Goal: Task Accomplishment & Management: Manage account settings

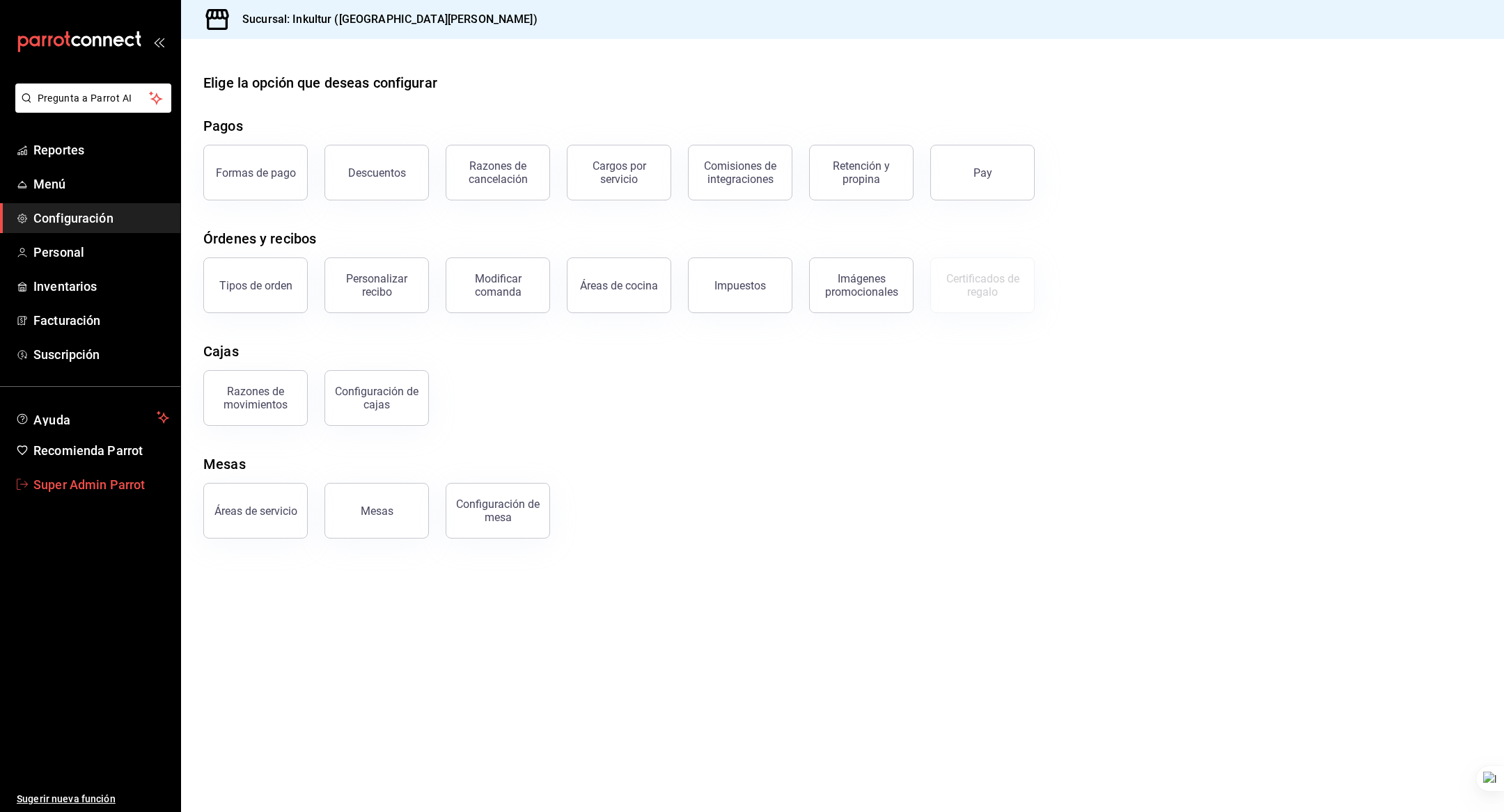
click at [110, 475] on span "Super Admin Parrot" at bounding box center [101, 484] width 136 height 19
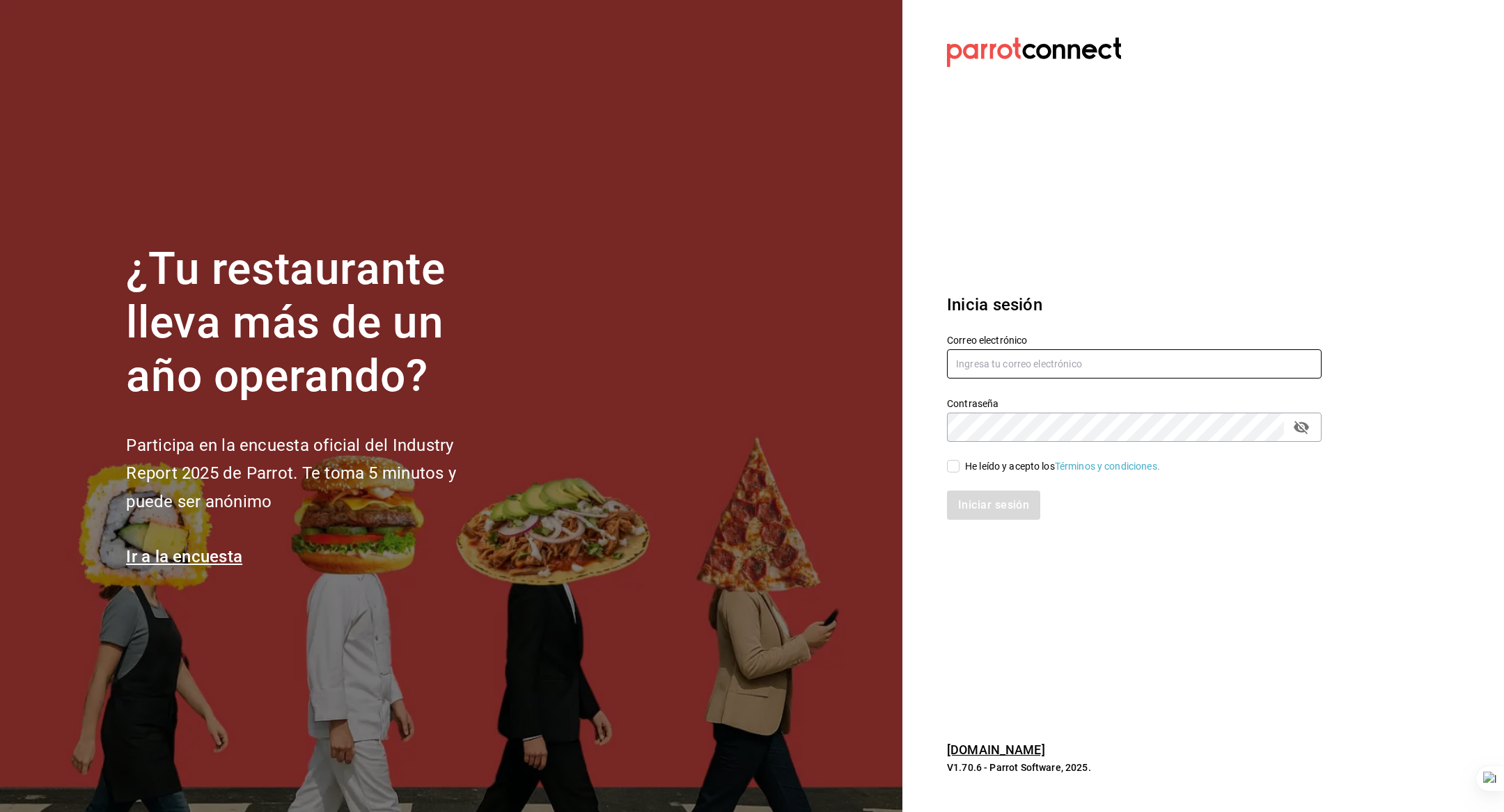
click at [1100, 377] on input "text" at bounding box center [1134, 364] width 375 height 29
type input "italdo@cafe.com"
click at [974, 465] on div "He leído y acepto los Términos y condiciones." at bounding box center [1062, 467] width 195 height 15
click at [959, 465] on input "He leído y acepto los Términos y condiciones." at bounding box center [953, 466] width 13 height 13
checkbox input "true"
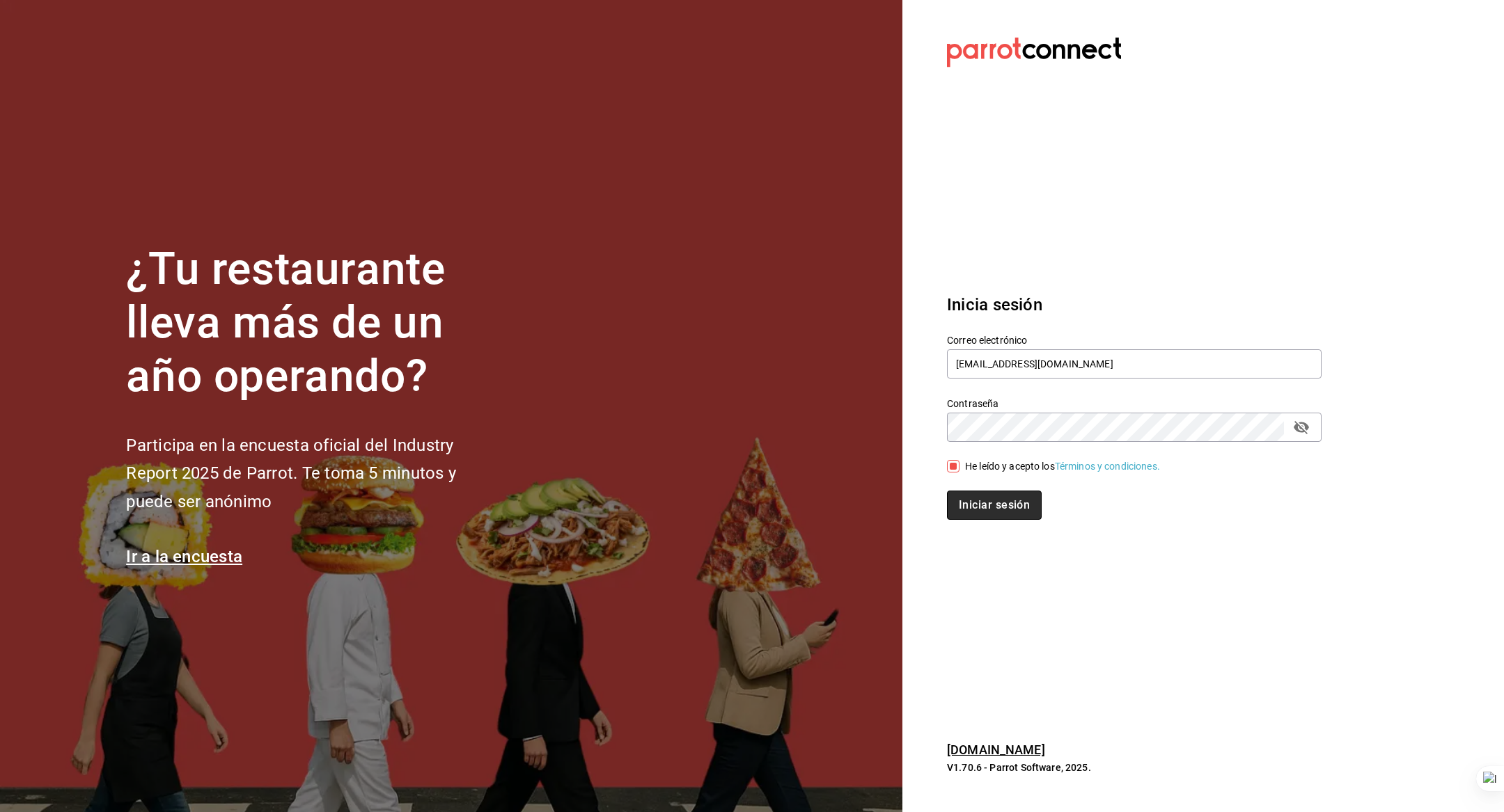
click at [976, 506] on button "Iniciar sesión" at bounding box center [994, 505] width 95 height 29
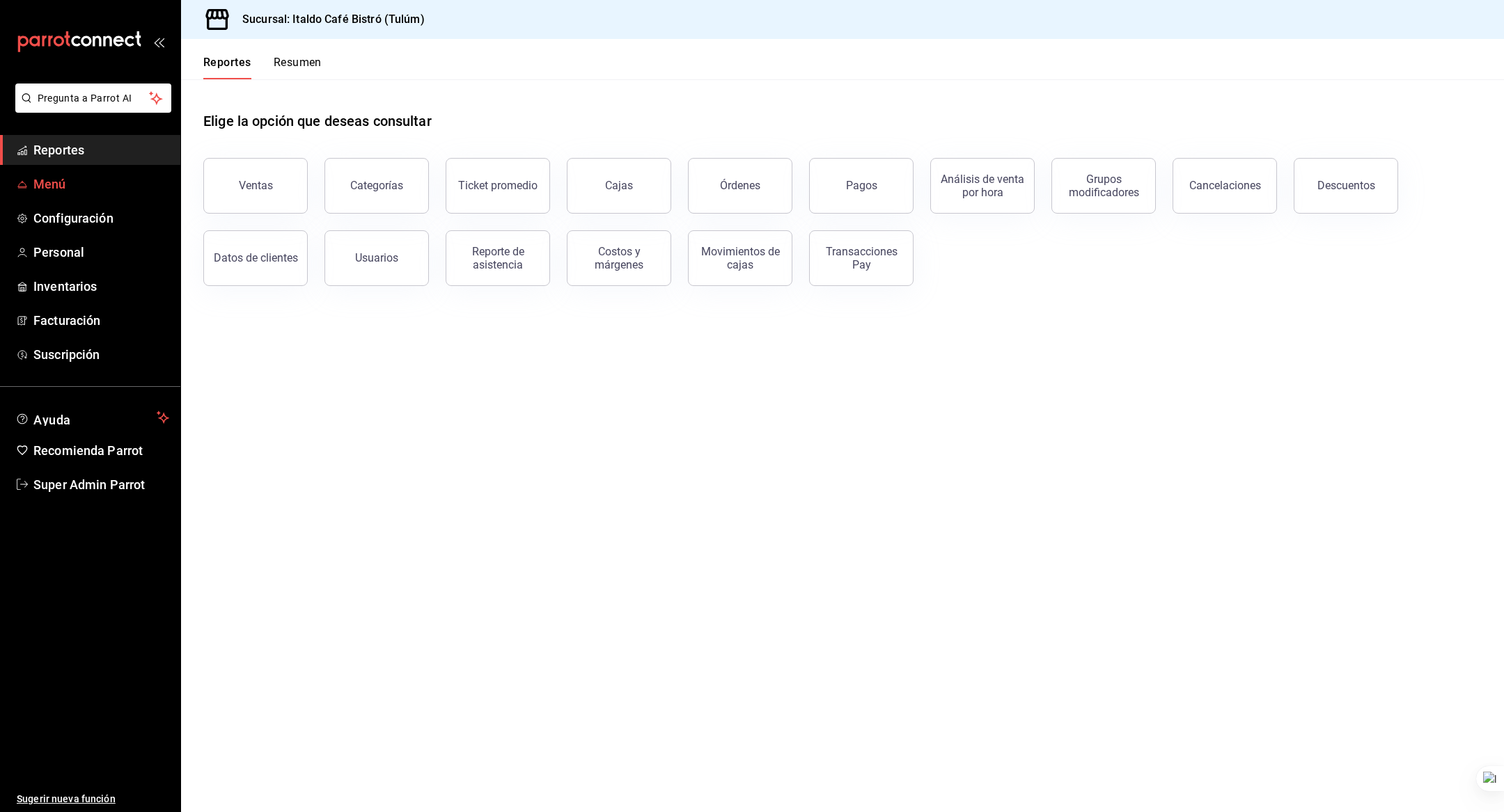
click at [78, 173] on link "Menú" at bounding box center [90, 184] width 181 height 30
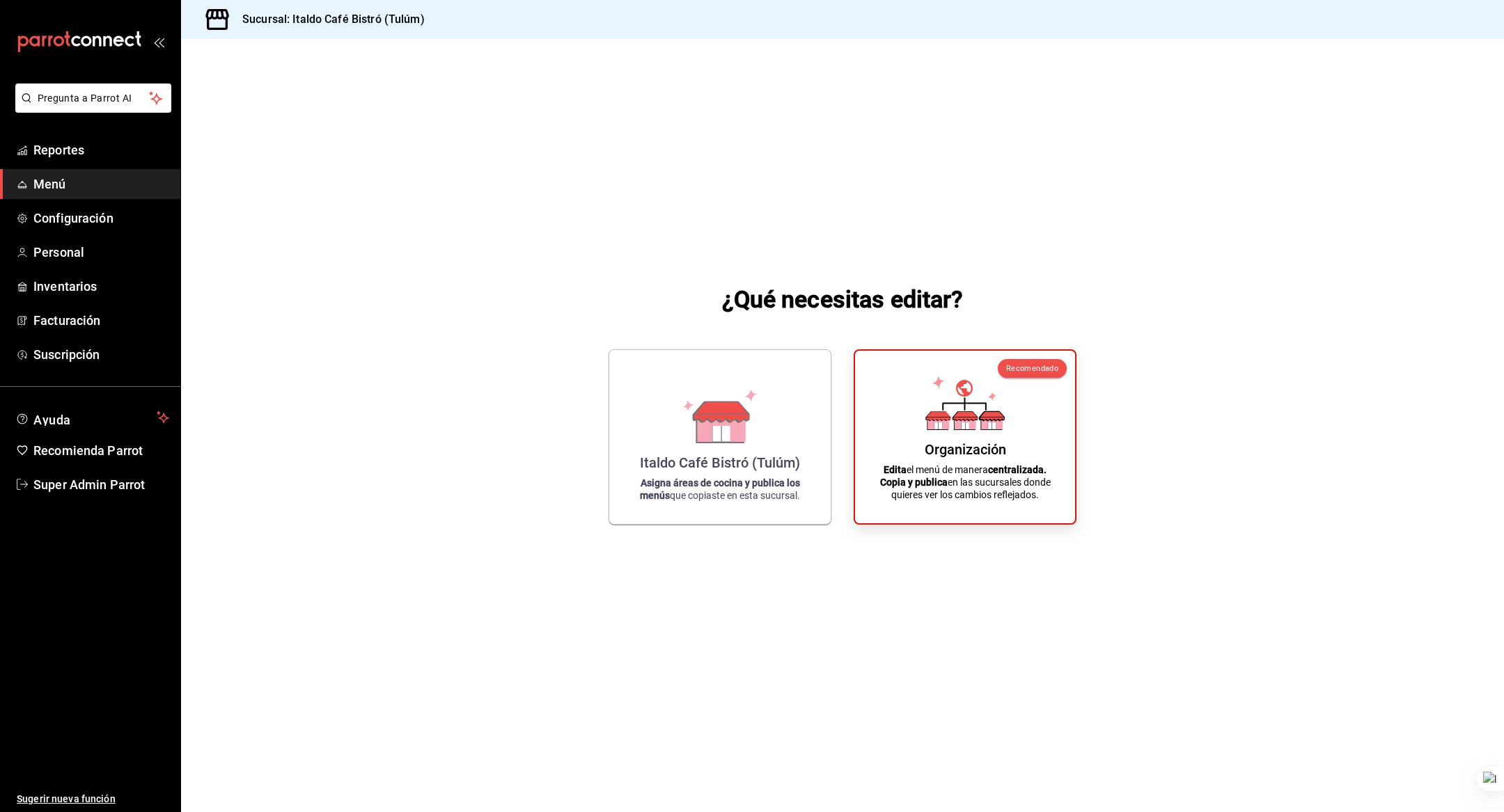
click at [444, 317] on div "¿Qué necesitas editar? Italdo Café Bistró (Tulúm) Asigna áreas de cocina y publ…" at bounding box center [842, 403] width 1323 height 728
click at [85, 214] on span "Configuración" at bounding box center [101, 218] width 136 height 19
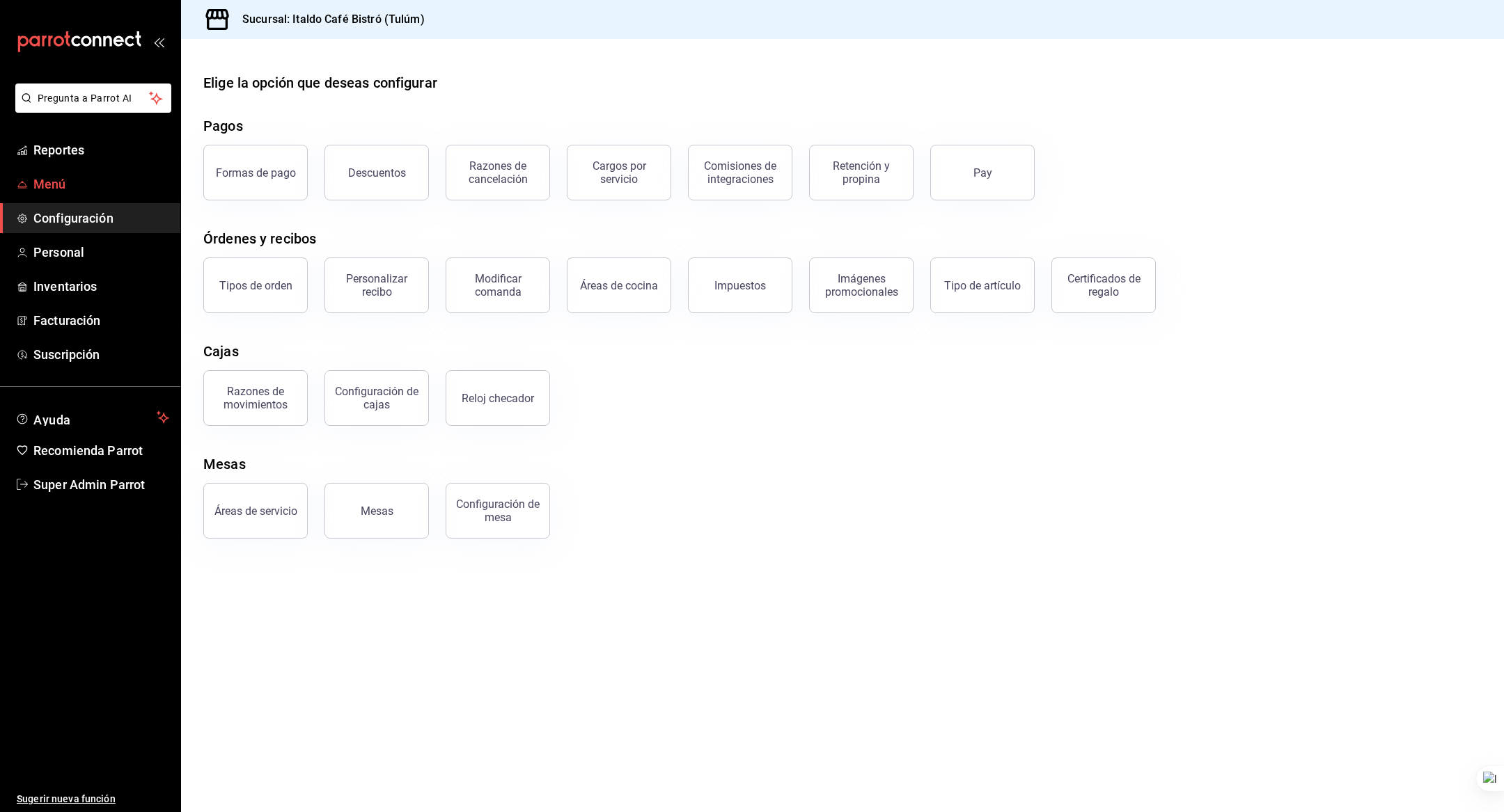
click at [73, 177] on span "Menú" at bounding box center [101, 183] width 136 height 19
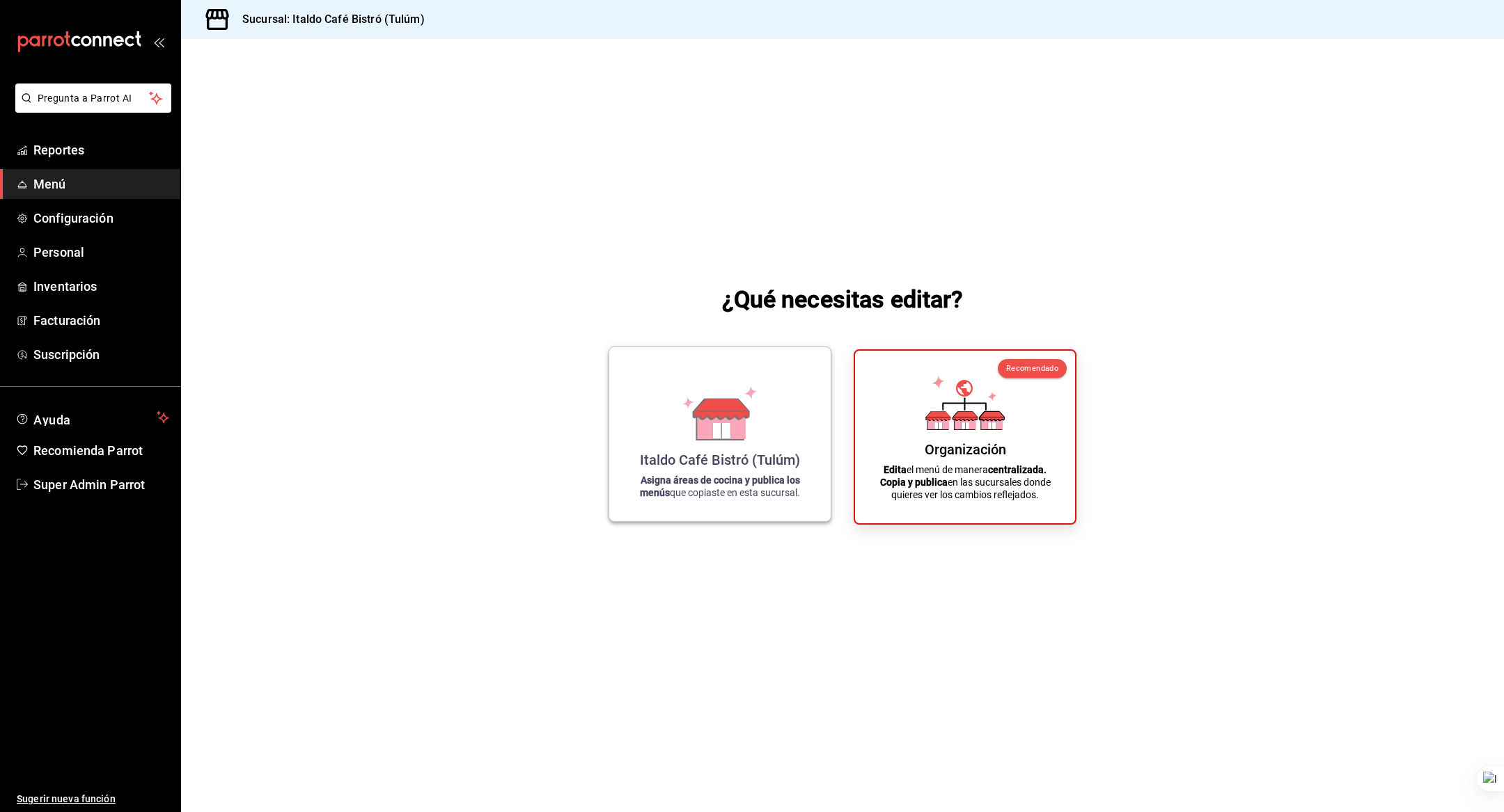
click at [715, 421] on icon at bounding box center [721, 424] width 48 height 30
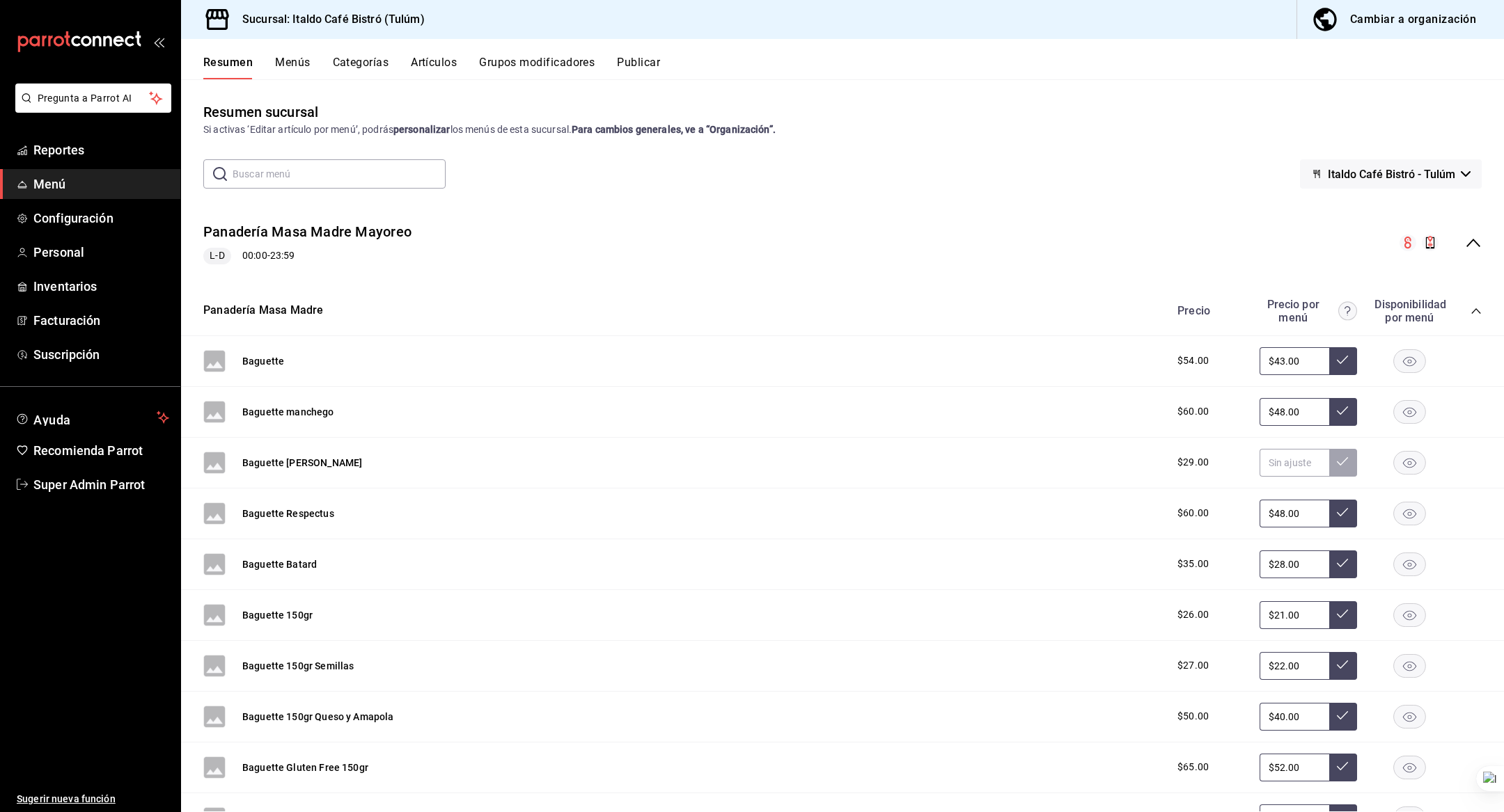
click at [411, 60] on button "Artículos" at bounding box center [434, 68] width 46 height 24
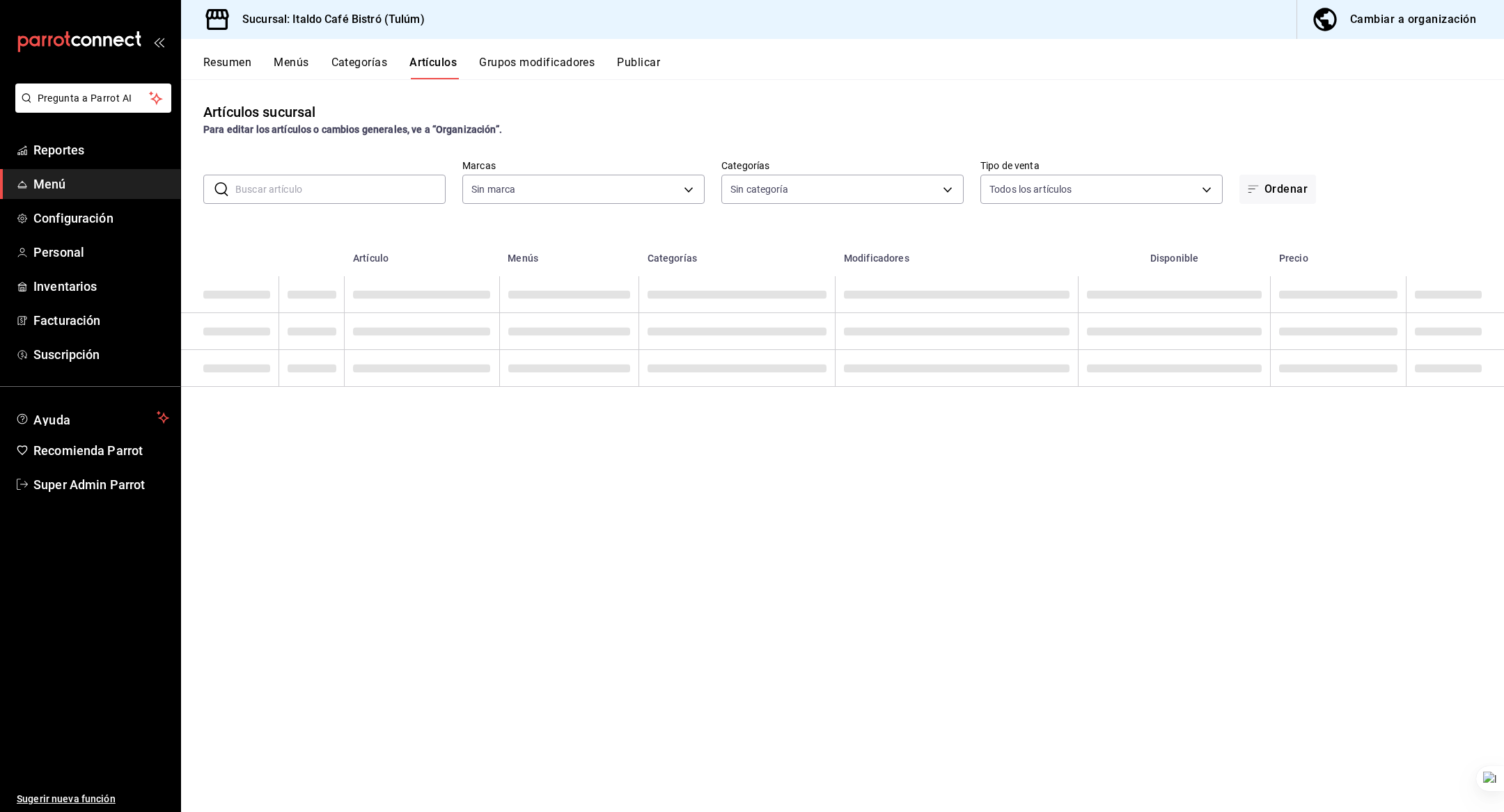
type input "6247f142-1ba8-4e7f-bce1-5838f36878c3,a3799e6c-0e49-47d8-a1d1-30b94197311a,a3f53…"
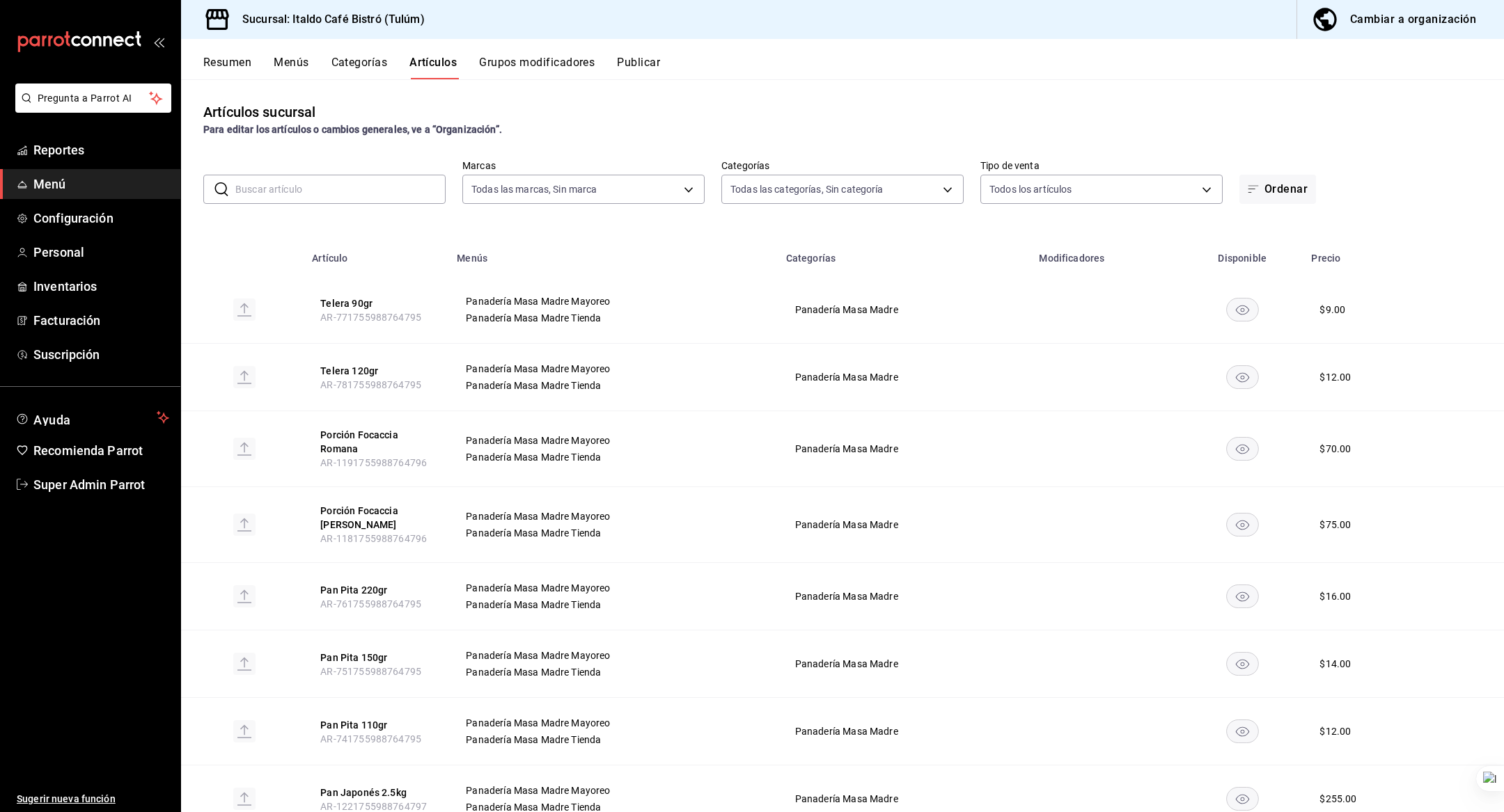
type input "f6c7e3d8-b3b9-448a-8a46-2658c4d538e0,bbd62a1f-fc0d-4109-8b76-c7ddb6cbdb65,ca4d0…"
click at [519, 60] on button "Grupos modificadores" at bounding box center [536, 68] width 116 height 24
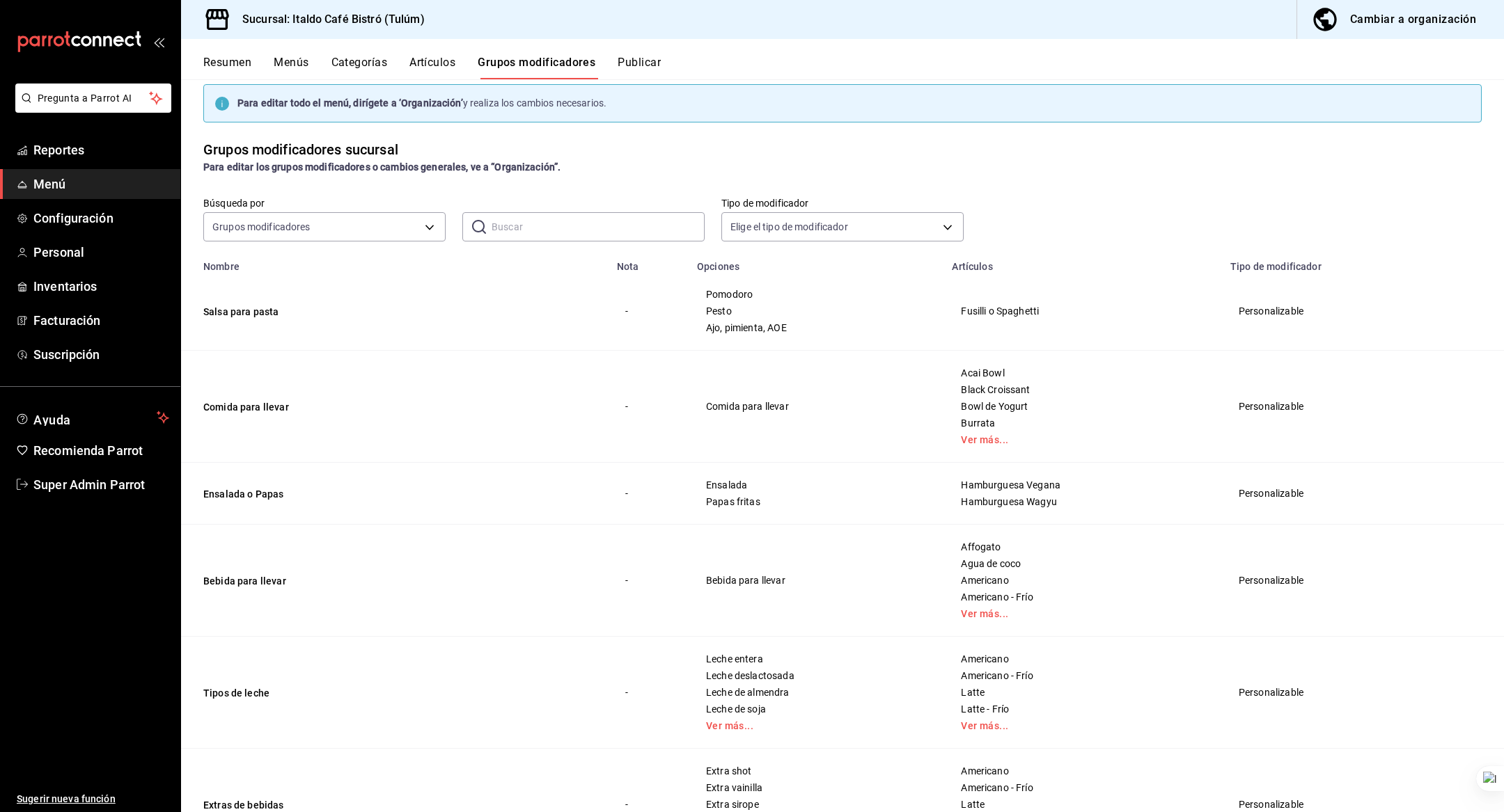
scroll to position [25, 0]
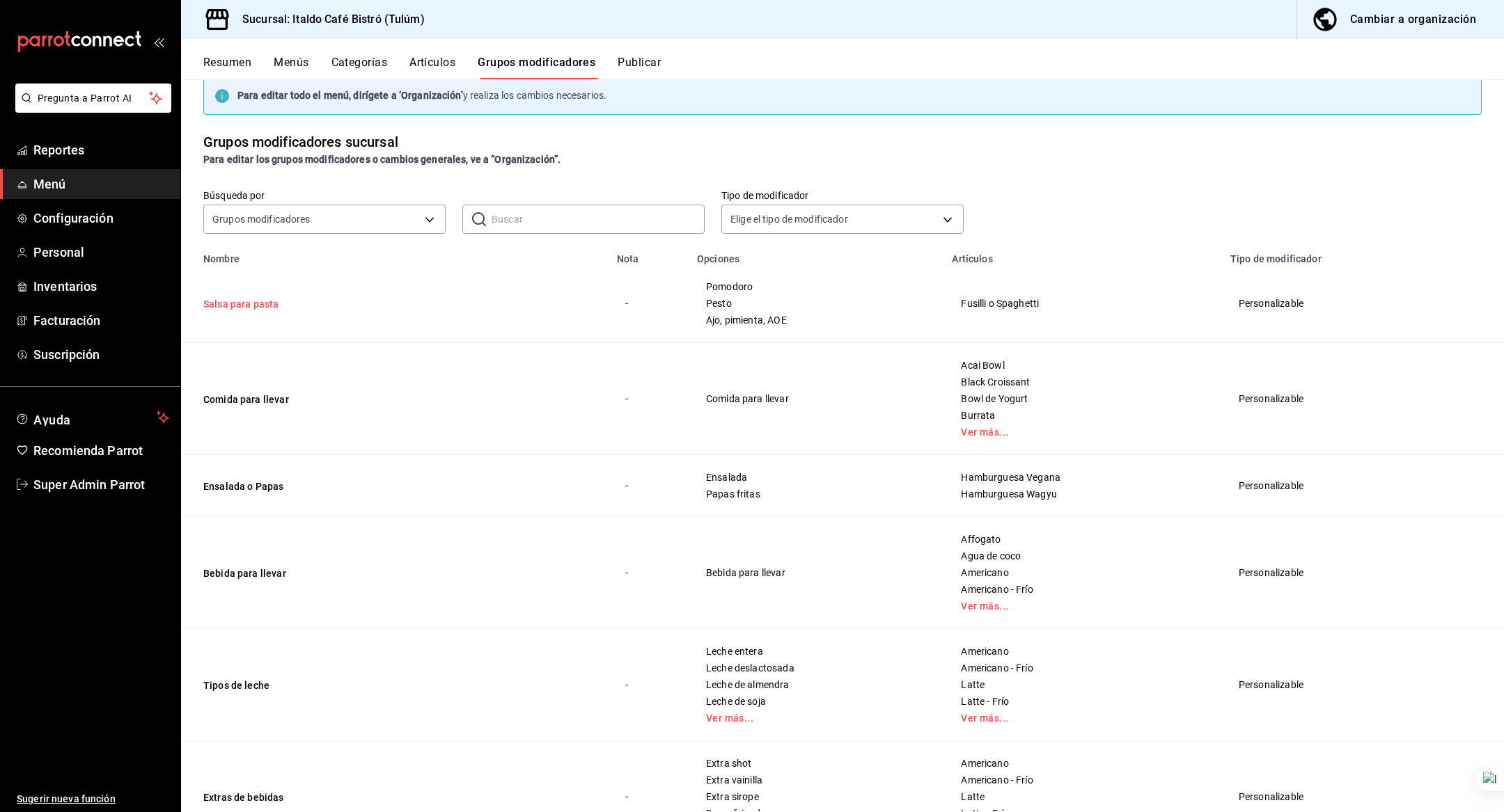
click at [249, 303] on button "Salsa para pasta" at bounding box center [287, 304] width 167 height 14
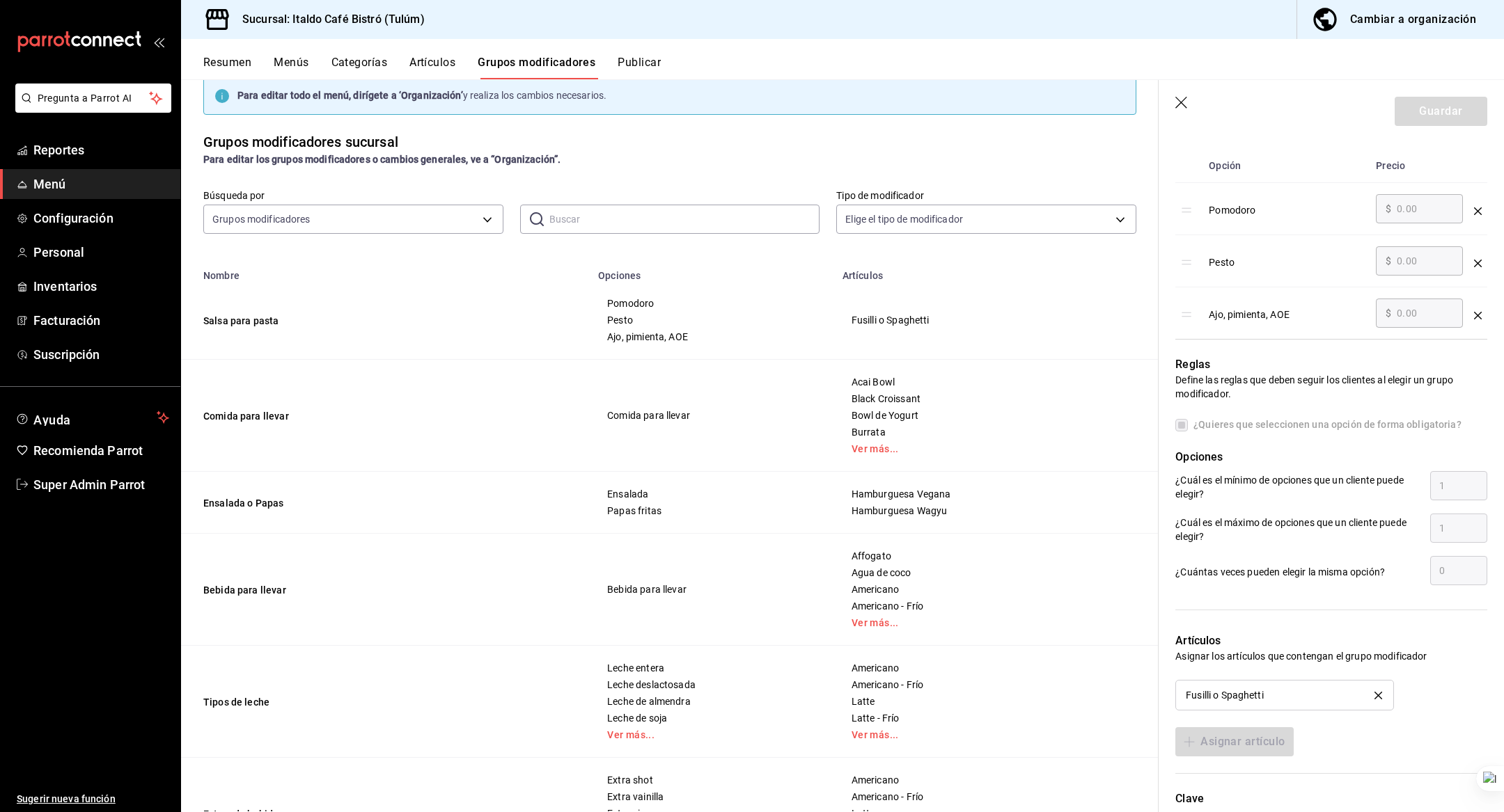
scroll to position [411, 0]
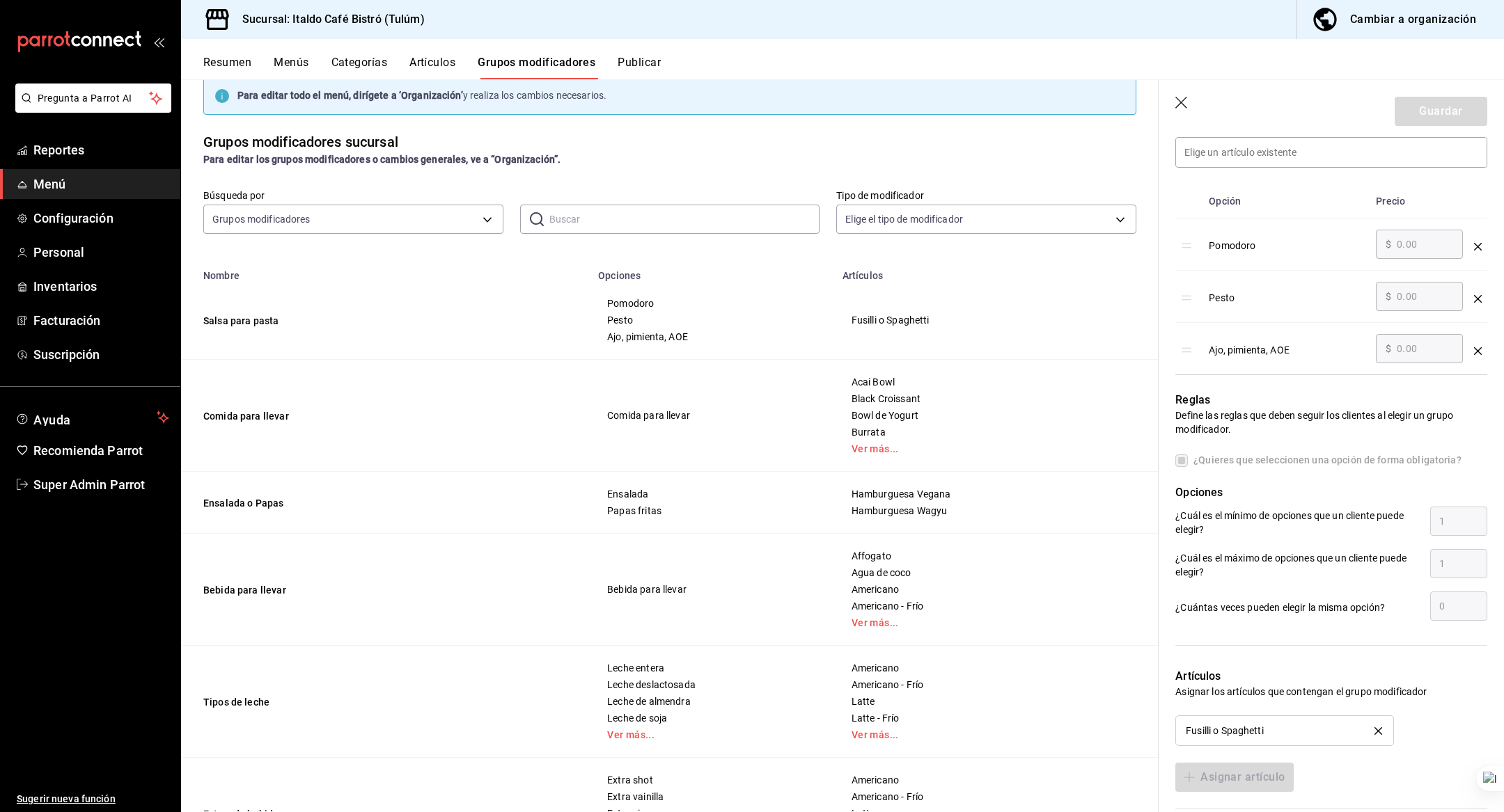
click at [1355, 16] on div "Cambiar a organización" at bounding box center [1413, 19] width 126 height 19
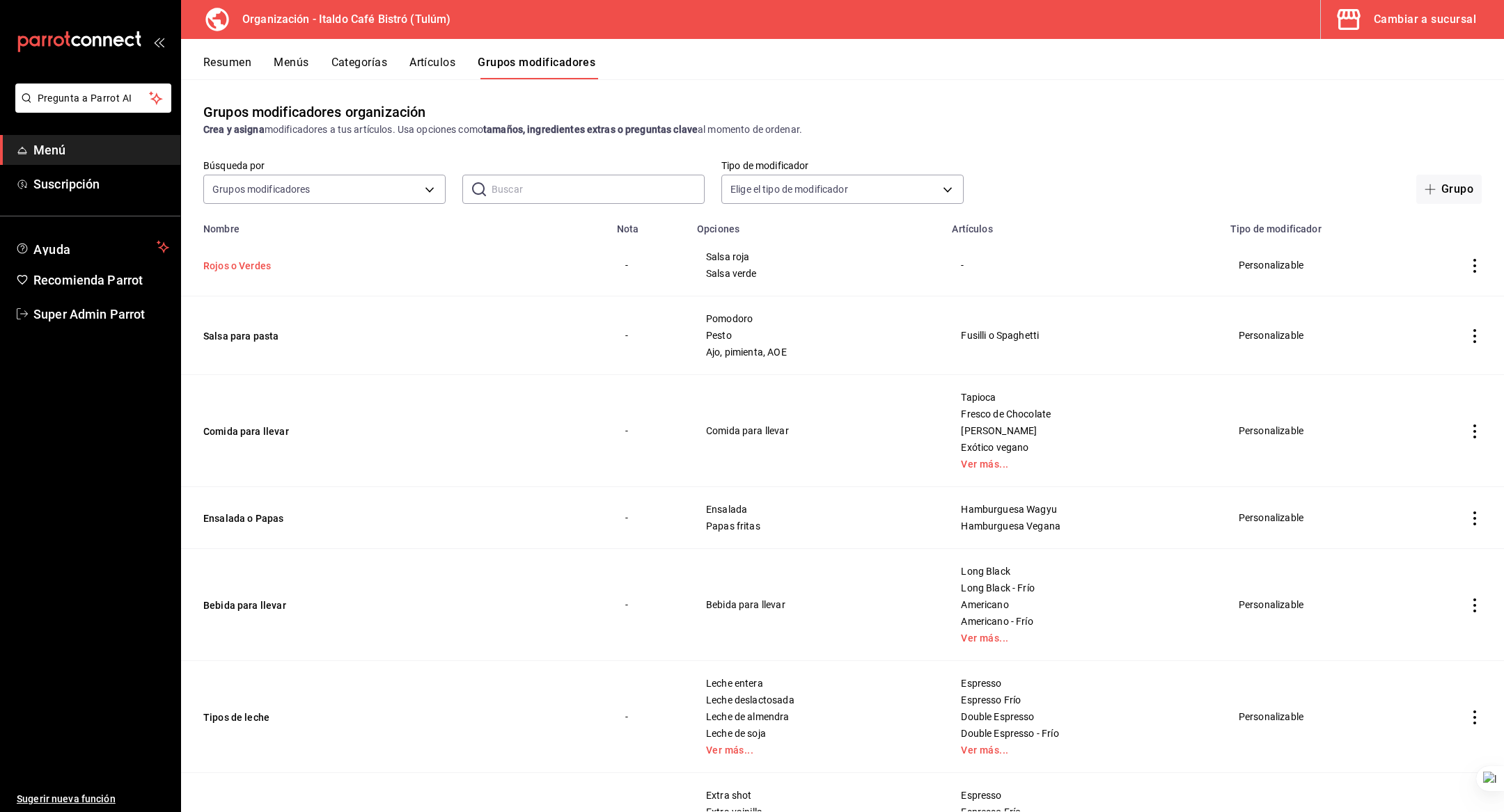
click at [275, 266] on button "Rojos o Verdes" at bounding box center [287, 265] width 167 height 14
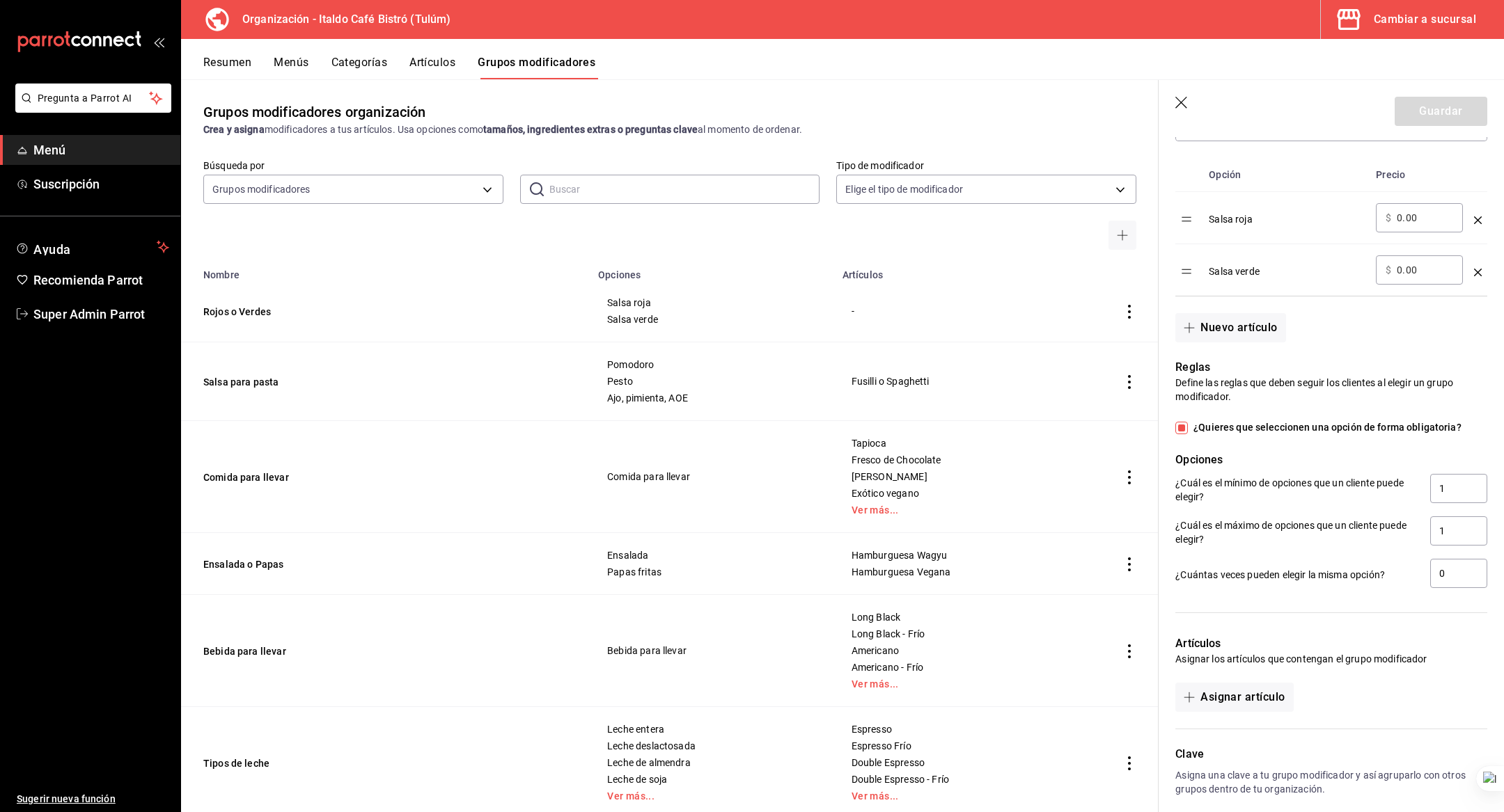
scroll to position [500, 0]
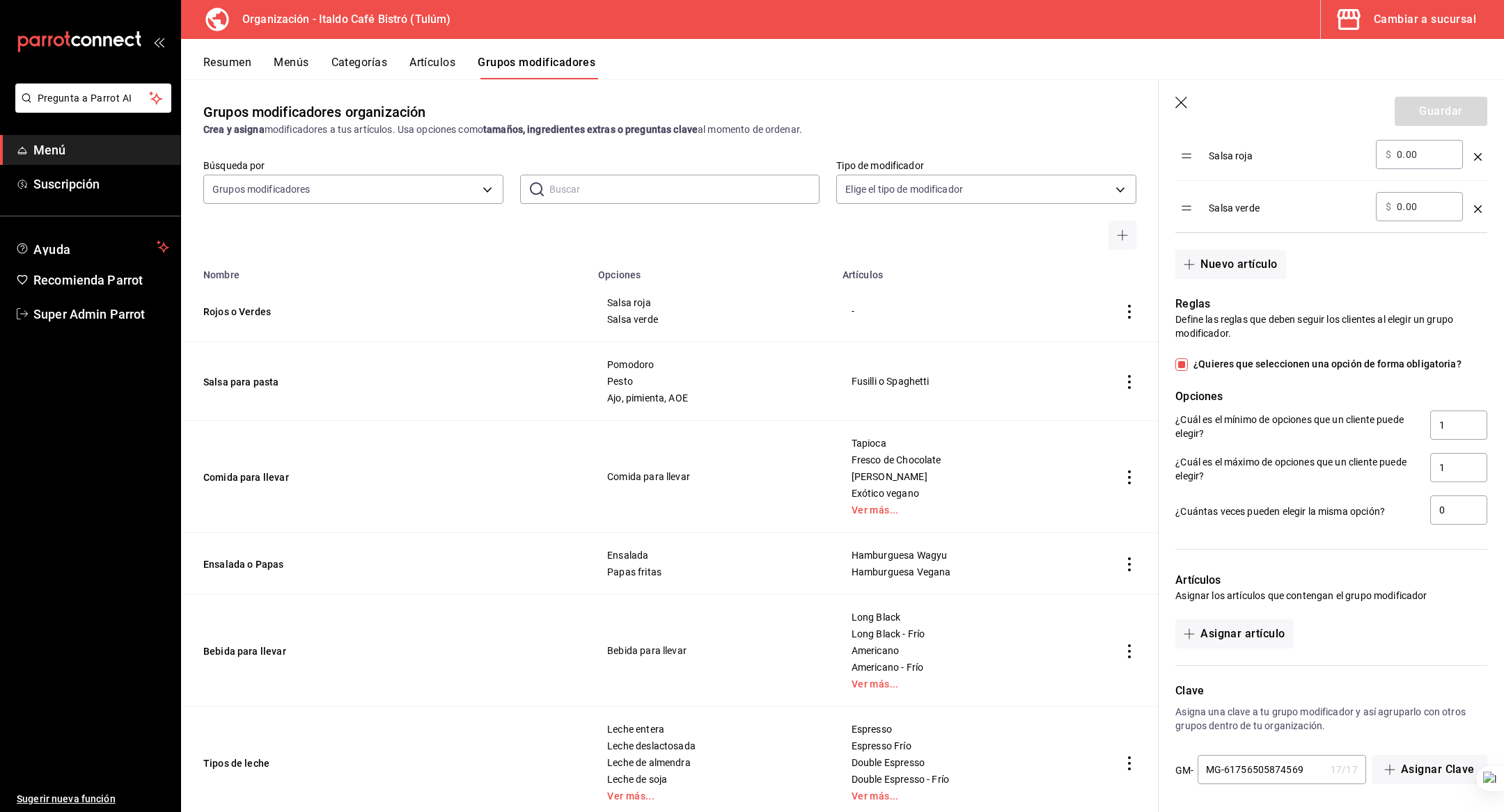
click at [1503, 504] on div at bounding box center [1503, 406] width 1 height 812
click at [1471, 517] on input "0" at bounding box center [1458, 510] width 57 height 29
type input "1"
click at [1429, 106] on button "Guardar" at bounding box center [1441, 111] width 93 height 29
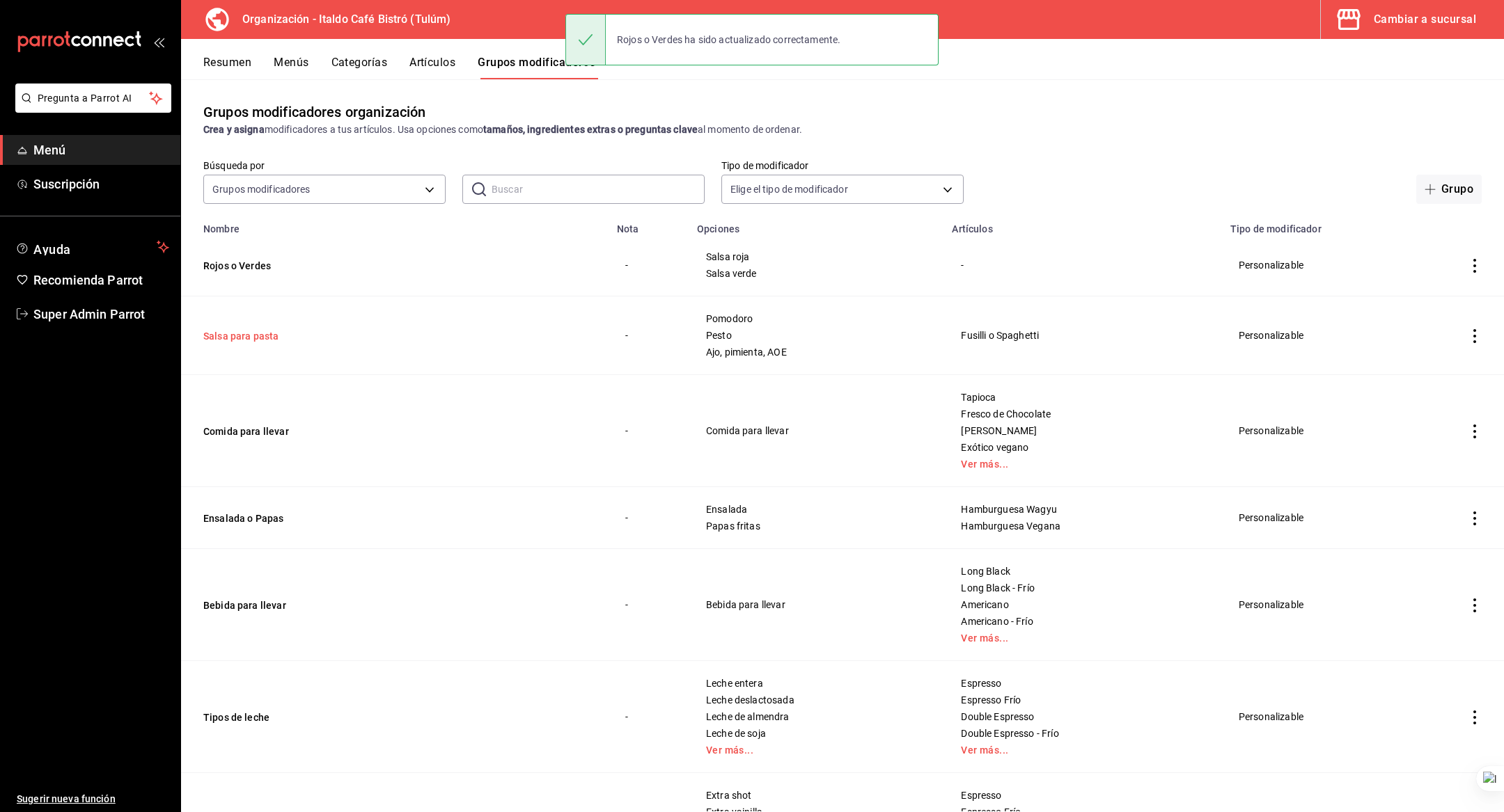
click at [248, 339] on button "Salsa para pasta" at bounding box center [287, 336] width 167 height 14
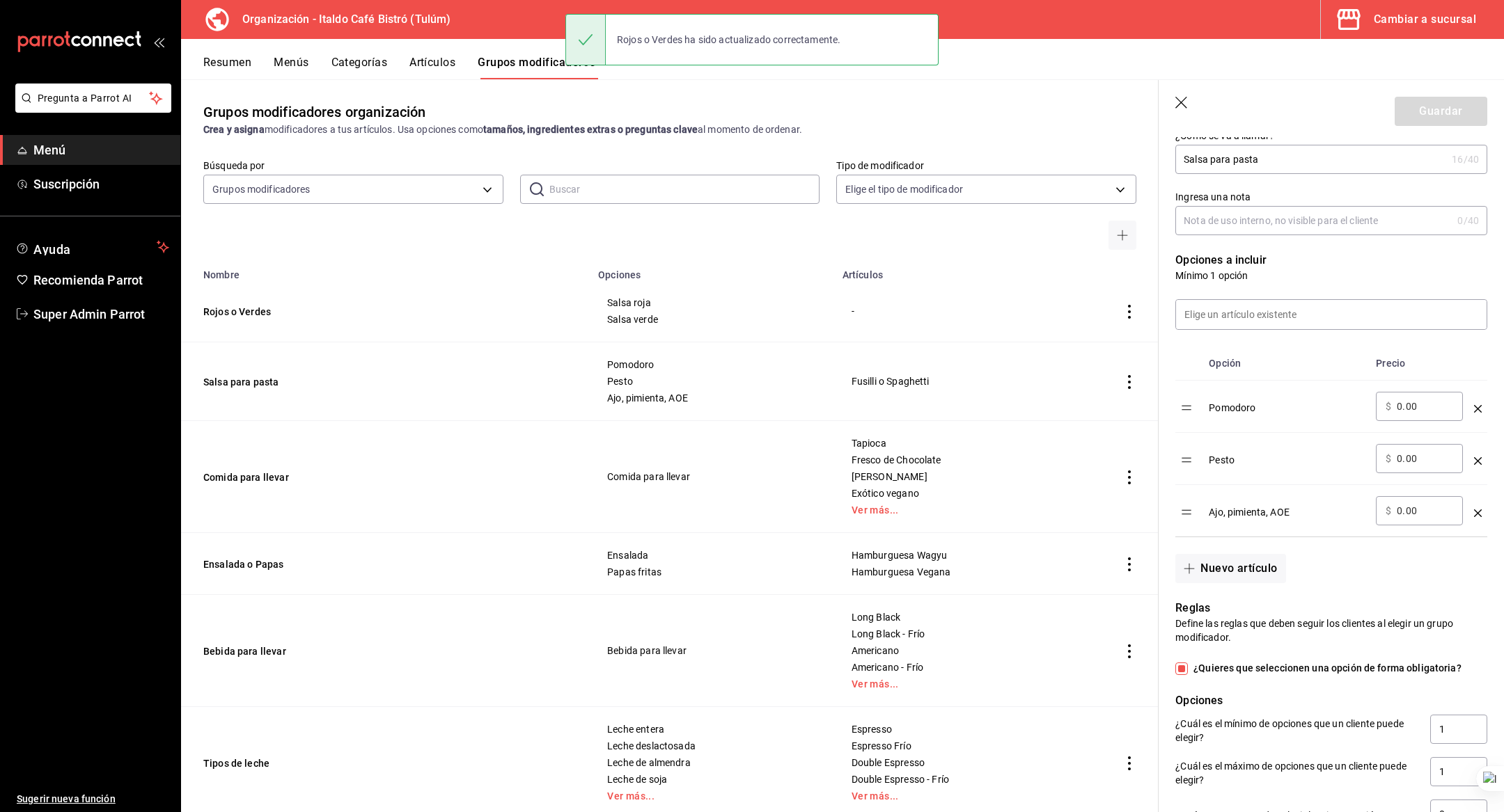
scroll to position [564, 0]
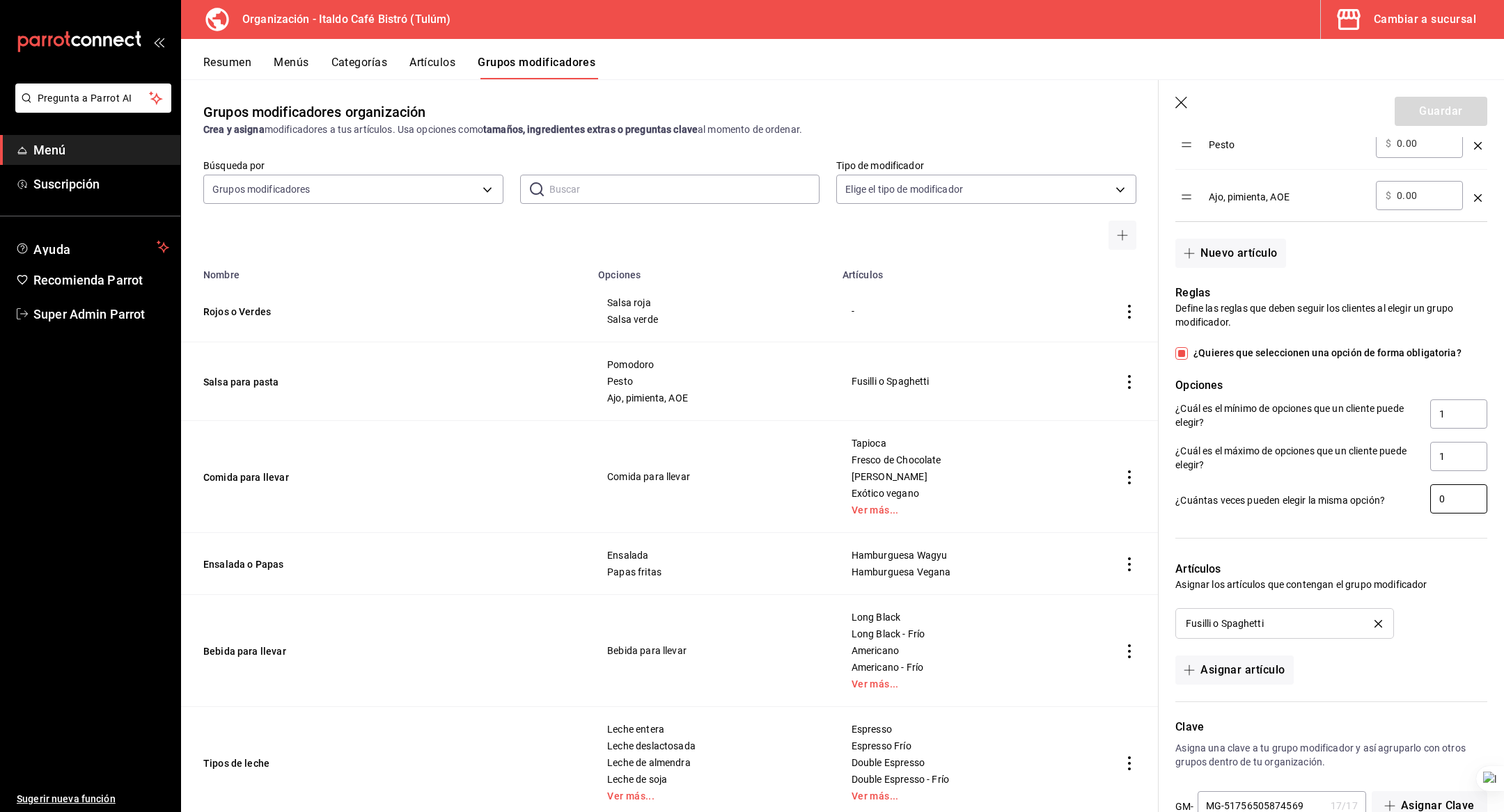
click at [1458, 496] on input "0" at bounding box center [1458, 499] width 57 height 29
type input "1"
click at [1445, 105] on button "Guardar" at bounding box center [1441, 111] width 93 height 29
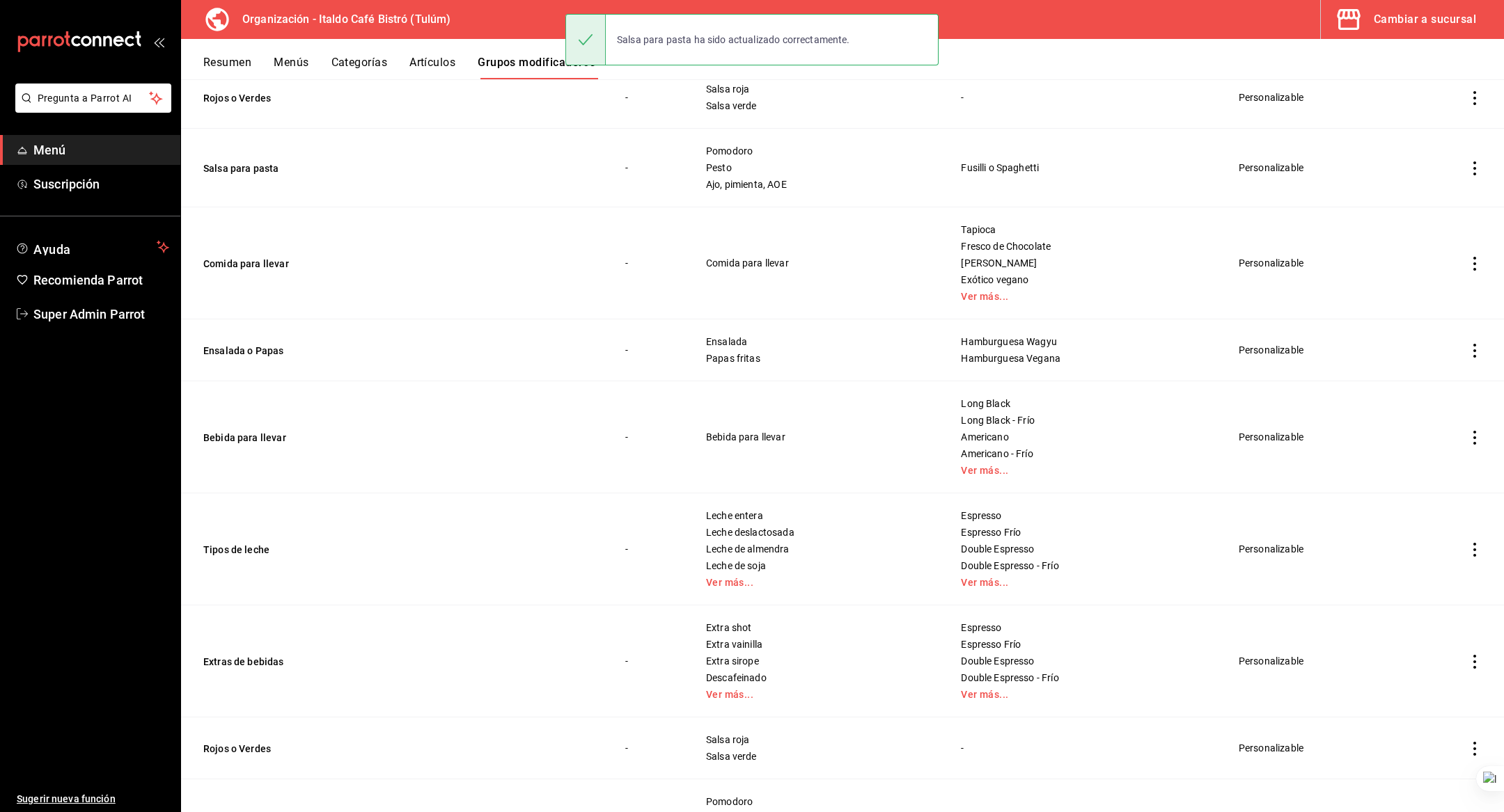
scroll to position [190, 0]
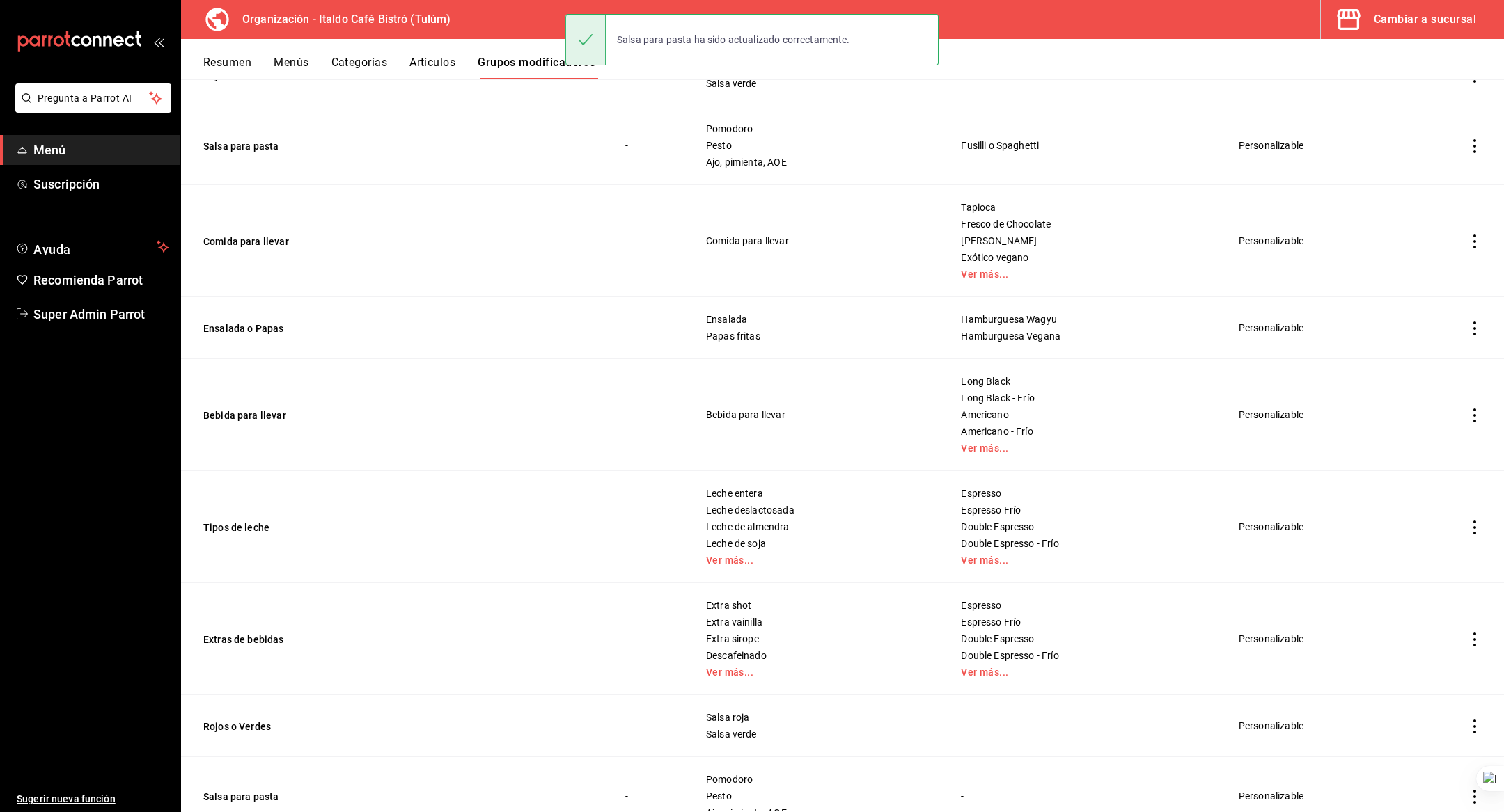
click at [263, 248] on td "Comida para llevar" at bounding box center [395, 241] width 427 height 112
click at [260, 240] on button "Comida para llevar" at bounding box center [287, 242] width 167 height 14
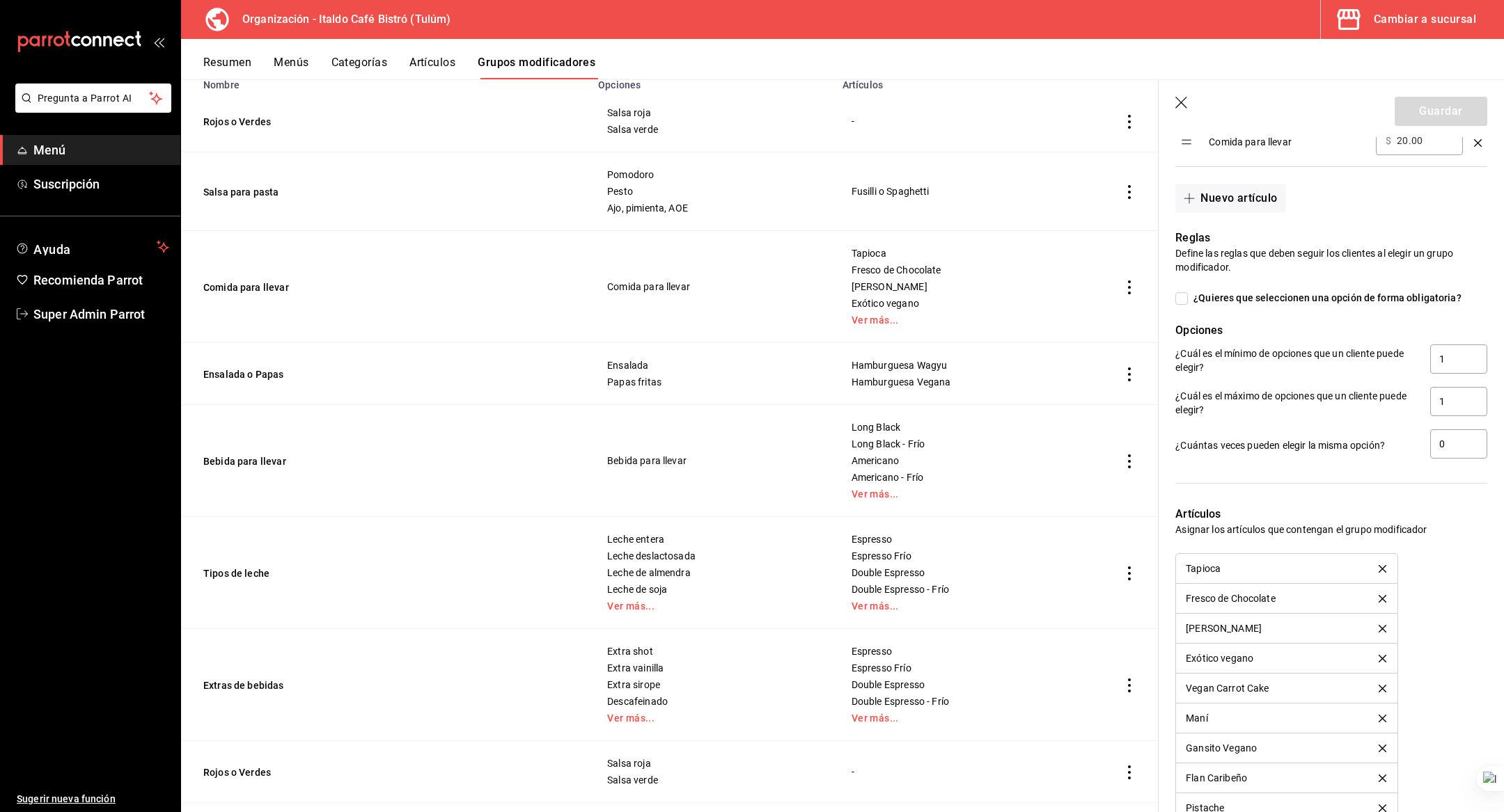
scroll to position [623, 0]
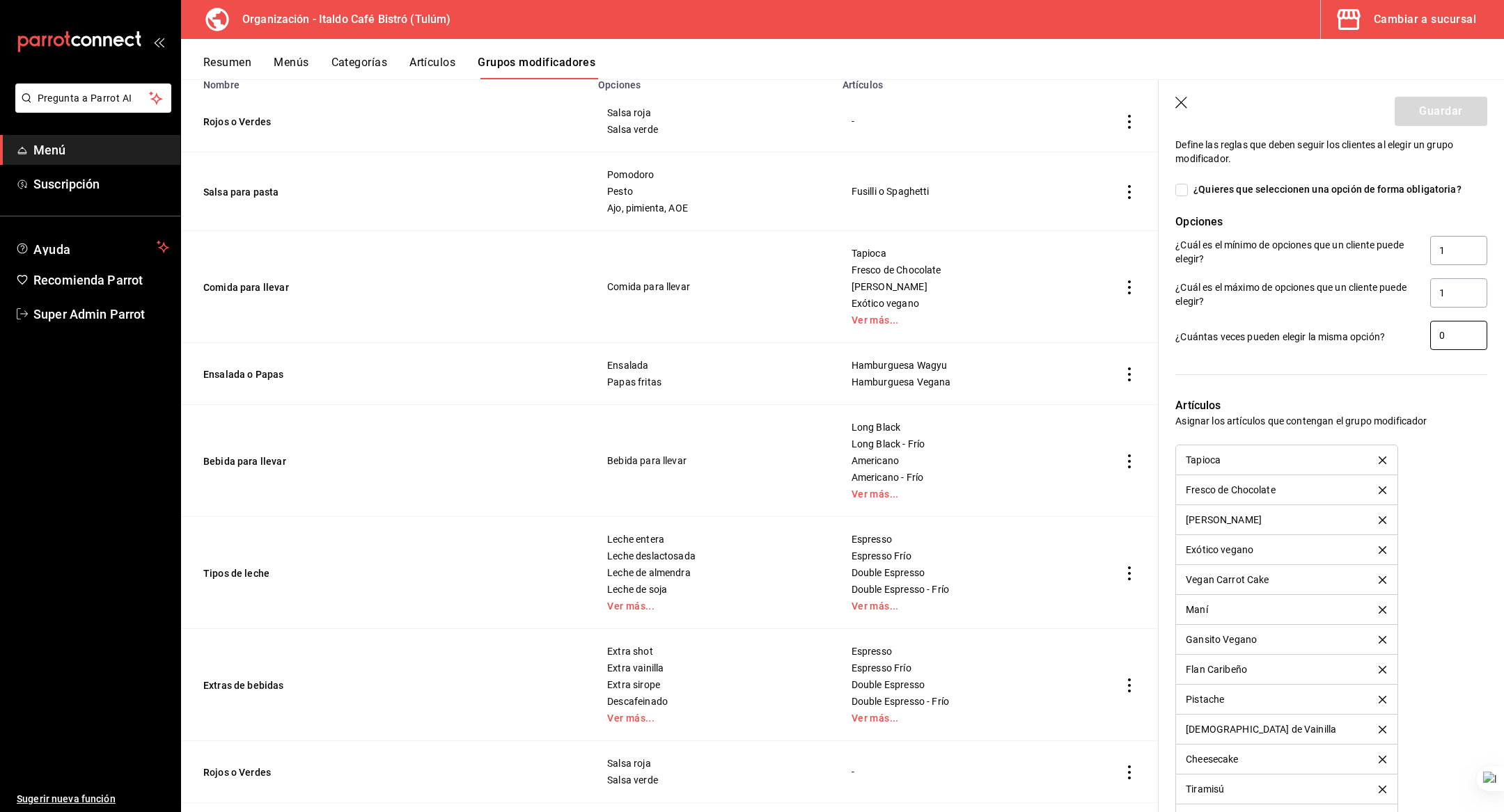
click at [1461, 339] on input "0" at bounding box center [1458, 335] width 57 height 29
type input "1"
click at [1418, 108] on button "Guardar" at bounding box center [1441, 111] width 93 height 29
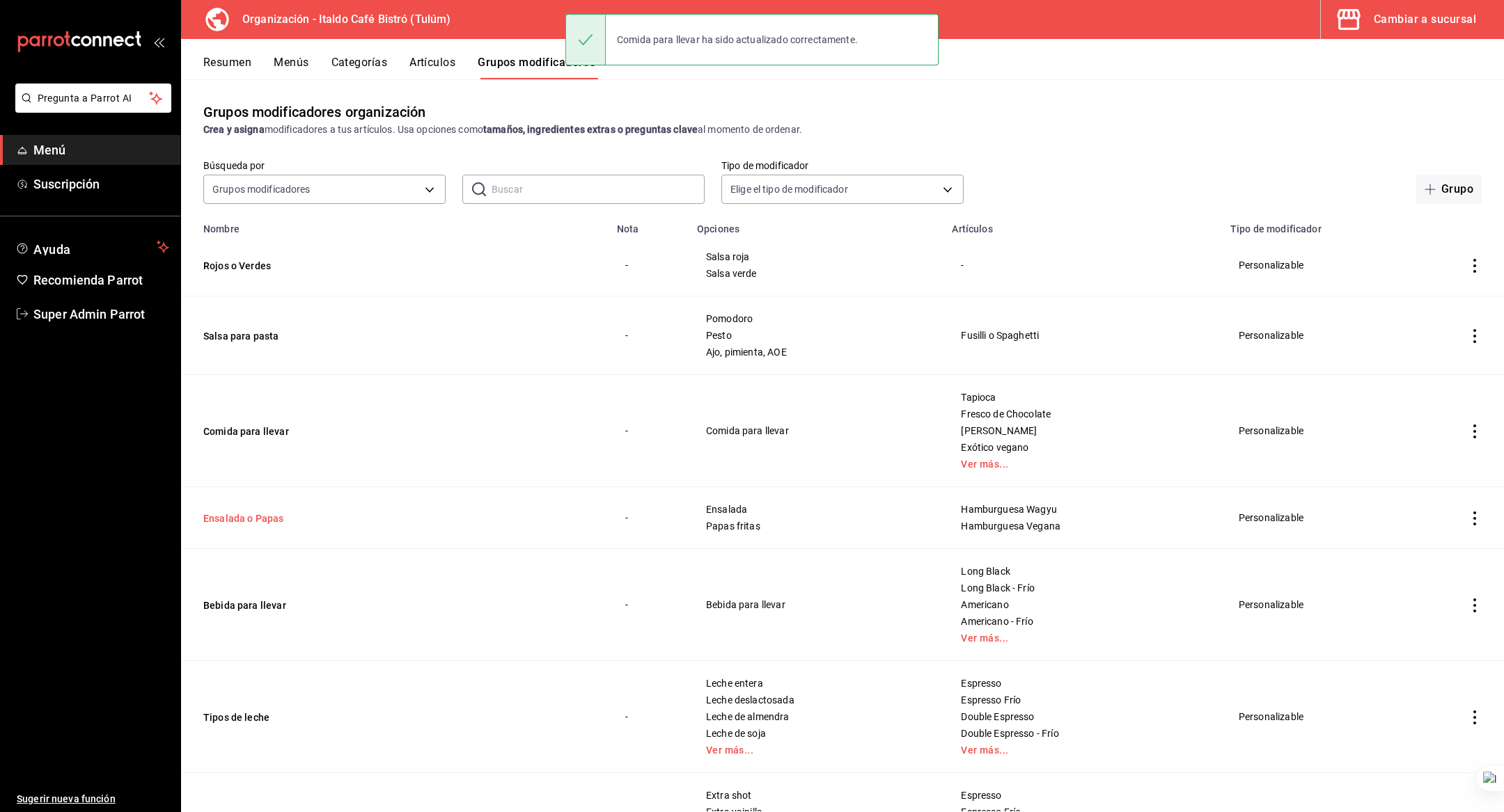
click at [265, 519] on button "Ensalada o Papas" at bounding box center [287, 518] width 167 height 14
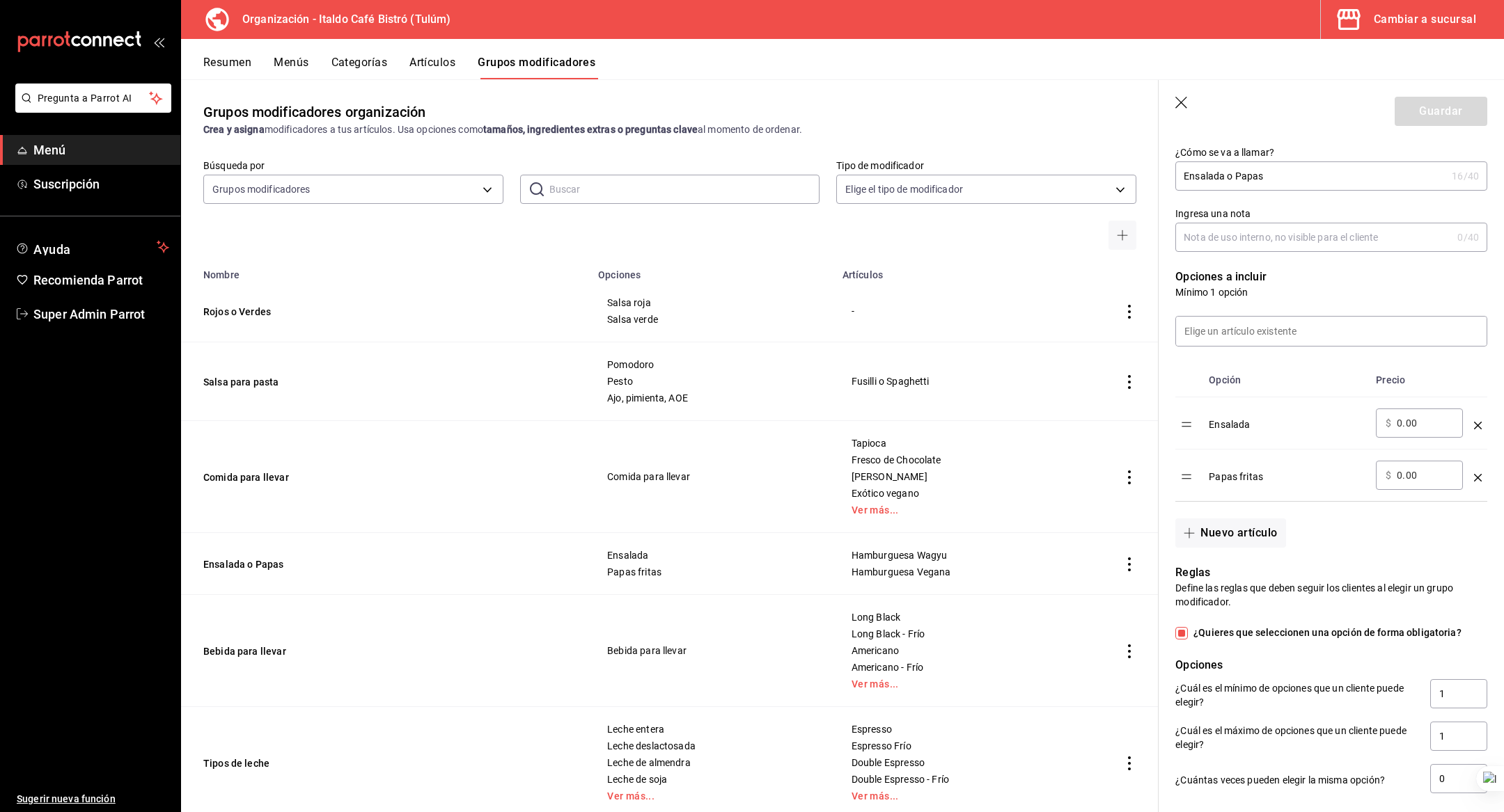
scroll to position [327, 0]
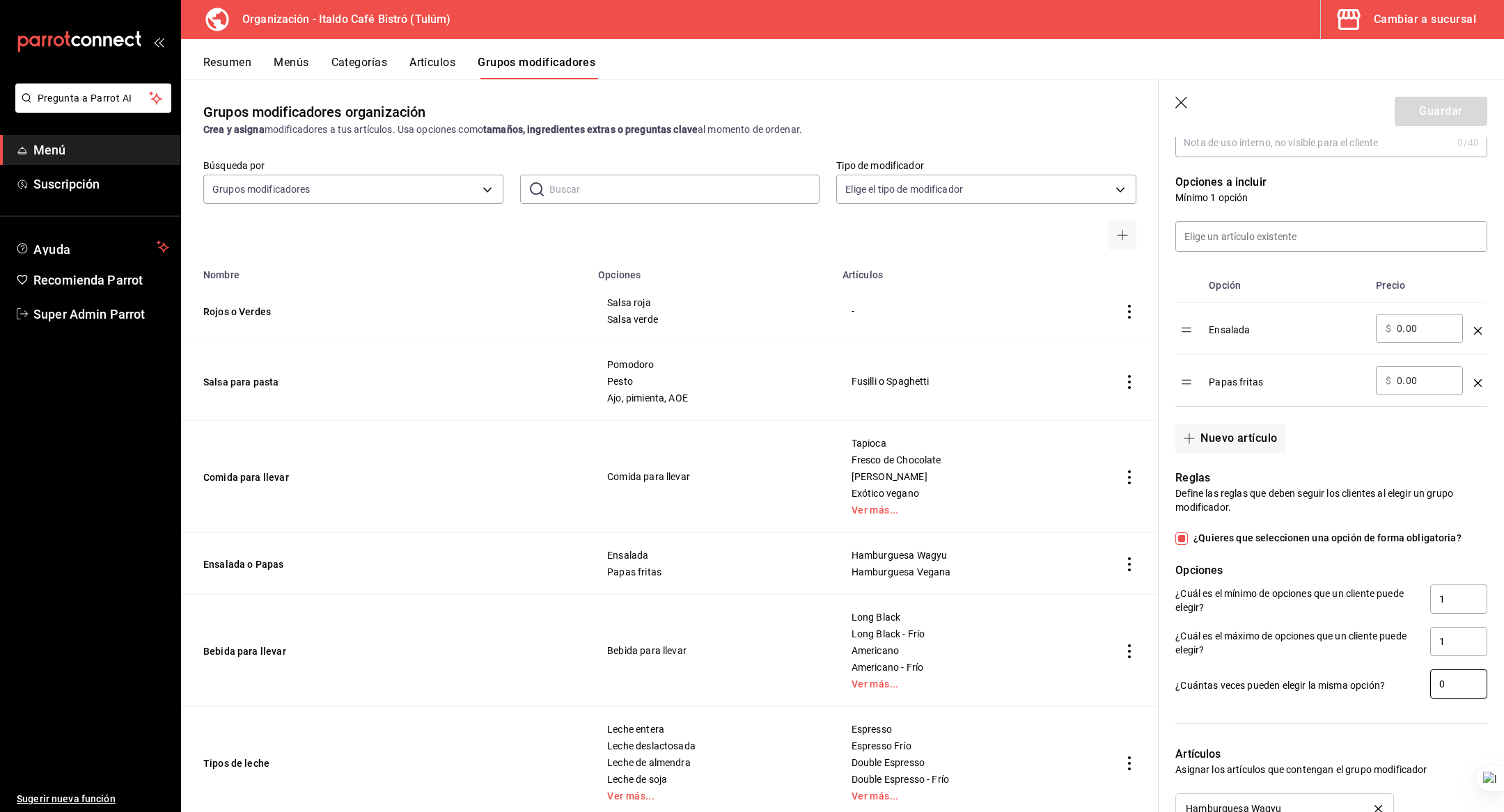
click at [1455, 685] on input "0" at bounding box center [1458, 684] width 57 height 29
type input "1"
click at [1430, 103] on button "Guardar" at bounding box center [1441, 111] width 93 height 29
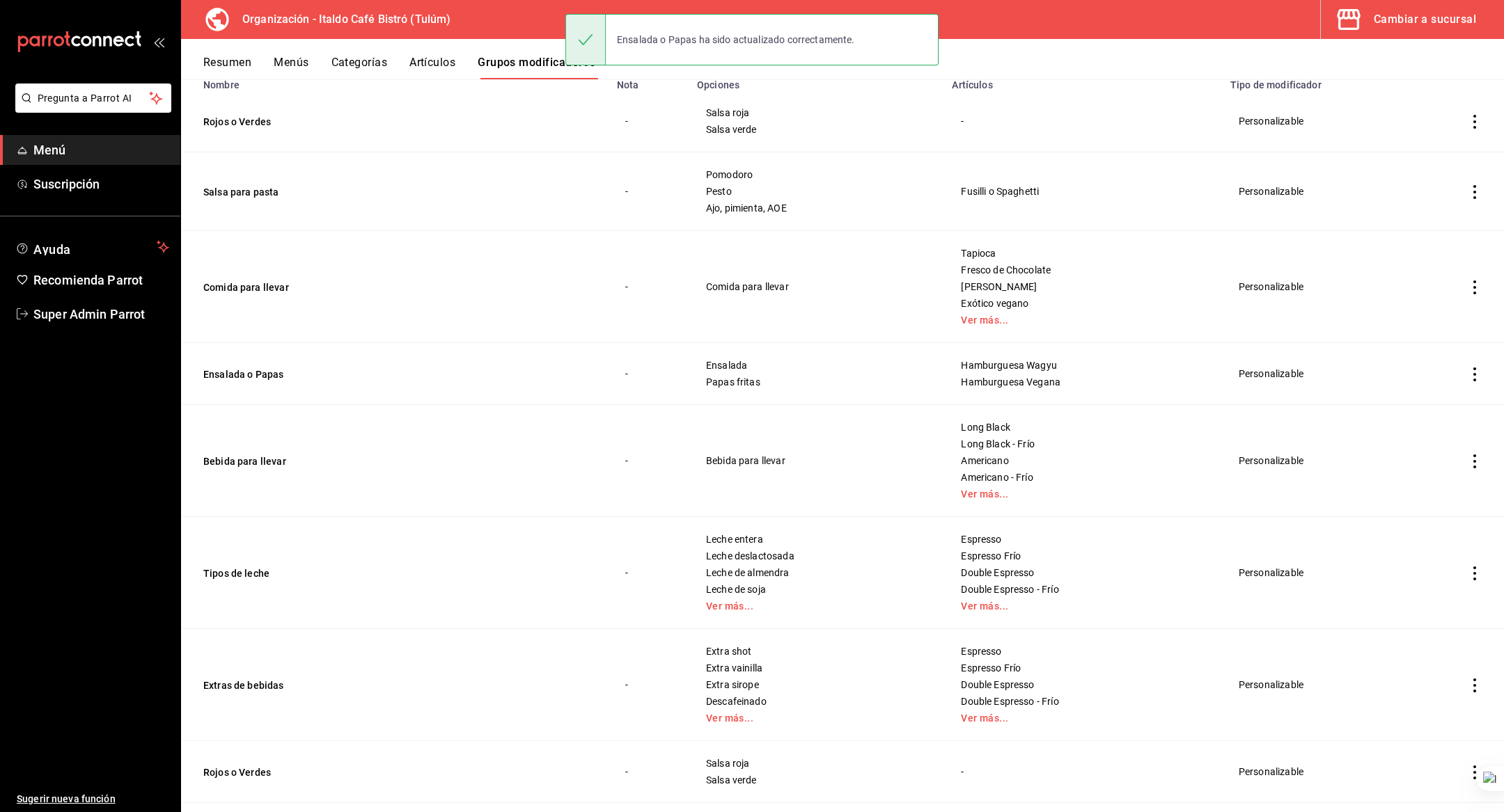
scroll to position [168, 0]
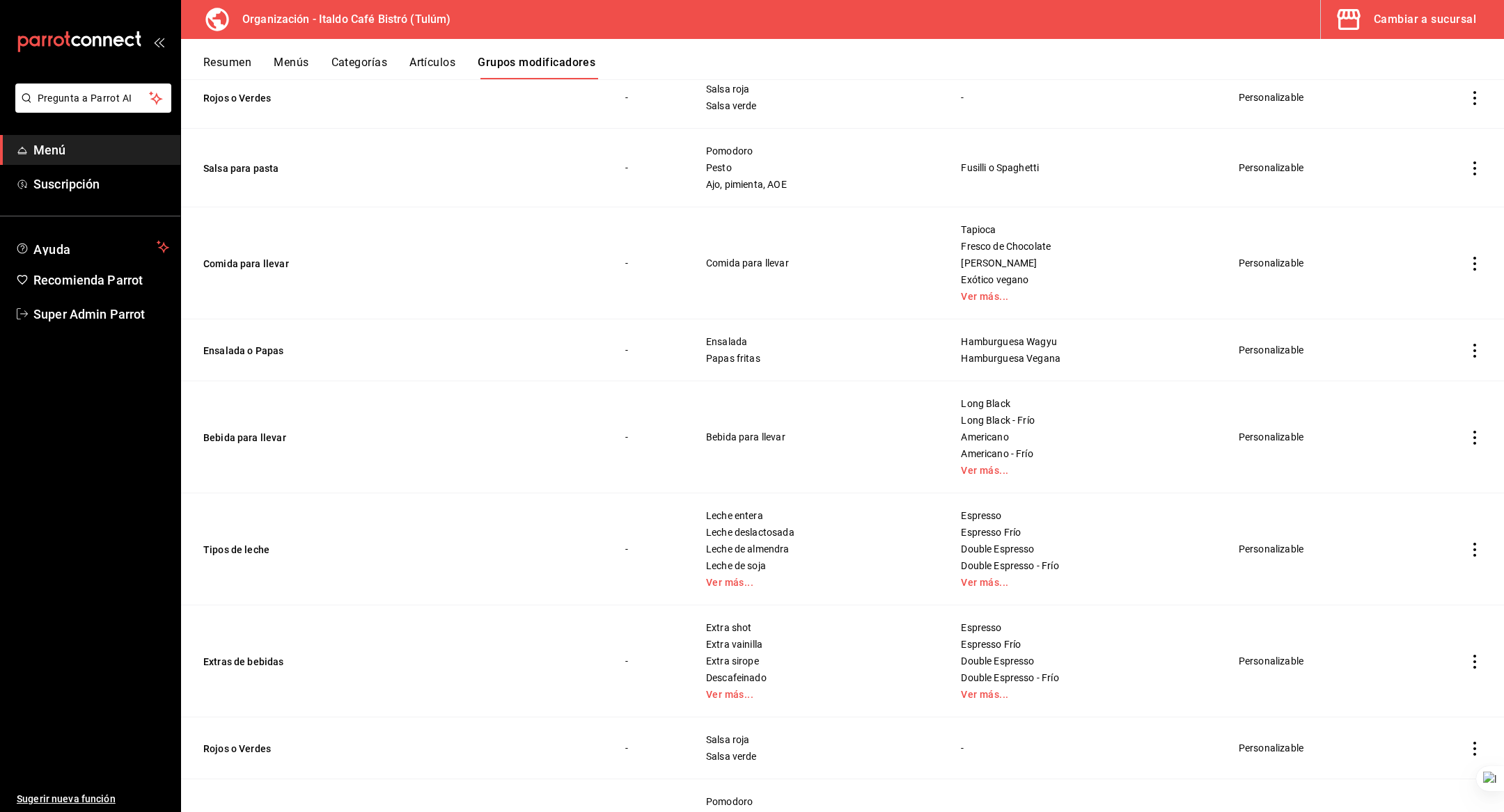
click at [230, 421] on td "Bebida para llevar" at bounding box center [395, 437] width 427 height 112
click at [230, 423] on td "Bebida para llevar" at bounding box center [395, 437] width 427 height 112
click at [230, 439] on button "Bebida para llevar" at bounding box center [287, 438] width 167 height 14
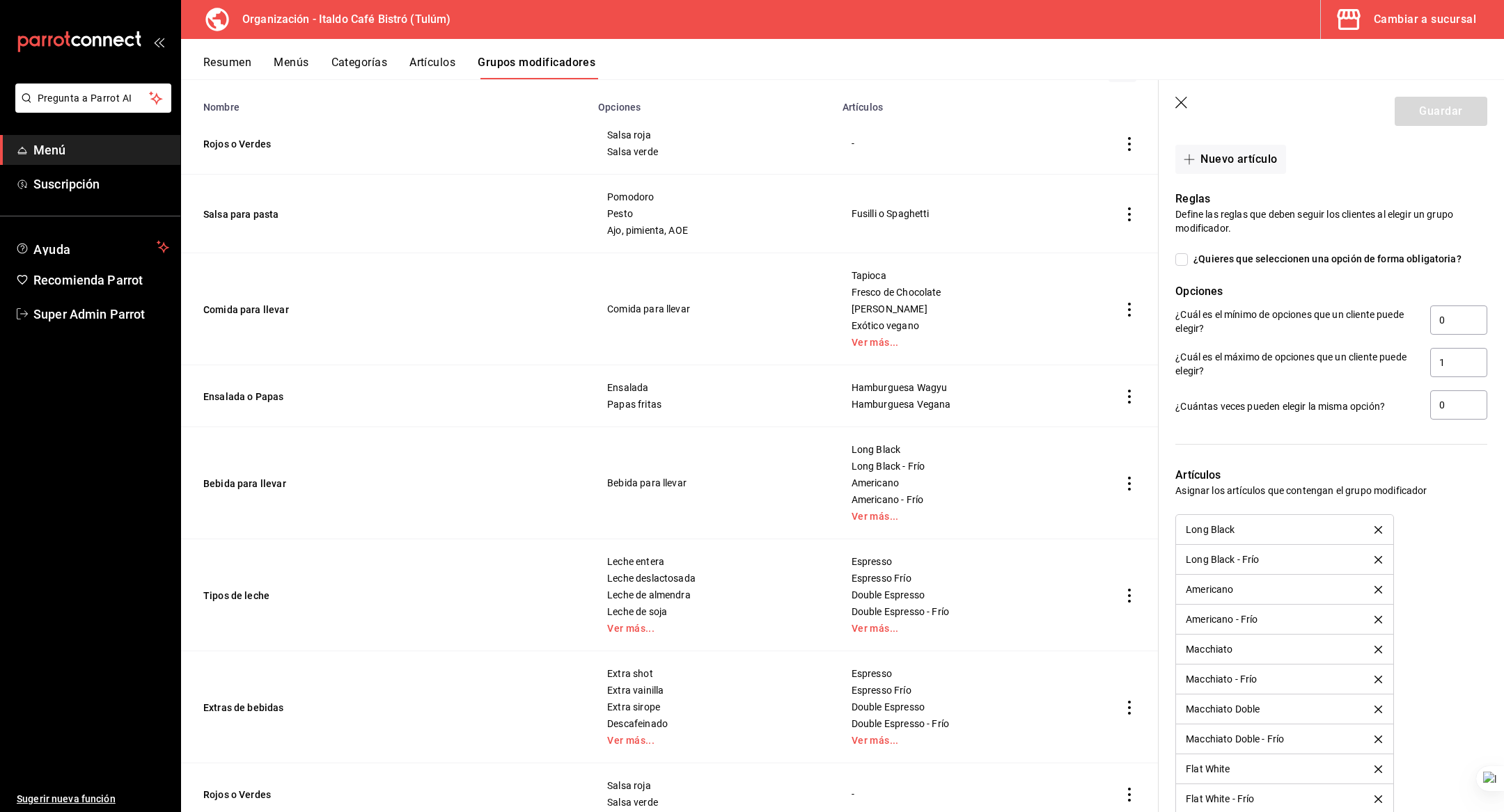
scroll to position [579, 0]
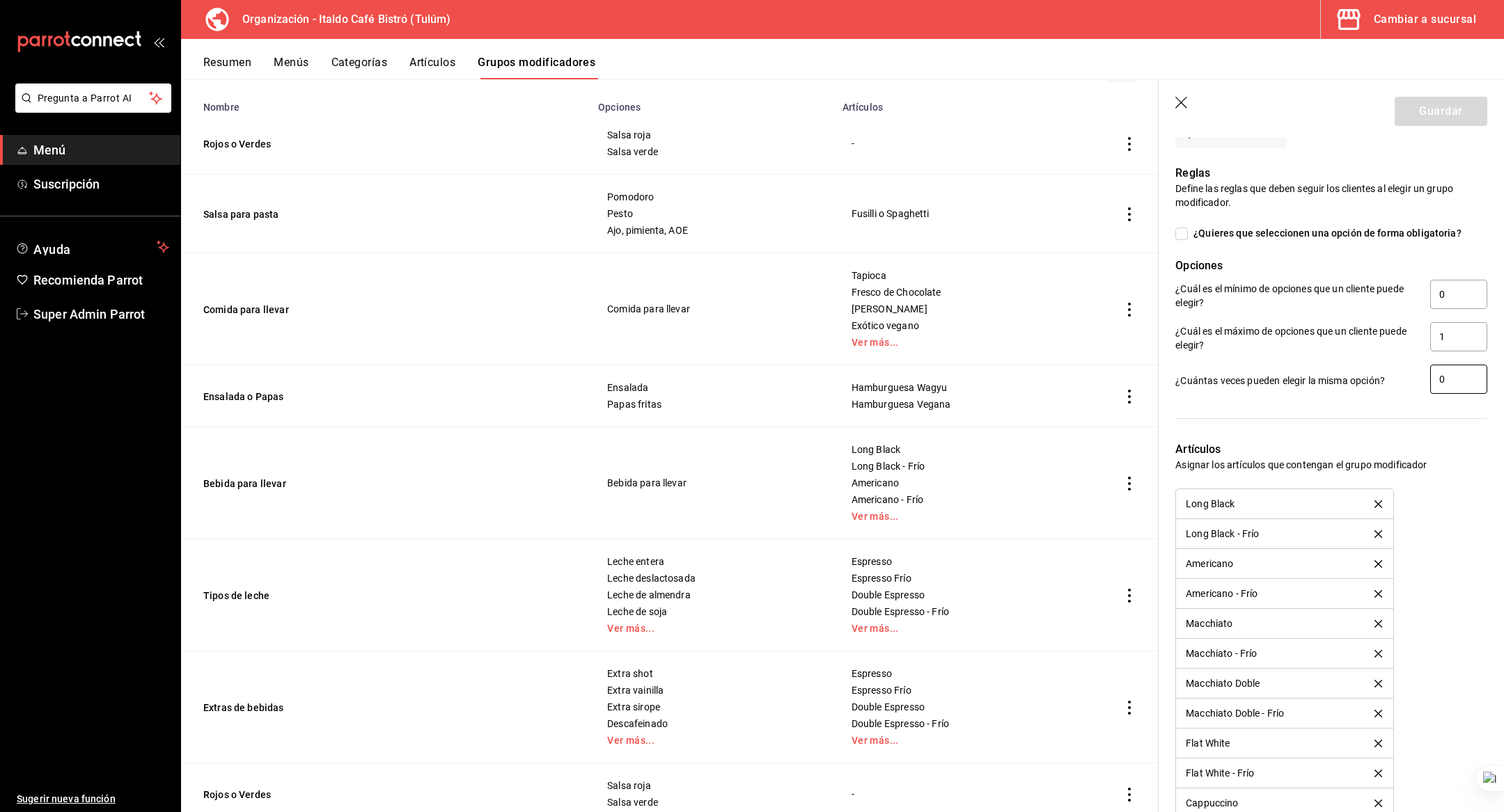
click at [1456, 380] on input "0" at bounding box center [1458, 379] width 57 height 29
type input "1"
click at [1457, 296] on input "0" at bounding box center [1458, 294] width 57 height 29
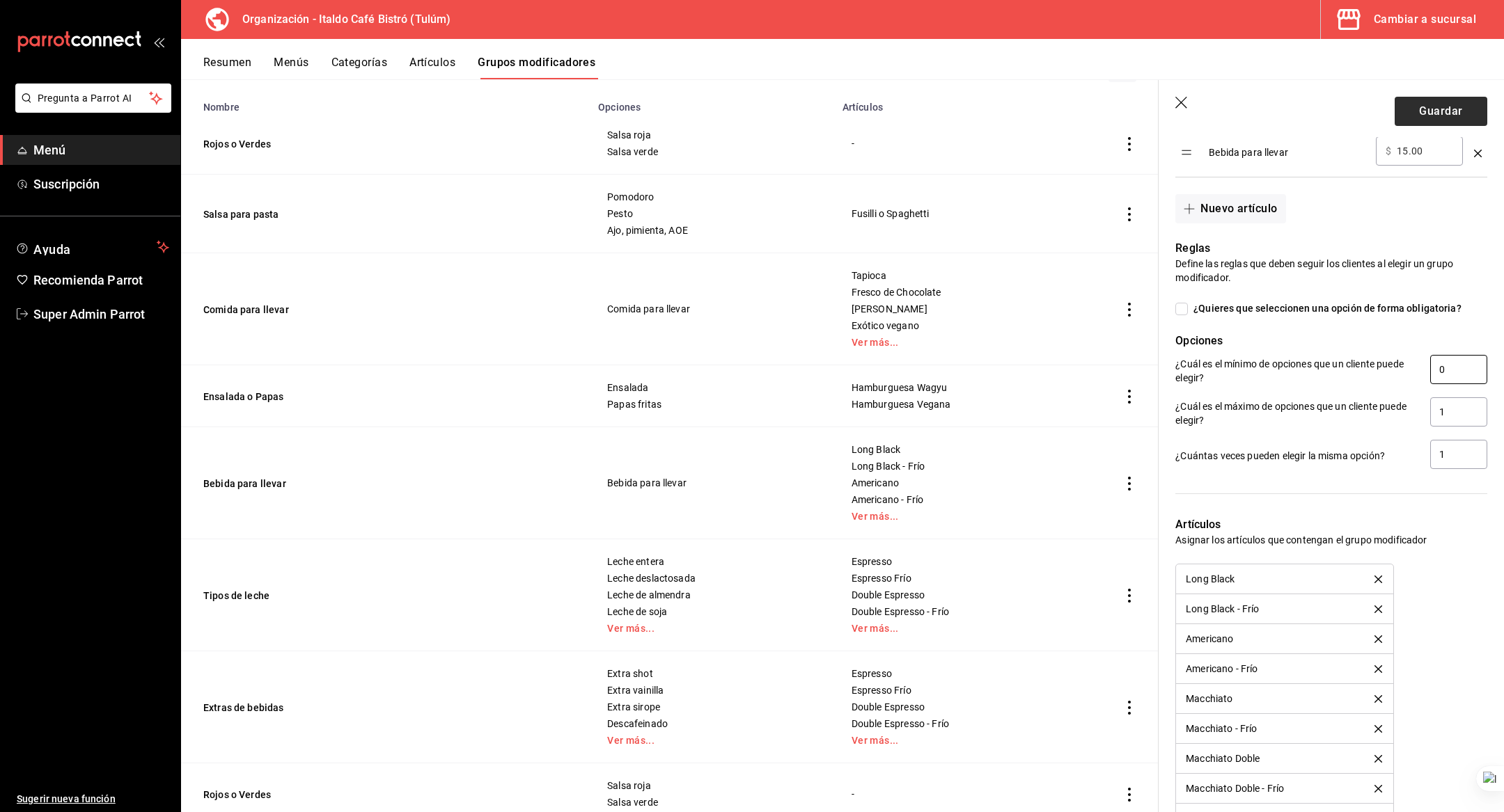
scroll to position [466, 0]
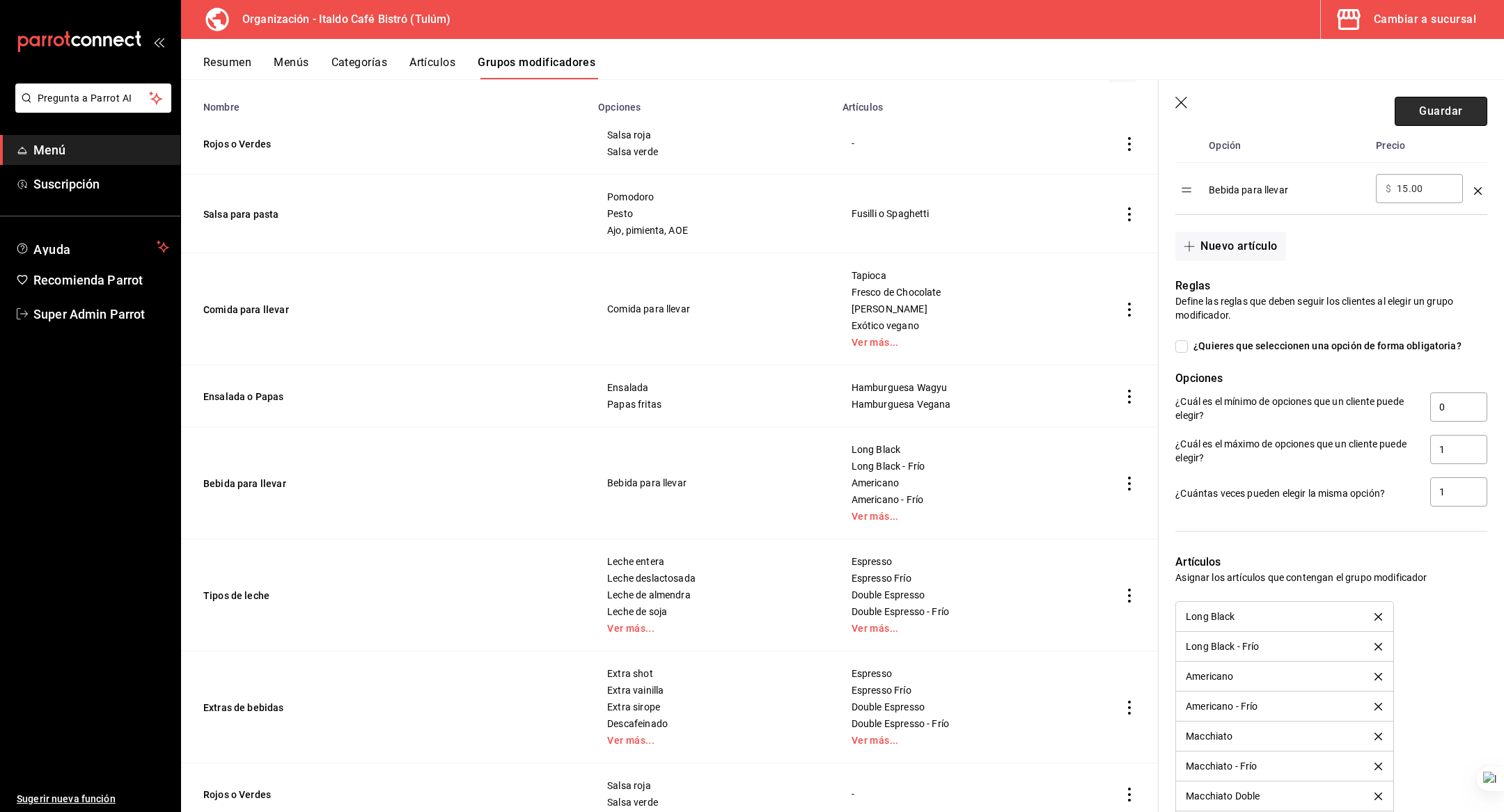
click at [1443, 107] on button "Guardar" at bounding box center [1441, 111] width 93 height 29
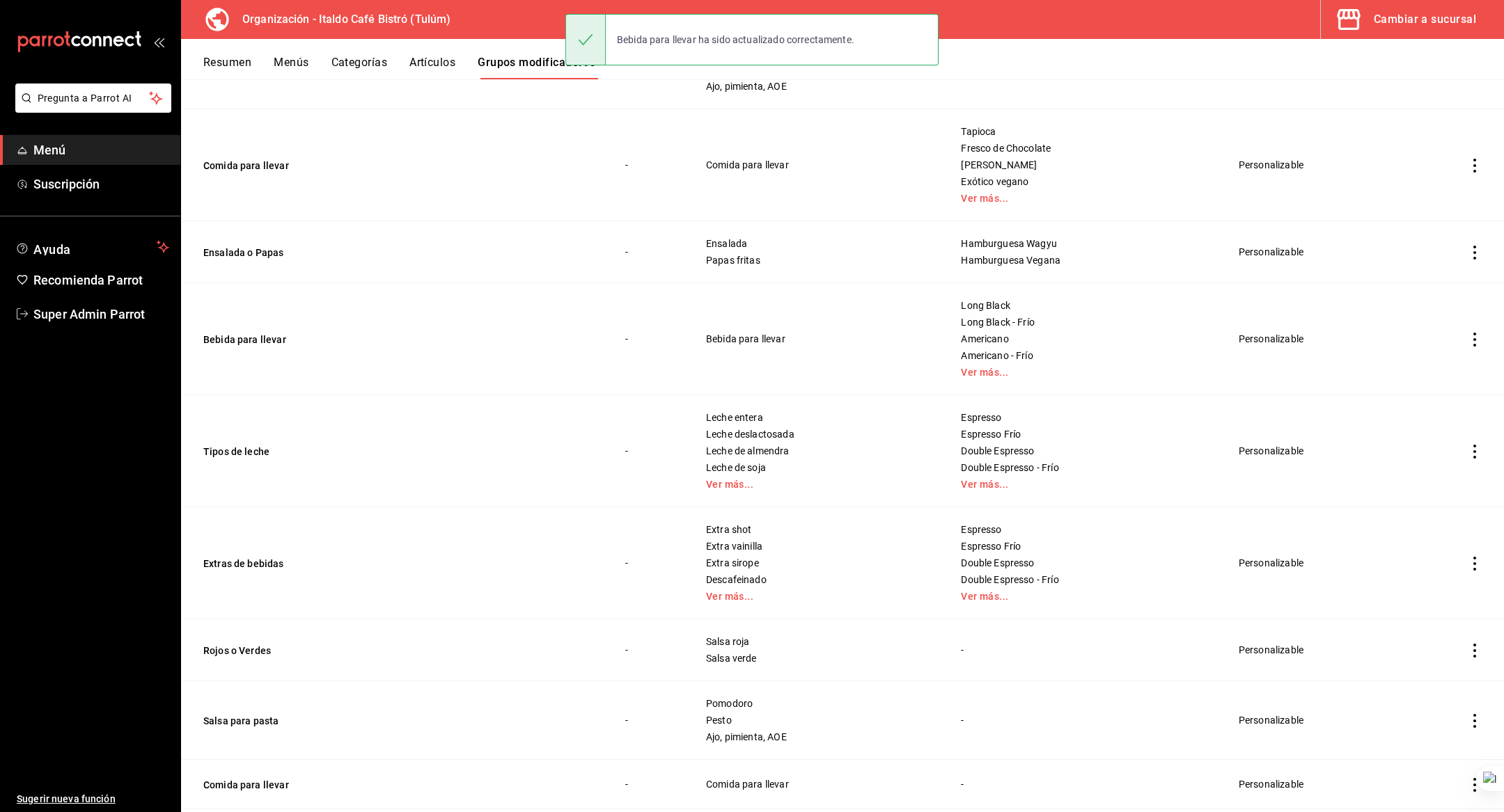
scroll to position [374, 0]
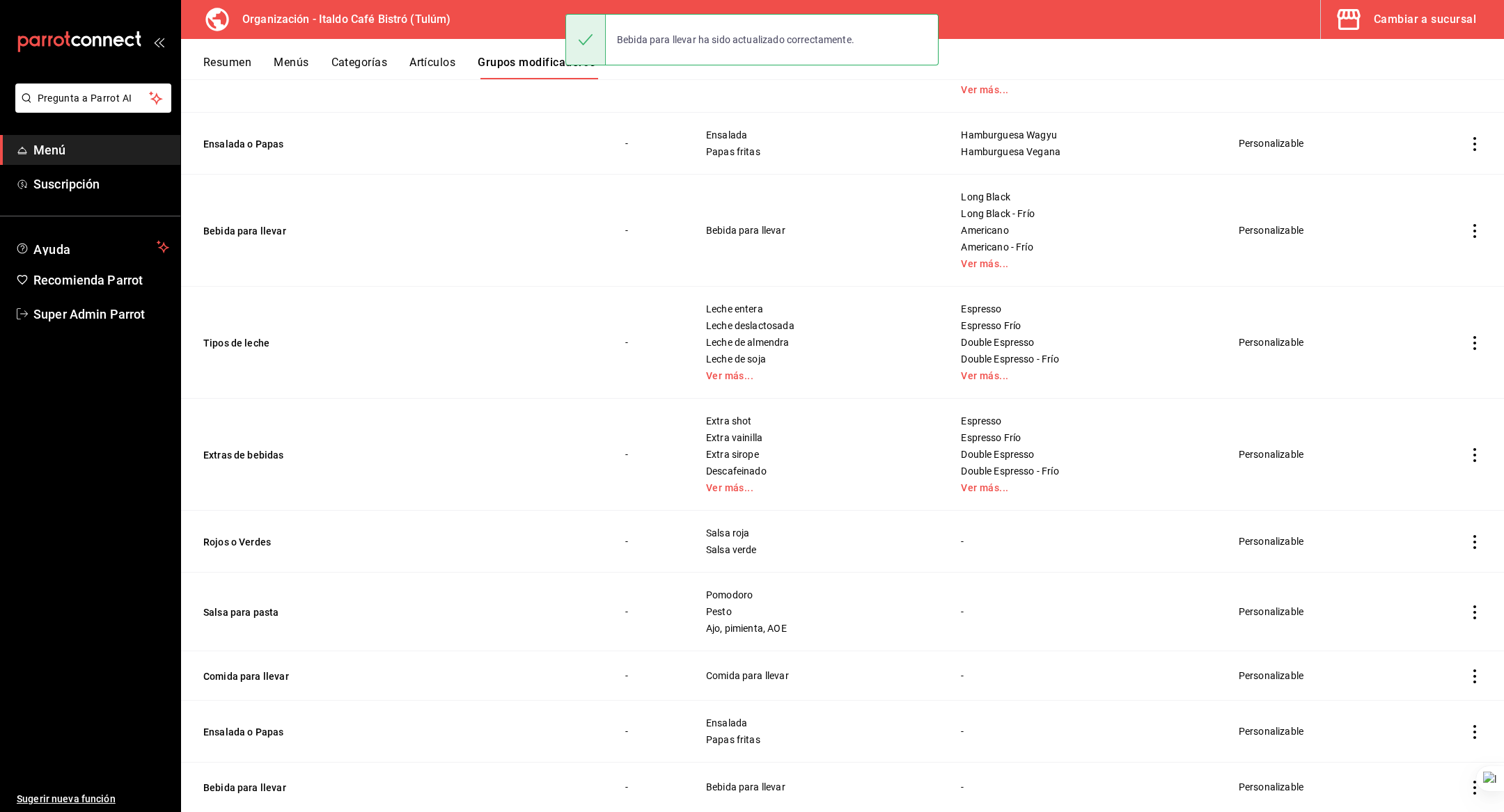
click at [248, 350] on td "Tipos de leche" at bounding box center [395, 343] width 427 height 112
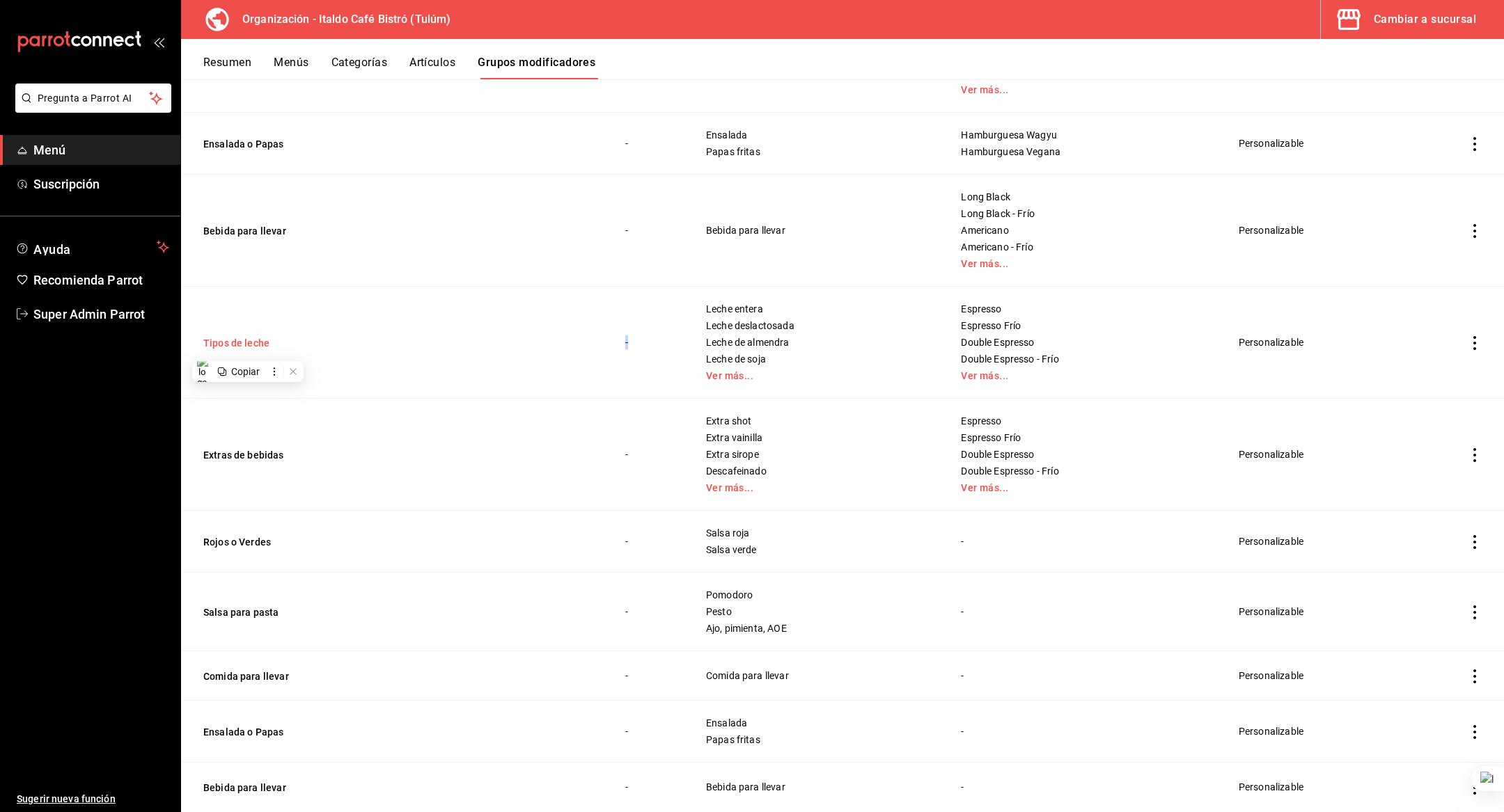
click at [236, 342] on button "Tipos de leche" at bounding box center [287, 343] width 167 height 14
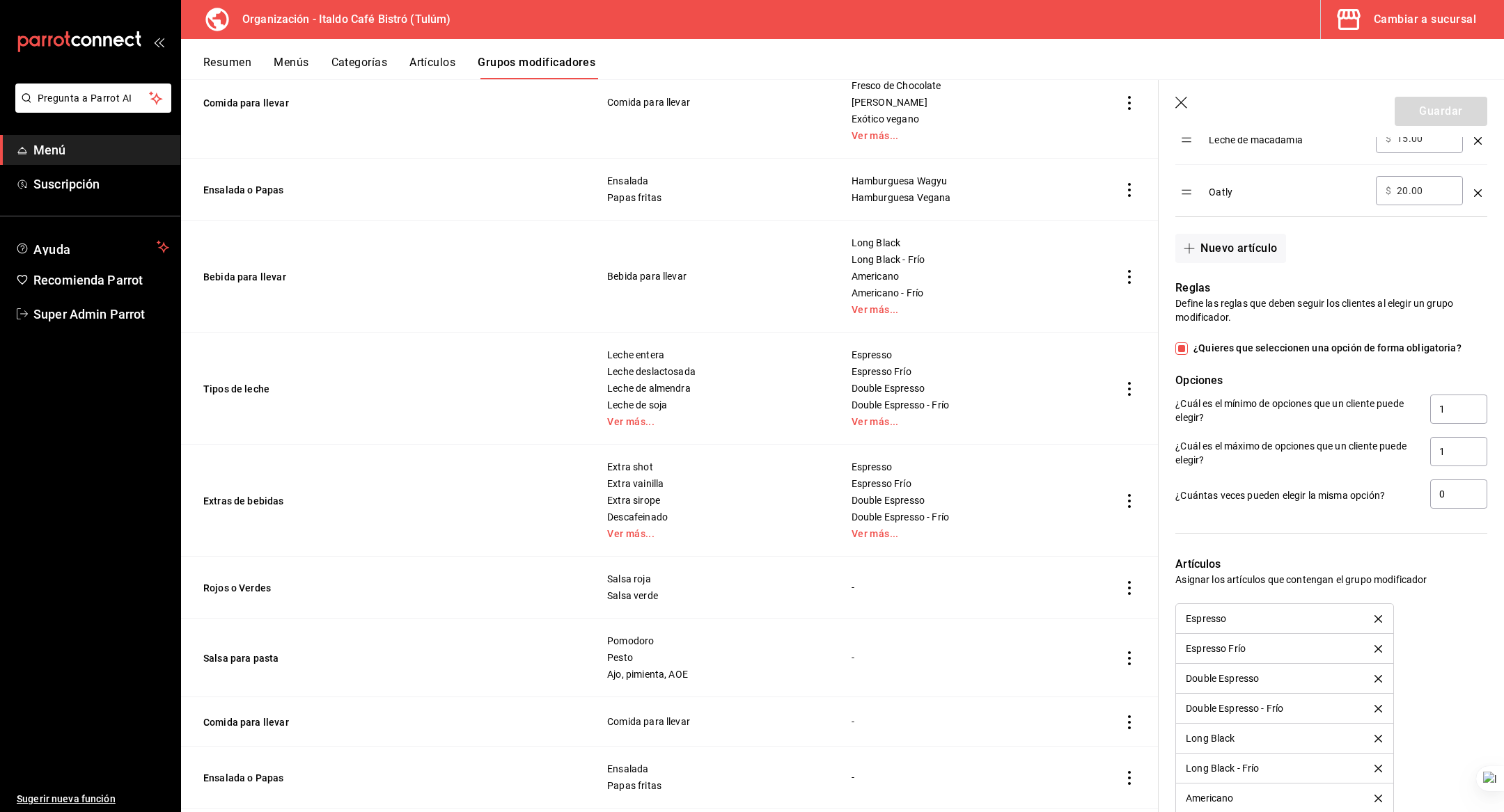
scroll to position [830, 0]
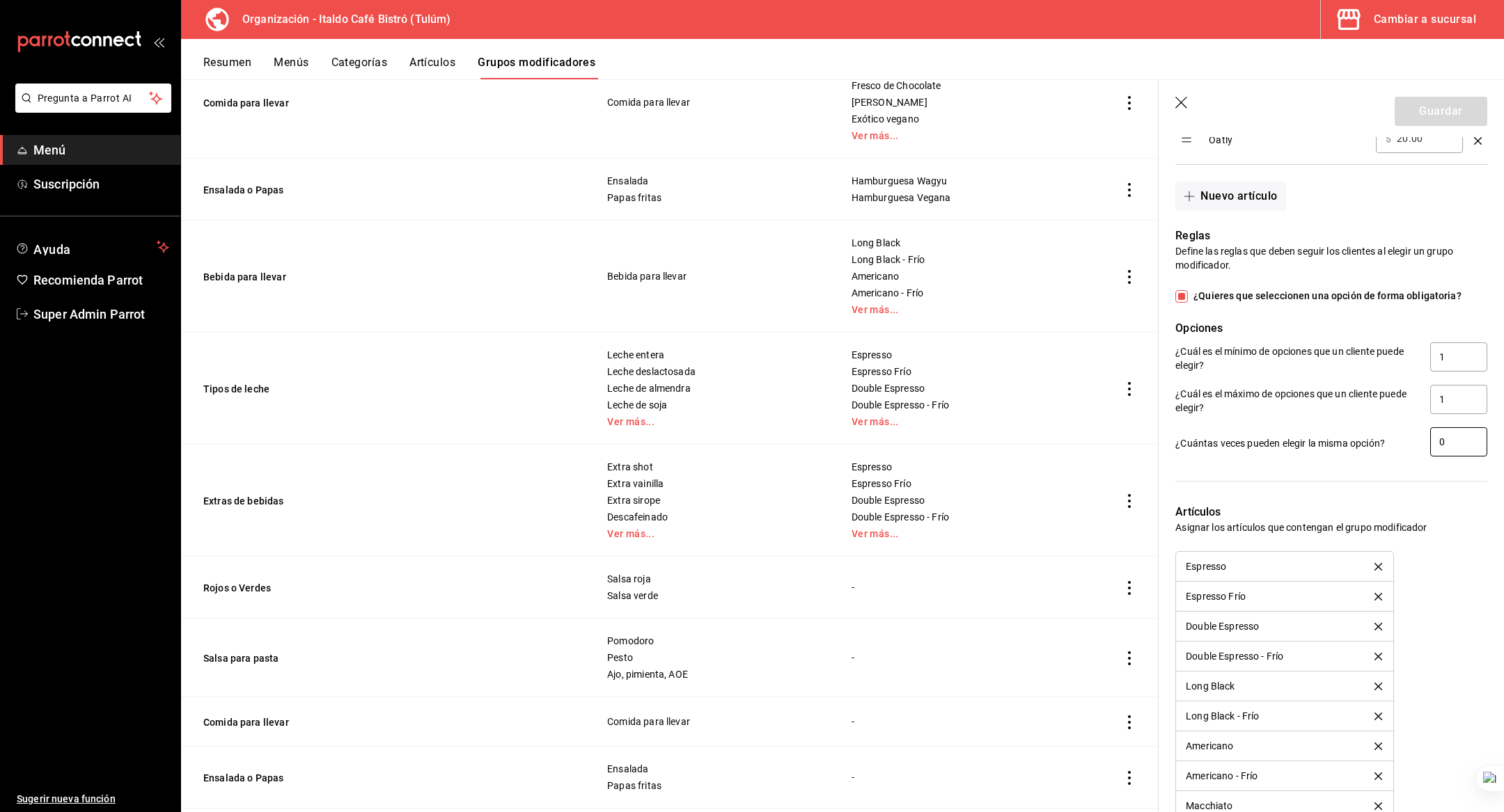
click at [1453, 446] on input "0" at bounding box center [1458, 441] width 57 height 29
type input "1"
click at [1449, 113] on button "Guardar" at bounding box center [1441, 111] width 93 height 29
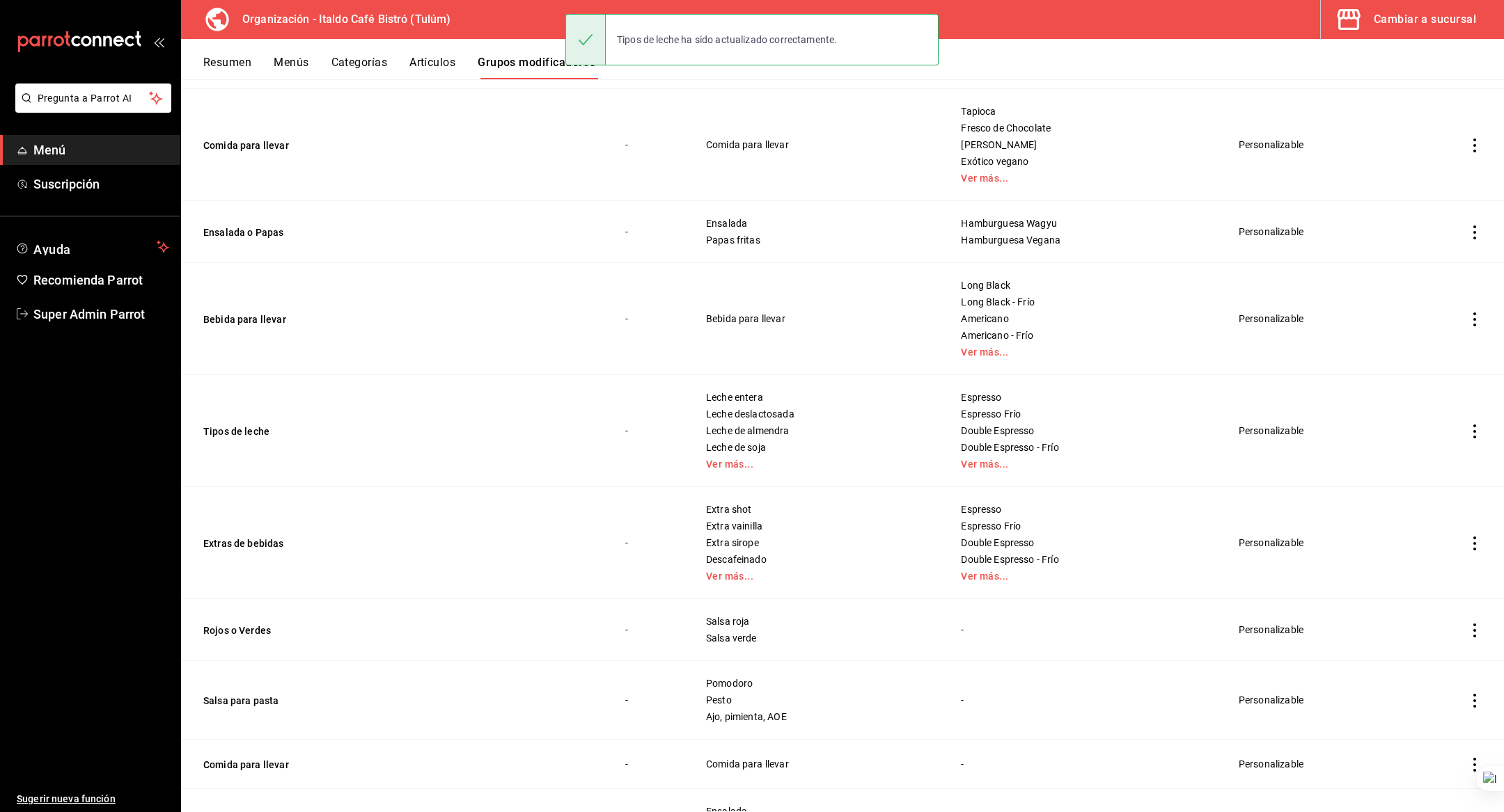
scroll to position [343, 0]
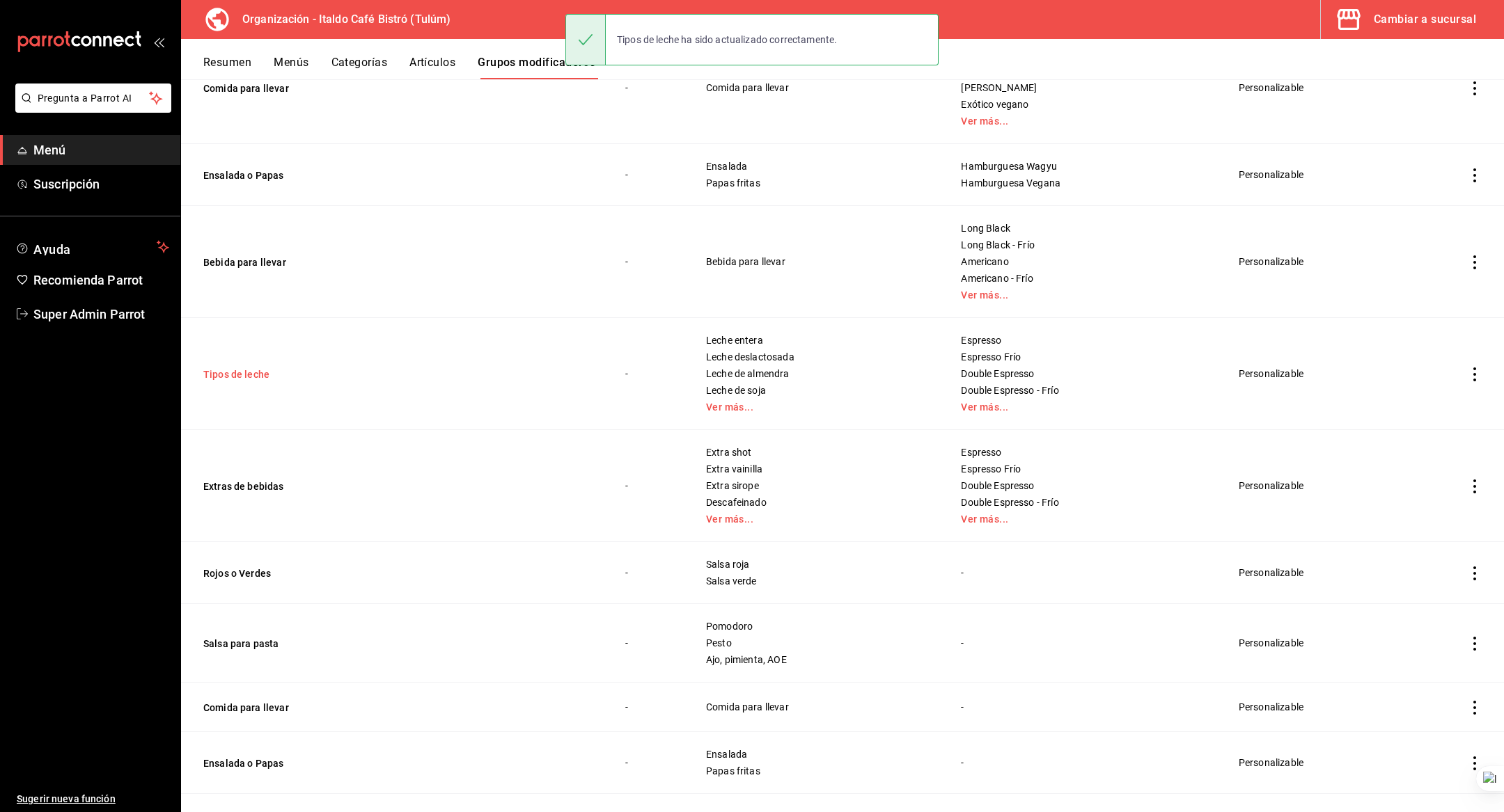
click at [236, 368] on button "Tipos de leche" at bounding box center [287, 374] width 167 height 14
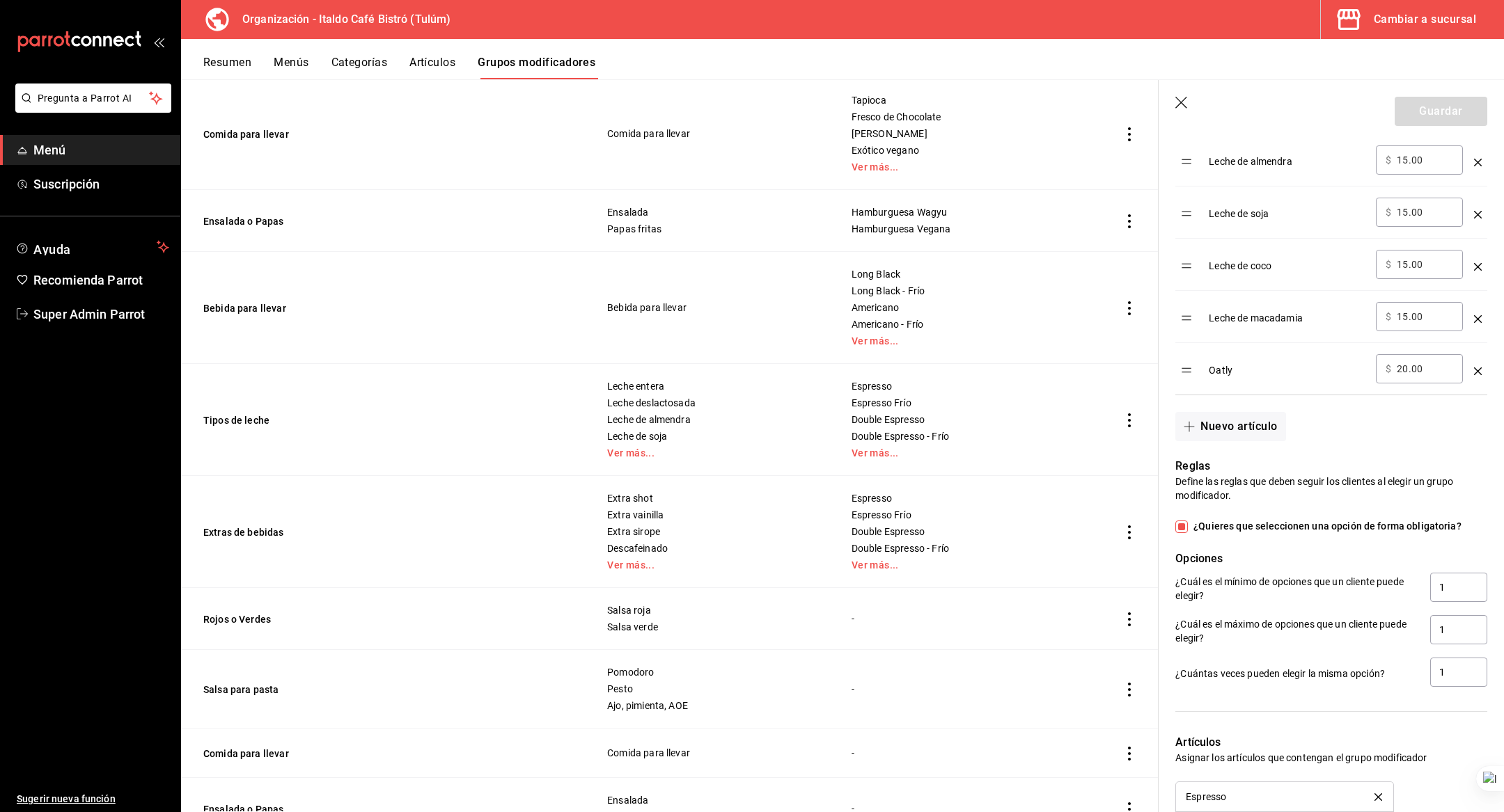
scroll to position [602, 0]
click at [1182, 100] on icon "button" at bounding box center [1181, 103] width 12 height 12
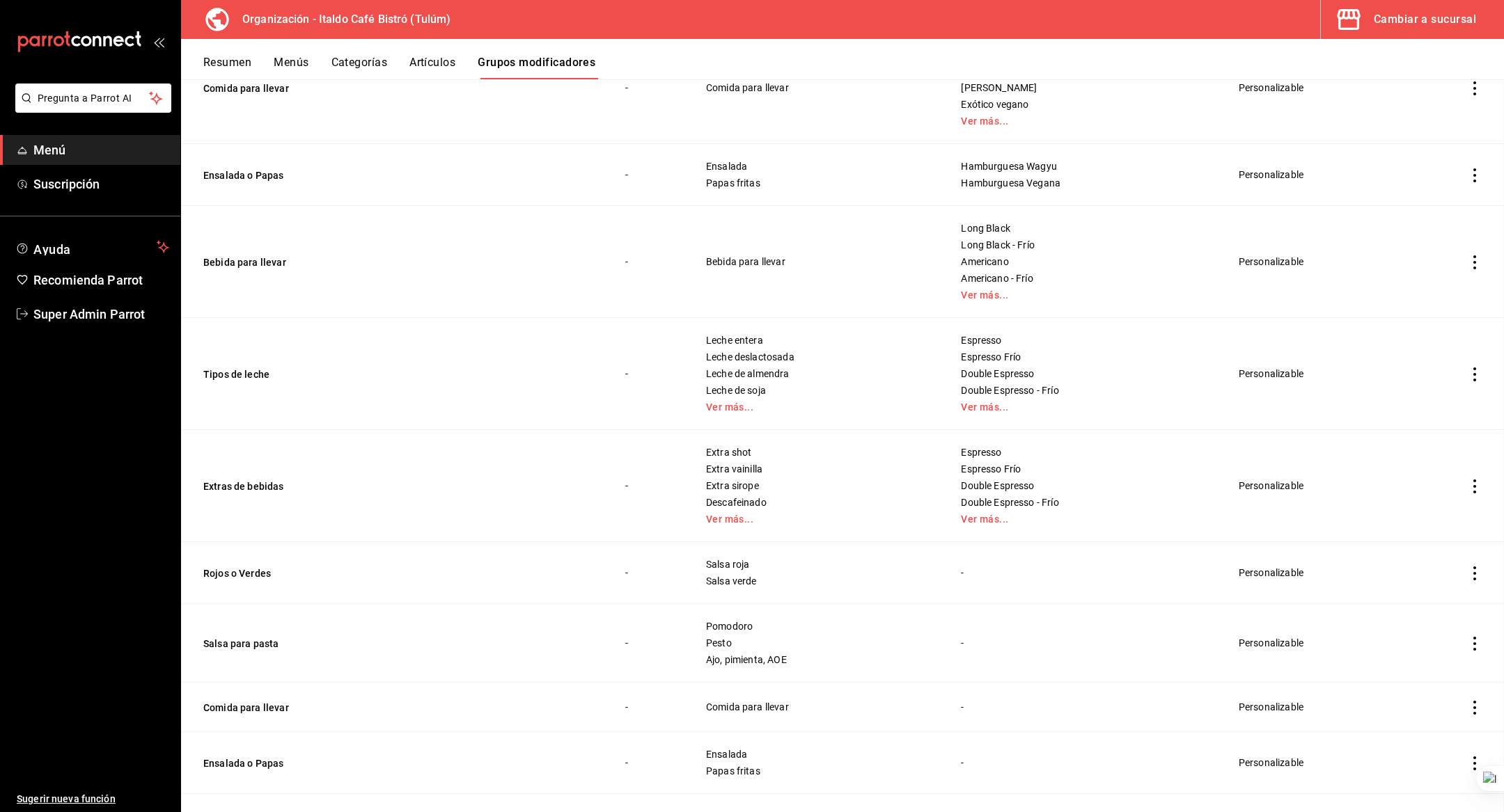
scroll to position [298, 0]
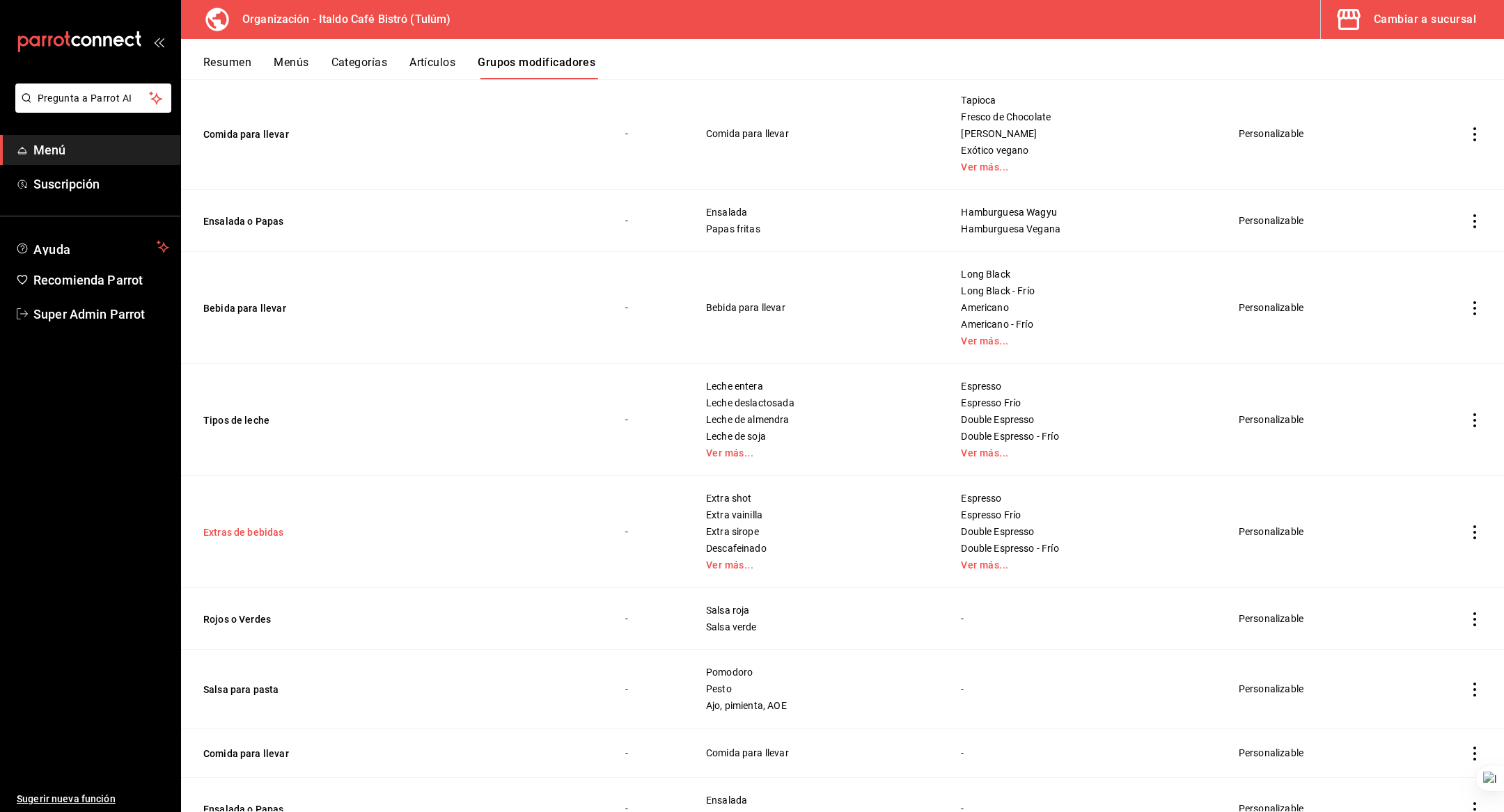
click at [267, 527] on button "Extras de bebidas" at bounding box center [287, 532] width 167 height 14
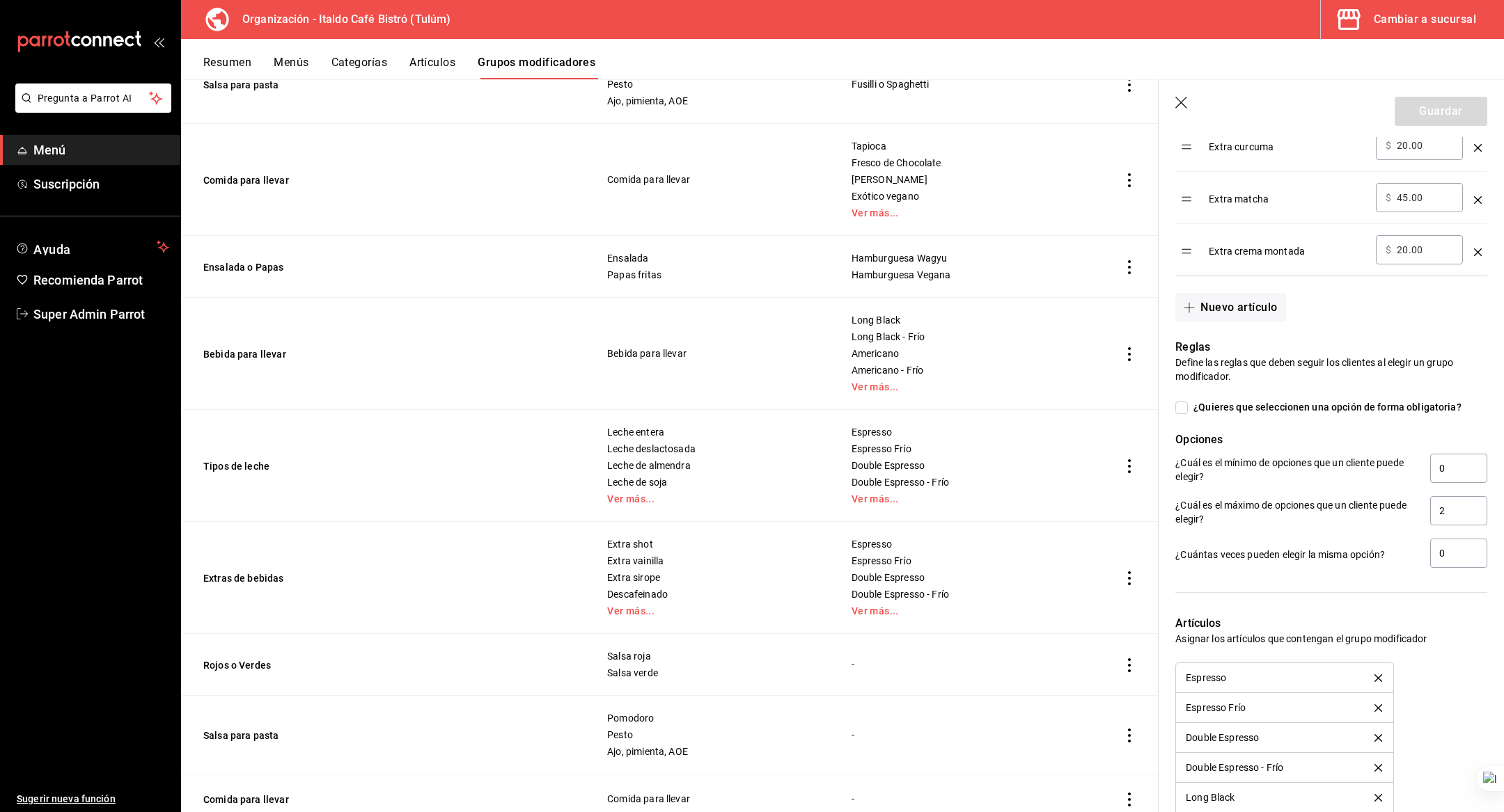
scroll to position [855, 0]
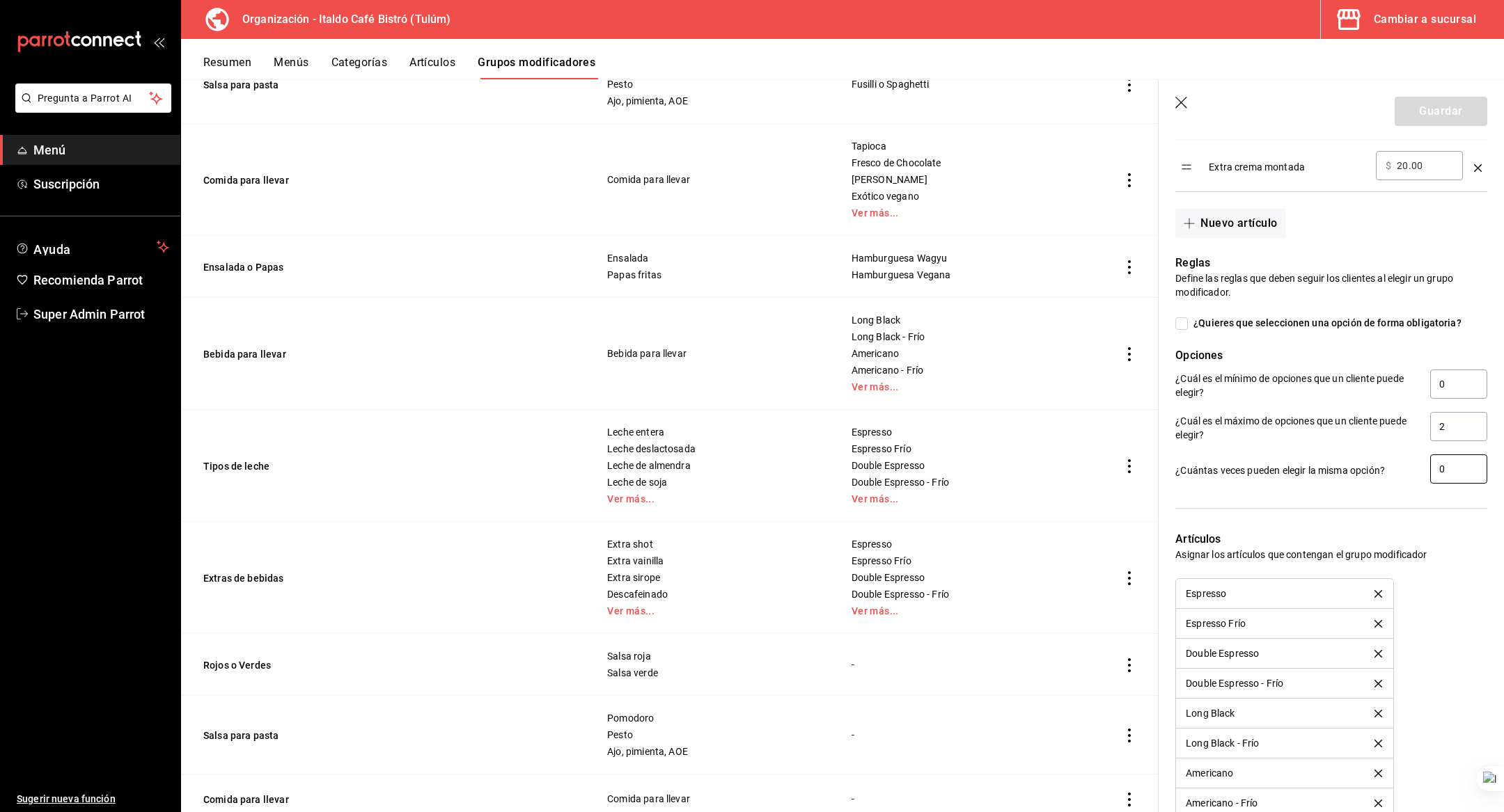
click at [1456, 455] on input "0" at bounding box center [1458, 468] width 57 height 29
type input "1"
click at [1457, 388] on input "0" at bounding box center [1458, 384] width 57 height 29
type input "0"
click at [1455, 111] on button "Guardar" at bounding box center [1441, 111] width 93 height 29
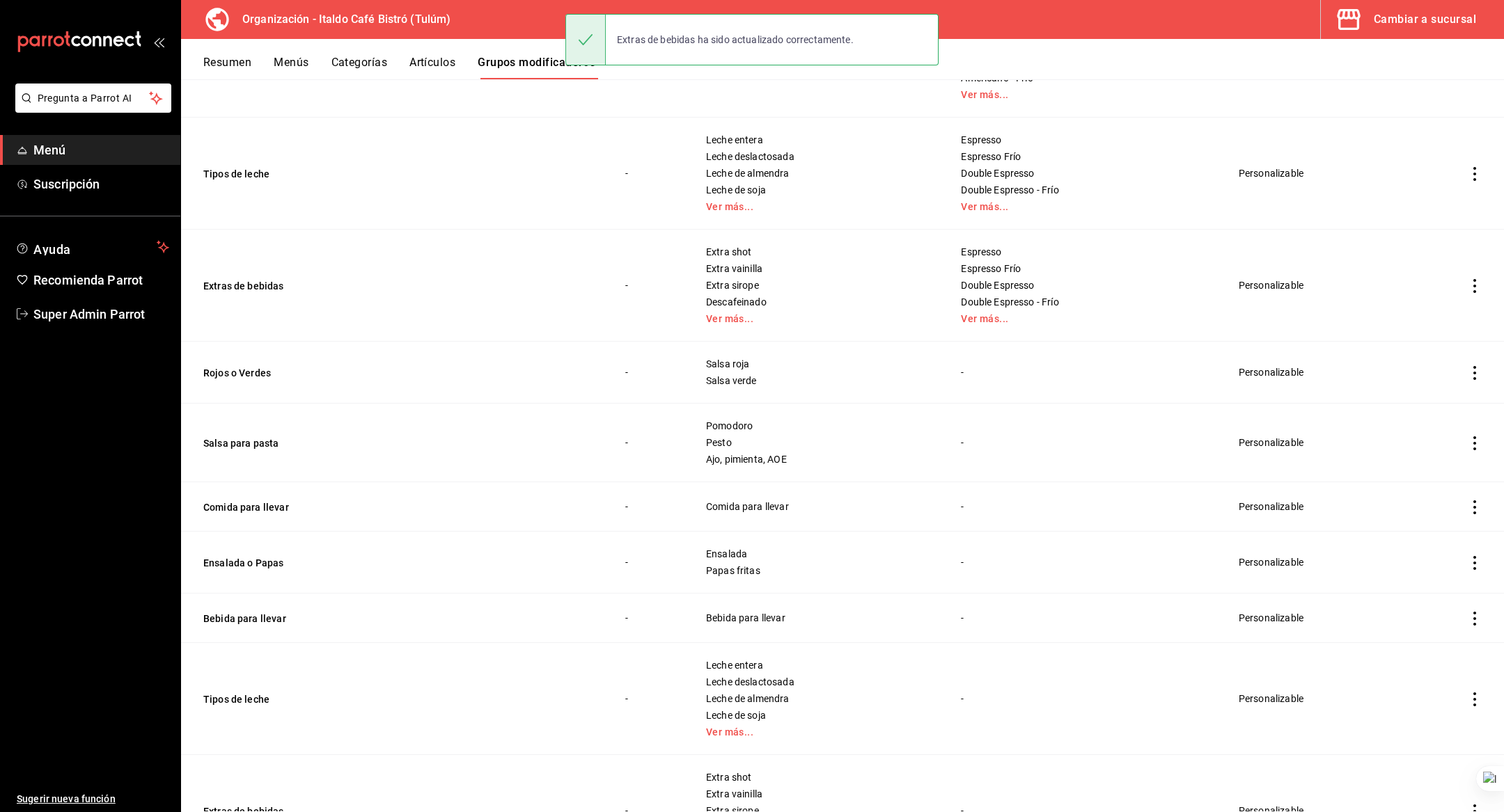
scroll to position [580, 0]
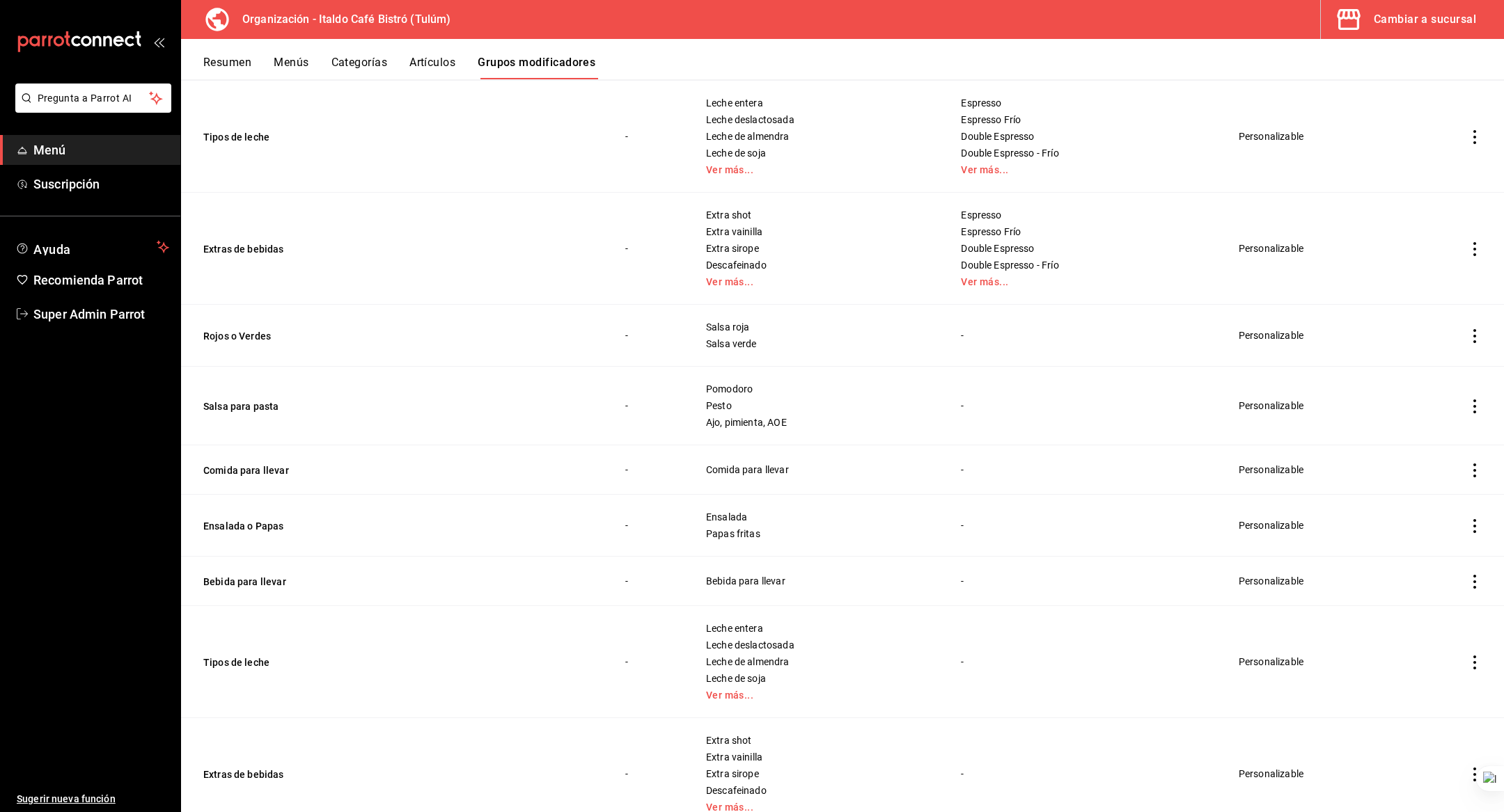
click at [234, 327] on td "Rojos o Verdes" at bounding box center [395, 336] width 427 height 62
click at [234, 333] on button "Rojos o Verdes" at bounding box center [287, 336] width 167 height 14
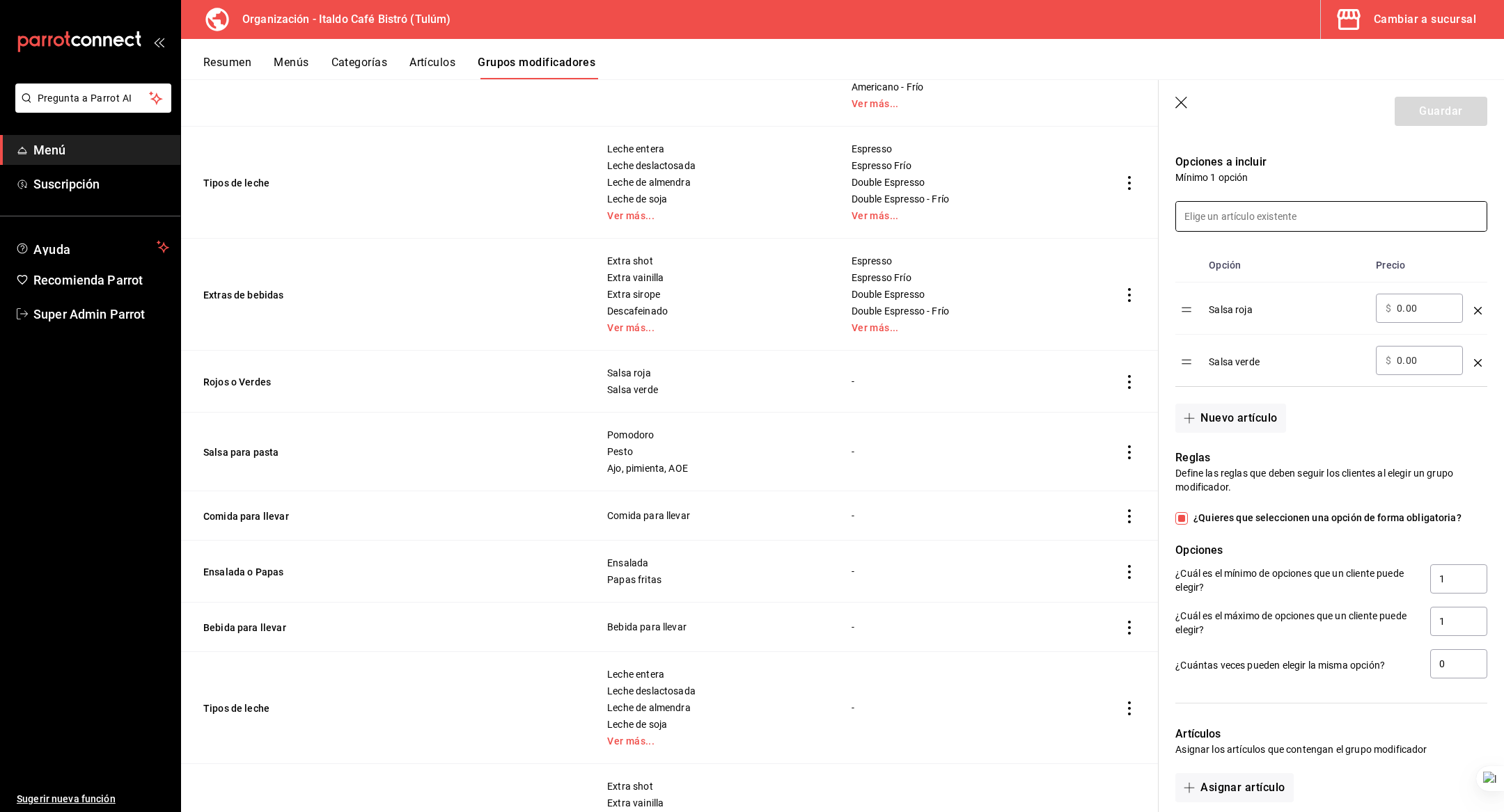
scroll to position [500, 0]
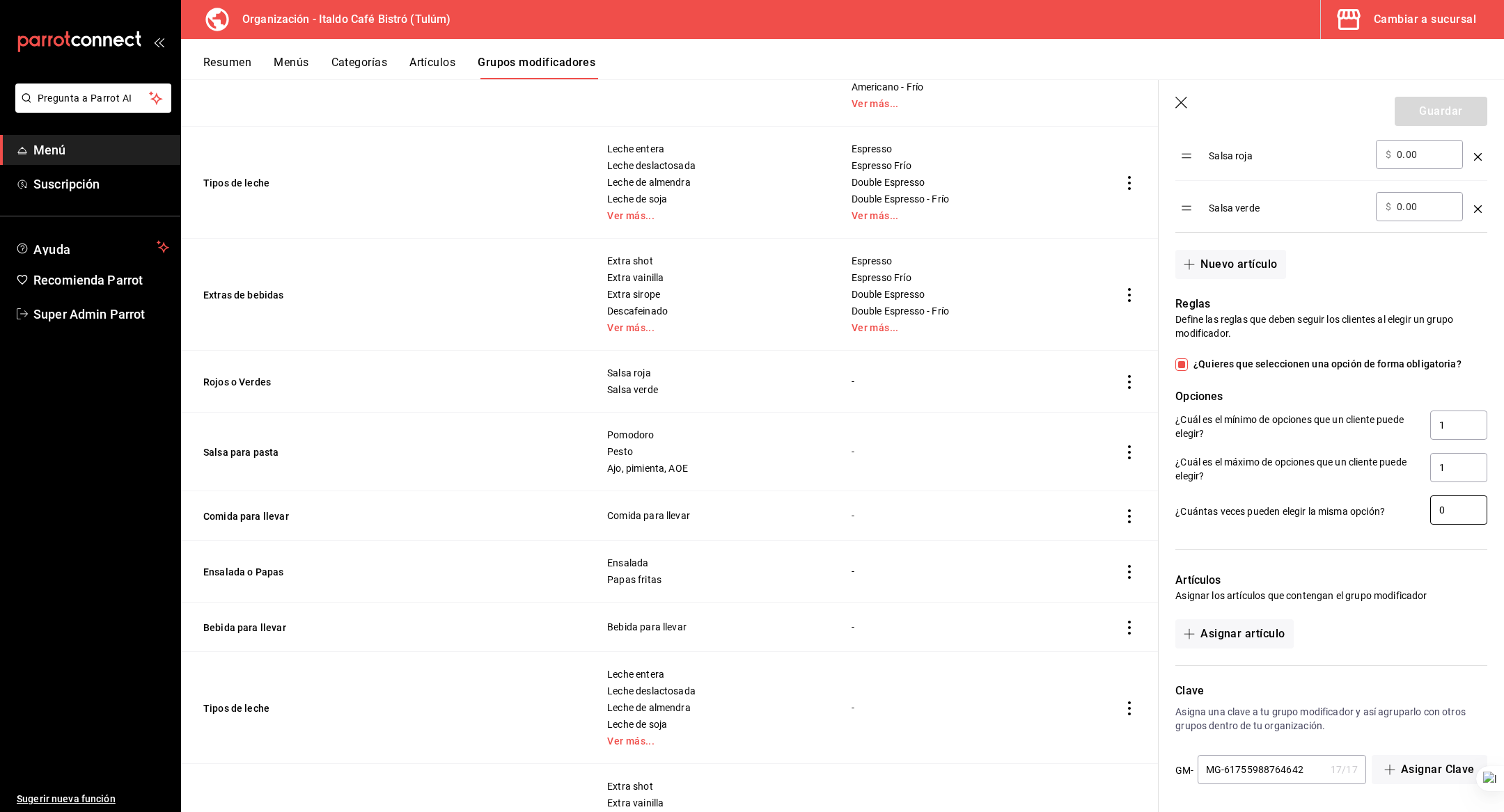
click at [1453, 509] on input "0" at bounding box center [1458, 510] width 57 height 29
type input "1"
click at [1362, 537] on div at bounding box center [1323, 541] width 329 height 28
click at [1417, 127] on header "Guardar" at bounding box center [1331, 108] width 345 height 57
click at [1420, 115] on button "Guardar" at bounding box center [1441, 111] width 93 height 29
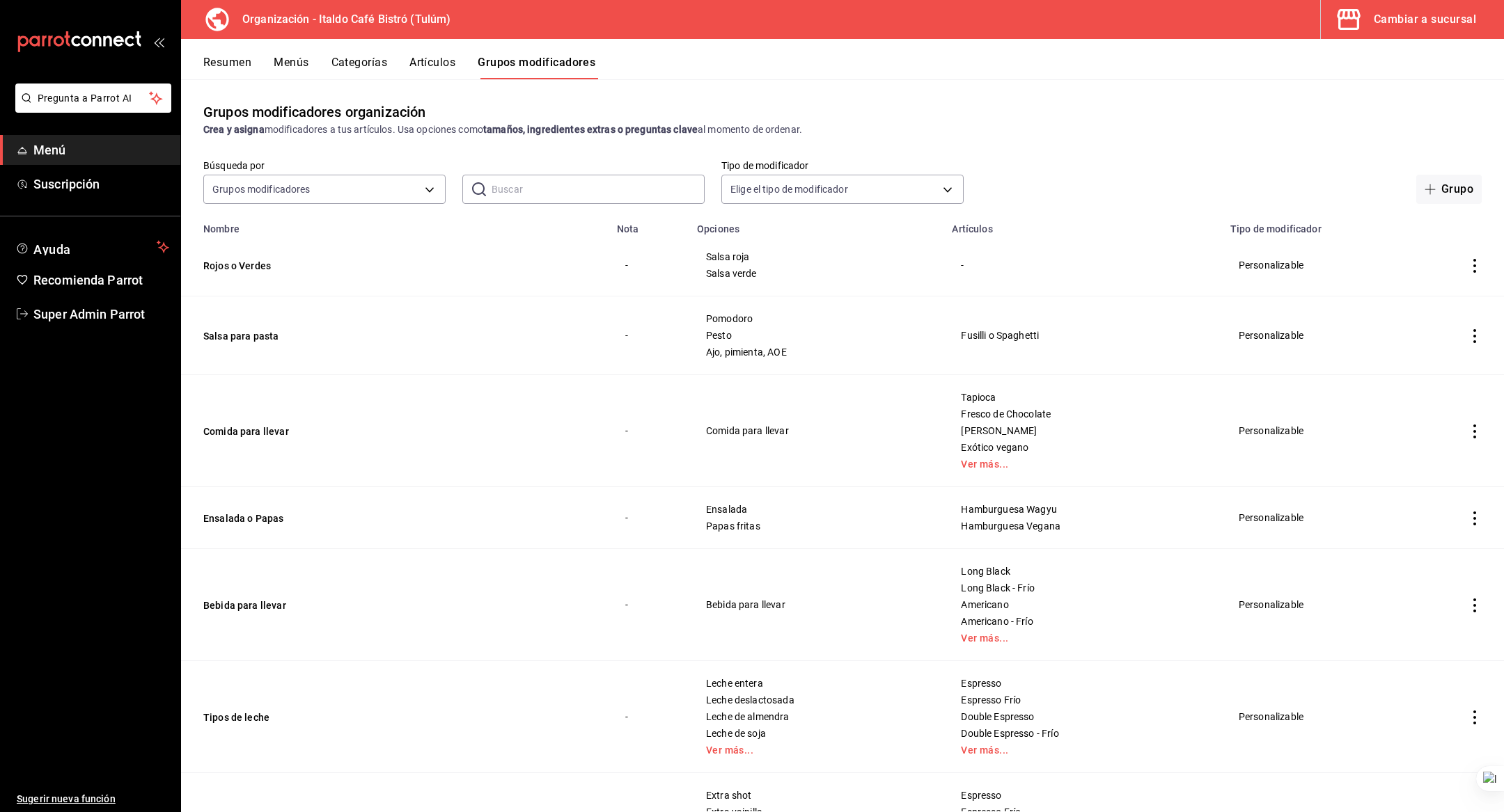
click at [300, 66] on button "Menús" at bounding box center [291, 68] width 35 height 24
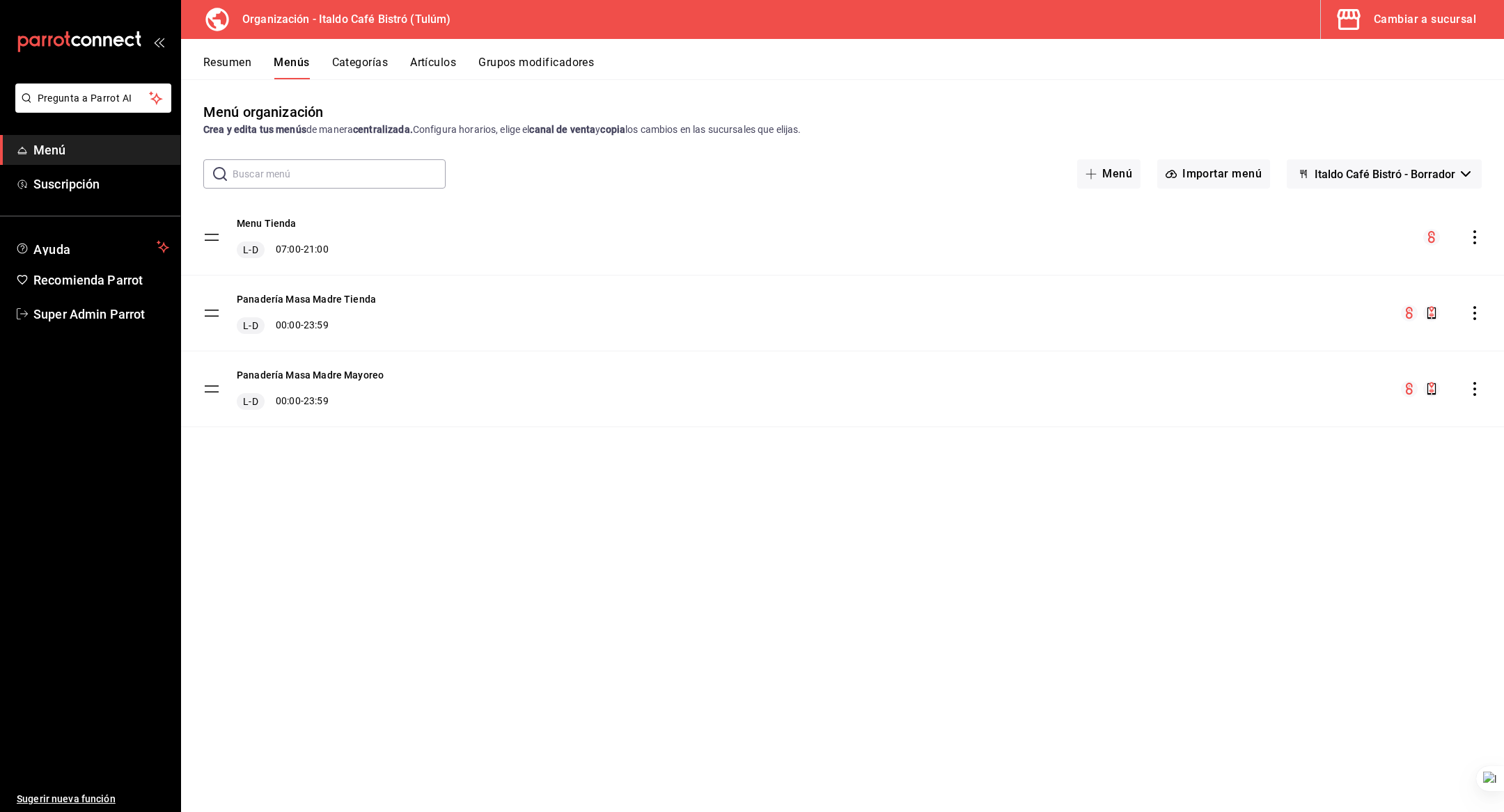
click at [1479, 236] on icon "actions" at bounding box center [1474, 237] width 14 height 14
click at [1088, 276] on div at bounding box center [752, 406] width 1504 height 812
click at [1472, 233] on icon "actions" at bounding box center [1474, 237] width 14 height 14
click at [1356, 320] on span "Copiar en otra sucursal" at bounding box center [1364, 327] width 170 height 15
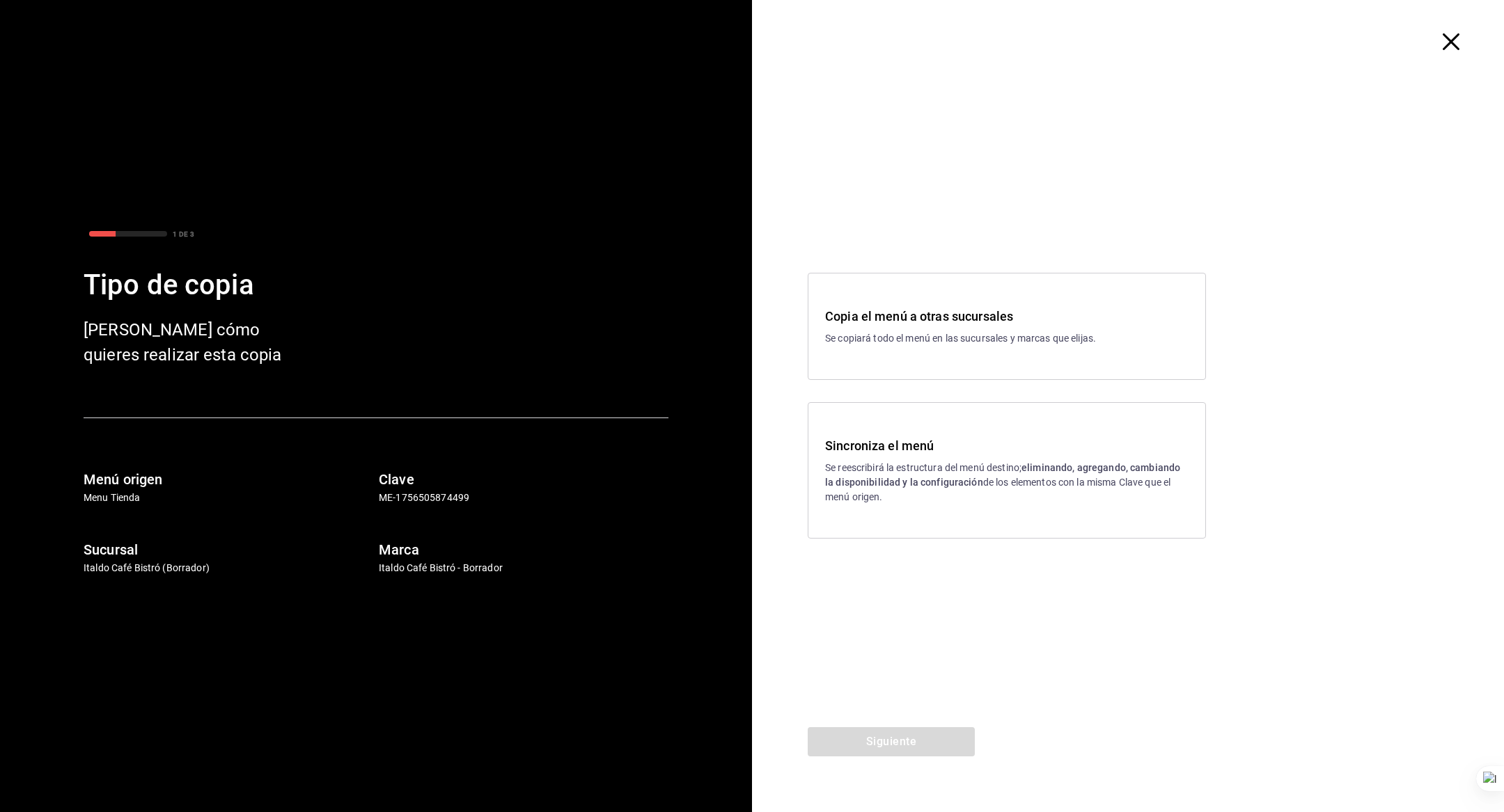
click at [912, 453] on h3 "Sincroniza el menú" at bounding box center [1006, 445] width 363 height 19
click at [884, 746] on button "Siguiente" at bounding box center [892, 741] width 167 height 29
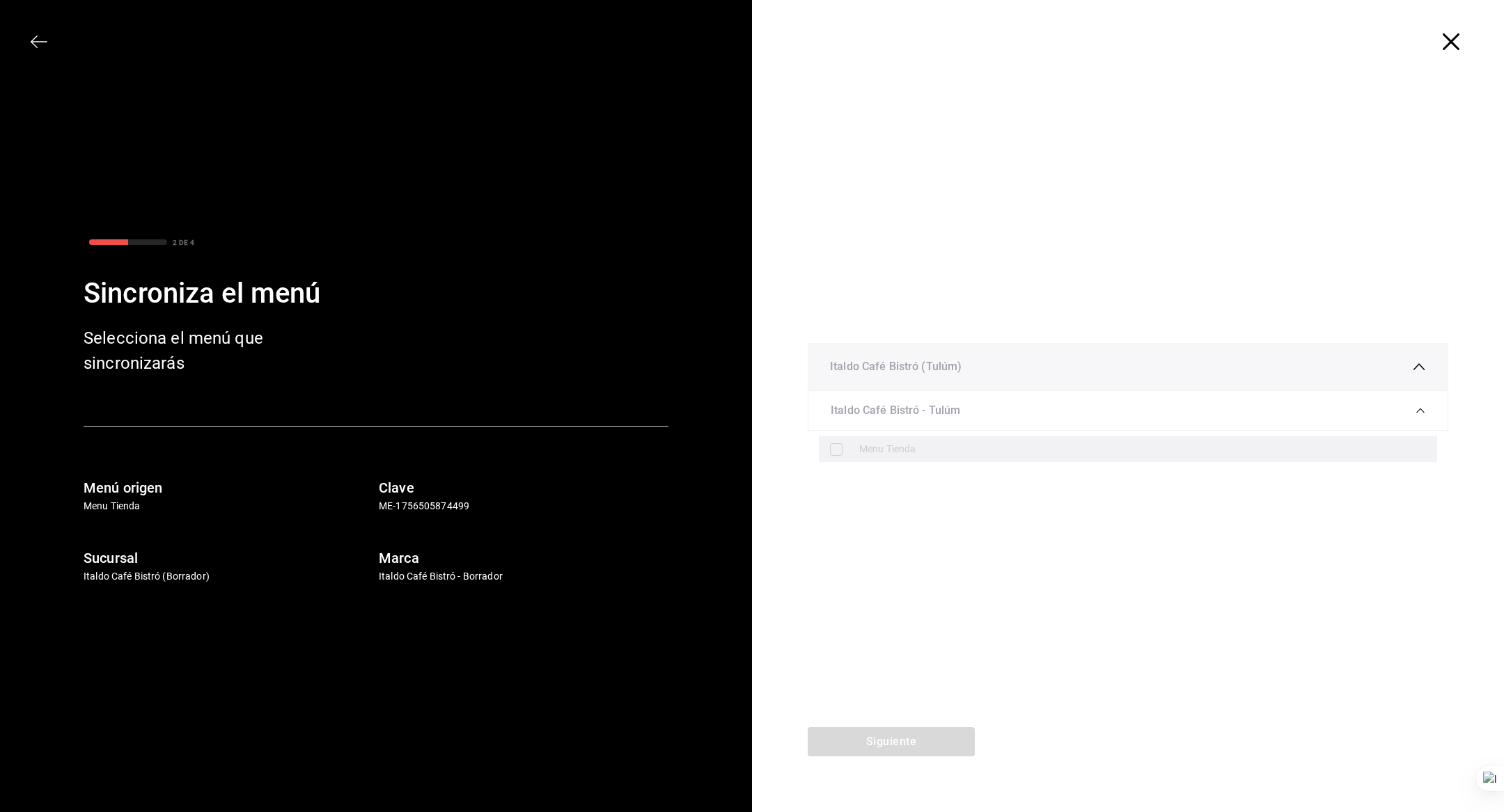
click at [886, 458] on div "Menu Tienda" at bounding box center [1128, 449] width 618 height 26
click at [1454, 31] on div at bounding box center [1128, 42] width 752 height 84
click at [1454, 34] on icon "button" at bounding box center [1451, 42] width 16 height 16
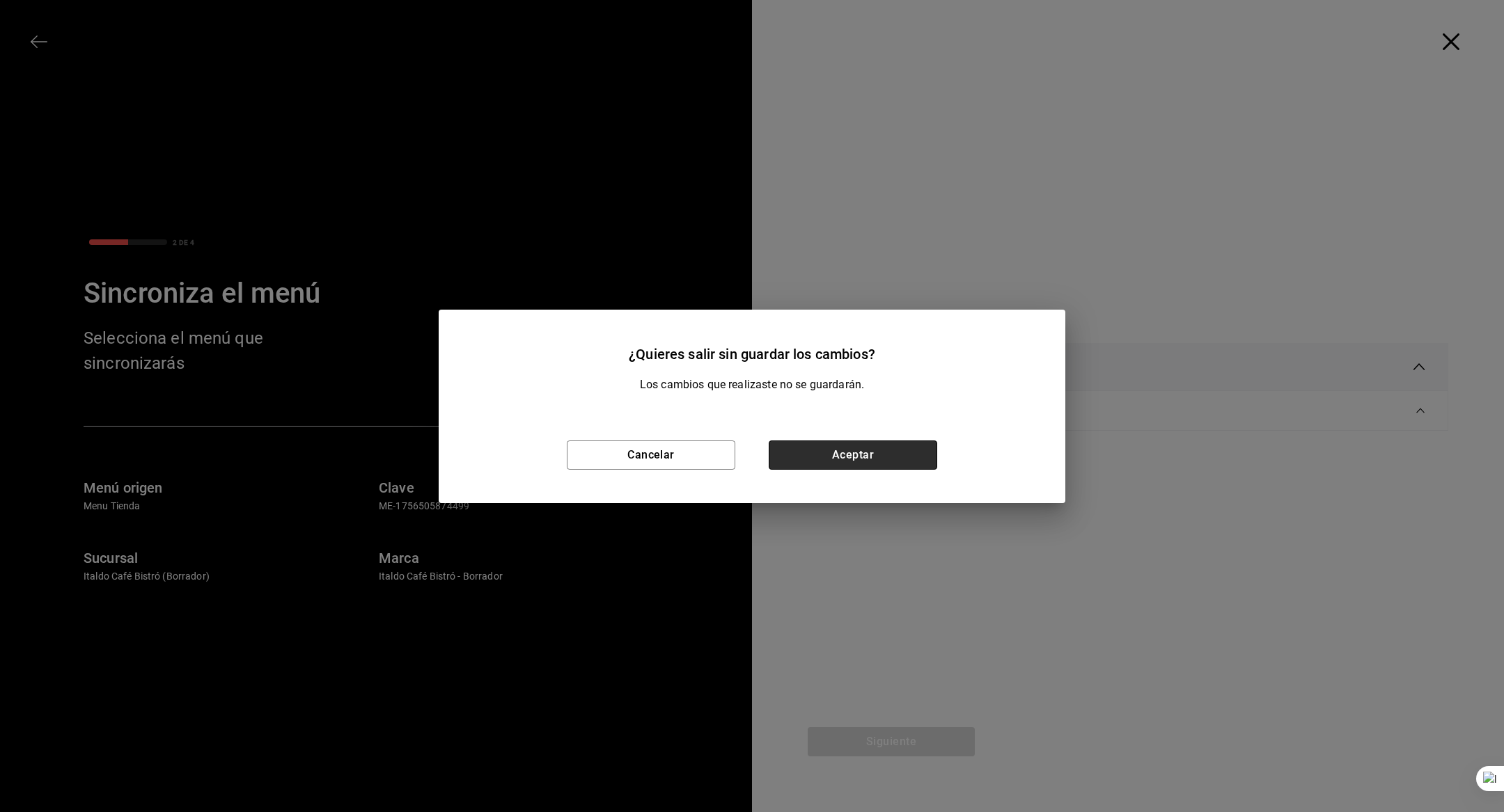
click at [836, 456] on button "Aceptar" at bounding box center [853, 455] width 169 height 29
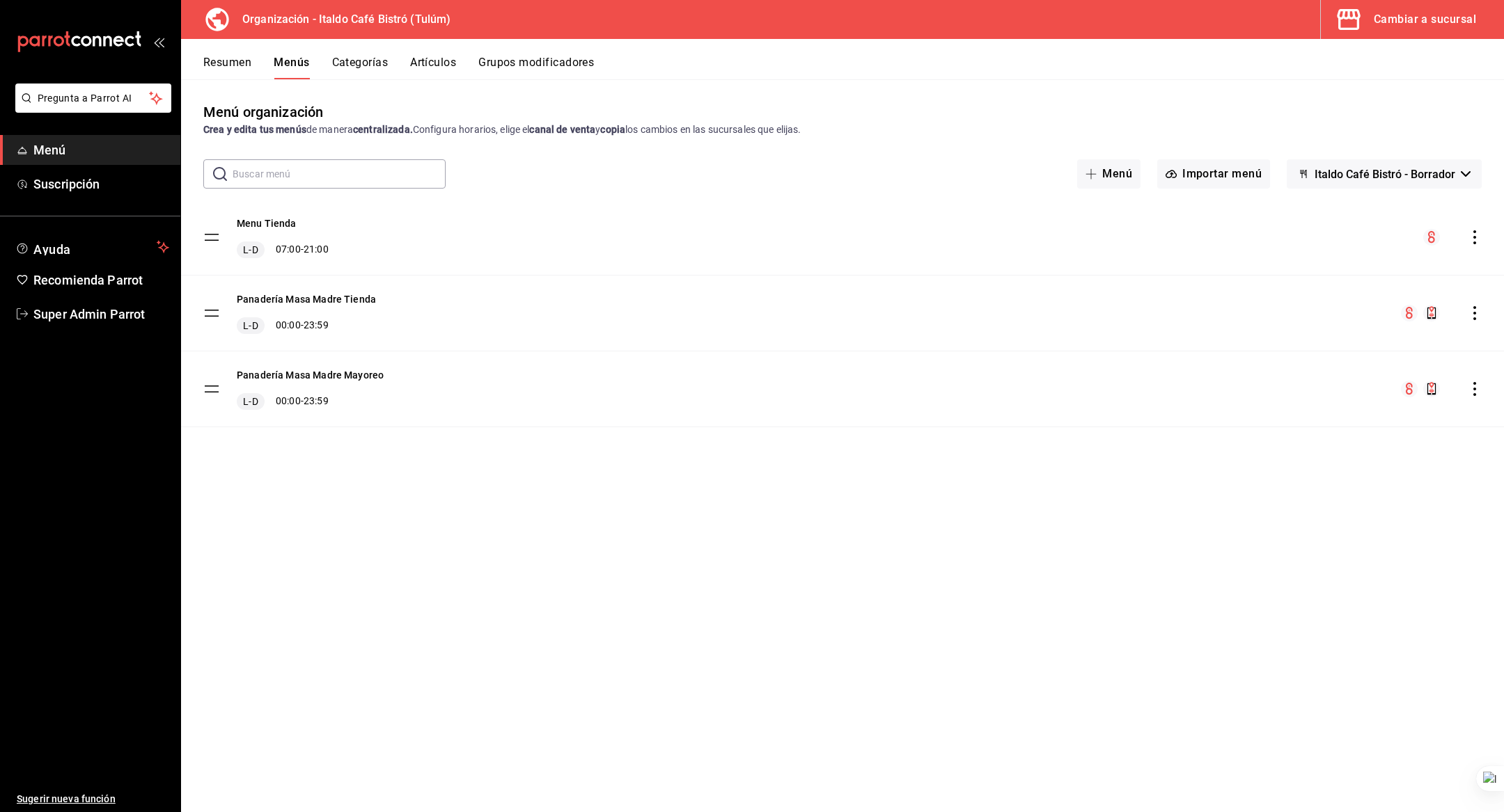
click at [1478, 239] on icon "actions" at bounding box center [1474, 237] width 14 height 14
click at [1359, 324] on span "Copiar en otra sucursal" at bounding box center [1364, 327] width 170 height 15
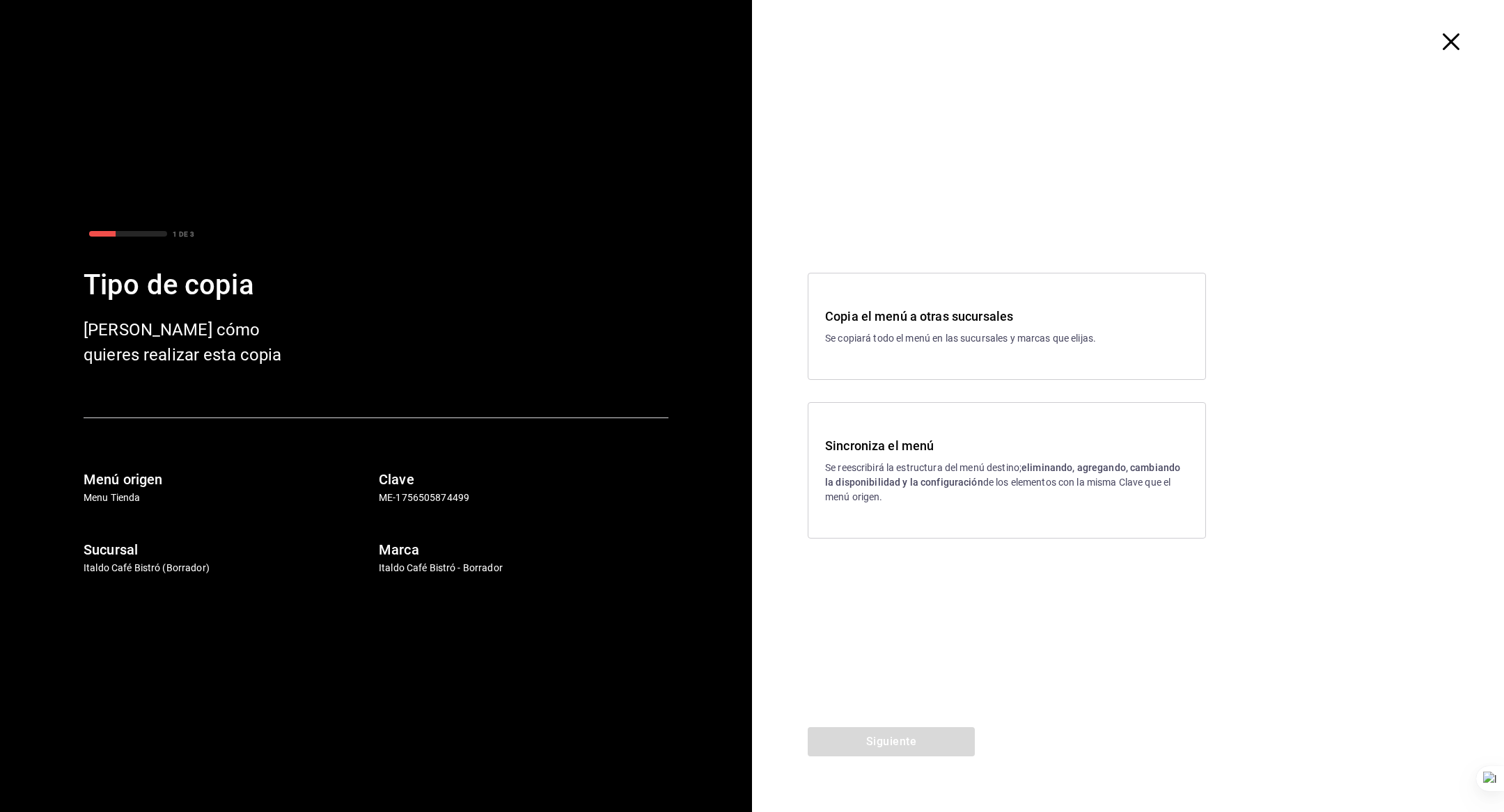
click at [906, 446] on h3 "Sincroniza el menú" at bounding box center [1006, 445] width 363 height 19
click at [881, 740] on button "Siguiente" at bounding box center [892, 741] width 167 height 29
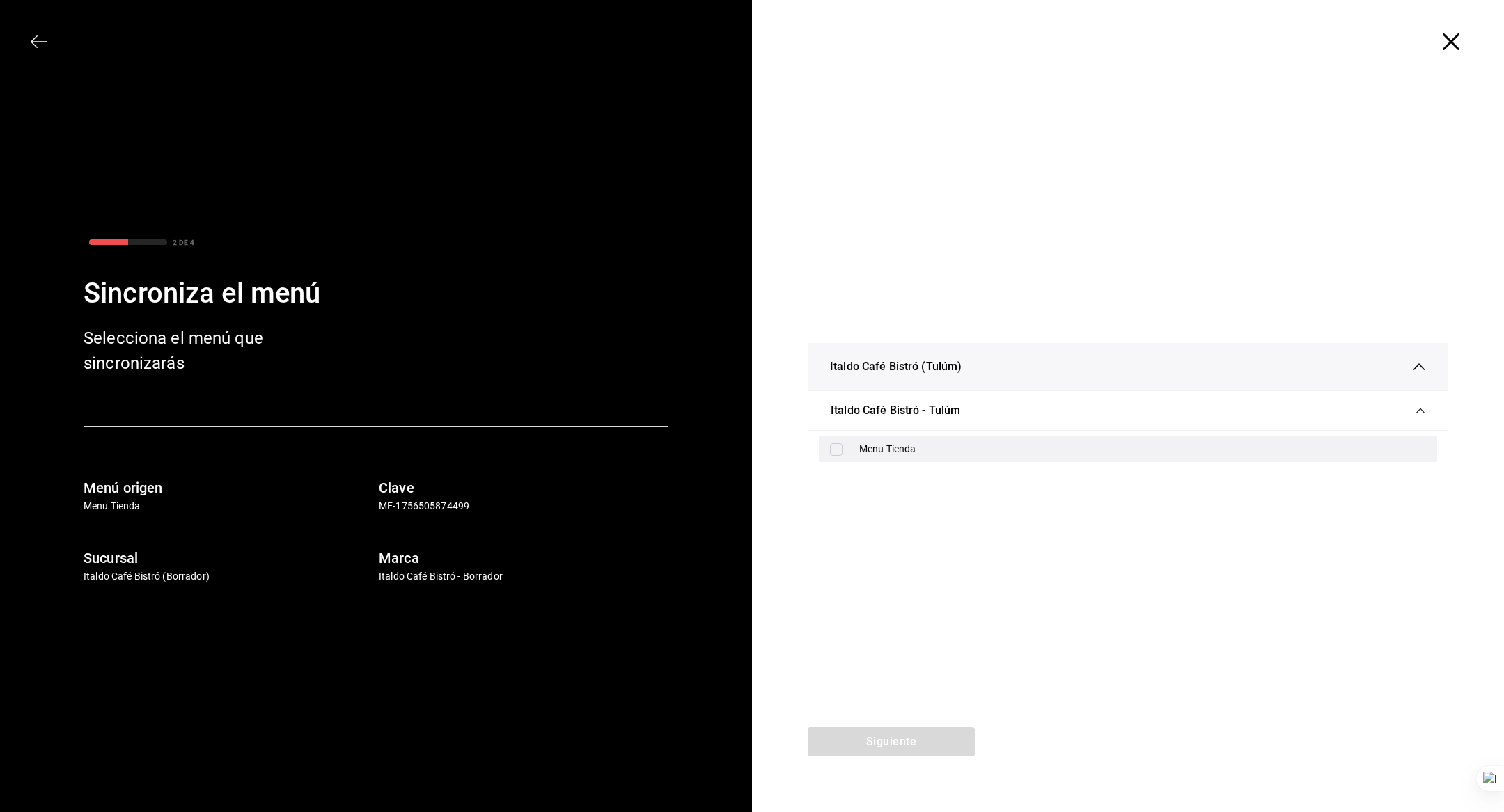
click at [867, 447] on div "Menu Tienda" at bounding box center [1143, 450] width 567 height 15
checkbox input "true"
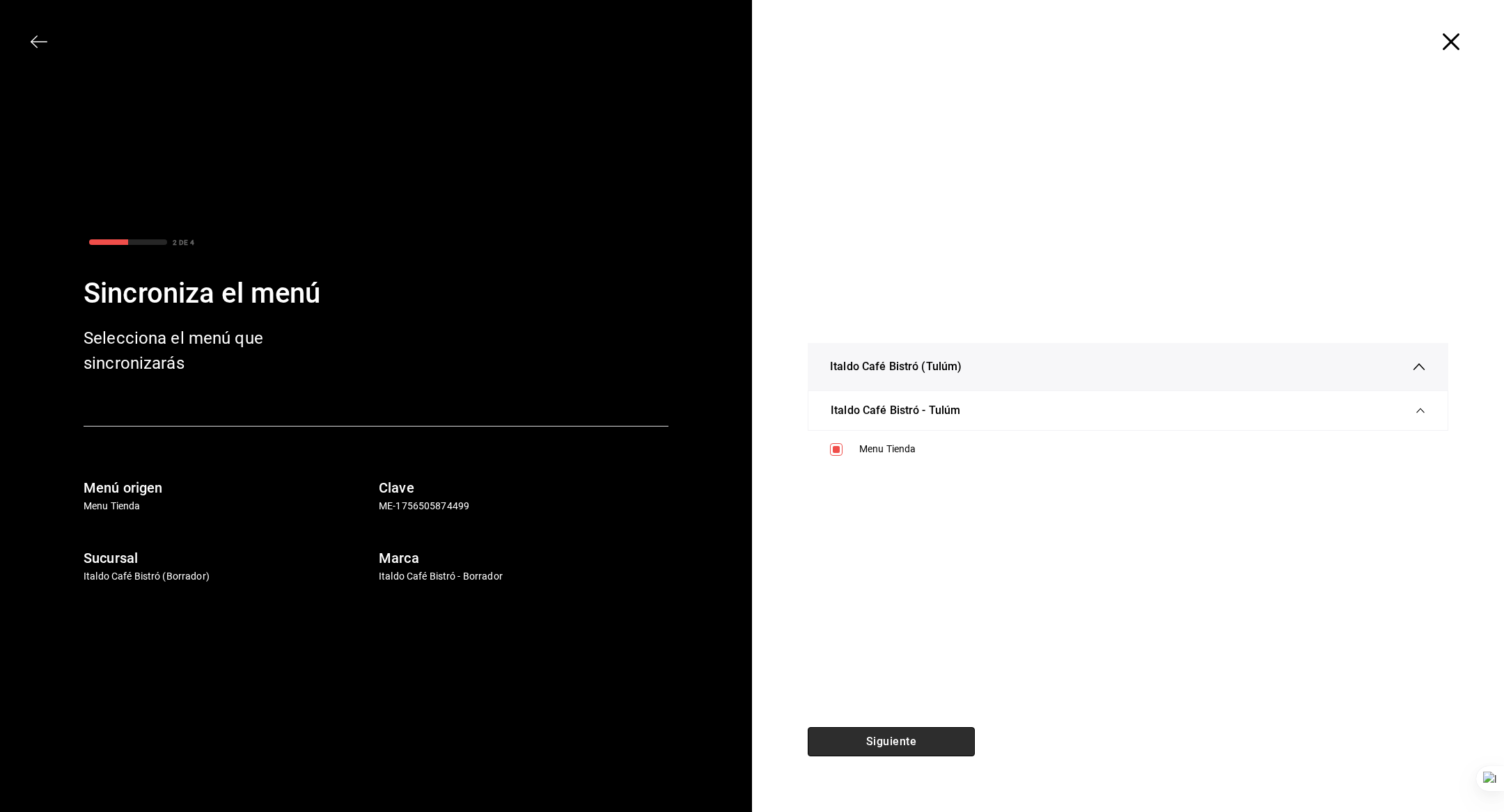
click at [872, 741] on button "Siguiente" at bounding box center [892, 741] width 167 height 29
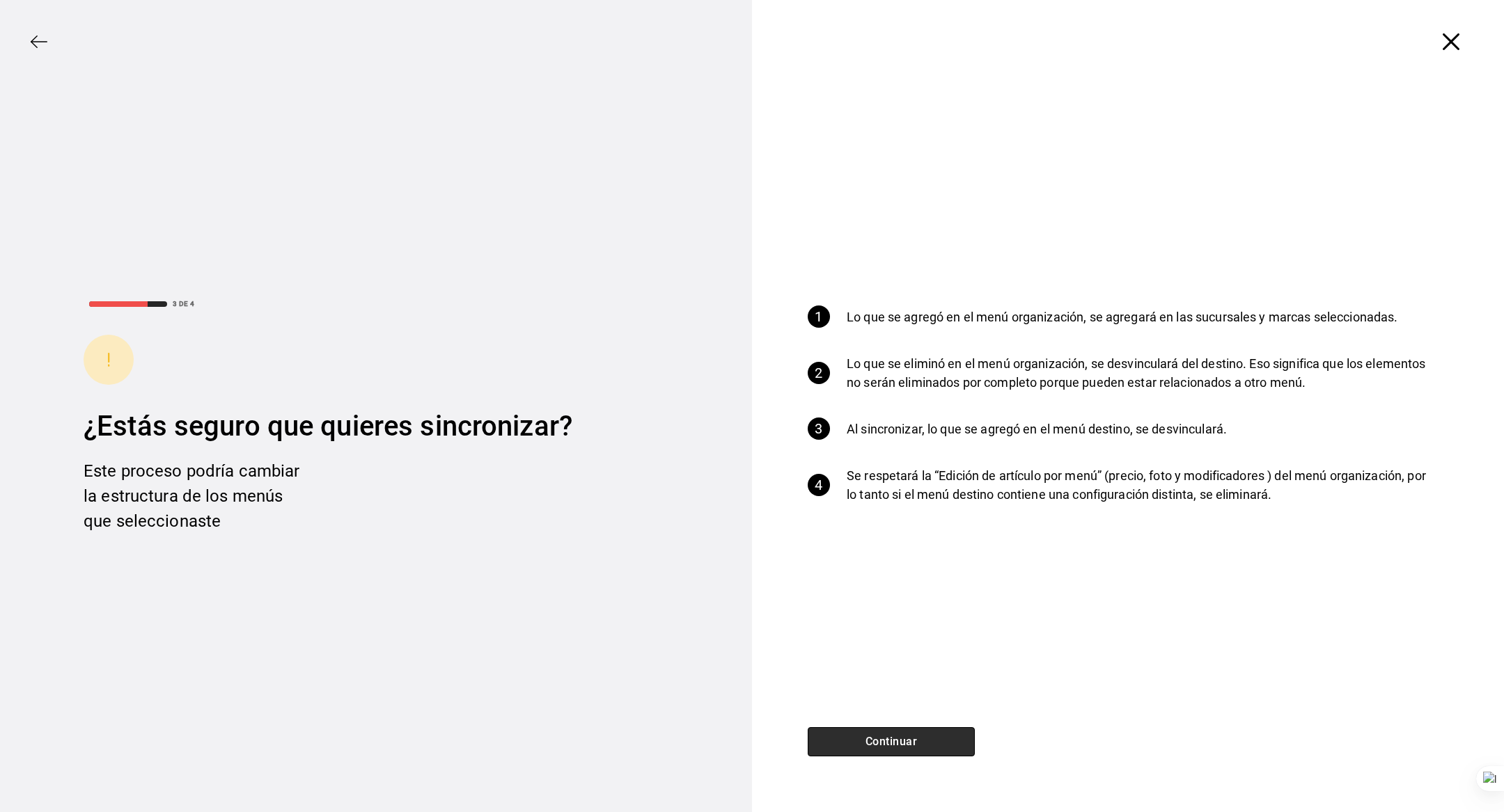
click at [877, 742] on button "Continuar" at bounding box center [892, 741] width 167 height 29
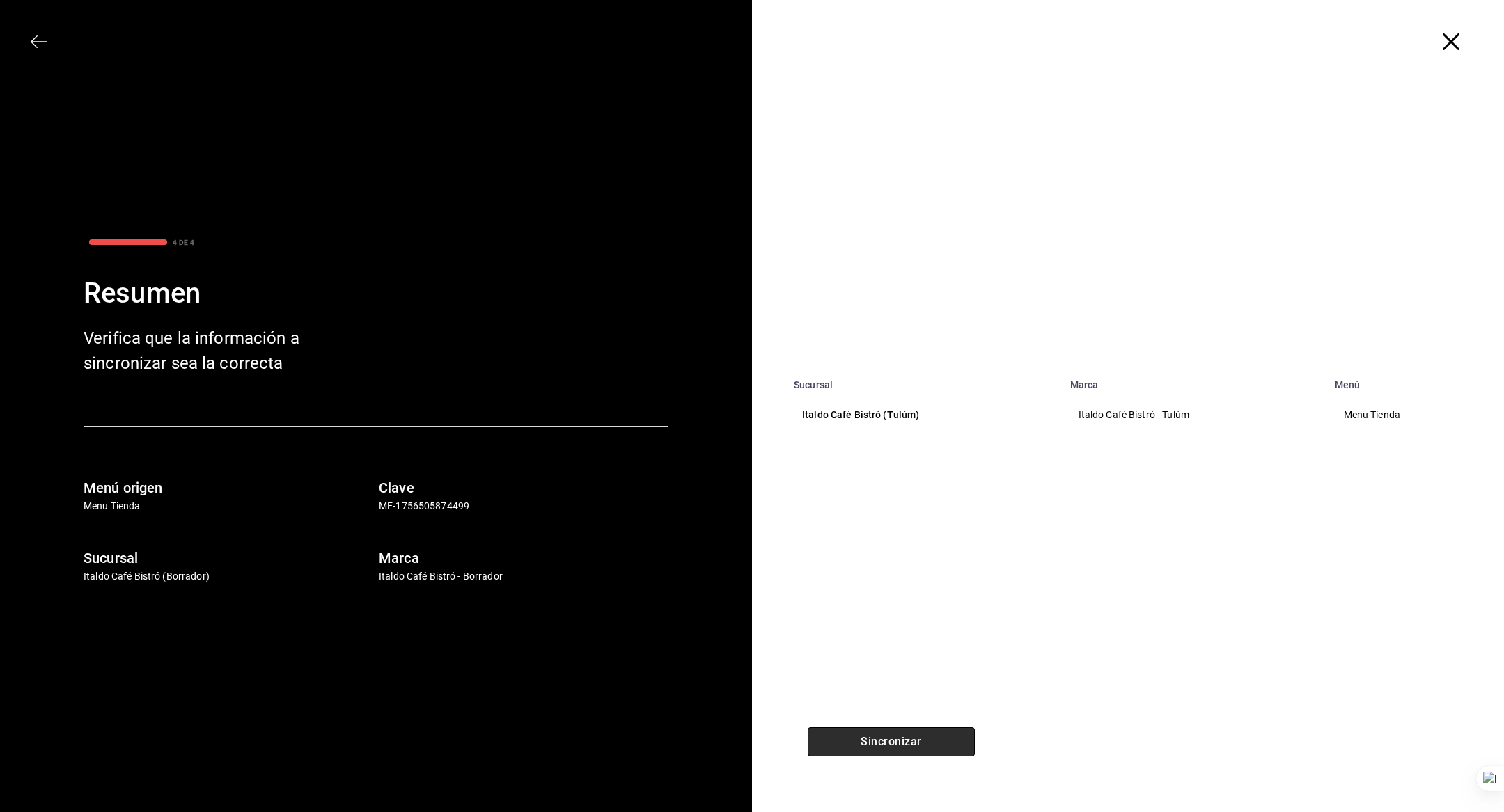
click at [895, 731] on button "Sincronizar" at bounding box center [892, 741] width 167 height 29
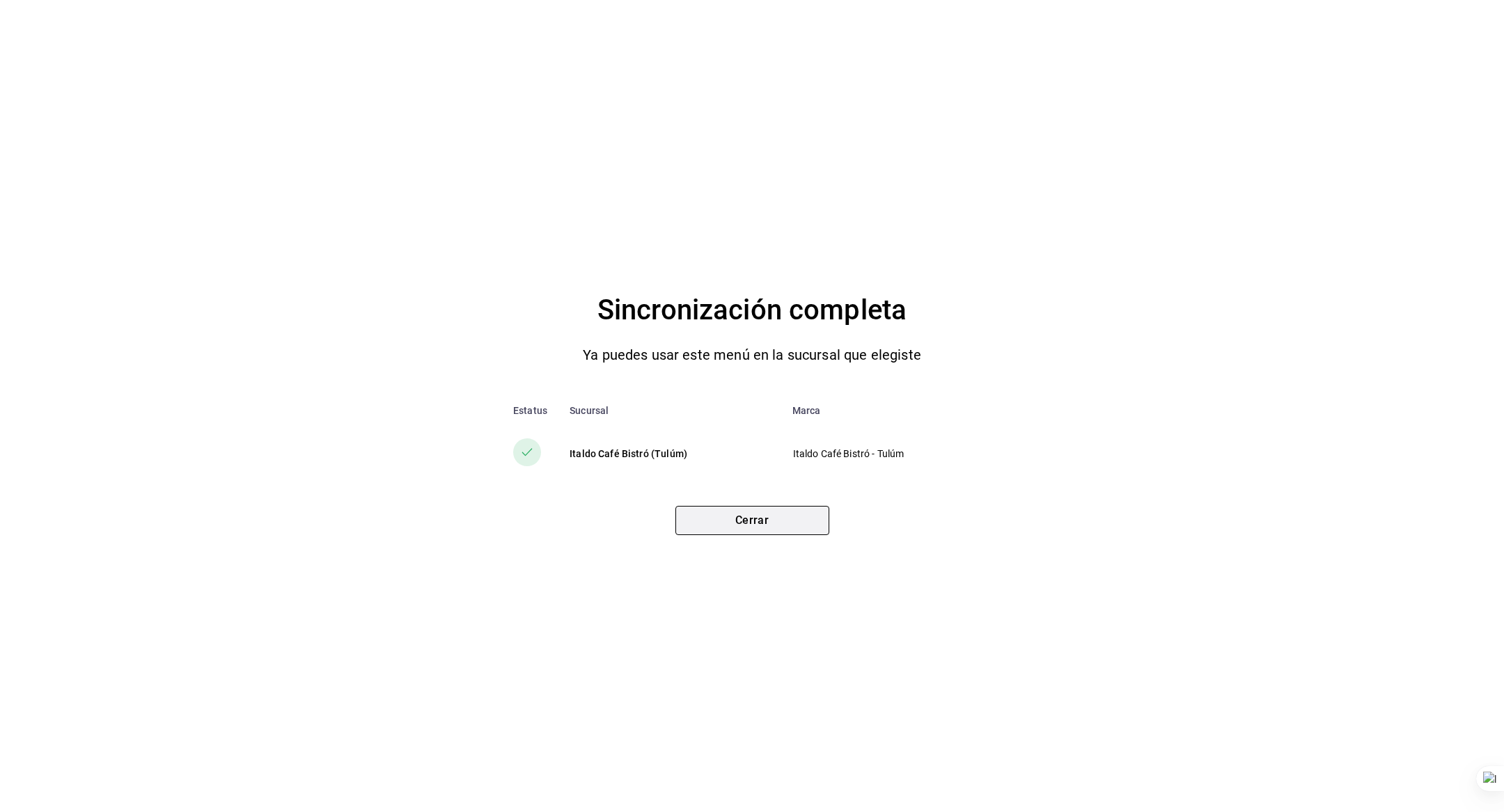
click at [729, 517] on button "Cerrar" at bounding box center [752, 520] width 154 height 29
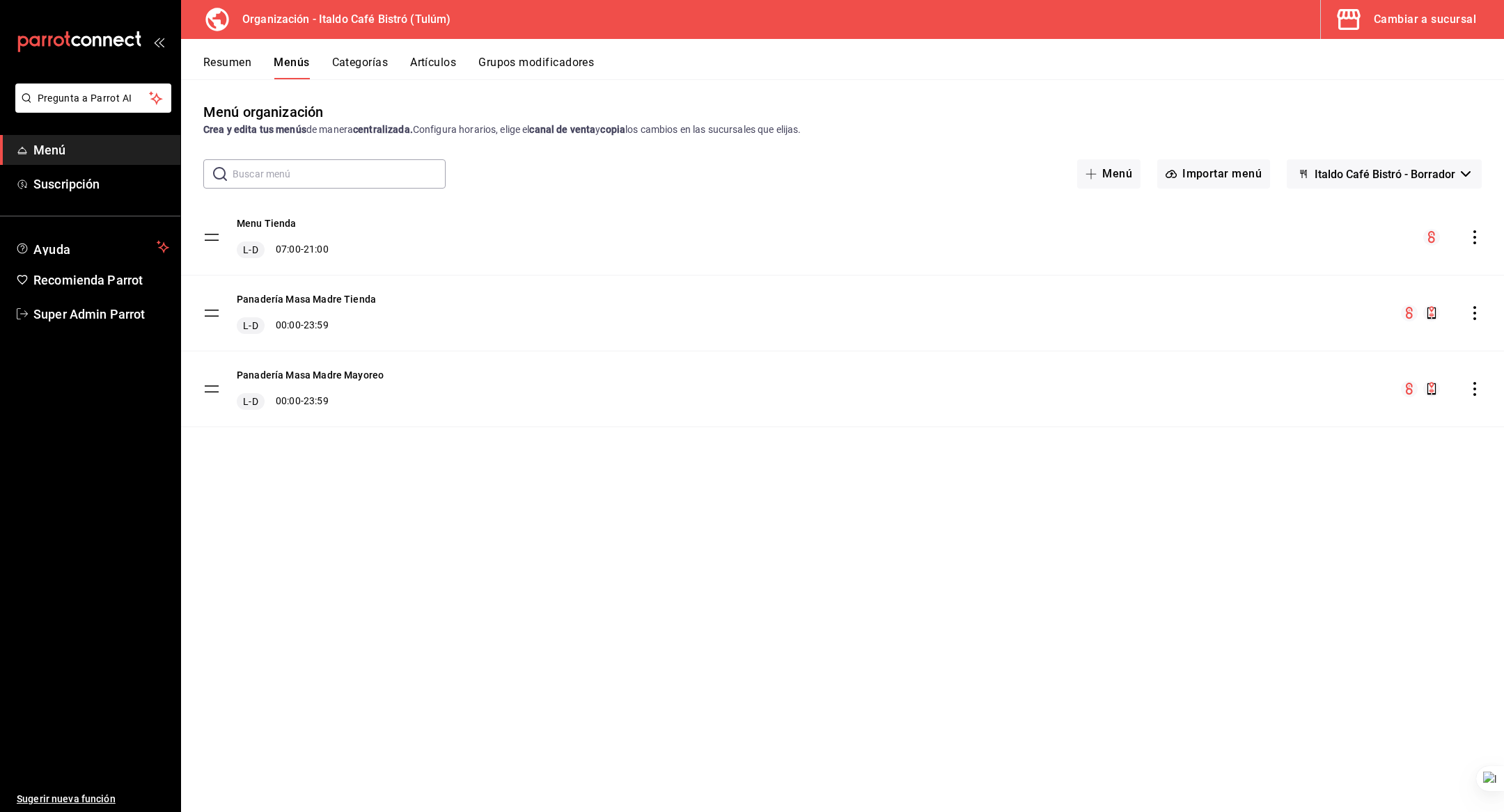
click at [1477, 311] on icon "actions" at bounding box center [1474, 313] width 14 height 14
click at [1370, 401] on span "Copiar en otra sucursal" at bounding box center [1364, 403] width 170 height 15
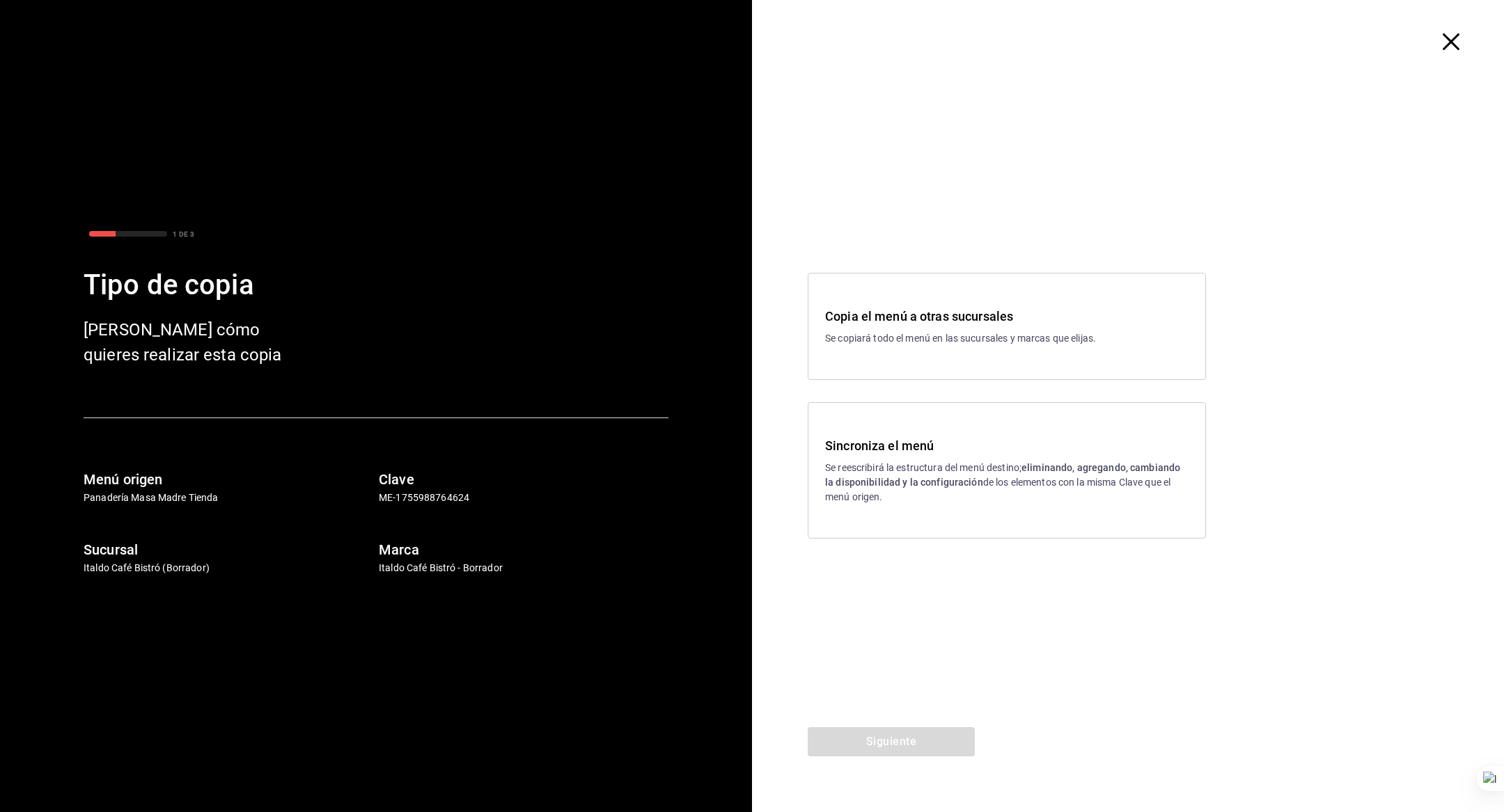
click at [918, 453] on h3 "Sincroniza el menú" at bounding box center [1006, 445] width 363 height 19
click at [856, 740] on button "Siguiente" at bounding box center [892, 741] width 167 height 29
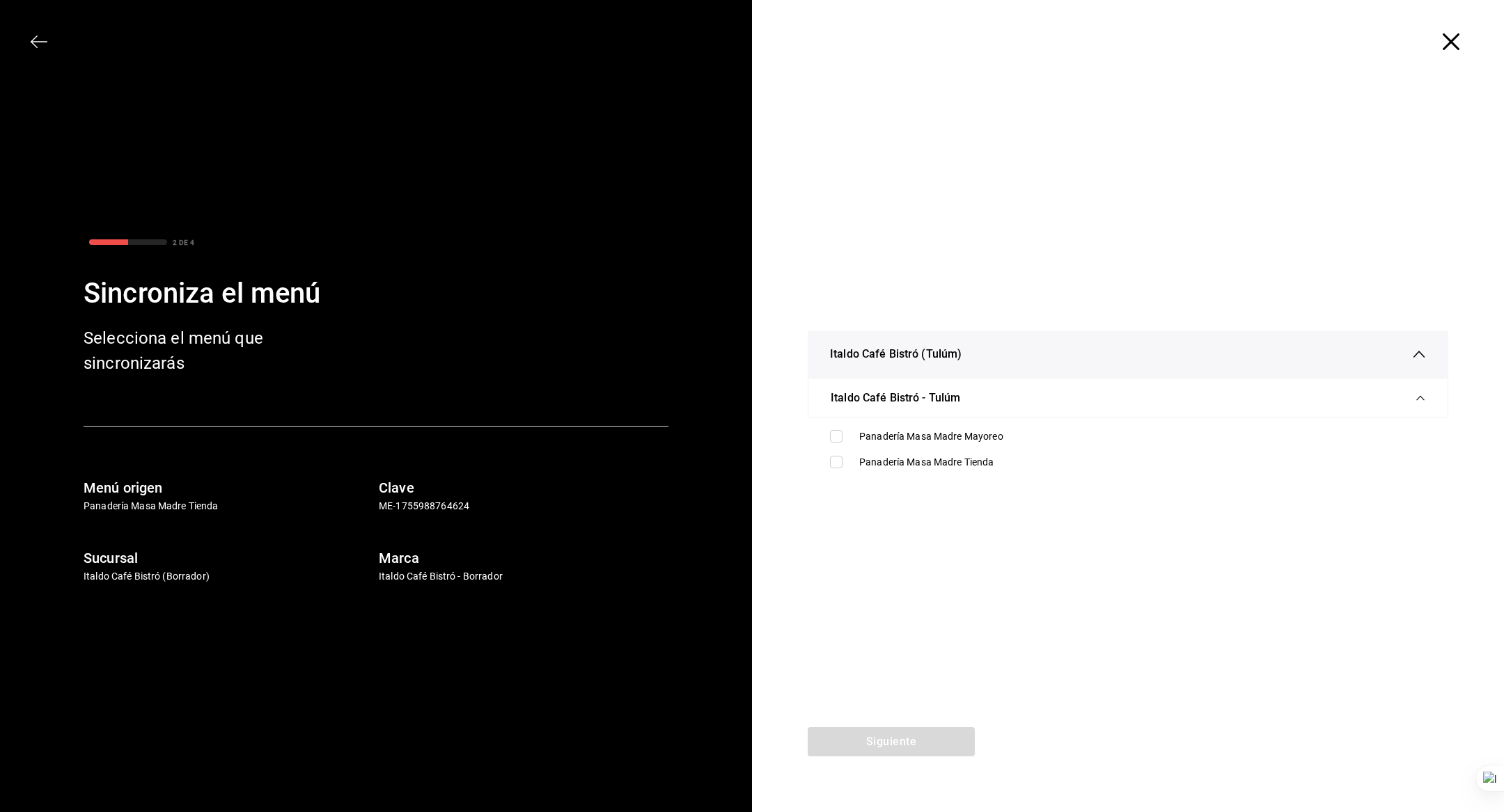
click at [1454, 45] on icon "button" at bounding box center [1451, 42] width 16 height 16
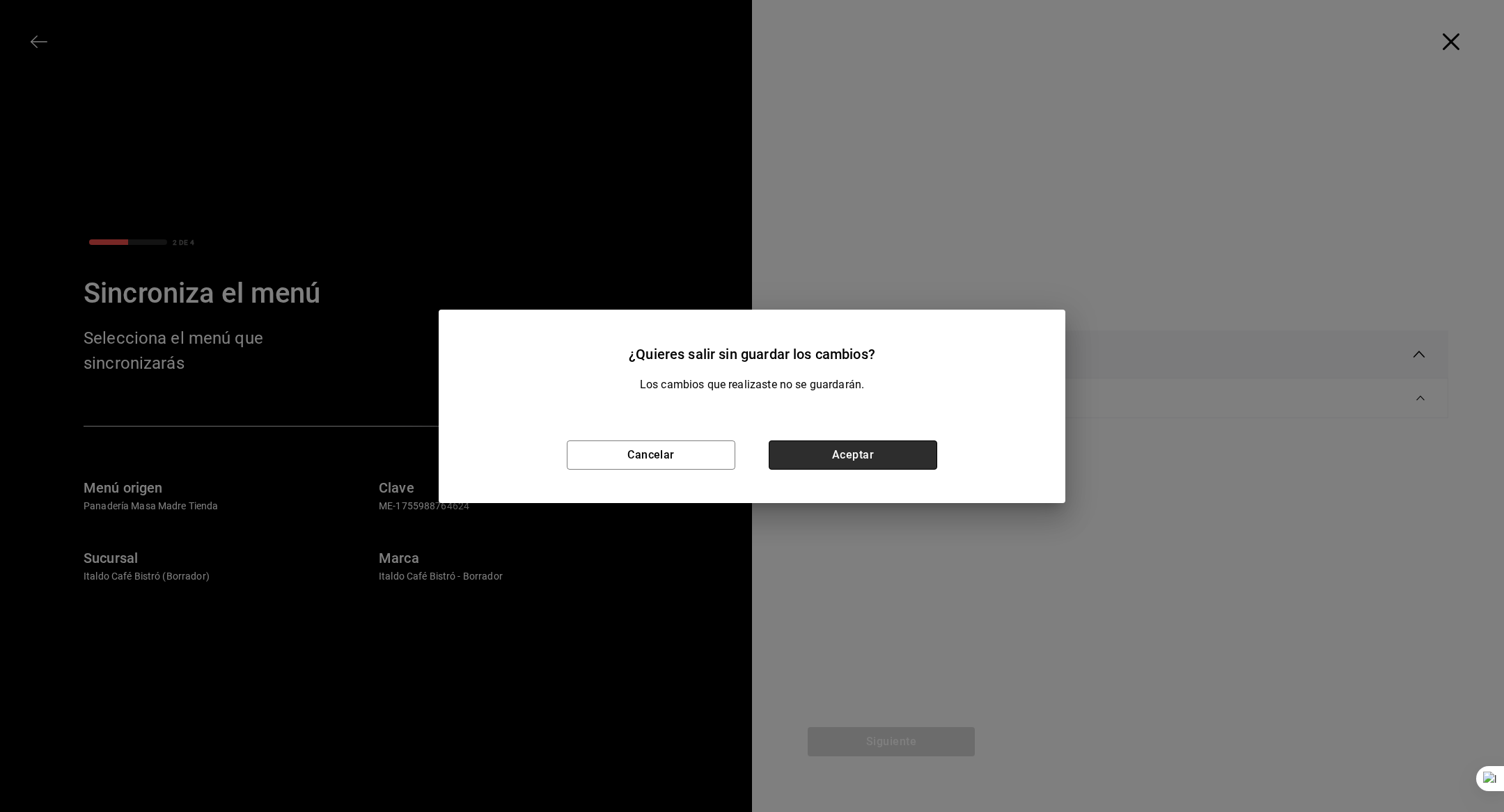
click at [844, 441] on button "Aceptar" at bounding box center [853, 455] width 169 height 29
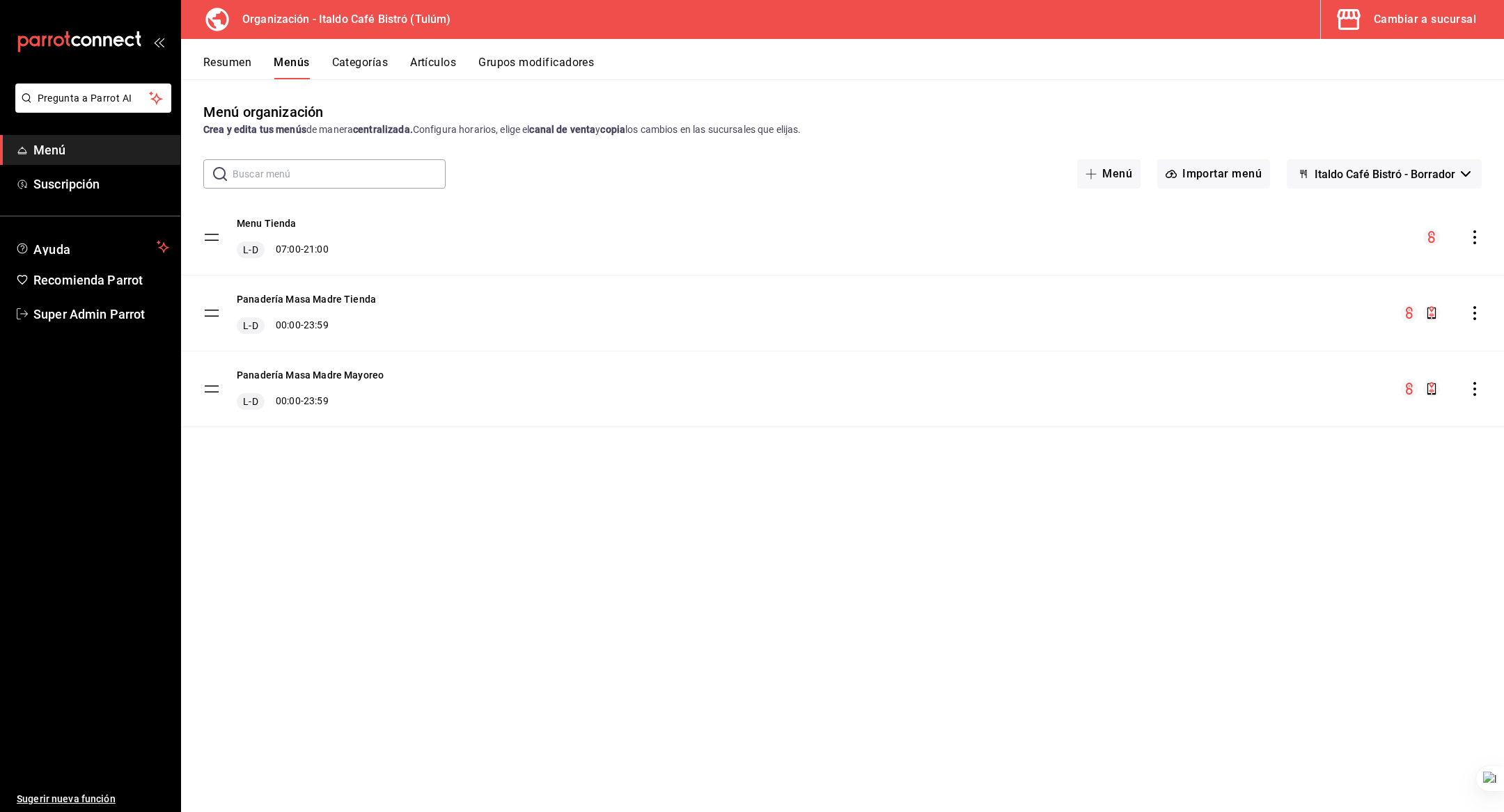
click at [1475, 315] on icon "actions" at bounding box center [1474, 313] width 14 height 14
click at [1391, 400] on span "Copiar en otra sucursal" at bounding box center [1364, 403] width 170 height 15
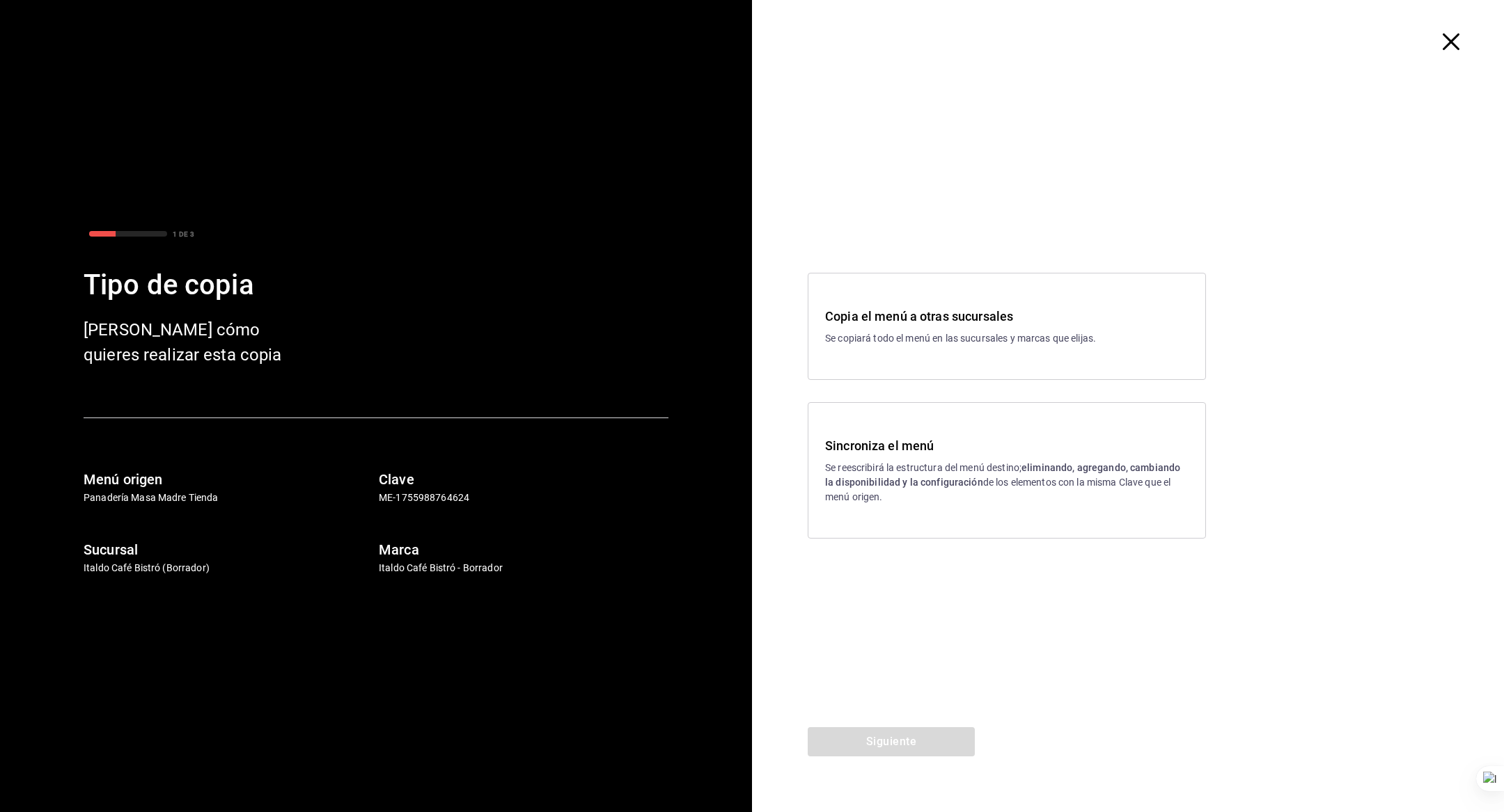
click at [983, 464] on p "Se reescribirá la estructura del menú destino; eliminando, agregando, cambiando…" at bounding box center [1006, 482] width 363 height 44
click at [894, 727] on button "Siguiente" at bounding box center [892, 741] width 167 height 29
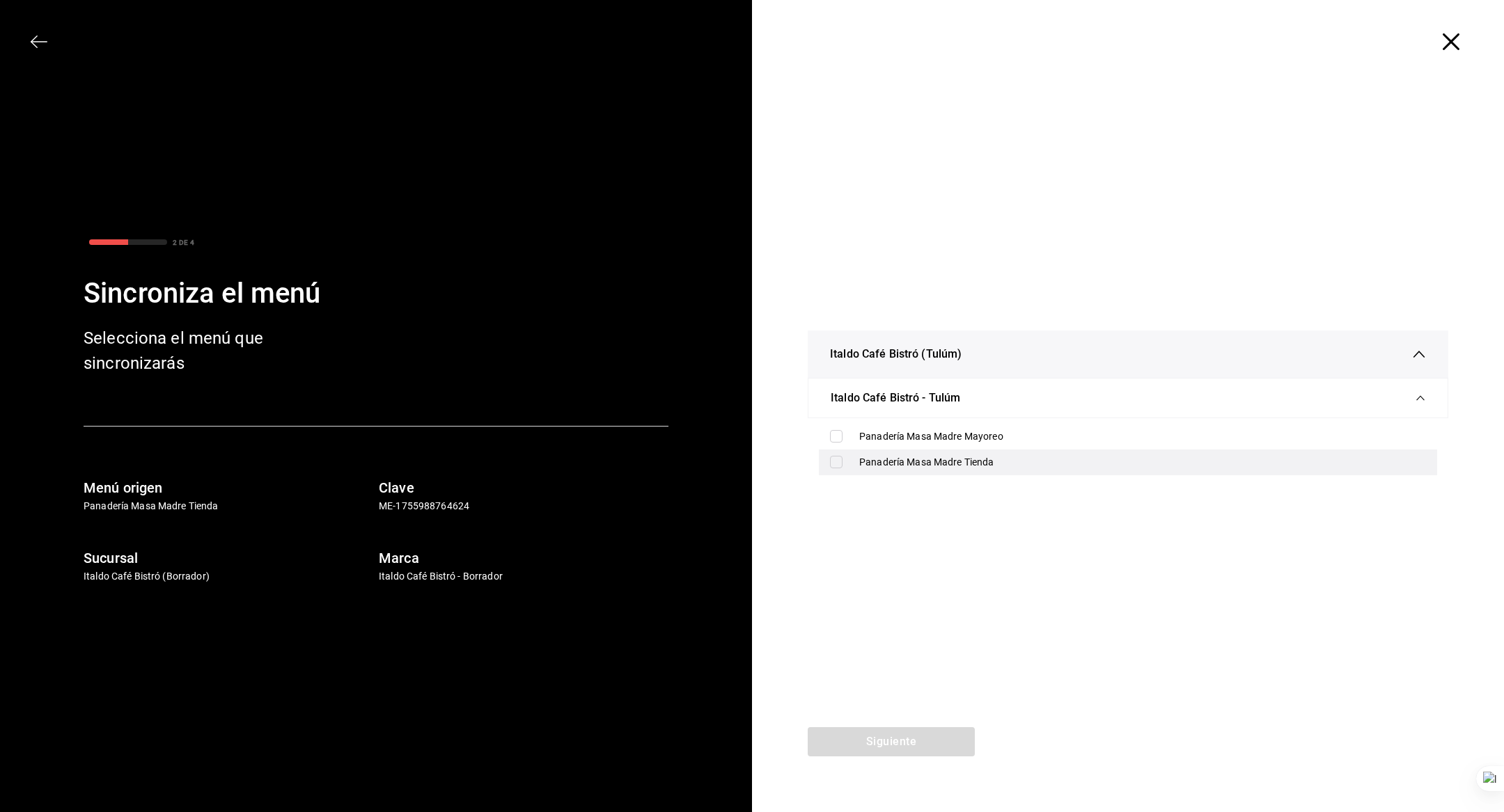
click at [941, 458] on div "Panadería Masa Madre Tienda" at bounding box center [1143, 462] width 567 height 15
checkbox input "true"
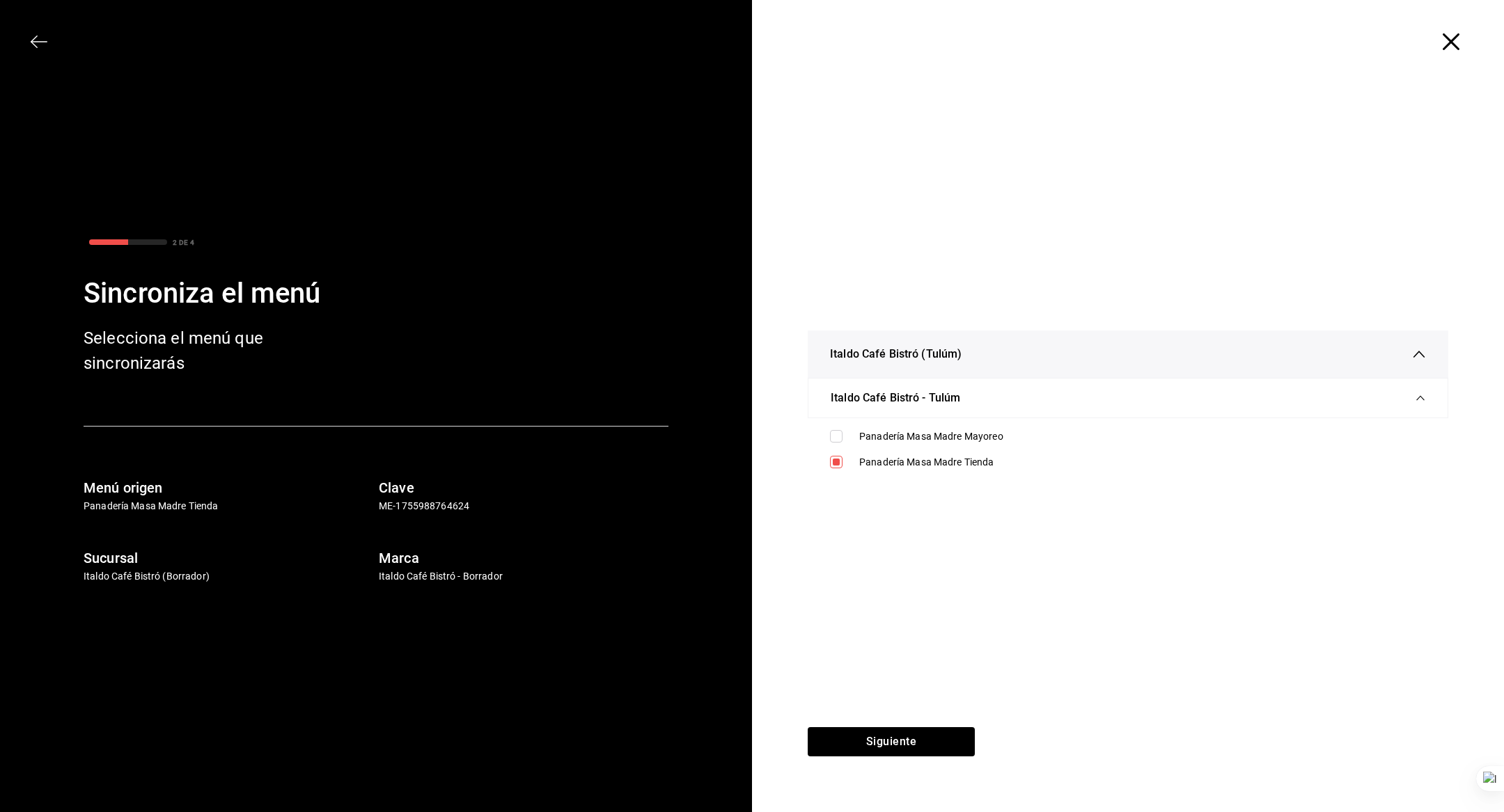
click at [903, 649] on div "Italdo Café Bistró (Tulúm) Italdo Café Bistró - Tulúm Panadería Masa Madre Mayo…" at bounding box center [1128, 405] width 752 height 643
click at [893, 751] on button "Siguiente" at bounding box center [892, 741] width 167 height 29
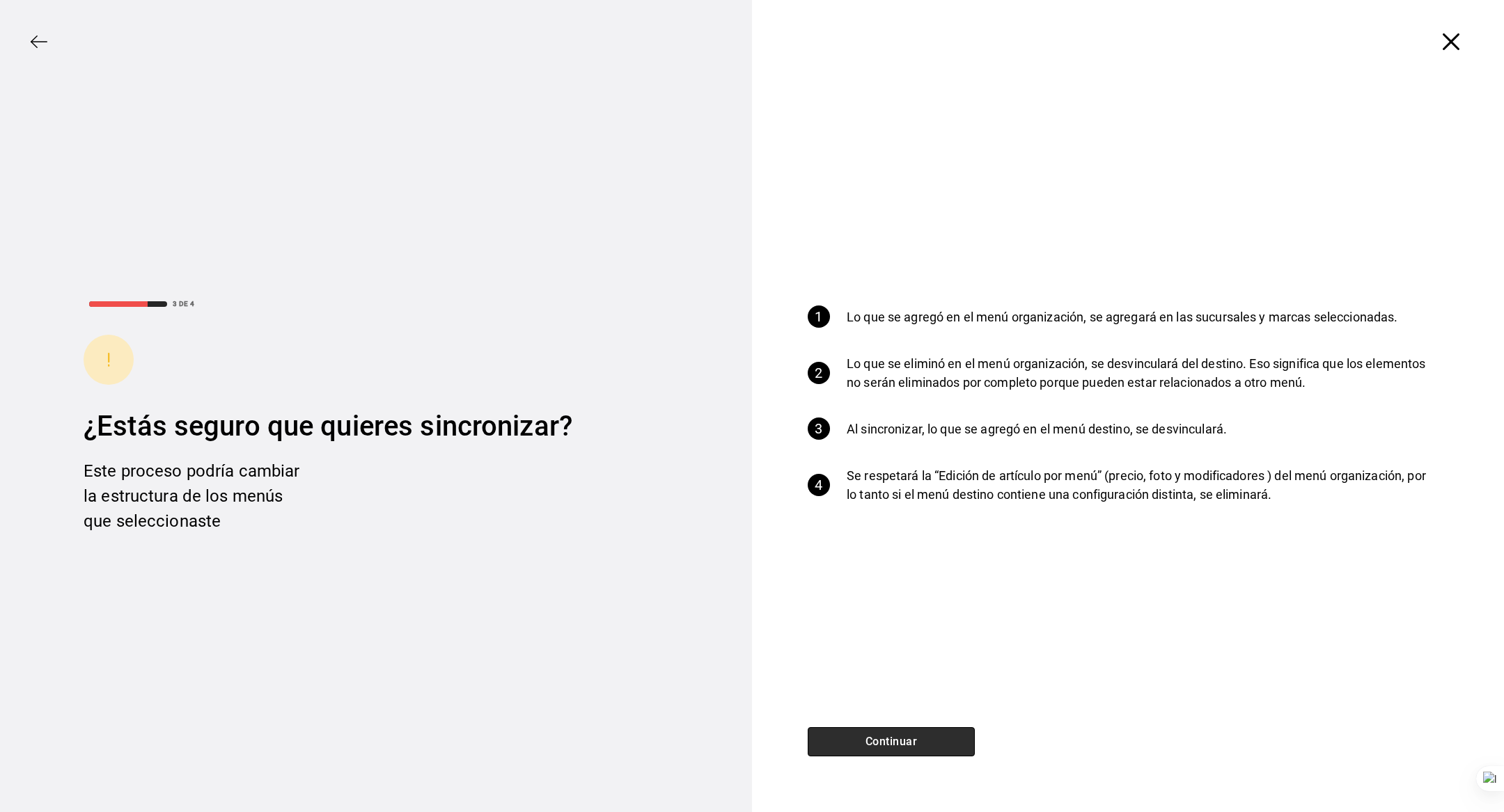
click at [903, 747] on button "Continuar" at bounding box center [892, 741] width 167 height 29
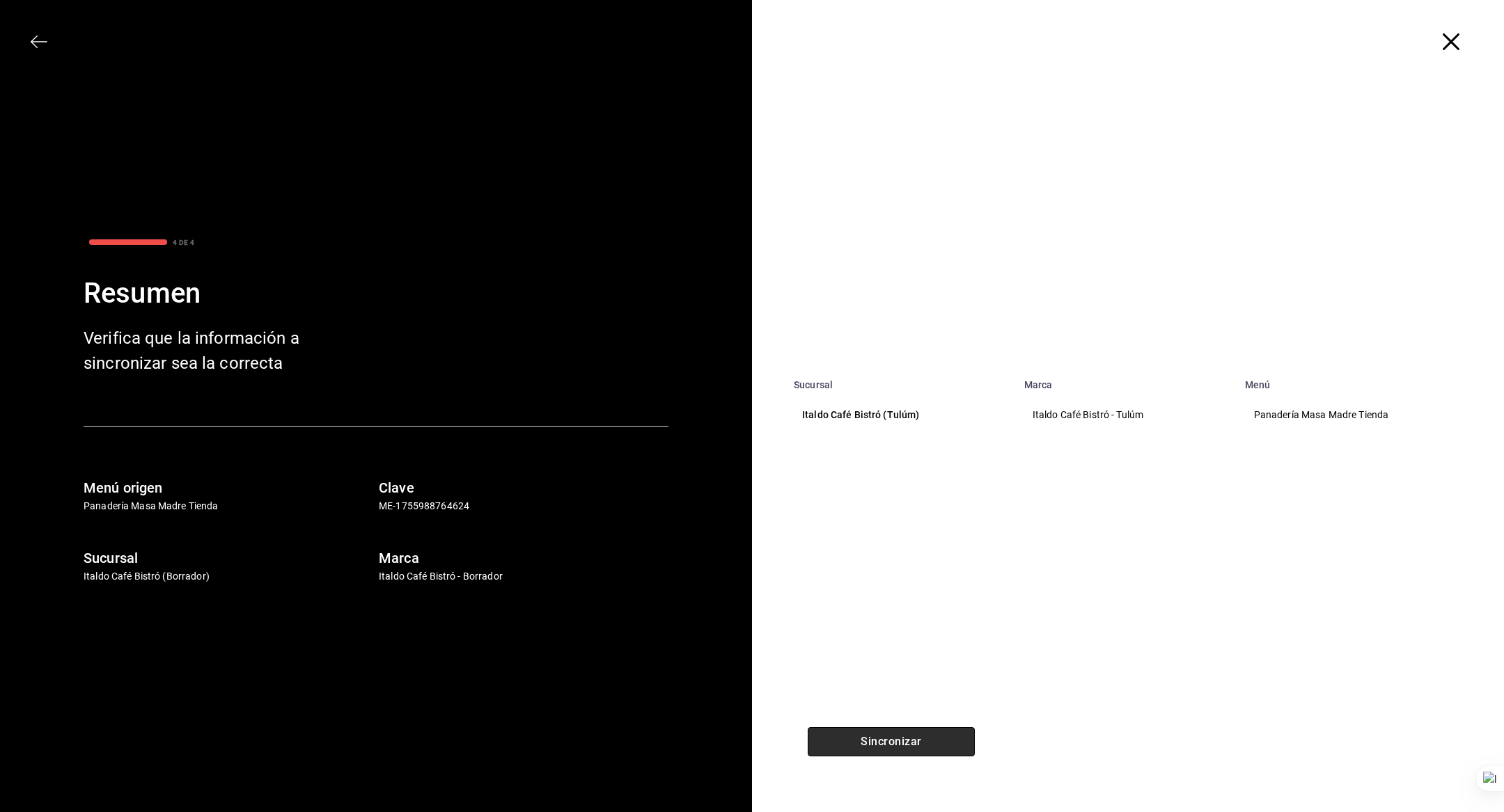
click at [894, 748] on button "Sincronizar" at bounding box center [892, 741] width 167 height 29
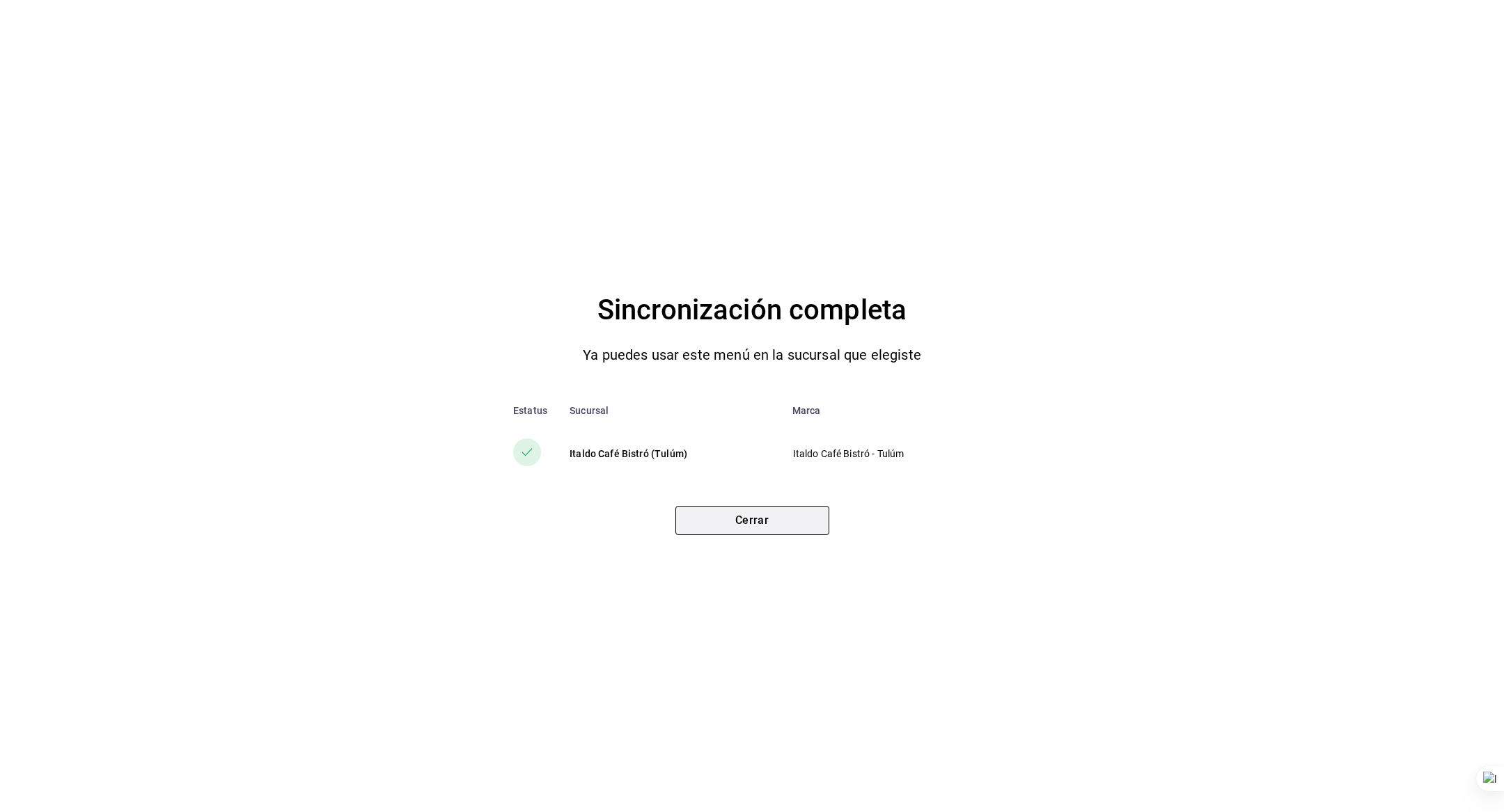
click at [706, 526] on button "Cerrar" at bounding box center [752, 520] width 154 height 29
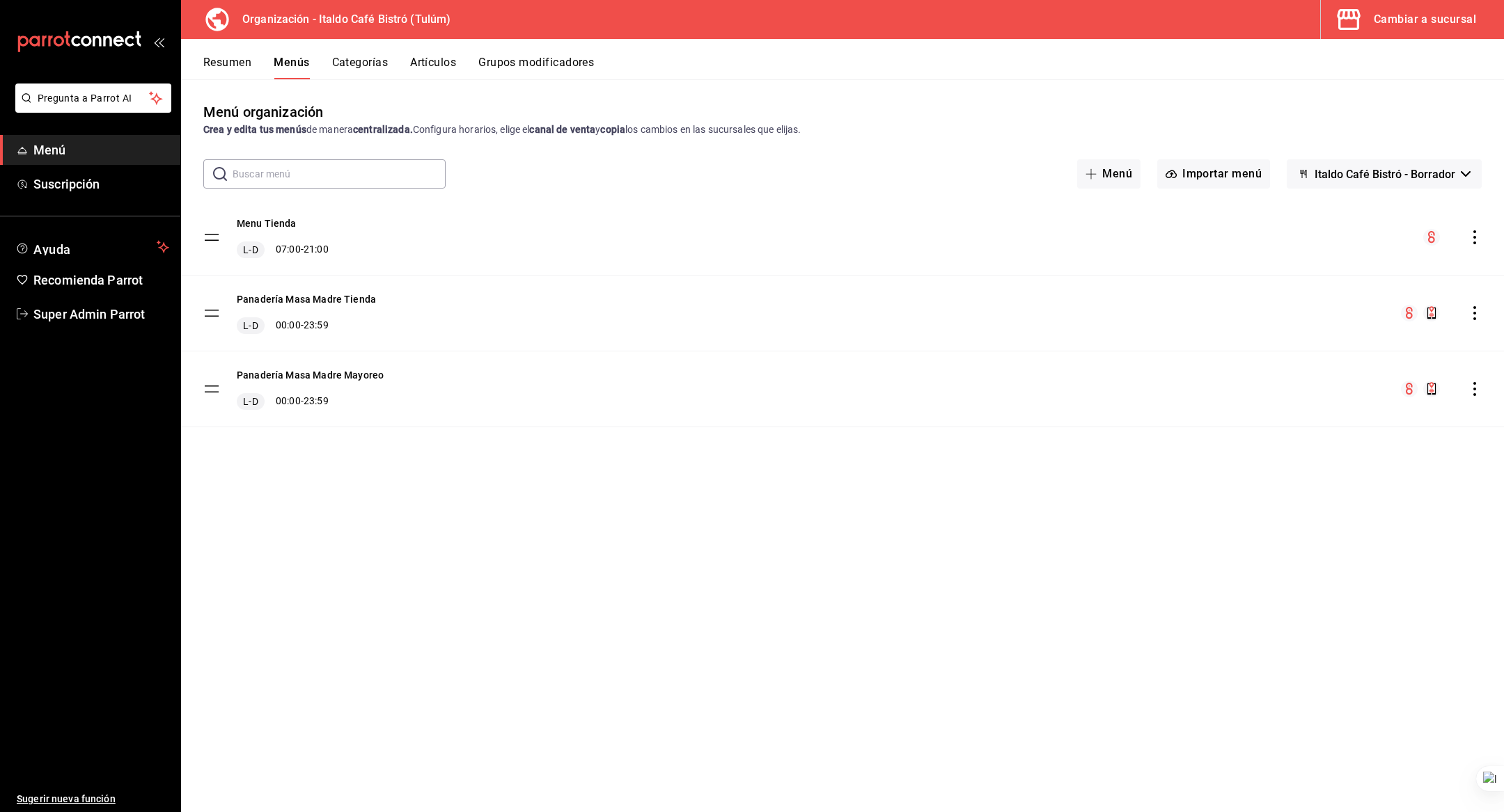
click at [1480, 383] on icon "actions" at bounding box center [1474, 388] width 14 height 14
click at [1397, 476] on span "Copiar en otra sucursal" at bounding box center [1364, 478] width 170 height 15
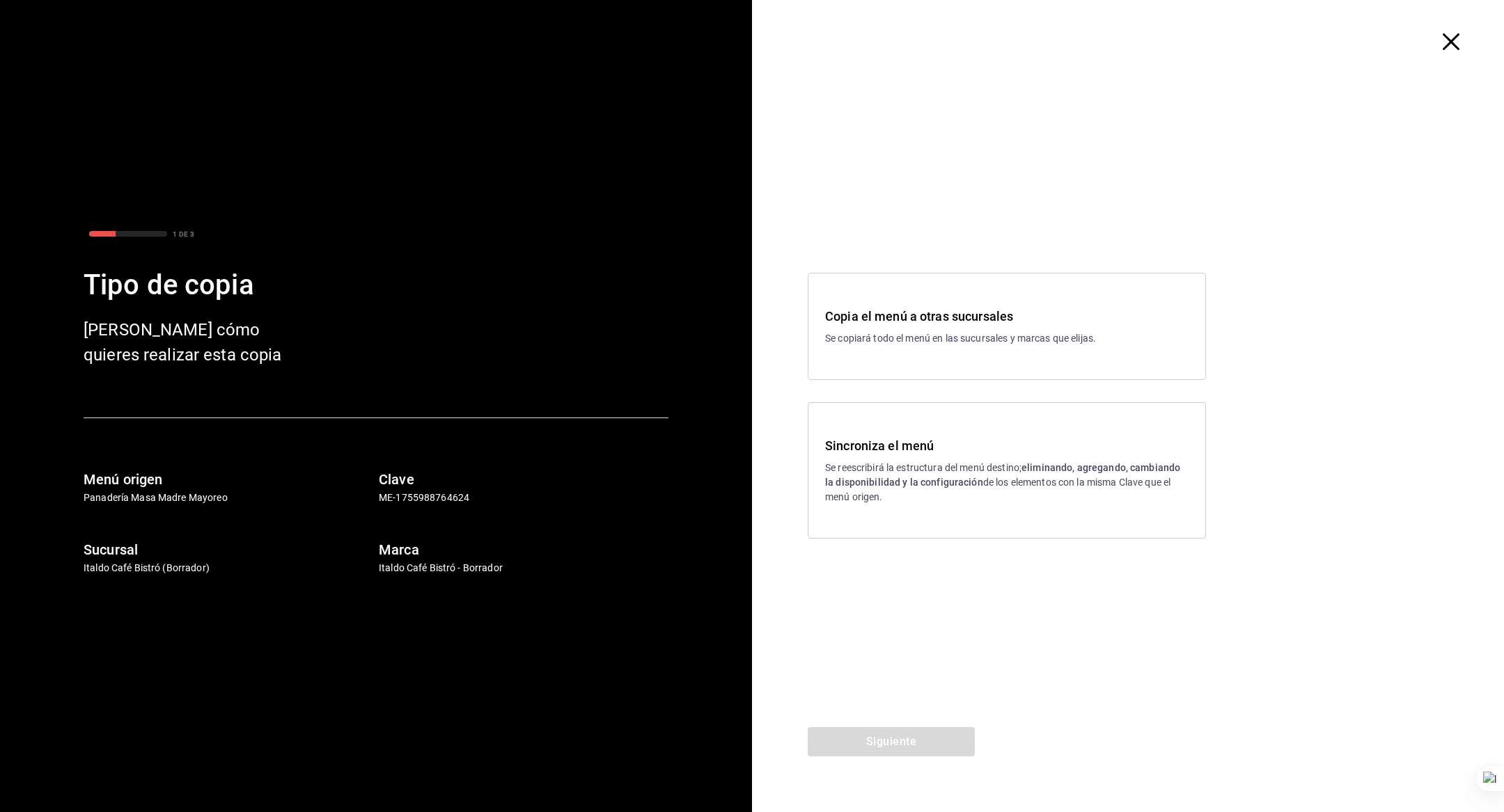
click at [880, 479] on strong "eliminando, agregando, cambiando la disponibilidad y la configuración" at bounding box center [1003, 475] width 355 height 26
click at [875, 735] on button "Siguiente" at bounding box center [892, 741] width 167 height 29
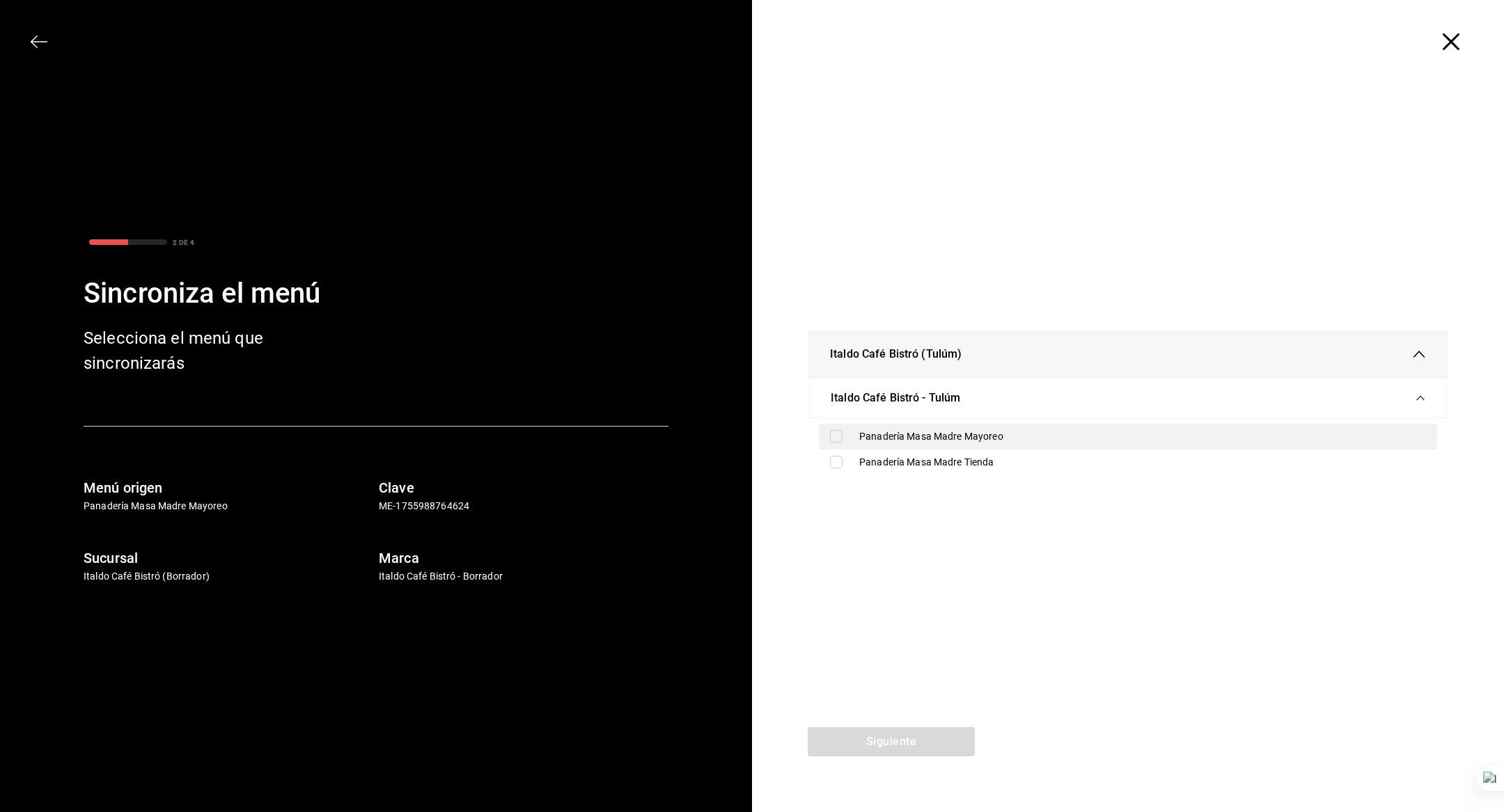
click at [880, 432] on div "Panadería Masa Madre Mayoreo" at bounding box center [1143, 437] width 567 height 15
checkbox input "true"
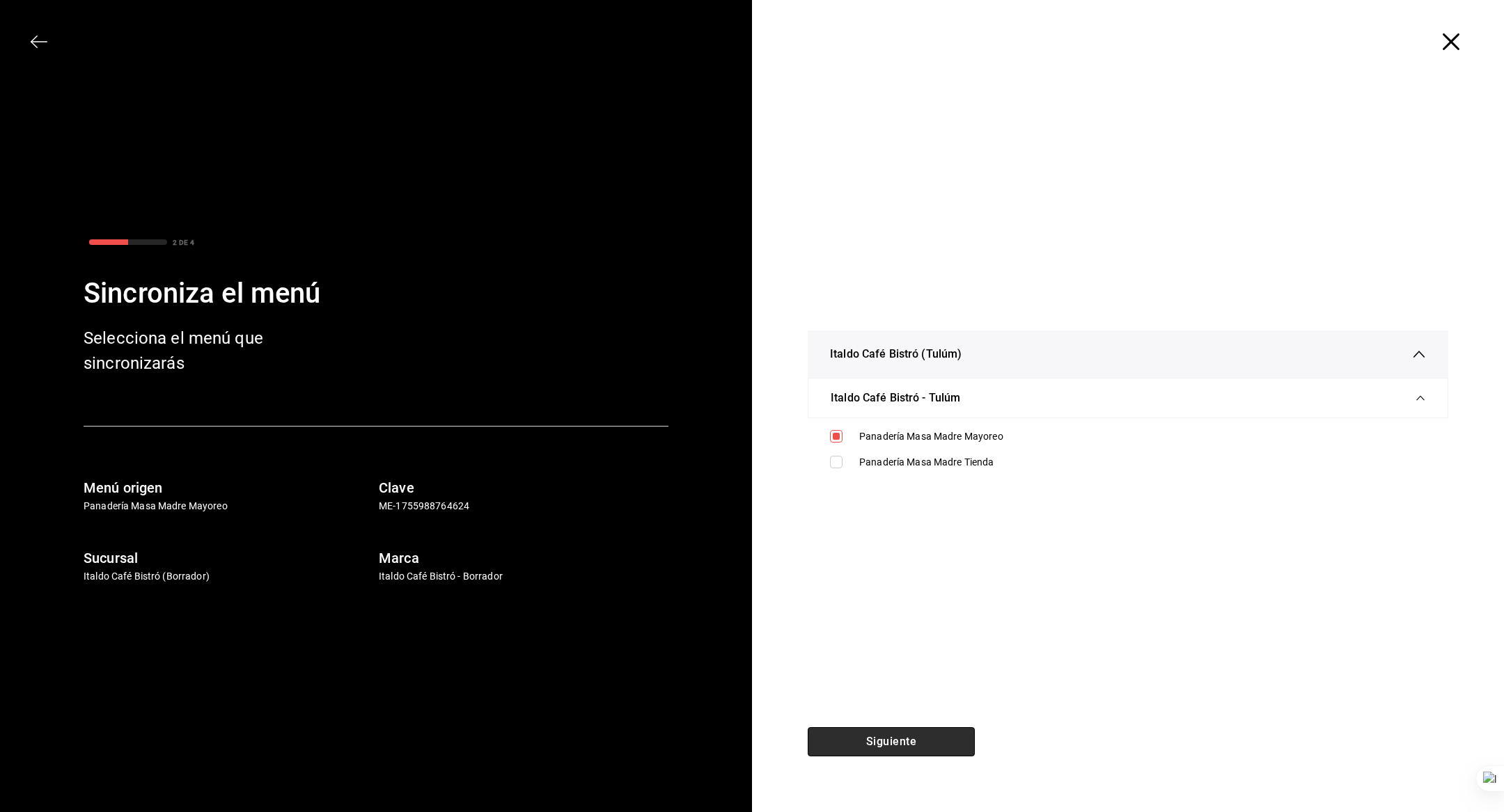
click at [901, 737] on button "Siguiente" at bounding box center [892, 741] width 167 height 29
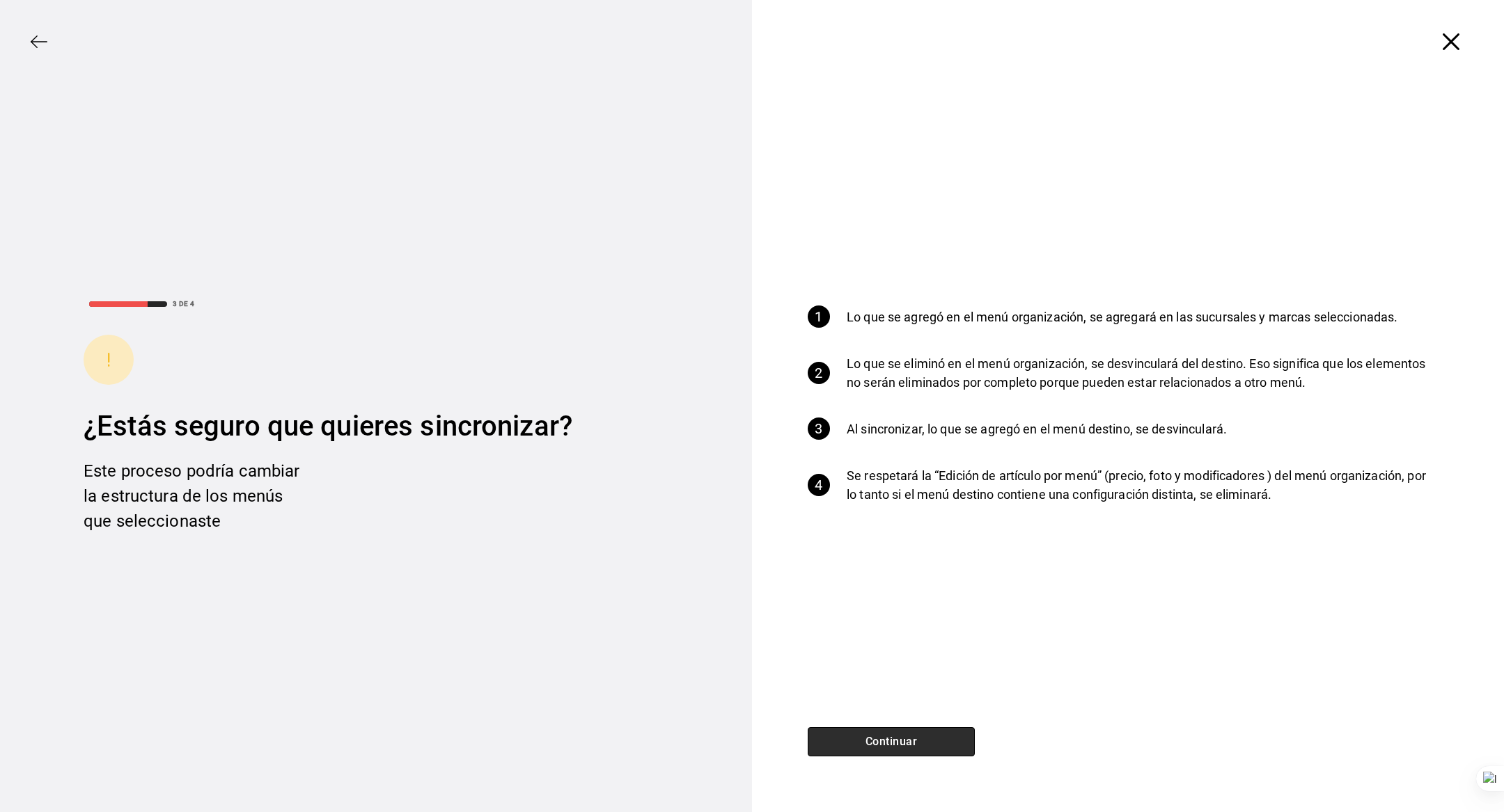
click at [897, 749] on button "Continuar" at bounding box center [892, 741] width 167 height 29
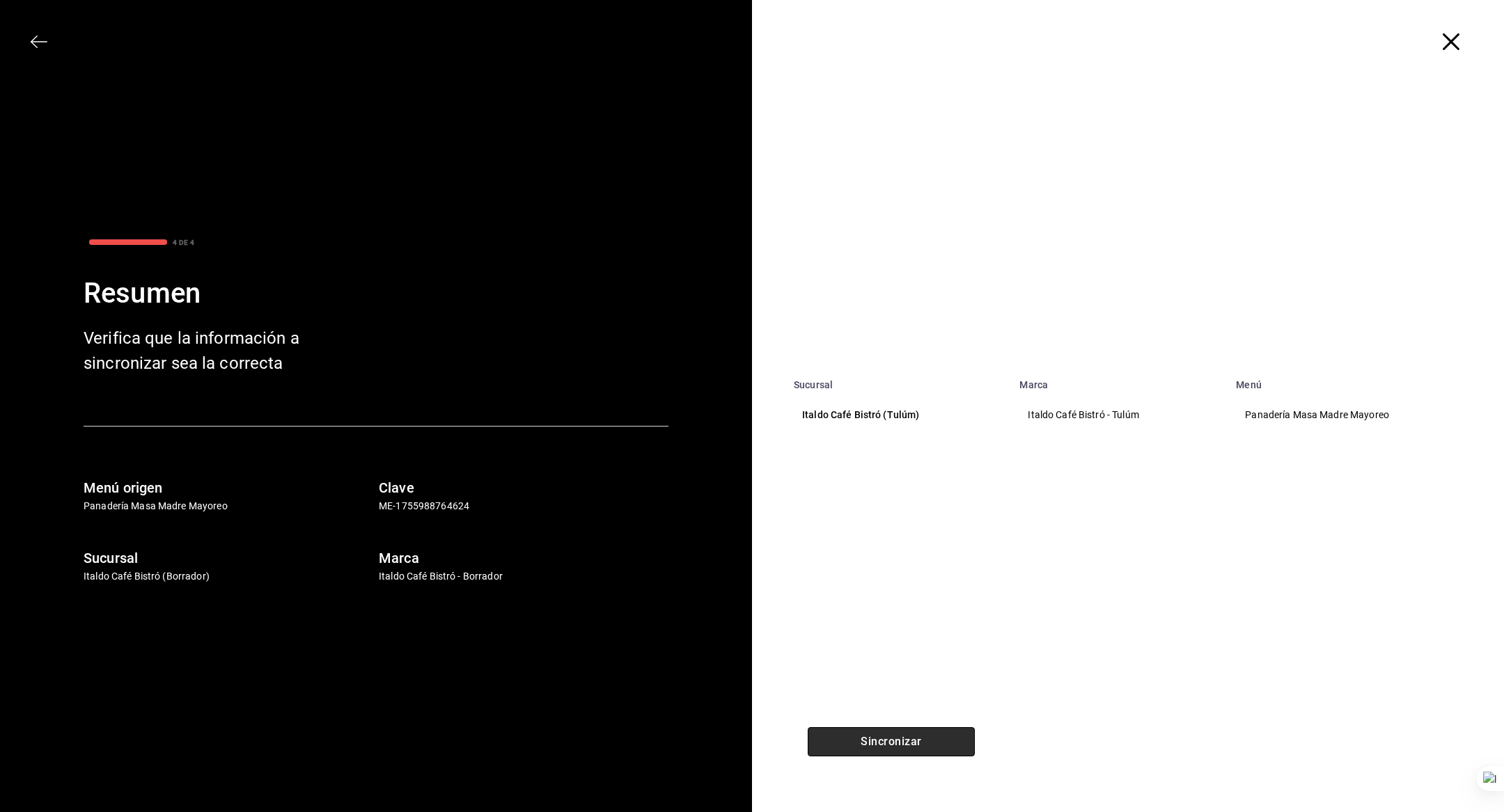
click at [891, 733] on button "Sincronizar" at bounding box center [892, 741] width 167 height 29
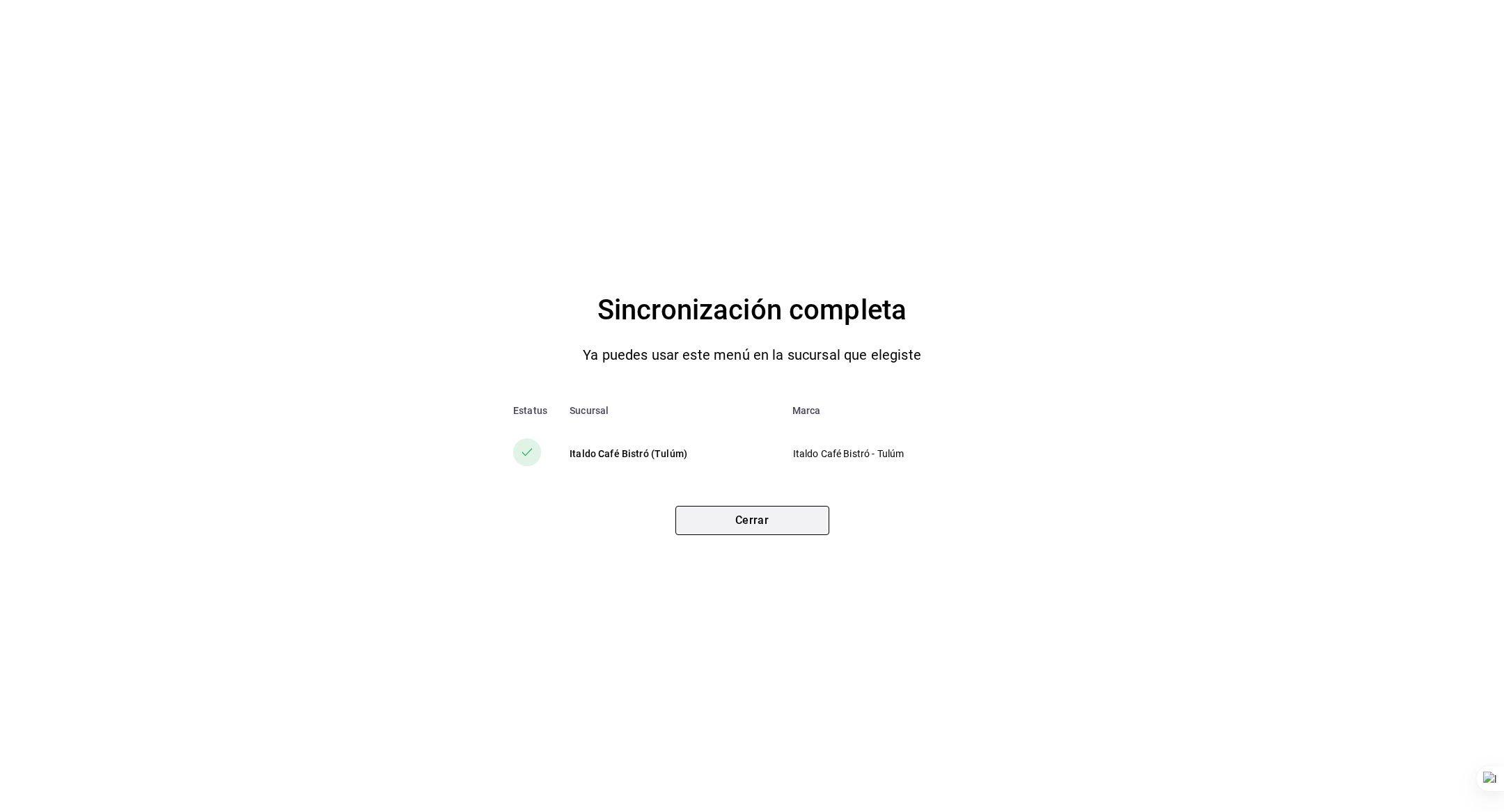
click at [730, 516] on button "Cerrar" at bounding box center [752, 520] width 154 height 29
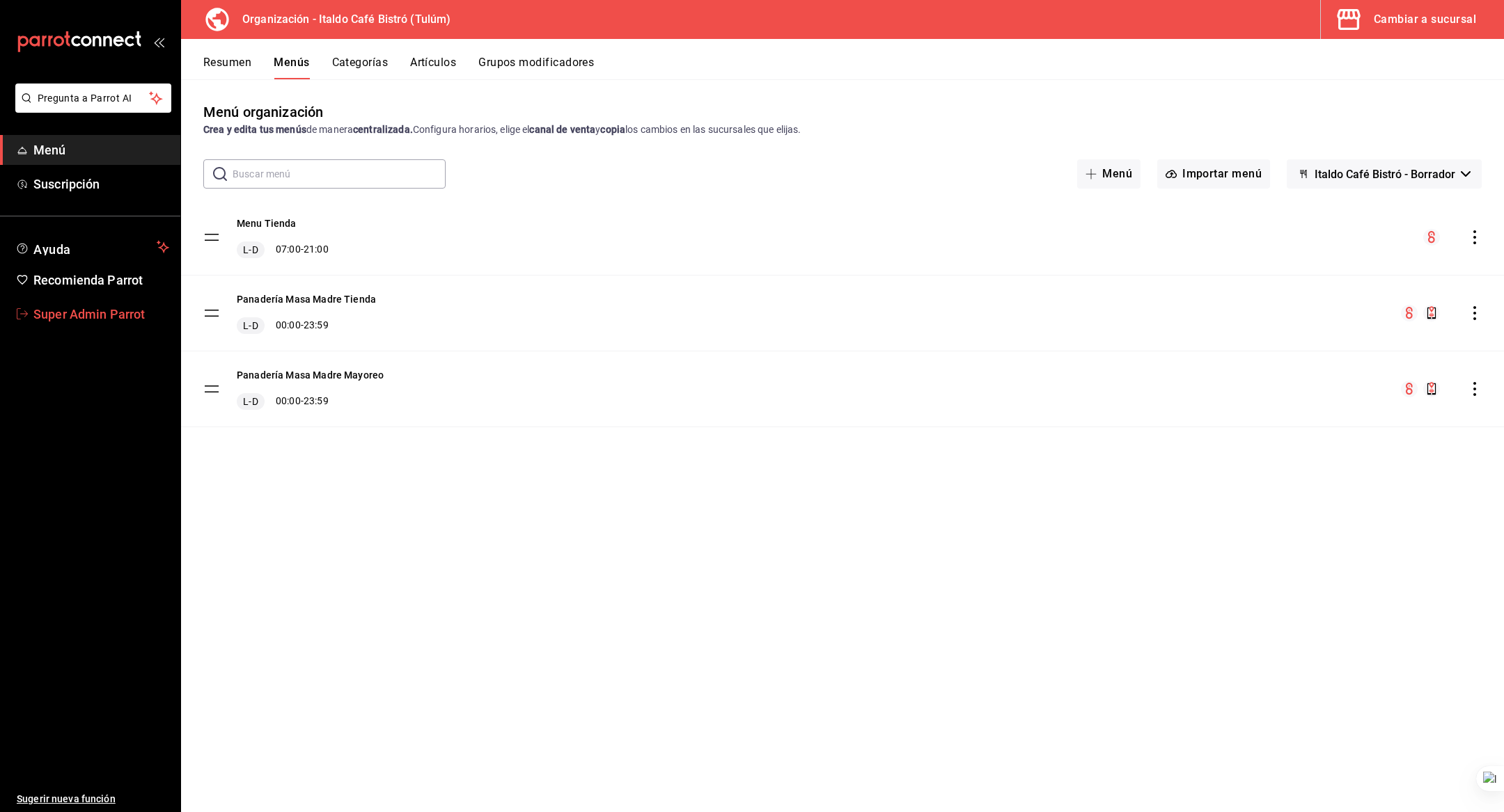
click at [84, 312] on span "Super Admin Parrot" at bounding box center [101, 314] width 136 height 19
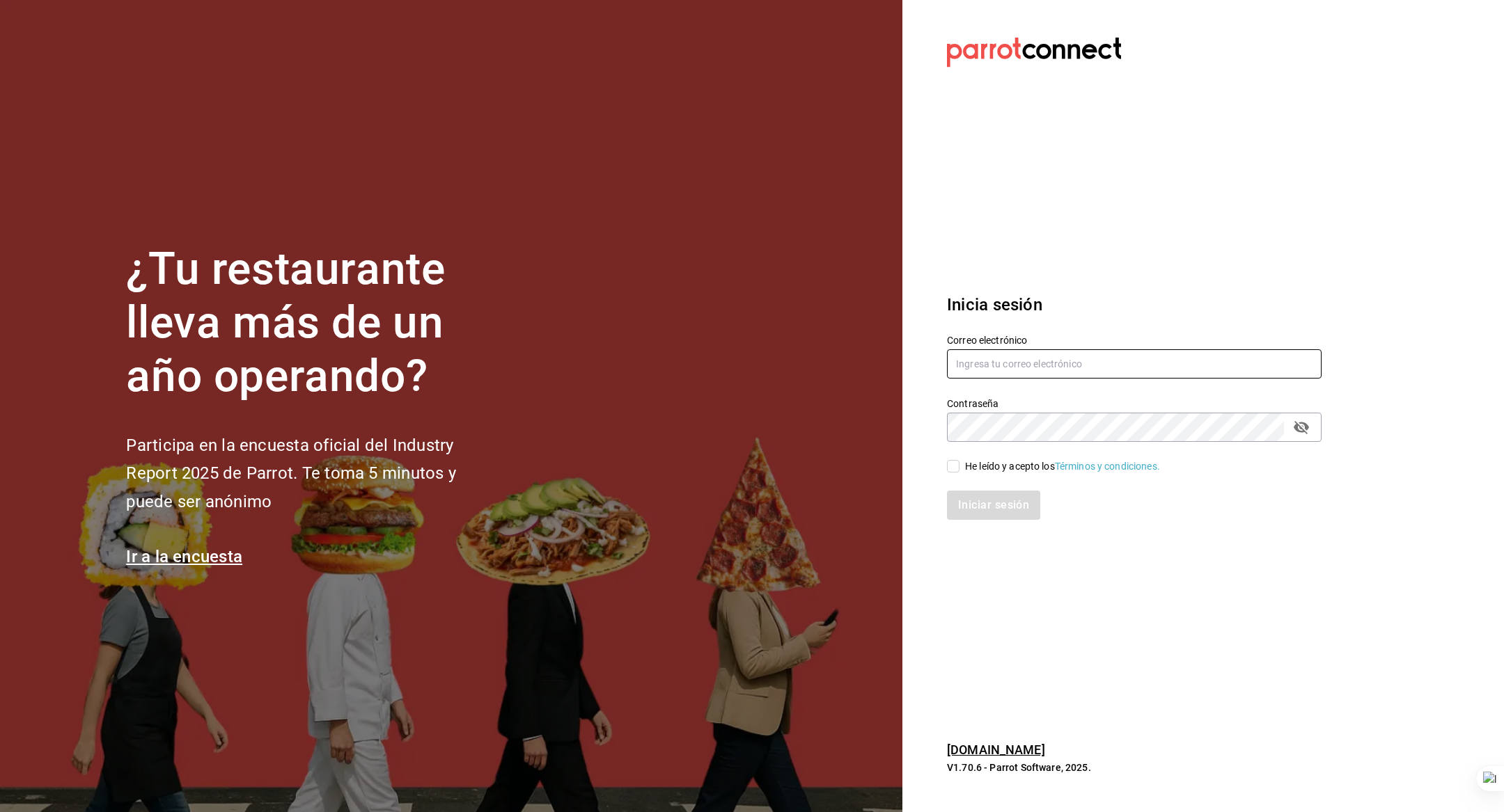
click at [1033, 378] on input "text" at bounding box center [1134, 364] width 375 height 29
type input "dos@amici.com"
click at [1005, 457] on div "He leído y acepto los Términos y condiciones." at bounding box center [1126, 458] width 392 height 32
click at [997, 468] on div "He leído y acepto los Términos y condiciones." at bounding box center [1062, 467] width 195 height 15
click at [959, 468] on input "He leído y acepto los Términos y condiciones." at bounding box center [953, 466] width 13 height 13
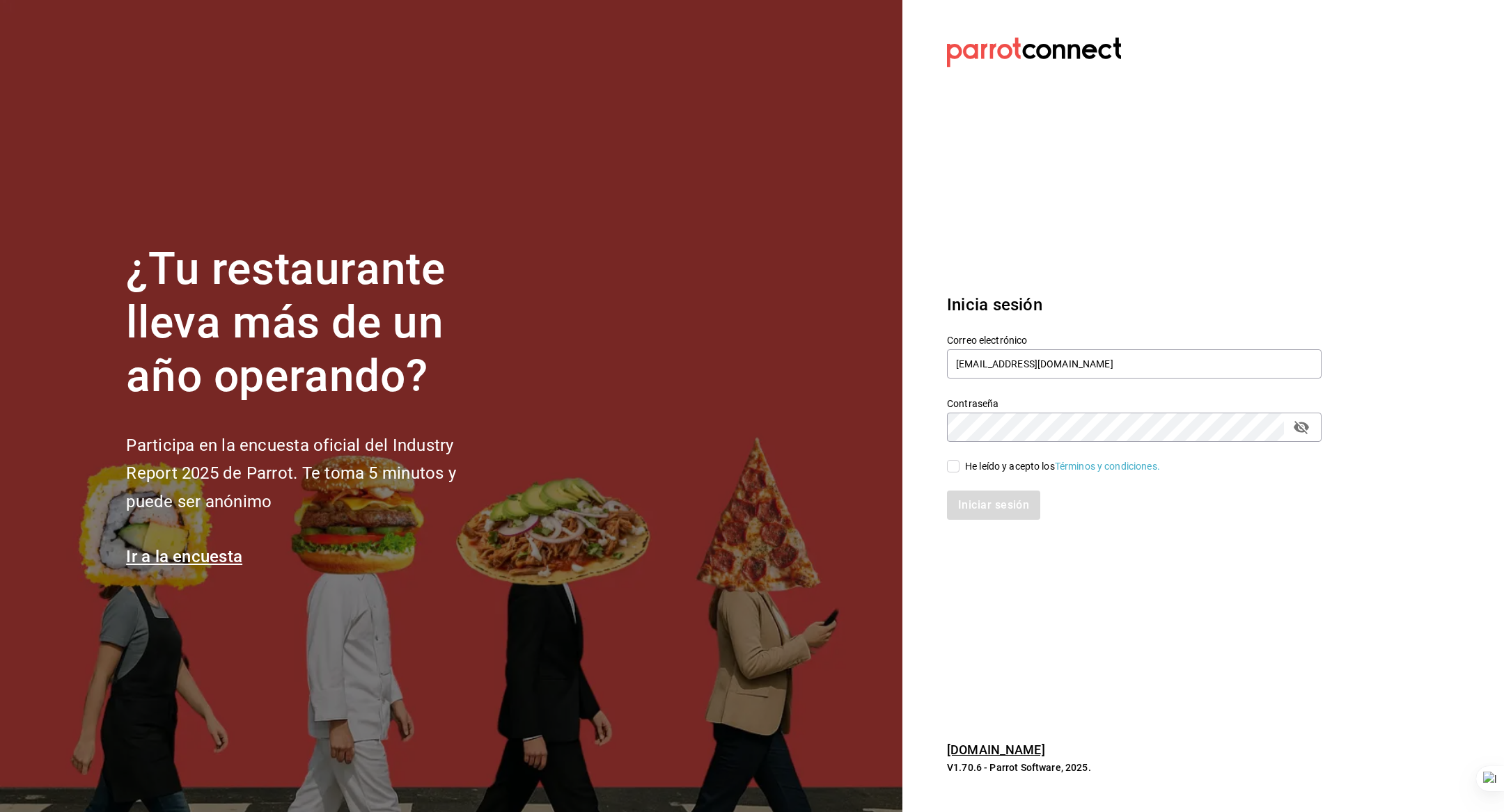
checkbox input "true"
click at [988, 487] on div "Iniciar sesión" at bounding box center [1126, 497] width 392 height 46
click at [989, 509] on button "Iniciar sesión" at bounding box center [994, 505] width 95 height 29
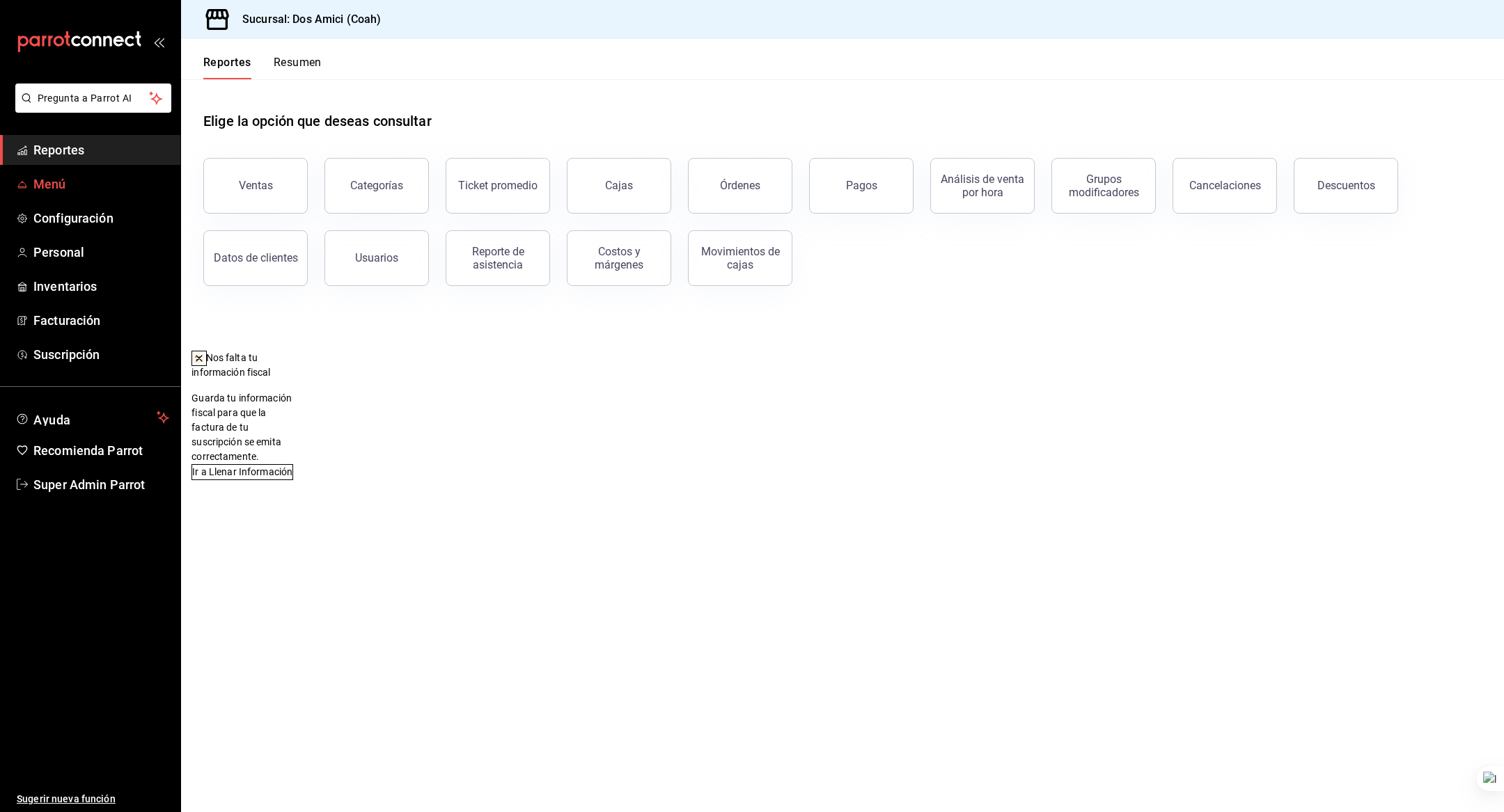
click at [82, 192] on span "Menú" at bounding box center [101, 183] width 136 height 19
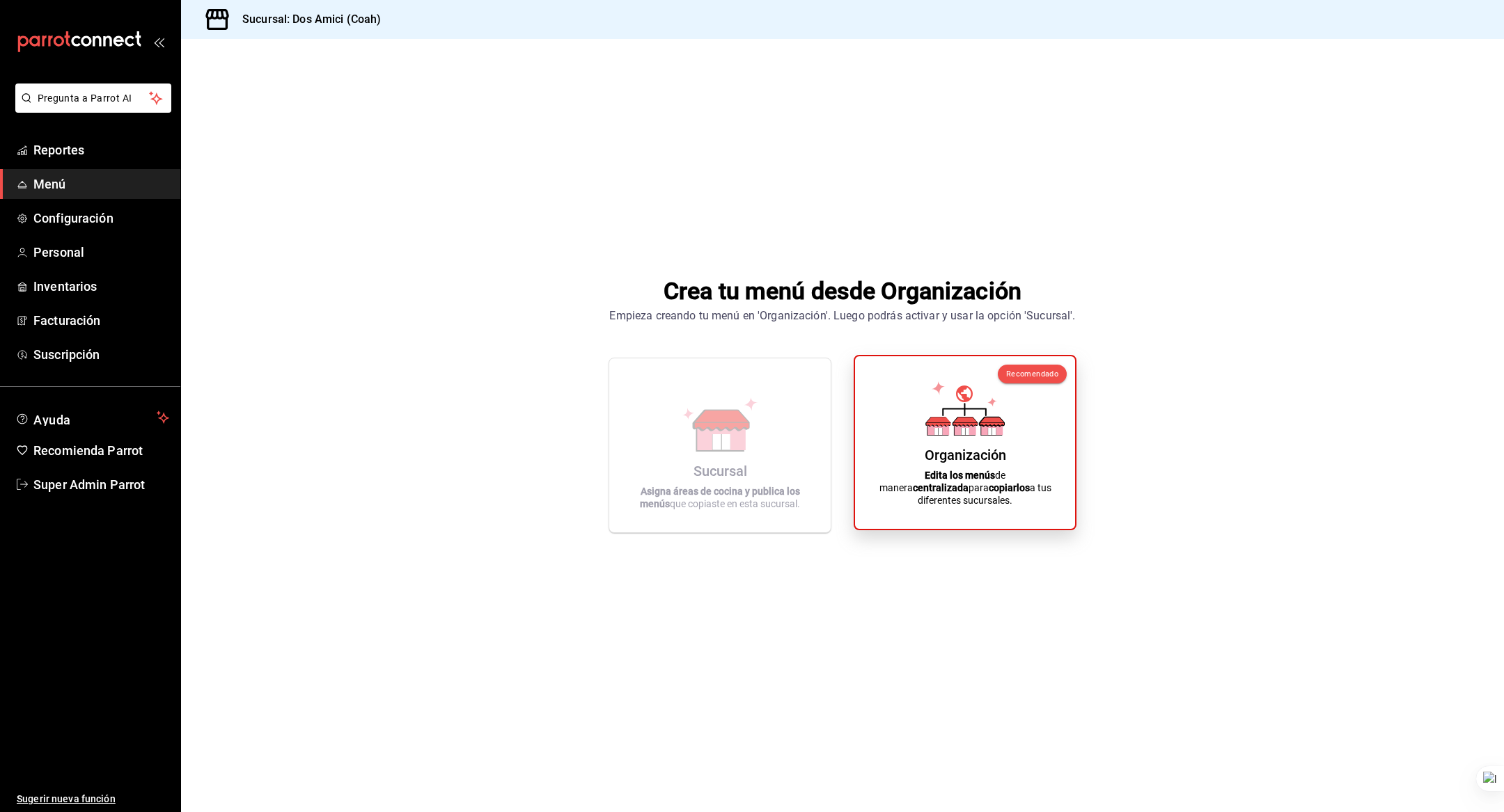
click at [862, 385] on div "Recomendado Organización Edita los menús de manera centralizada para copiarlos …" at bounding box center [965, 442] width 223 height 175
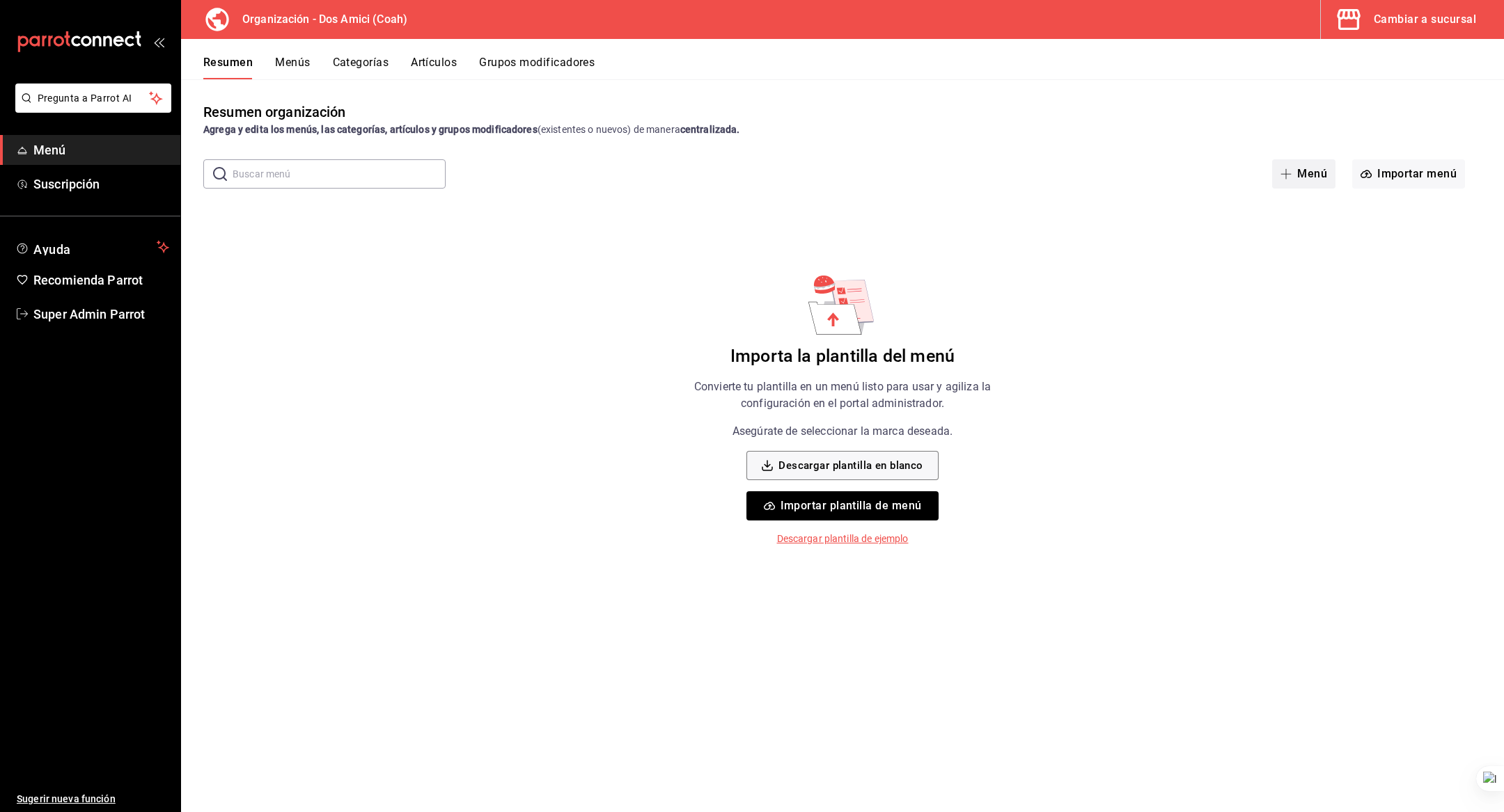
click at [1295, 181] on button "Menú" at bounding box center [1303, 174] width 63 height 29
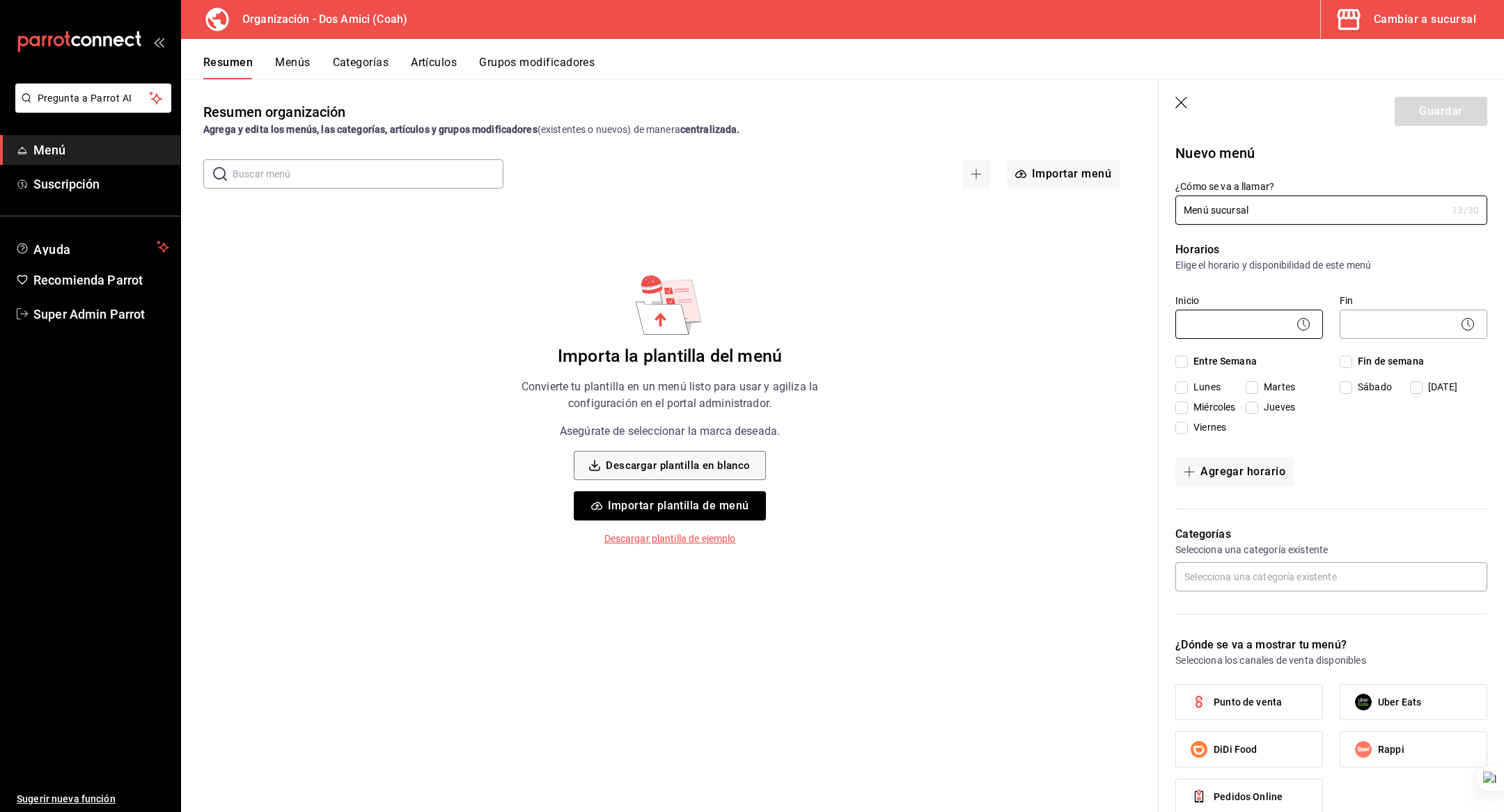
type input "Menú sucursal"
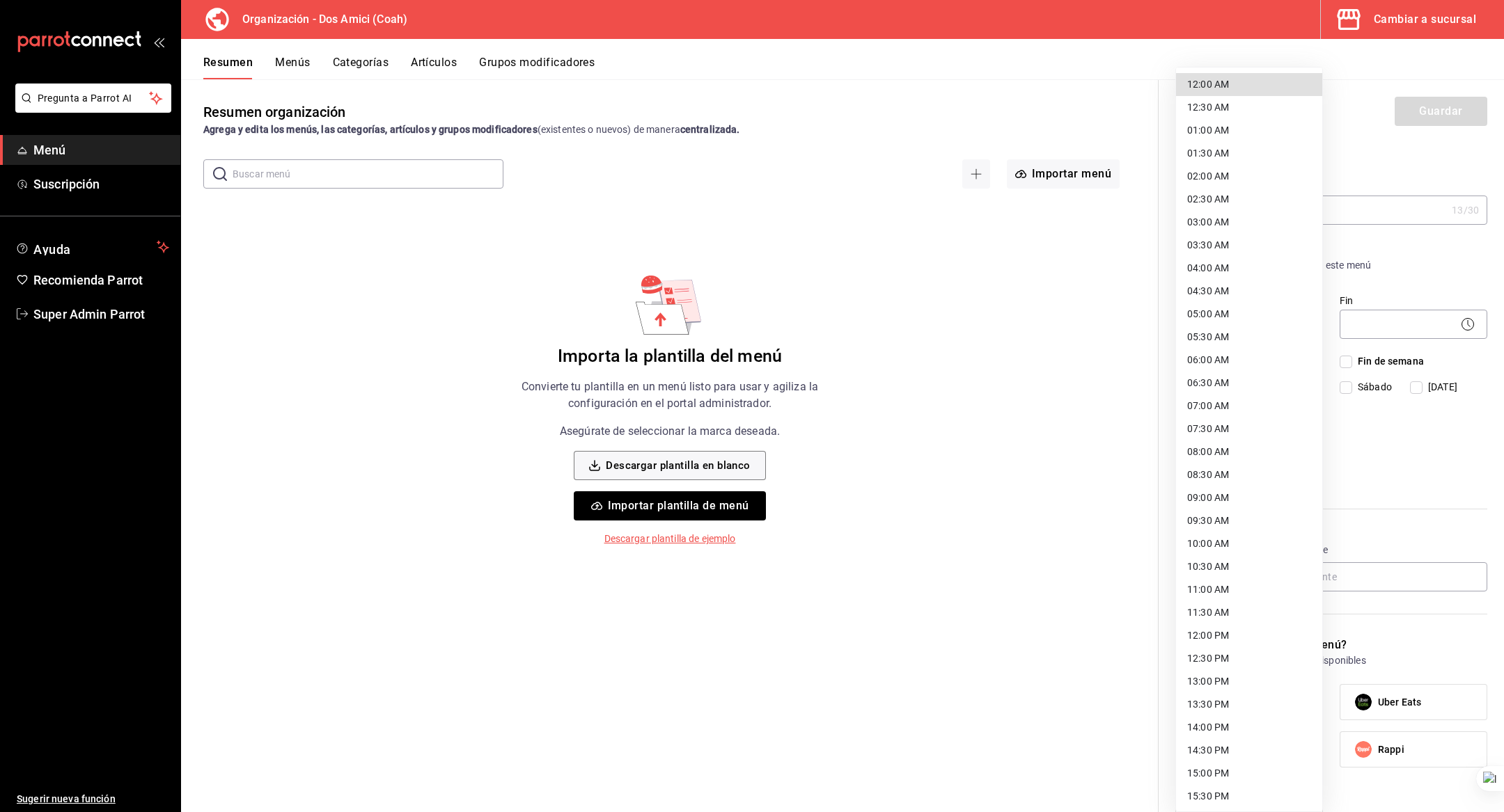
click at [1238, 333] on body "Pregunta a Parrot AI Menú Suscripción Ayuda Recomienda Parrot Super Admin Parro…" at bounding box center [752, 406] width 1504 height 812
click at [1213, 84] on li "12:00 AM" at bounding box center [1249, 84] width 146 height 23
type input "00:00"
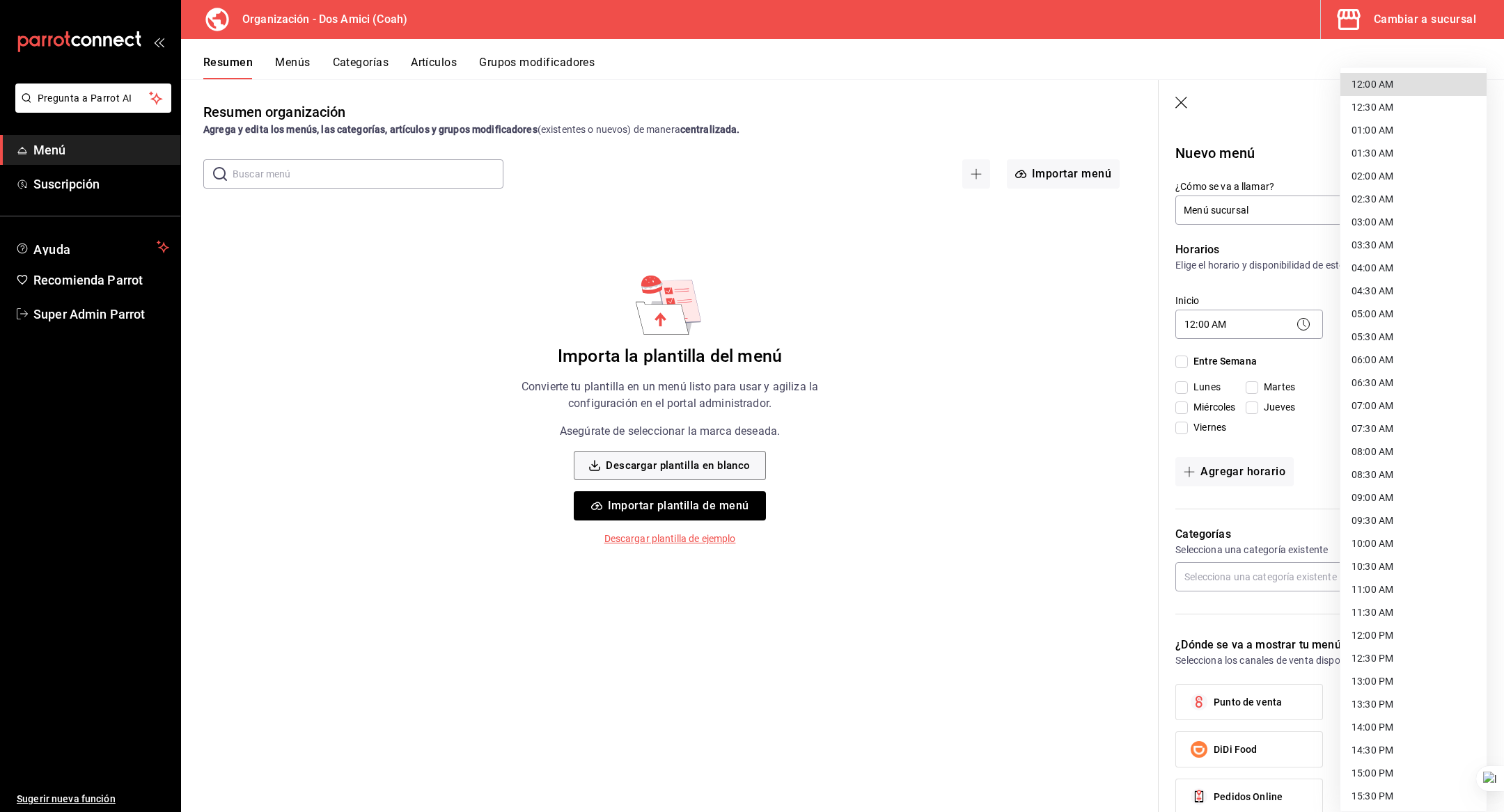
click at [1373, 327] on body "Pregunta a Parrot AI Menú Suscripción Ayuda Recomienda Parrot Super Admin Parro…" at bounding box center [752, 406] width 1504 height 812
click at [1388, 794] on li "23:59 PM" at bounding box center [1414, 795] width 146 height 23
type input "23:59"
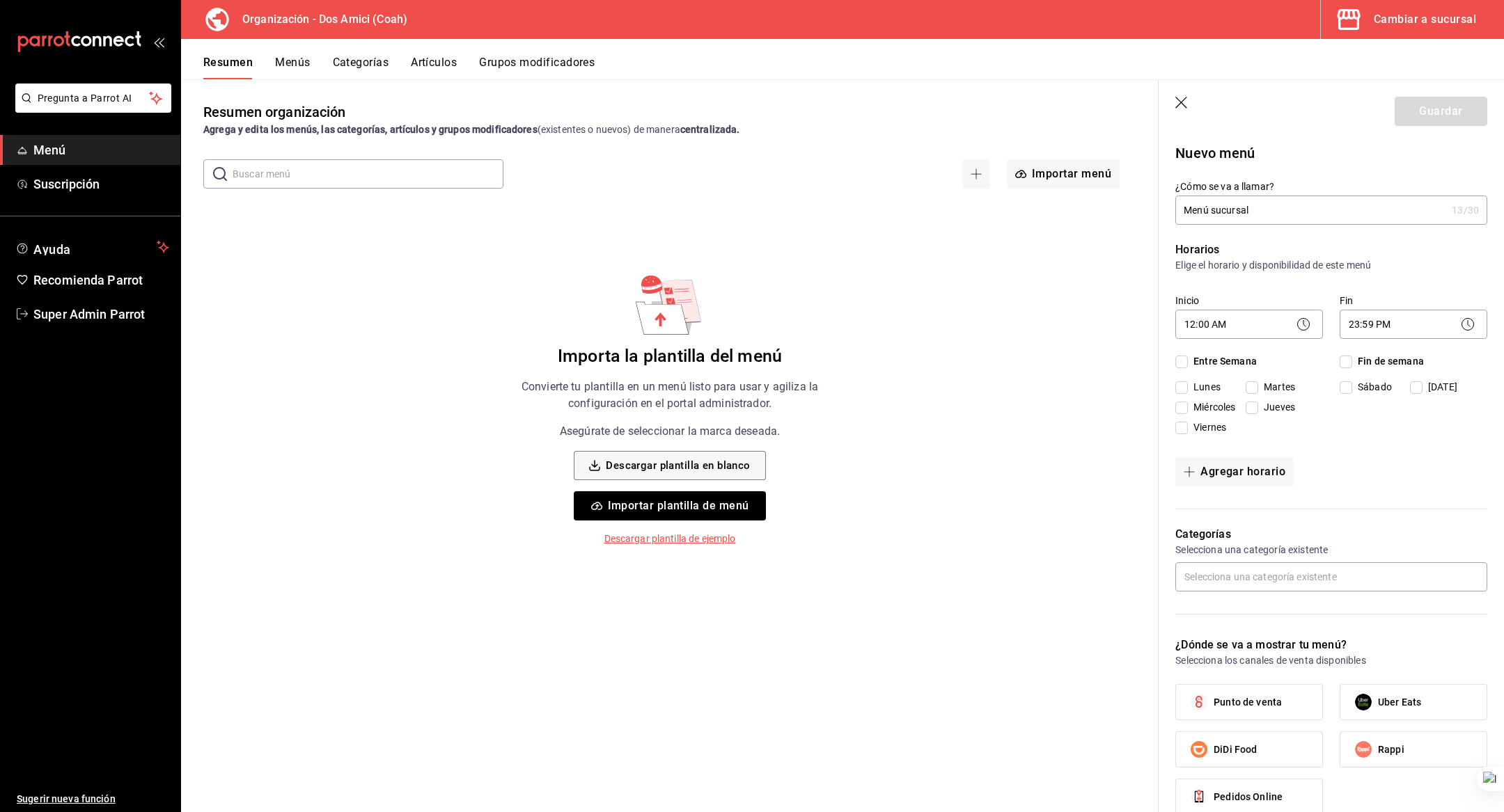
click at [1219, 359] on span "Entre Semana" at bounding box center [1222, 362] width 69 height 15
click at [1188, 359] on input "Entre Semana" at bounding box center [1181, 362] width 13 height 13
checkbox input "true"
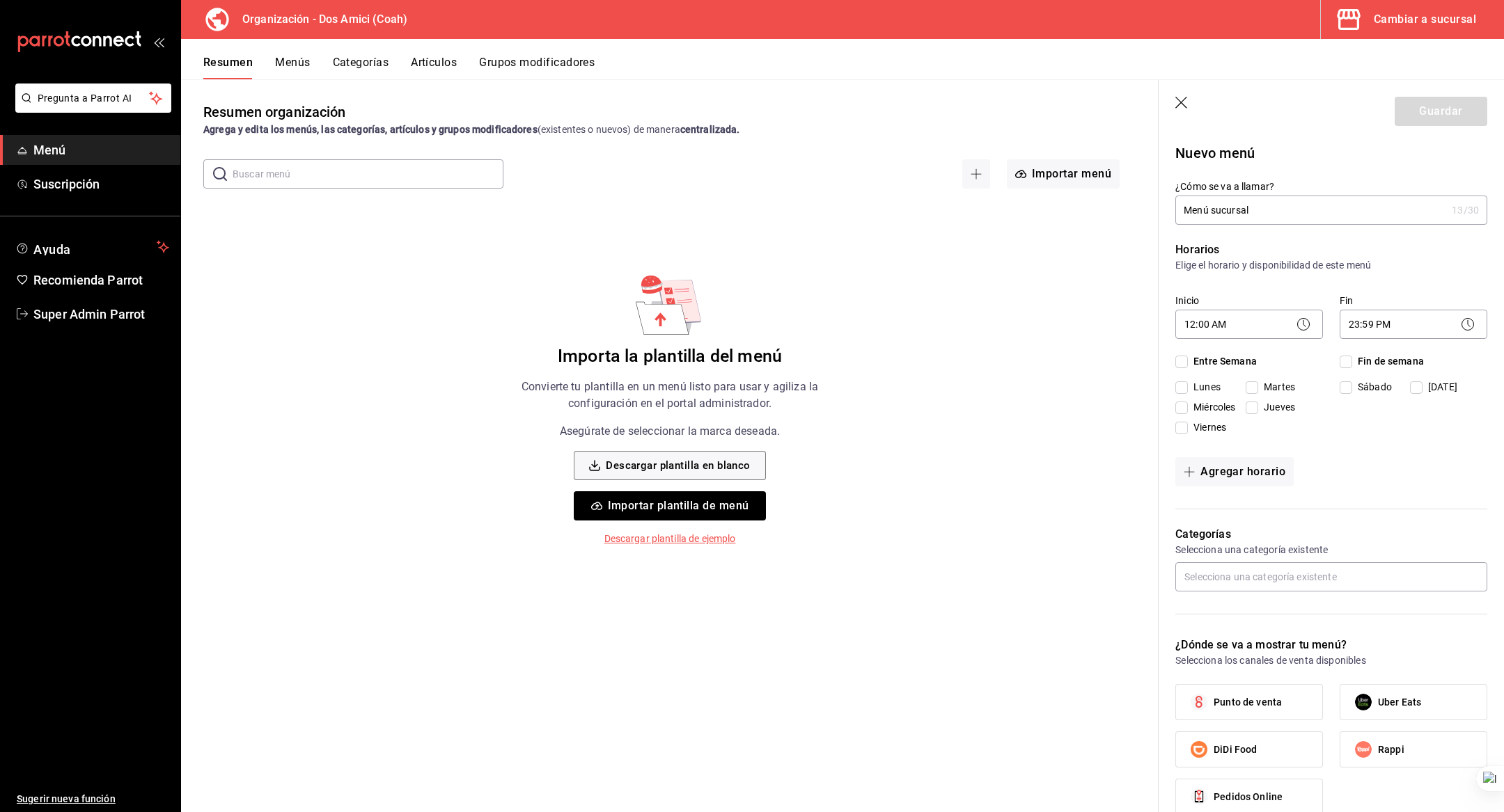
checkbox input "true"
click at [1368, 361] on span "Fin de semana" at bounding box center [1388, 362] width 72 height 15
click at [1353, 361] on input "Fin de semana" at bounding box center [1346, 362] width 13 height 13
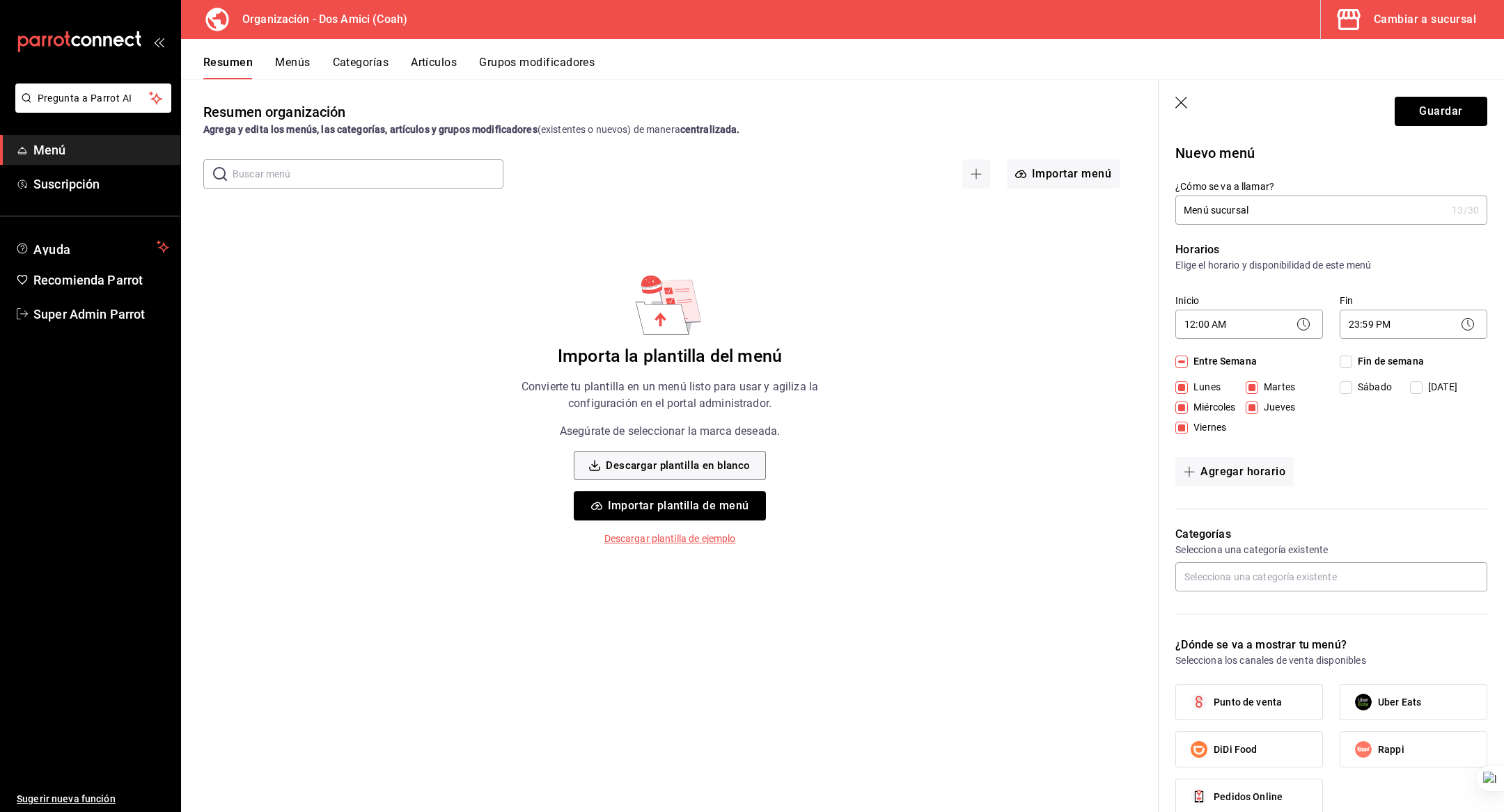
checkbox input "true"
click at [1218, 588] on input "text" at bounding box center [1331, 576] width 312 height 29
click at [1229, 570] on input "text" at bounding box center [1331, 576] width 312 height 29
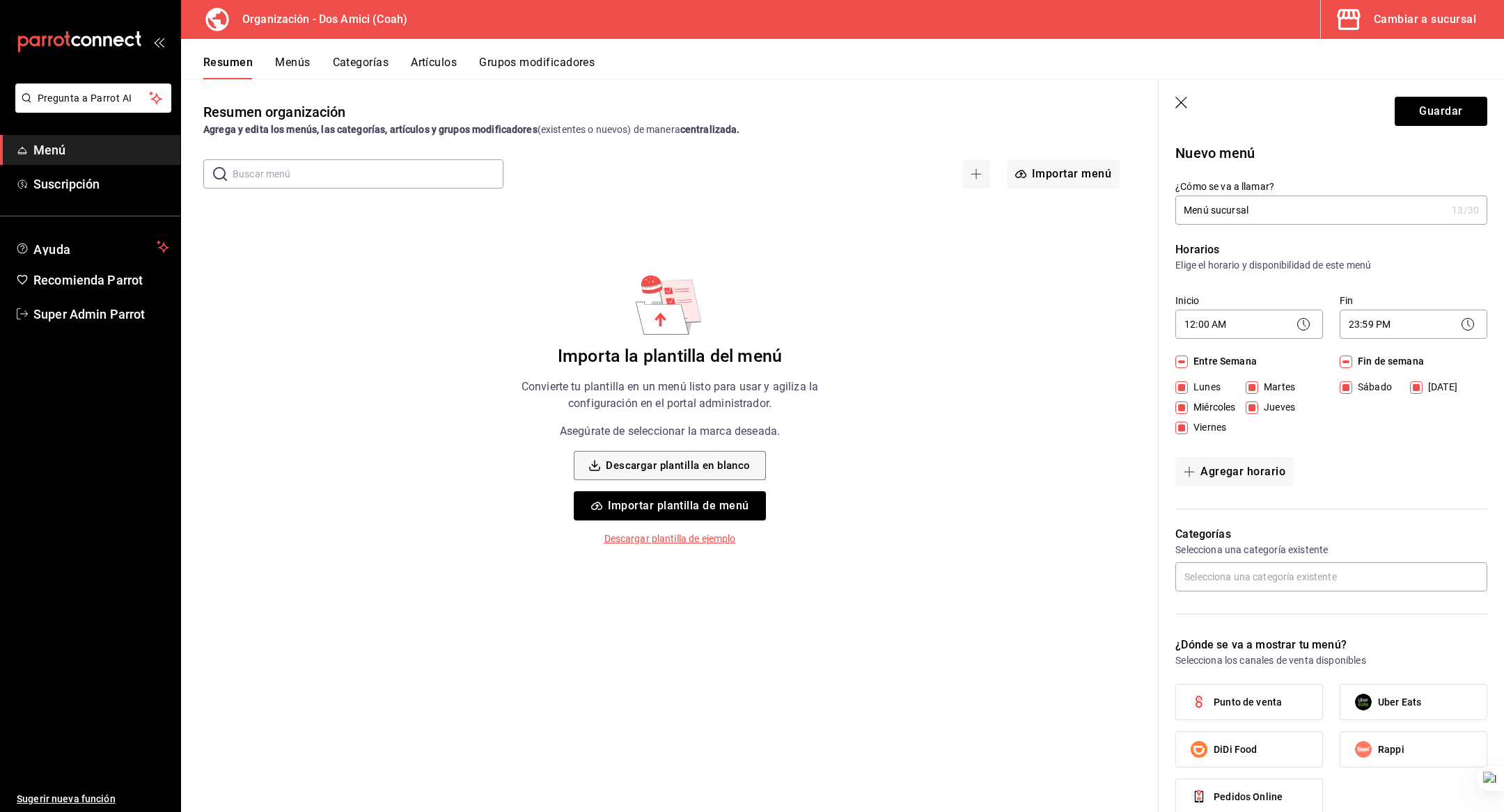
click at [1243, 686] on label "Punto de venta" at bounding box center [1249, 702] width 146 height 35
click at [1214, 687] on input "Punto de venta" at bounding box center [1199, 702] width 29 height 29
checkbox input "true"
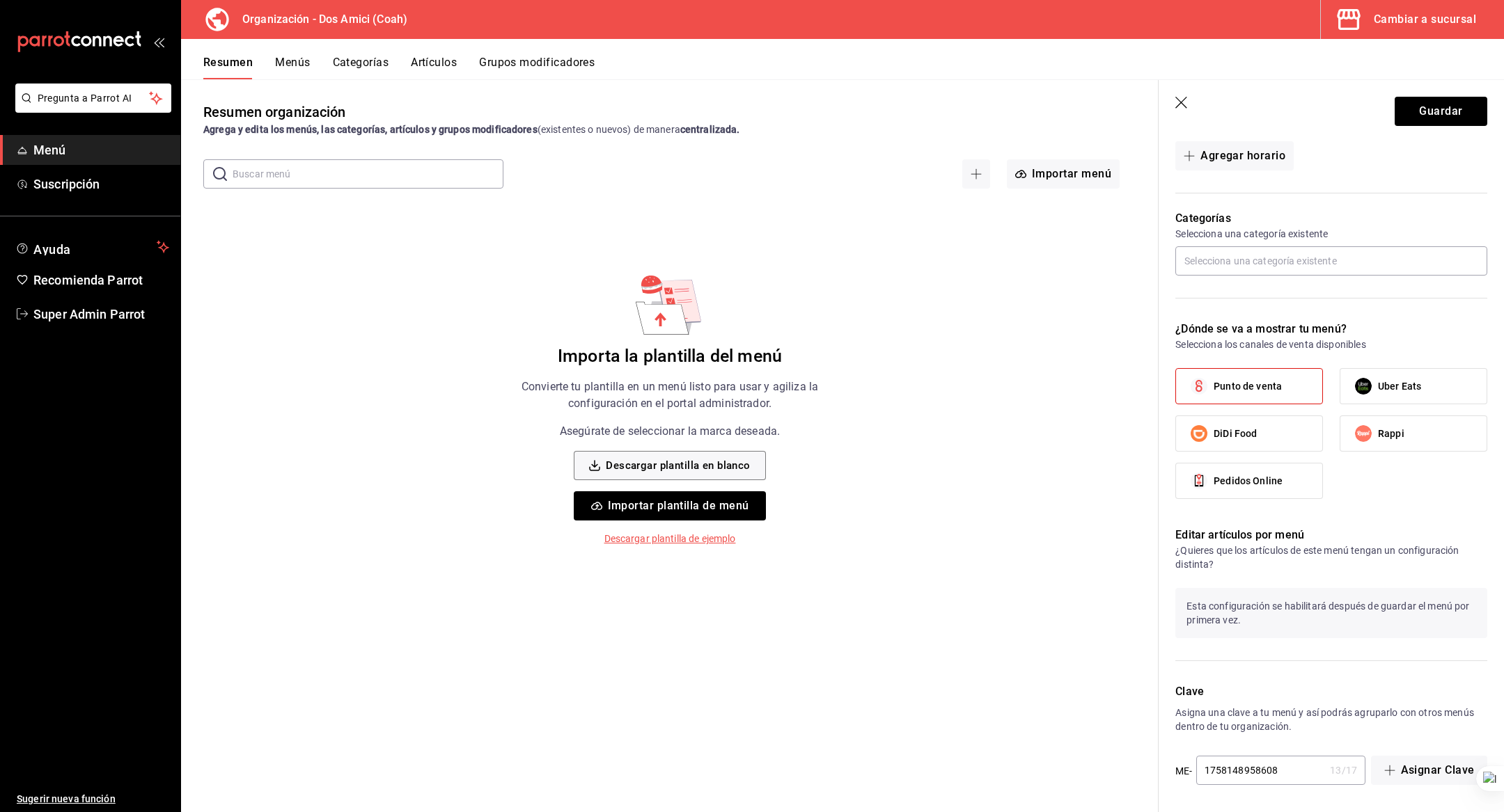
scroll to position [0, 0]
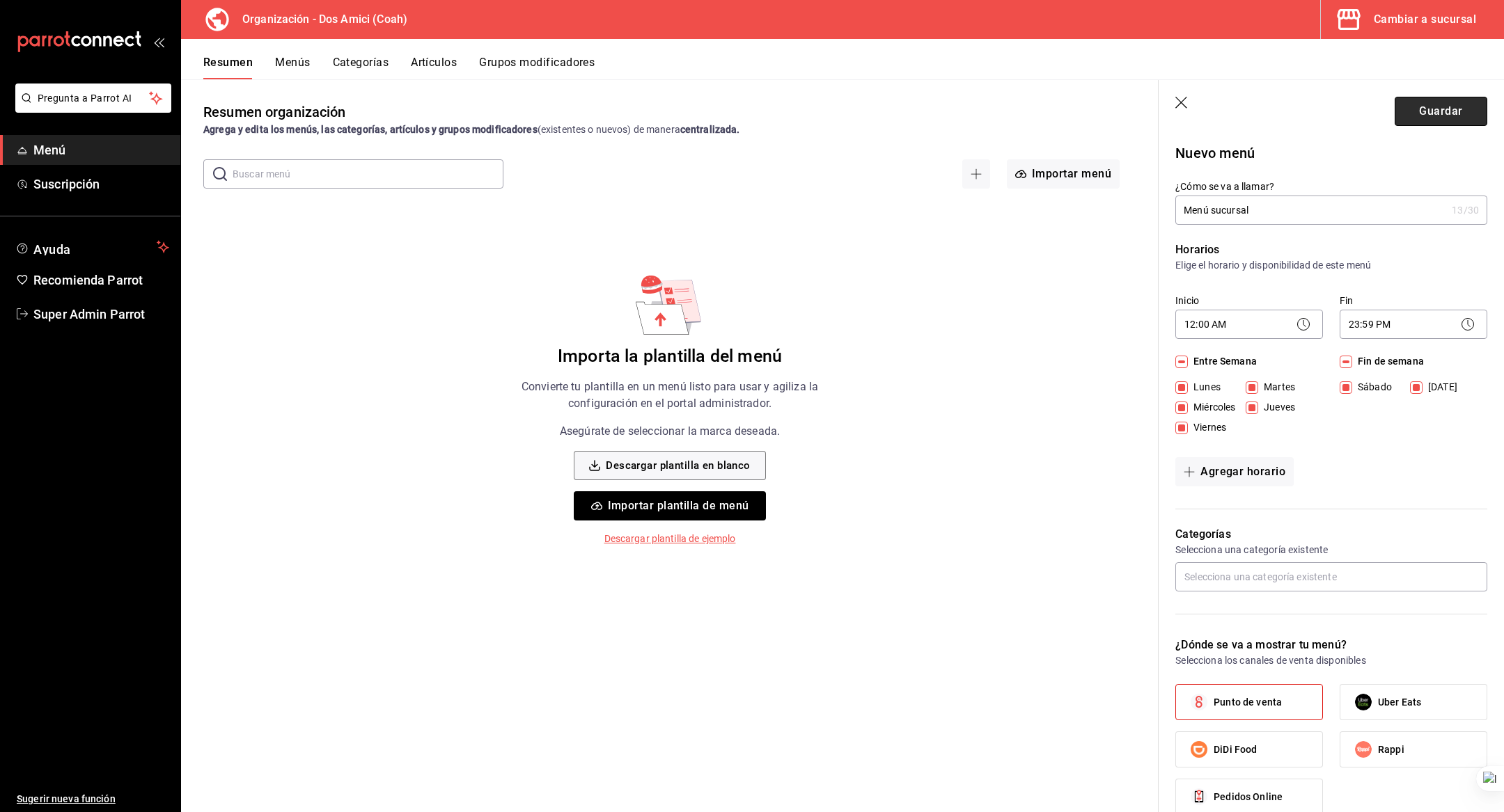
click at [1422, 123] on button "Guardar" at bounding box center [1441, 111] width 93 height 29
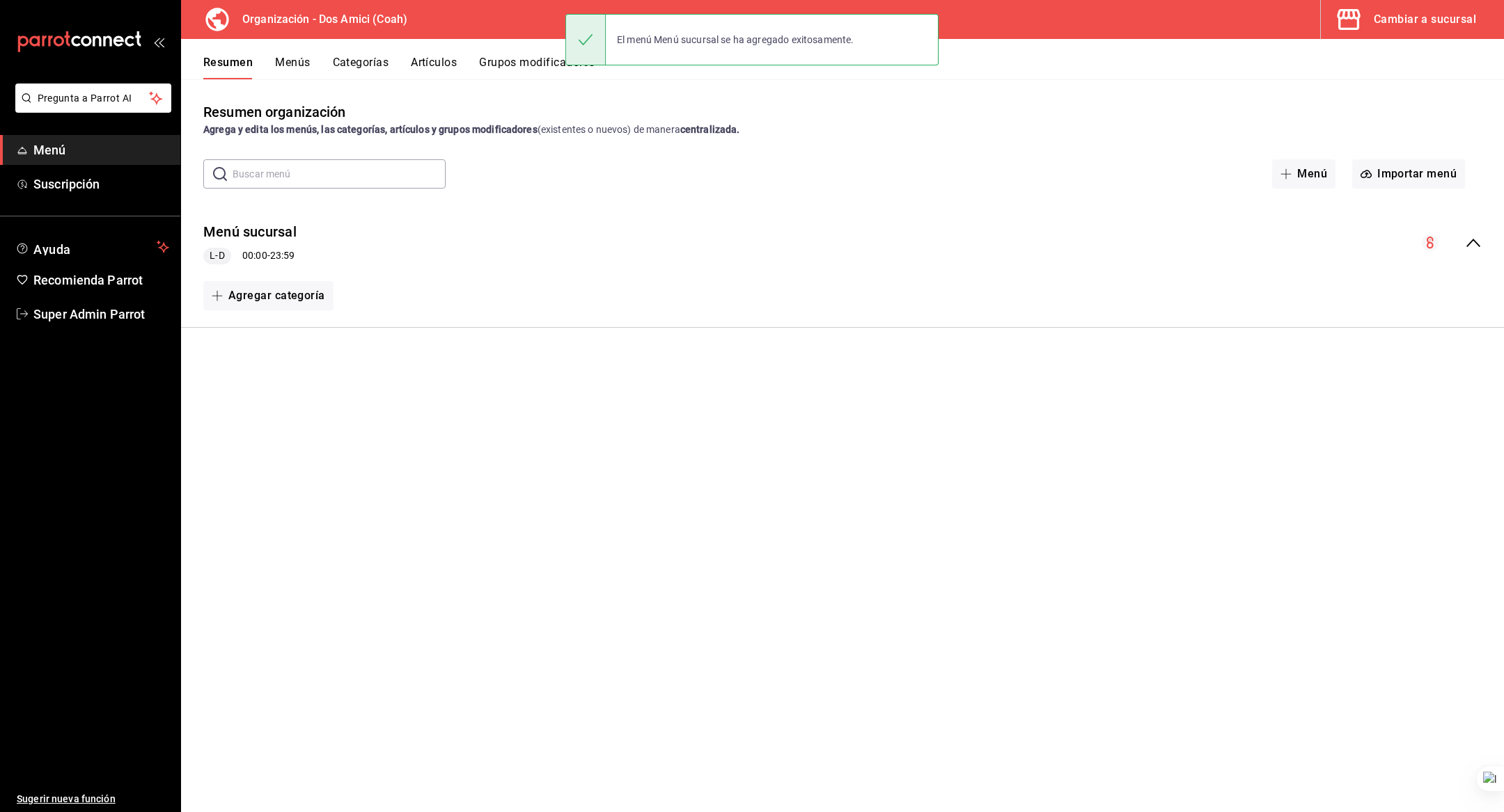
click at [313, 71] on div "Resumen Menús Categorías Artículos Grupos modificadores" at bounding box center [853, 68] width 1300 height 24
click at [294, 58] on button "Menús" at bounding box center [292, 68] width 35 height 24
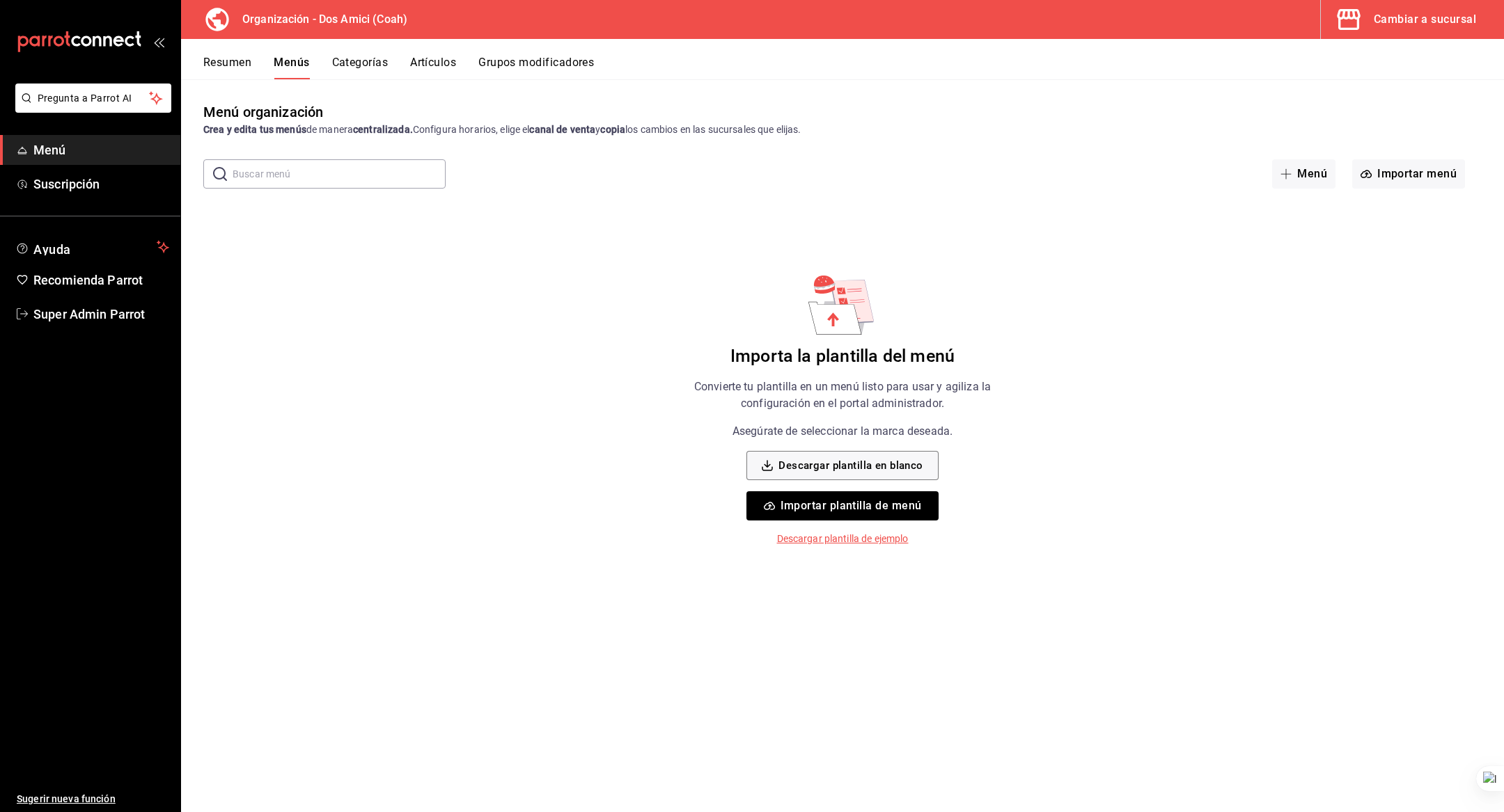
click at [222, 56] on button "Resumen" at bounding box center [228, 68] width 48 height 24
click at [1065, 274] on div "Resumen organización Agrega y edita los menús, las categorías, artículos y grup…" at bounding box center [842, 456] width 1323 height 710
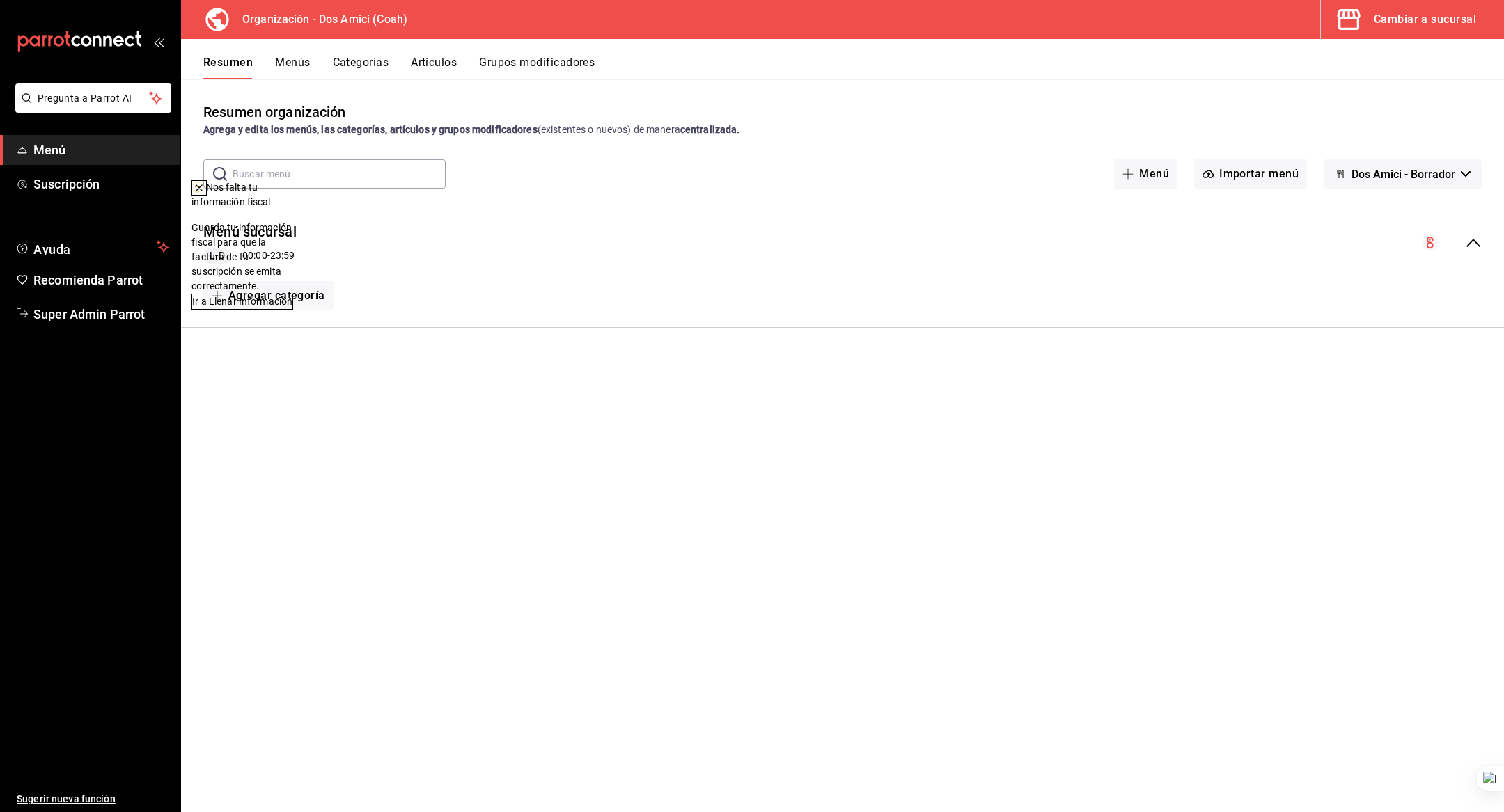
click at [360, 67] on button "Categorías" at bounding box center [361, 68] width 57 height 24
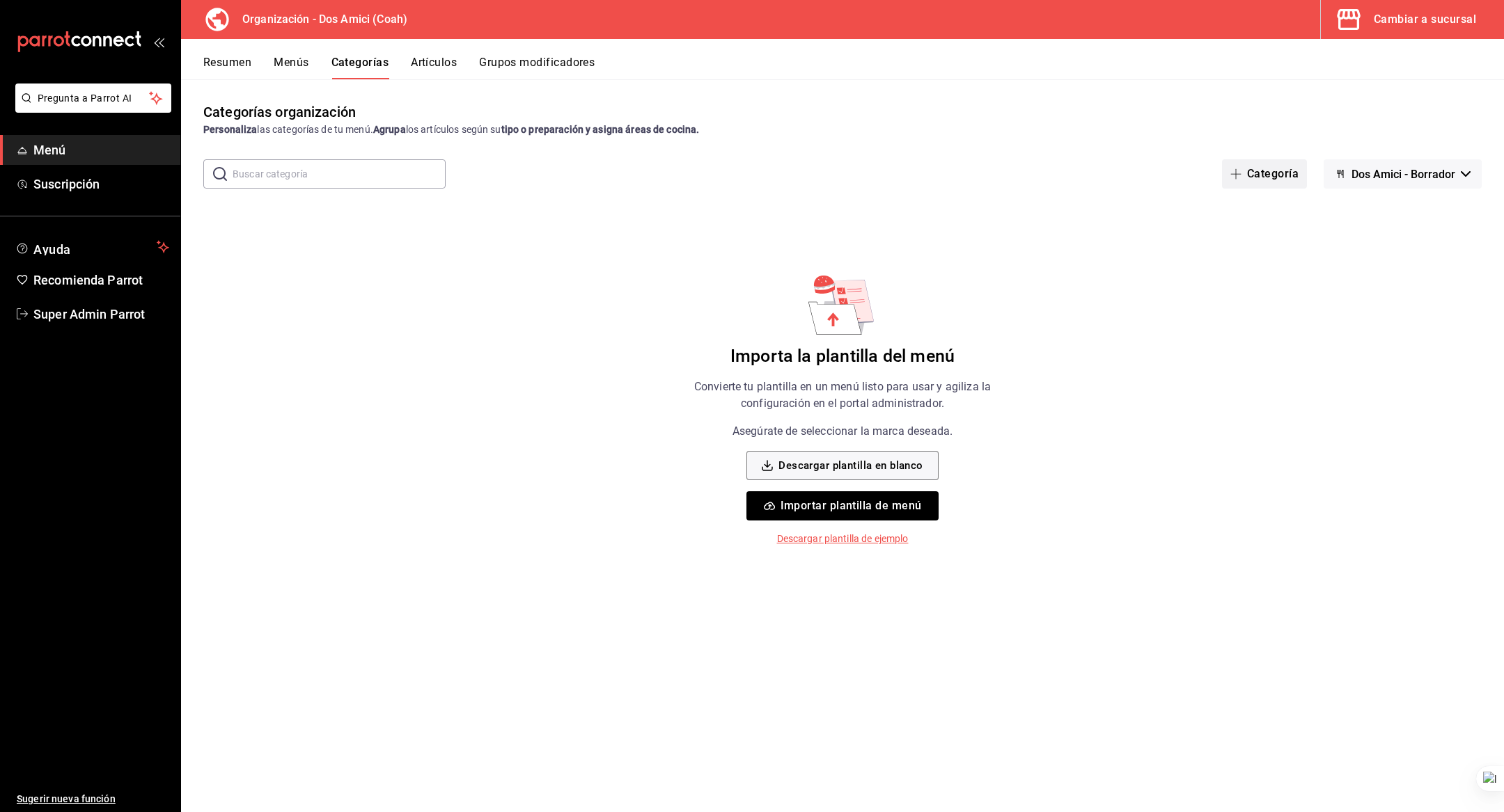
click at [1231, 171] on icon "button" at bounding box center [1235, 174] width 11 height 11
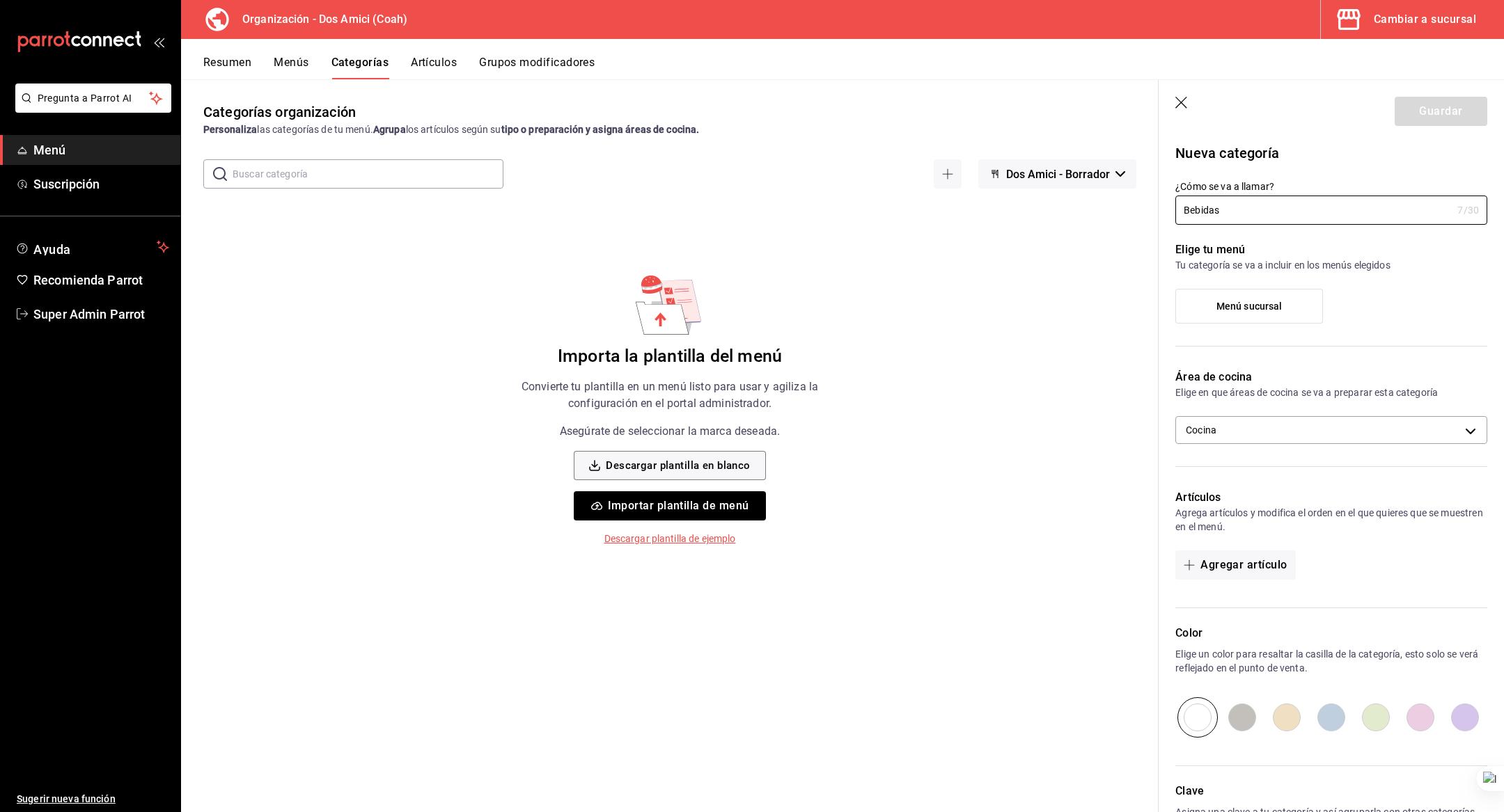
type input "Bebidas"
click at [1241, 303] on span "Menú sucursal" at bounding box center [1250, 306] width 66 height 12
click at [0, 0] on input "Menú sucursal" at bounding box center [0, 0] width 0 height 0
click at [1436, 120] on button "Guardar" at bounding box center [1441, 111] width 93 height 29
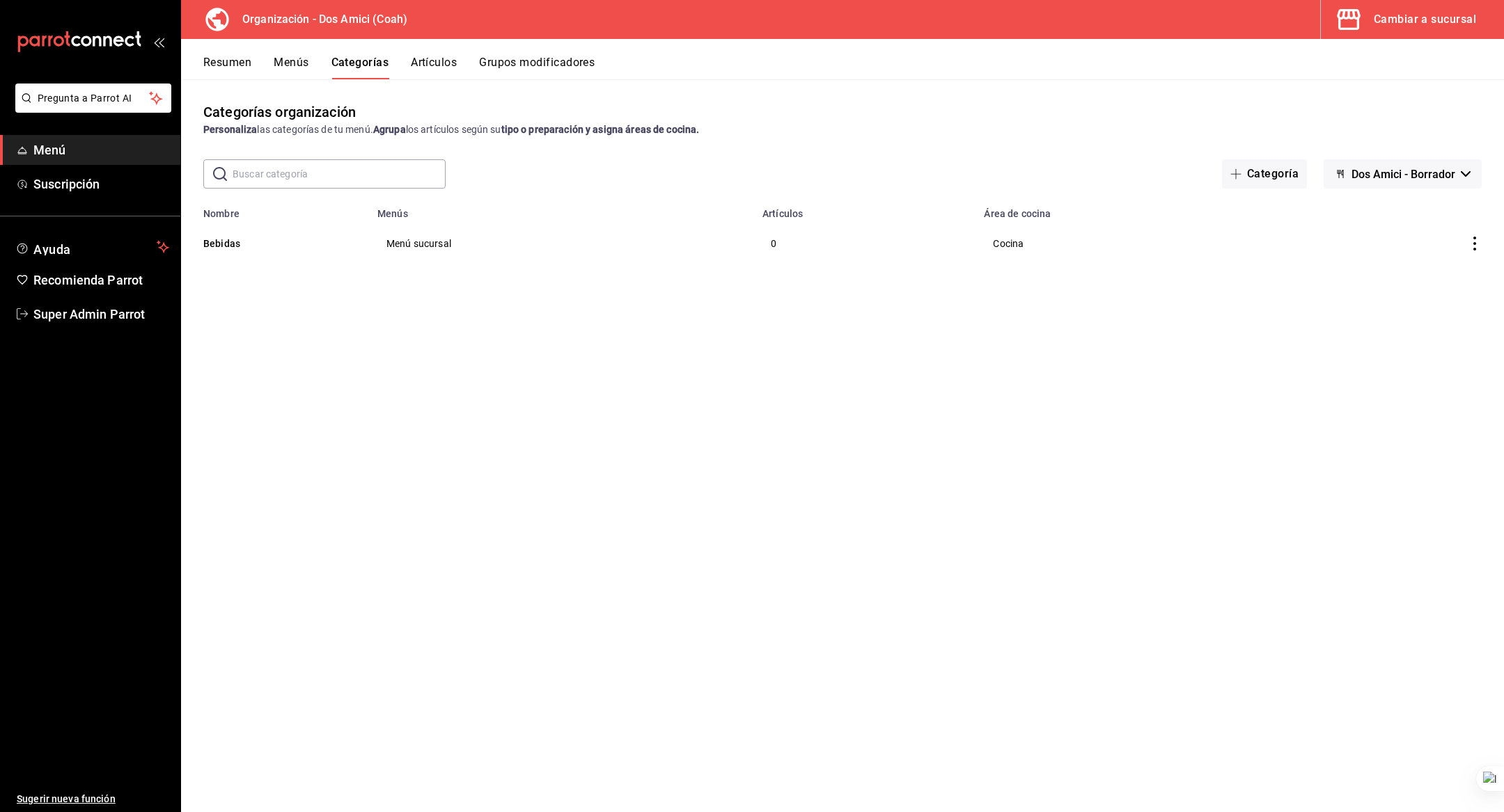
click at [448, 57] on button "Artículos" at bounding box center [434, 68] width 46 height 24
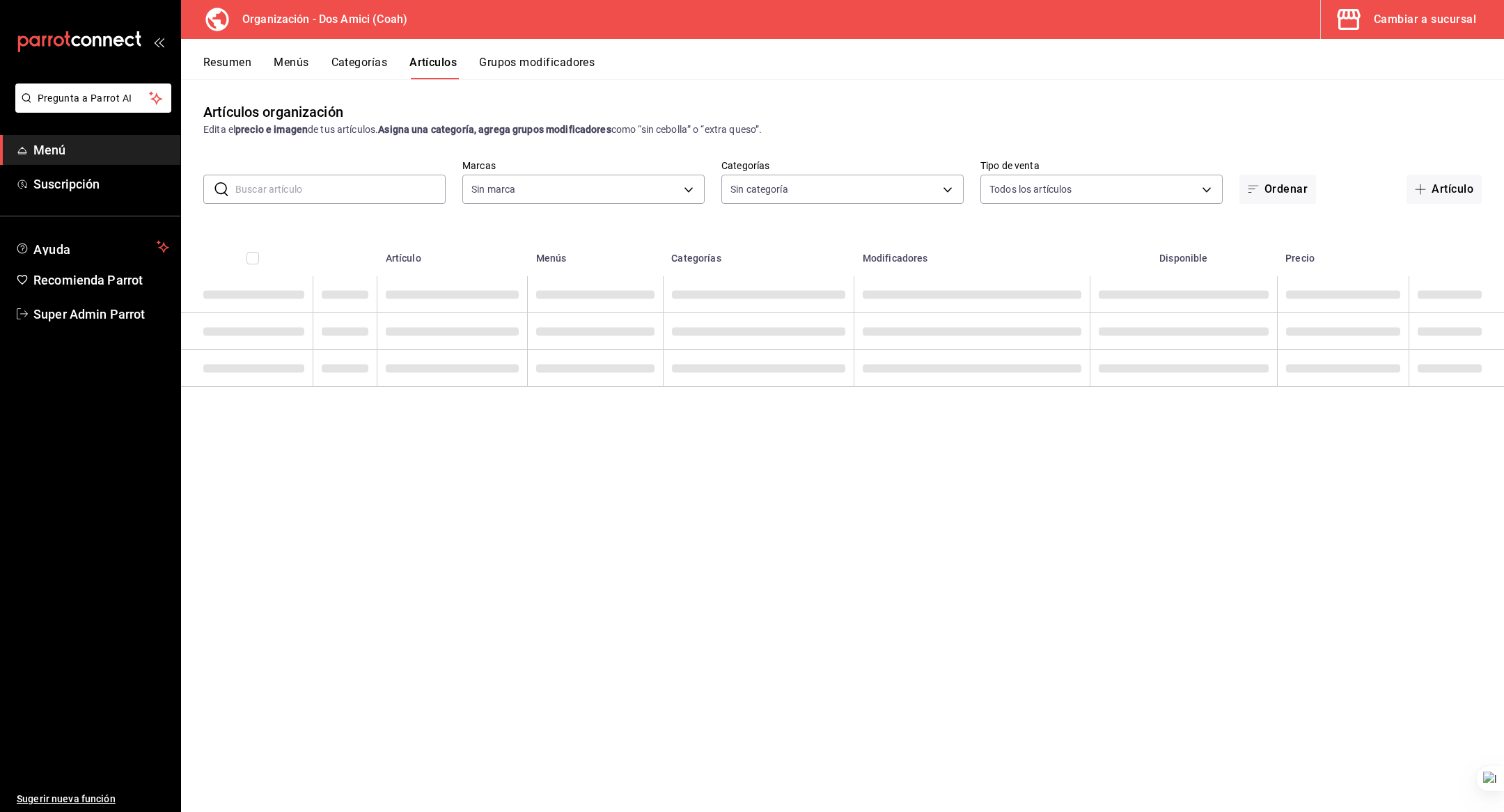
type input "248aea84-9689-42f3-9e73-f47c217ac0d0"
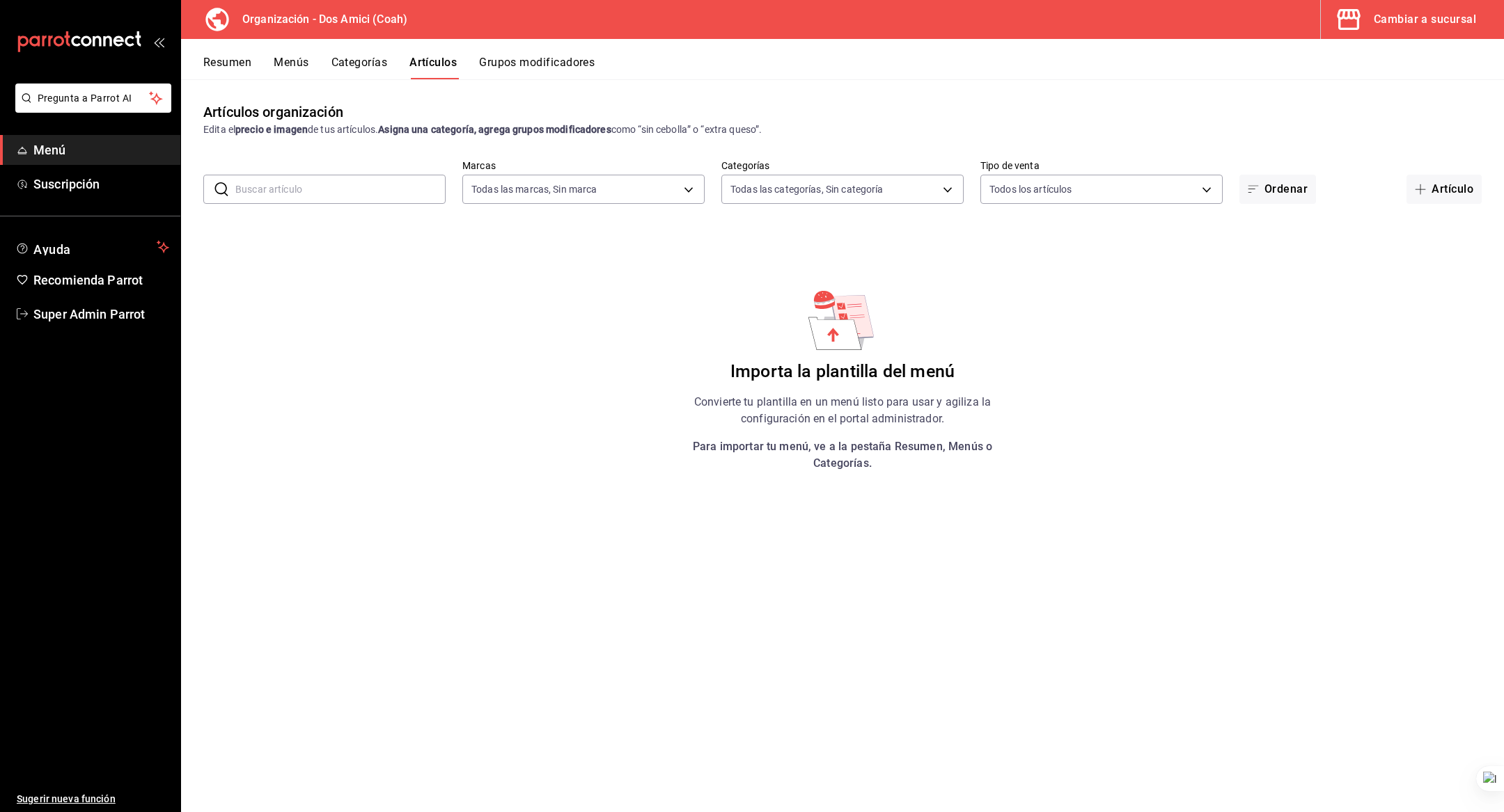
type input "edca4ed2-af6a-49e8-a023-9586d00b1916"
click at [1432, 199] on button "Artículo" at bounding box center [1444, 189] width 75 height 29
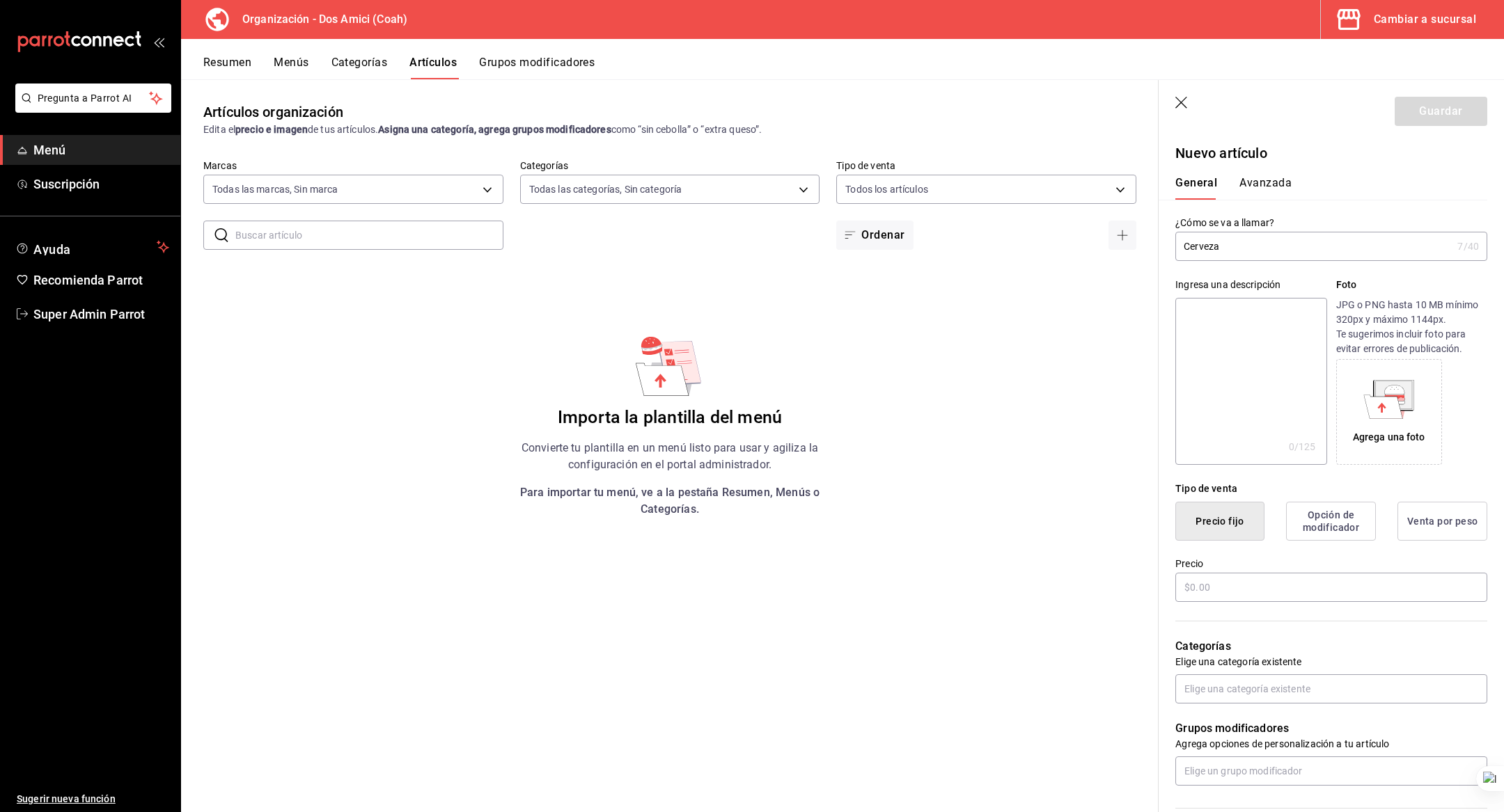
type input "Cerveza"
click at [1245, 260] on div "Cerveza 7 /40 ¿Cómo se va a llamar?" at bounding box center [1331, 246] width 312 height 29
click at [1245, 254] on input "Cerveza" at bounding box center [1313, 246] width 277 height 28
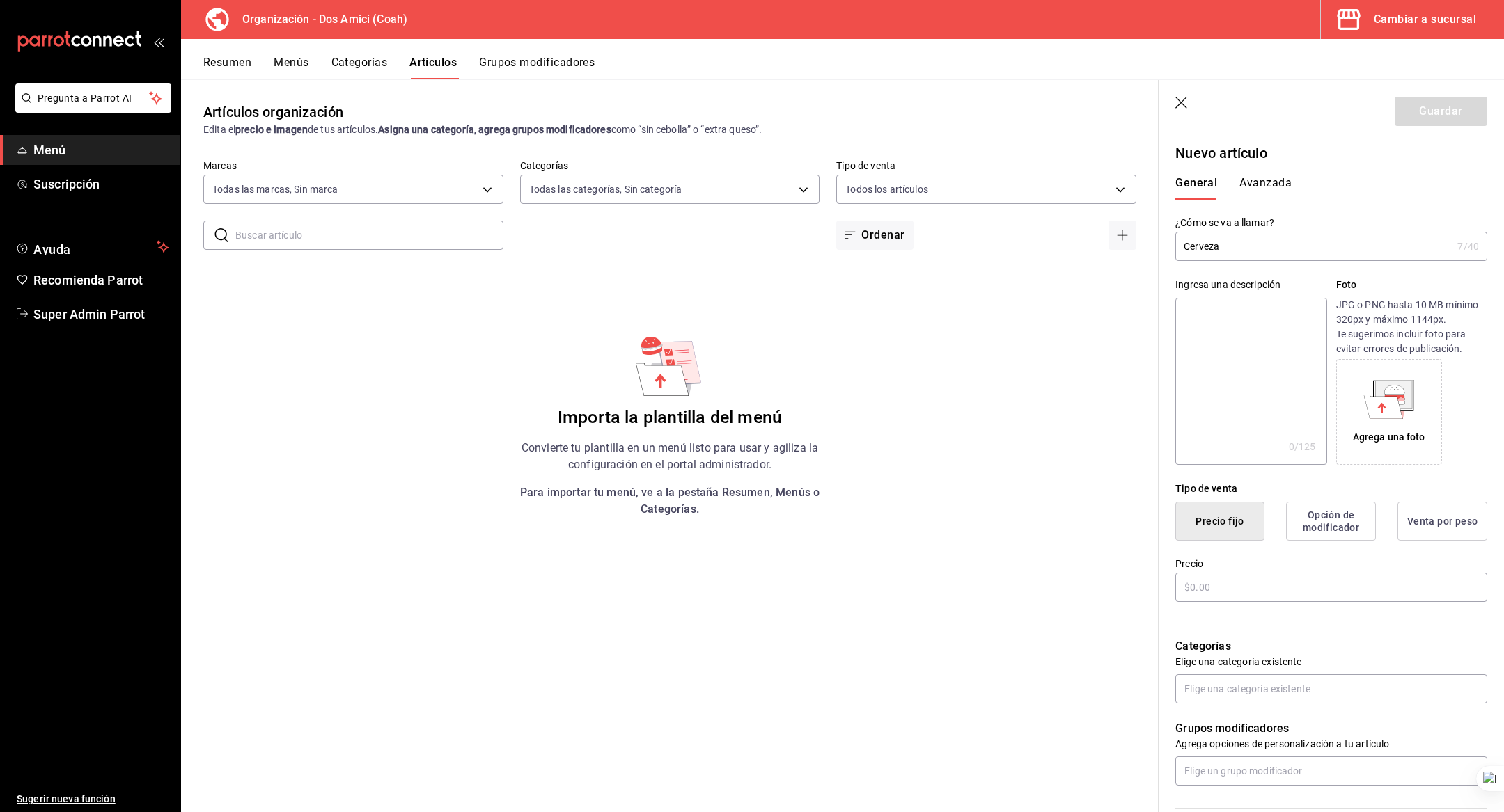
click at [1245, 254] on input "Cerveza" at bounding box center [1313, 246] width 277 height 28
click at [1234, 343] on textarea at bounding box center [1250, 381] width 151 height 167
paste textarea "Cerveza"
type textarea "Cerveza"
type textarea "x"
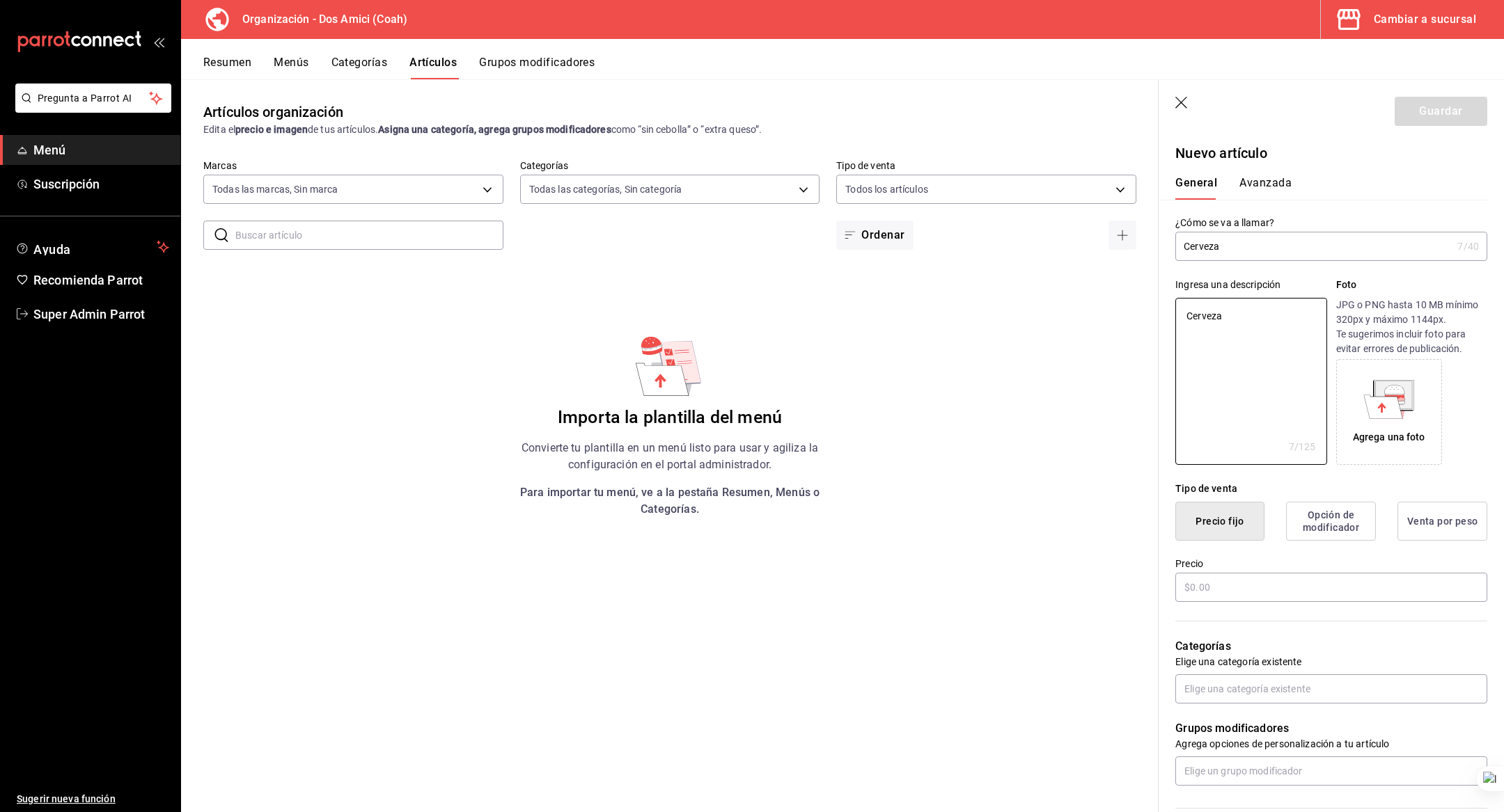
type textarea "Cerveza"
type textarea "x"
click at [1238, 602] on div "Precio" at bounding box center [1331, 581] width 312 height 47
click at [1235, 589] on input "text" at bounding box center [1331, 587] width 312 height 29
type input "$4.00"
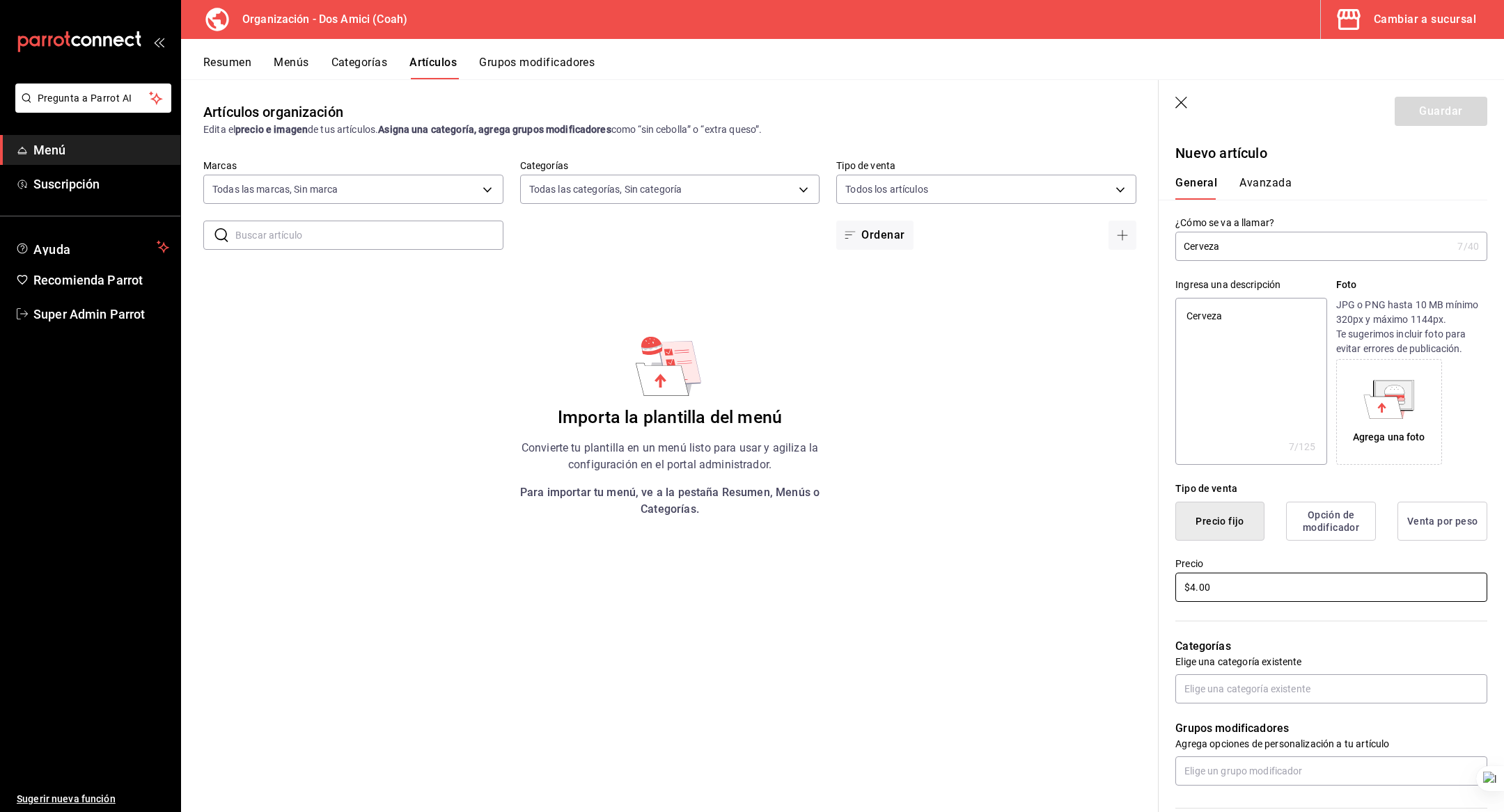
type textarea "x"
type input "$40.00"
click at [1225, 678] on input "text" at bounding box center [1331, 688] width 312 height 29
click at [1203, 719] on li "Bebidas" at bounding box center [1331, 720] width 312 height 23
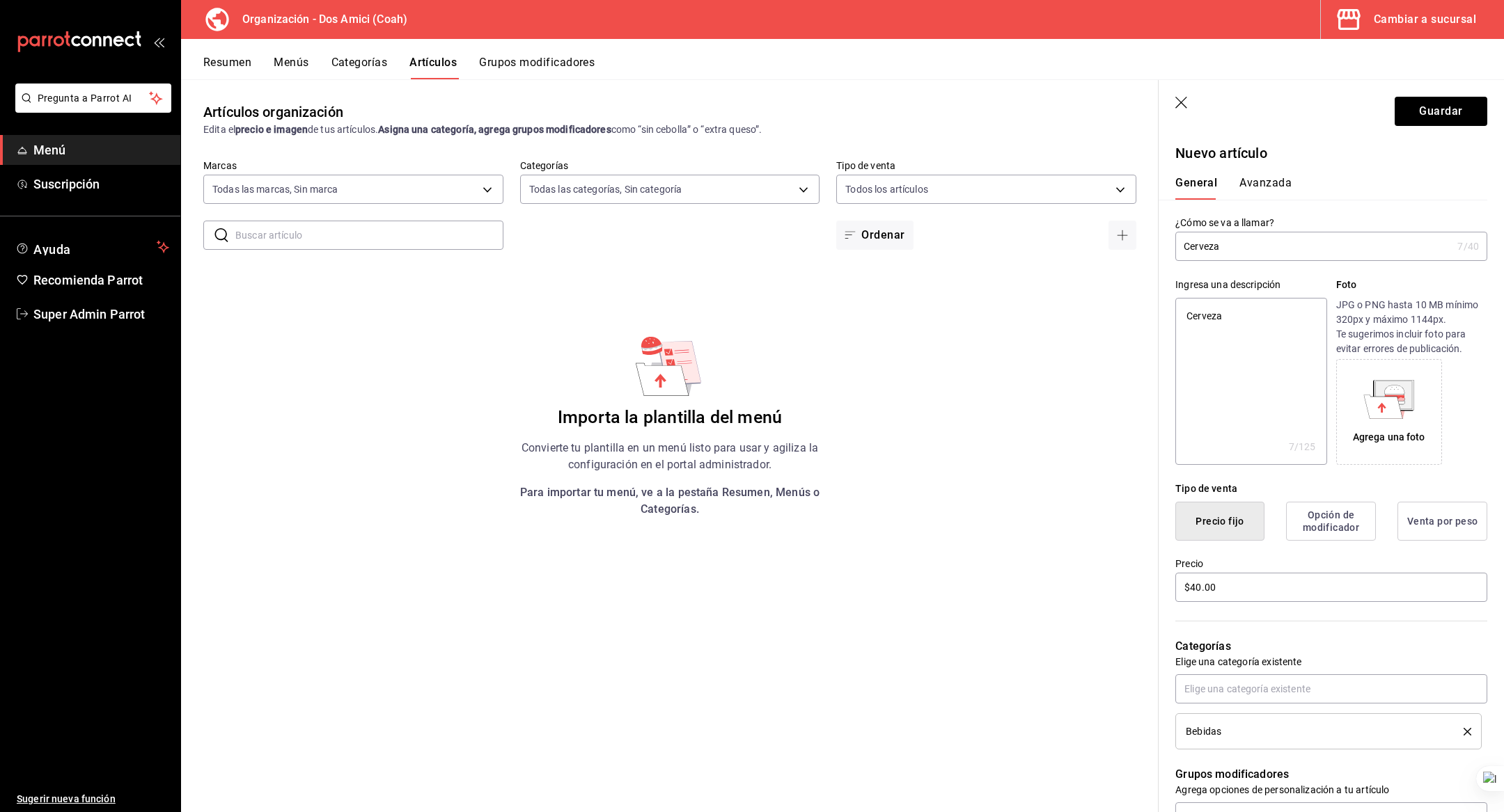
click at [1252, 643] on p "Categorías" at bounding box center [1331, 646] width 312 height 16
click at [1441, 98] on button "Guardar" at bounding box center [1441, 111] width 93 height 29
type textarea "x"
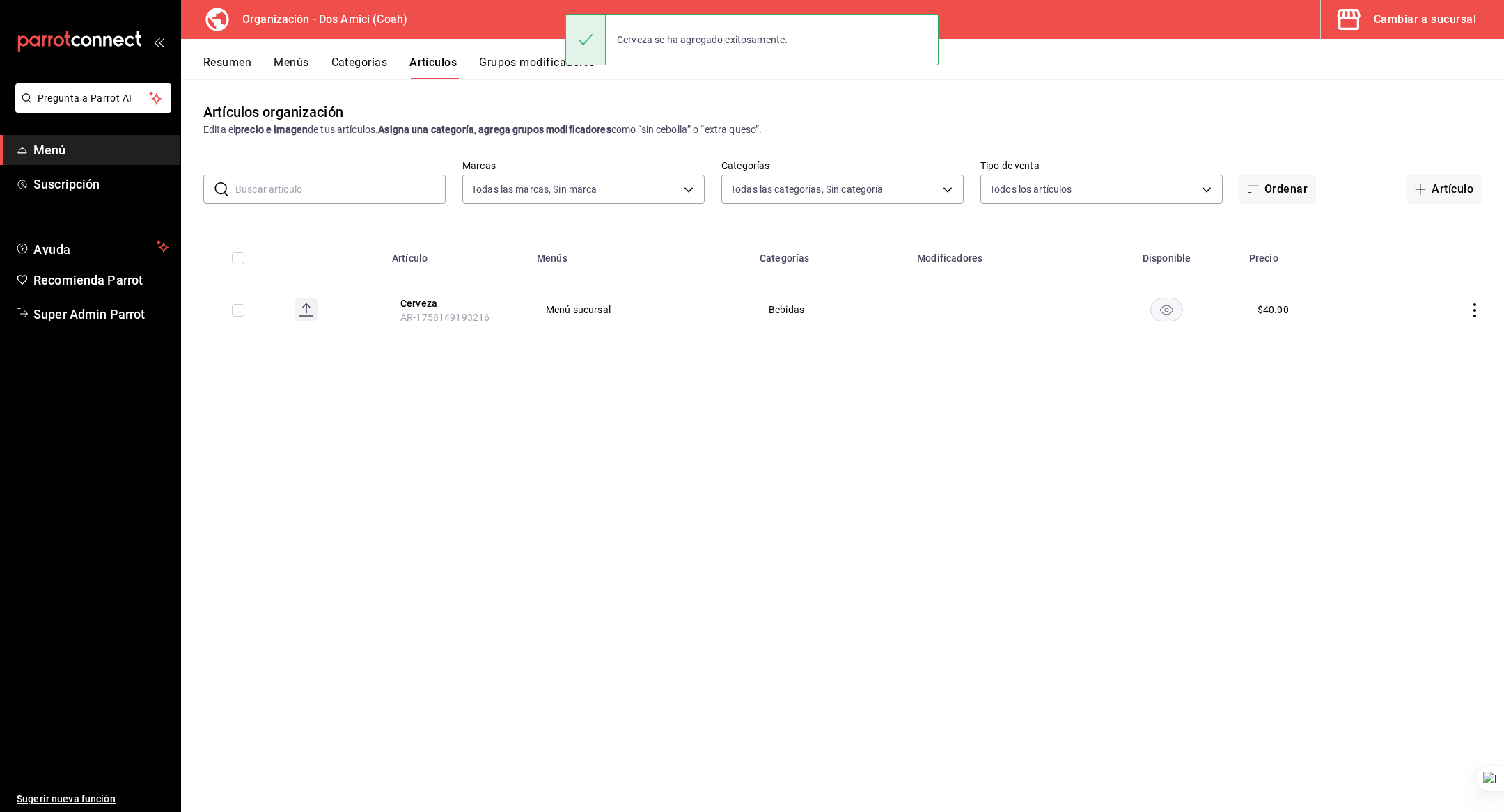
click at [1411, 205] on div "Artículos organización Edita el precio e imagen de tus artículos. Asigna una ca…" at bounding box center [842, 445] width 1323 height 732
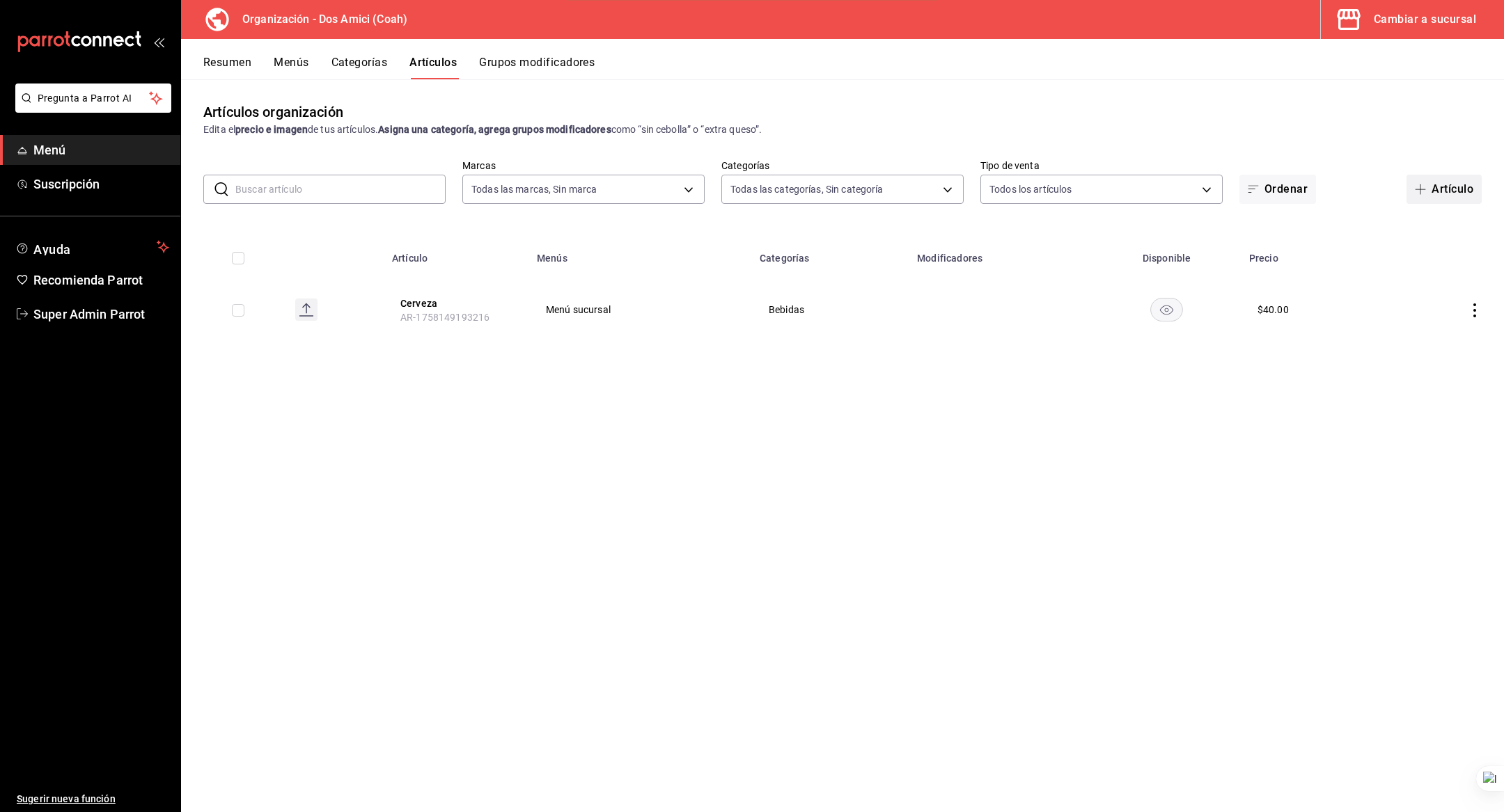
click at [1417, 195] on button "Artículo" at bounding box center [1444, 189] width 75 height 29
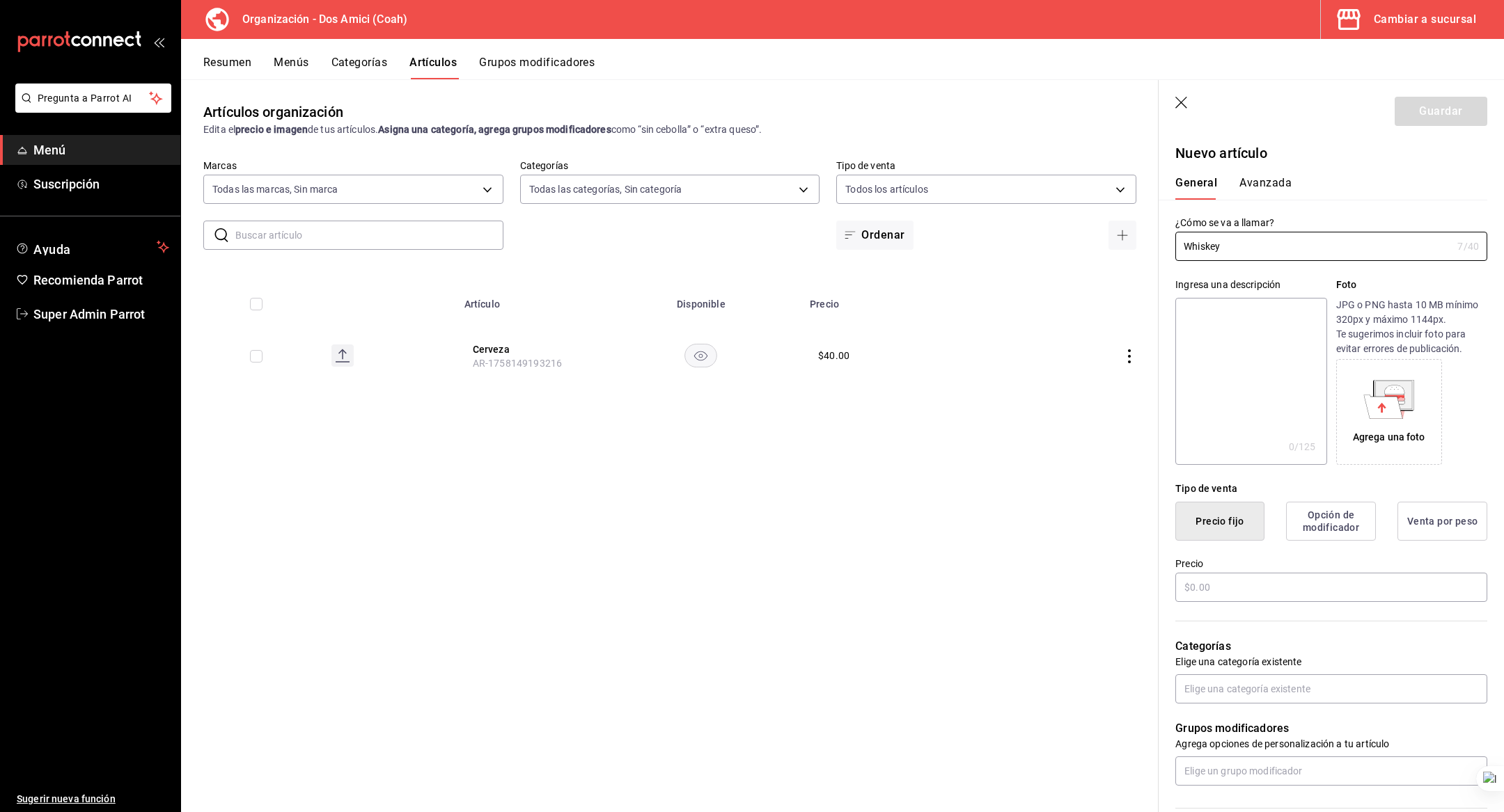
type input "Whiskey"
click at [1220, 330] on textarea at bounding box center [1250, 381] width 151 height 167
paste textarea "Whiskey"
type textarea "Whiskey"
type textarea "x"
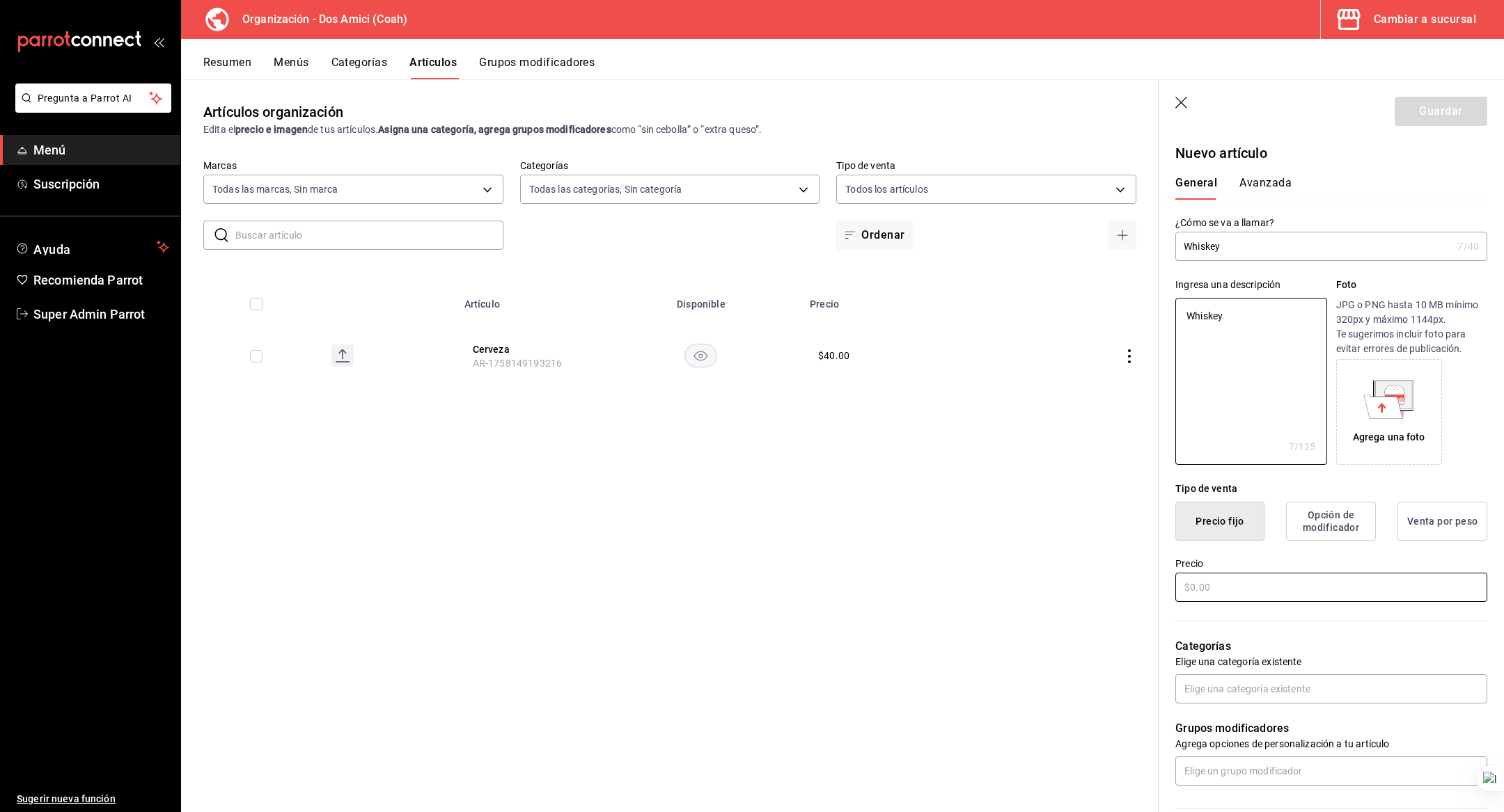
type textarea "Whiskey"
click at [1235, 585] on input "text" at bounding box center [1331, 587] width 312 height 29
type textarea "x"
type input "$1.00"
type textarea "x"
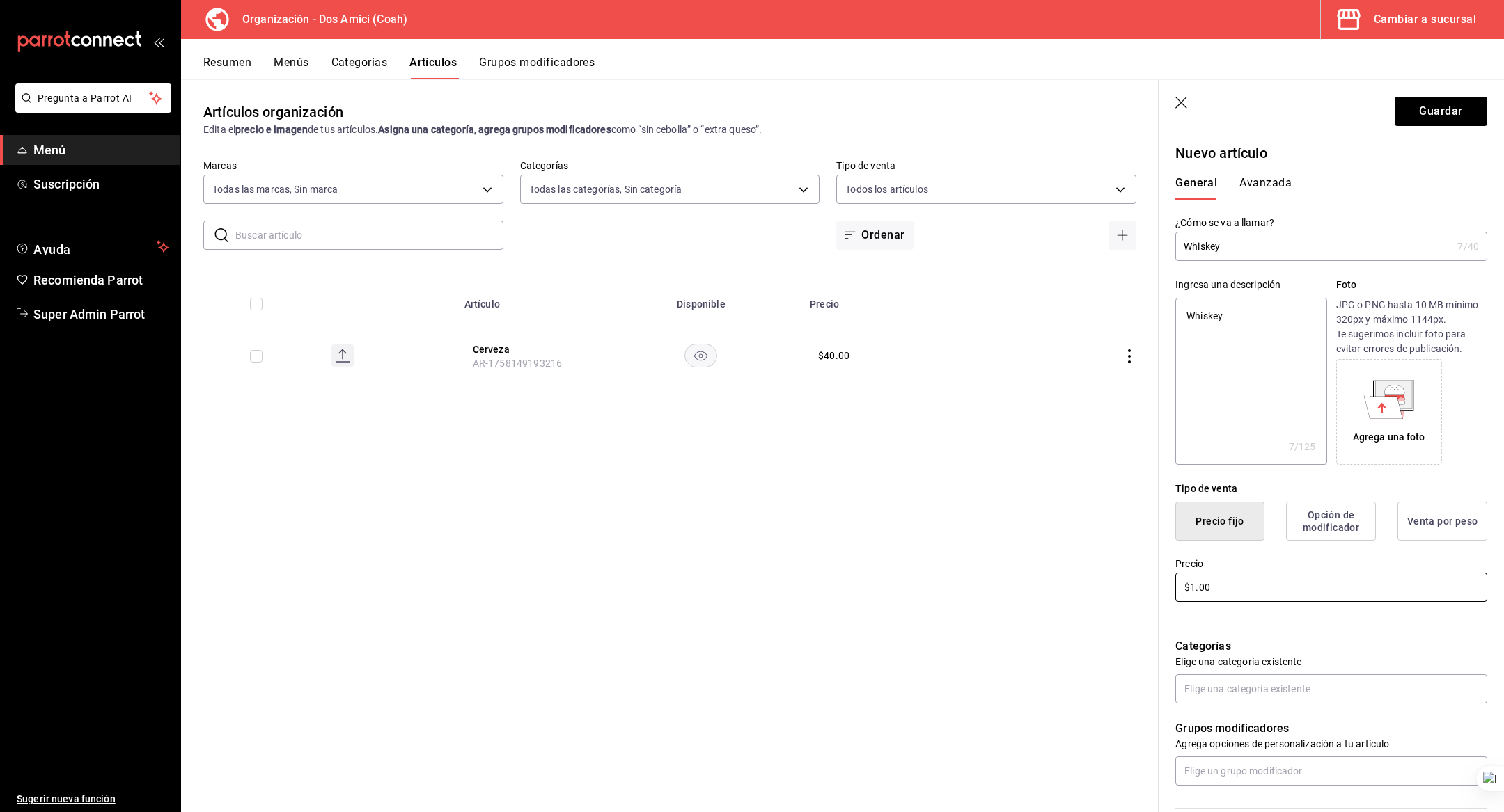
type input "$10.00"
type textarea "x"
type input "$100.00"
click at [1233, 676] on input "text" at bounding box center [1331, 688] width 312 height 29
click at [1228, 713] on li "Bebidas" at bounding box center [1331, 720] width 312 height 23
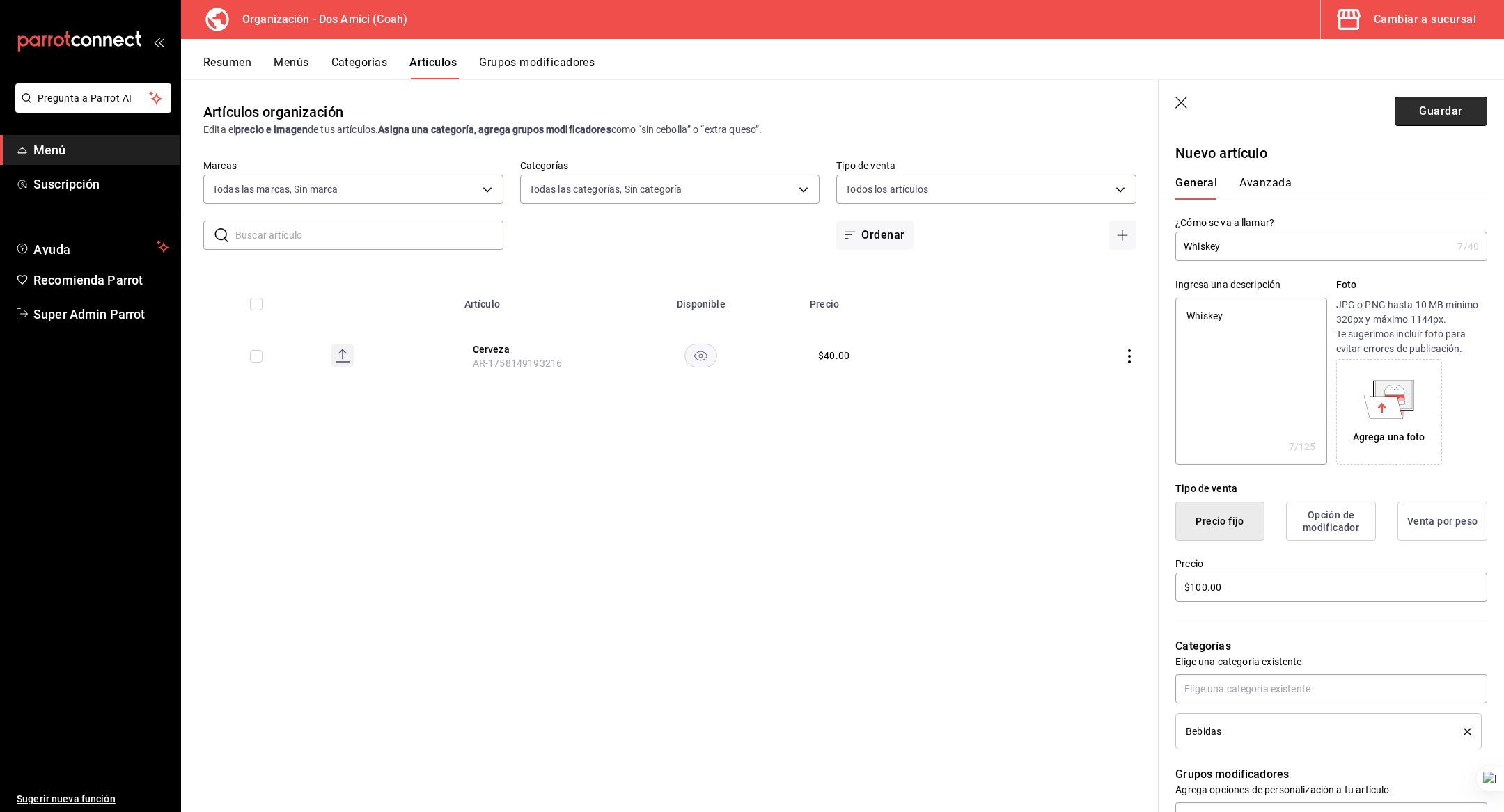
click at [1441, 104] on button "Guardar" at bounding box center [1441, 111] width 93 height 29
type textarea "x"
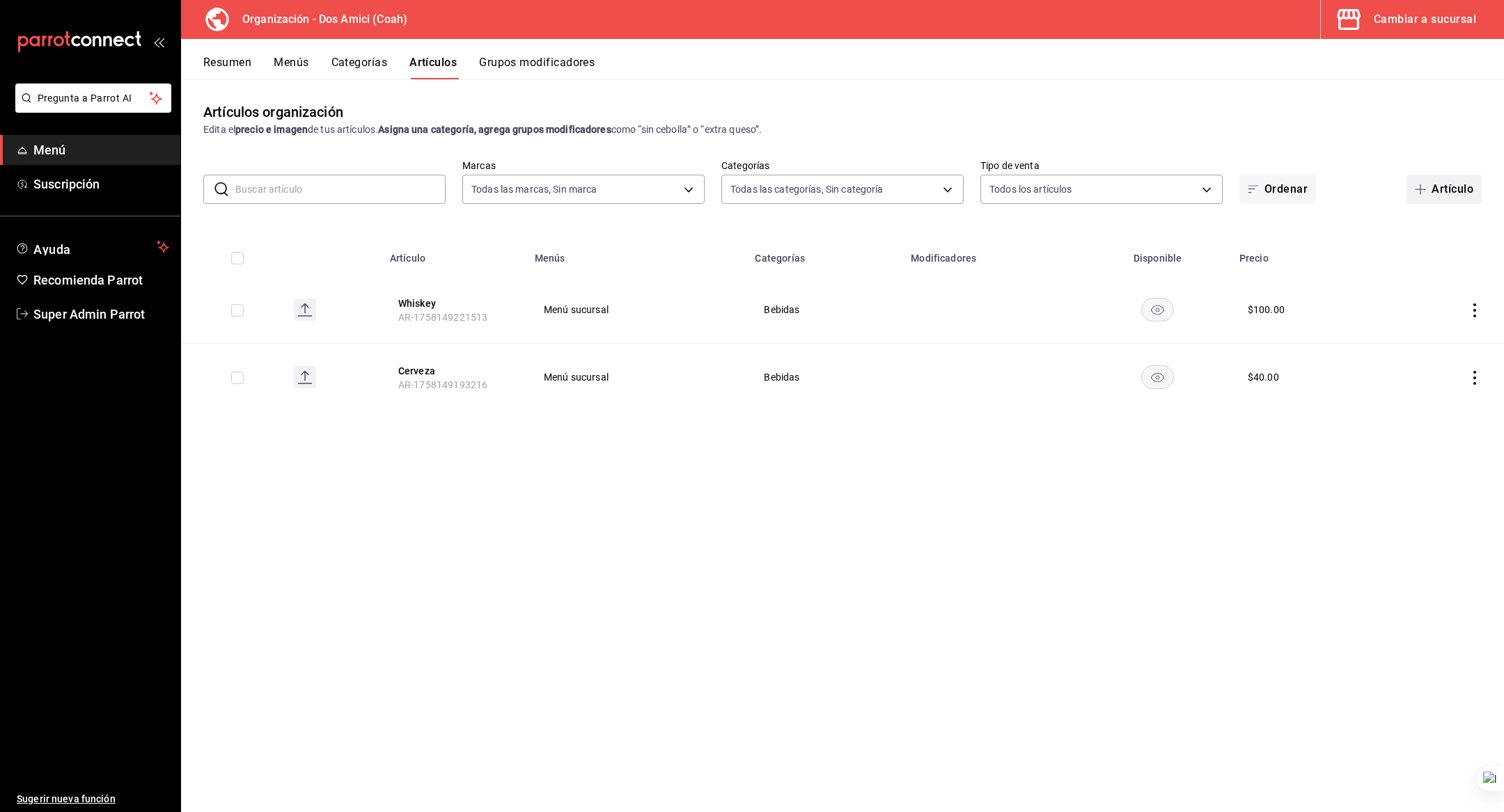
click at [1445, 181] on button "Artículo" at bounding box center [1444, 189] width 75 height 29
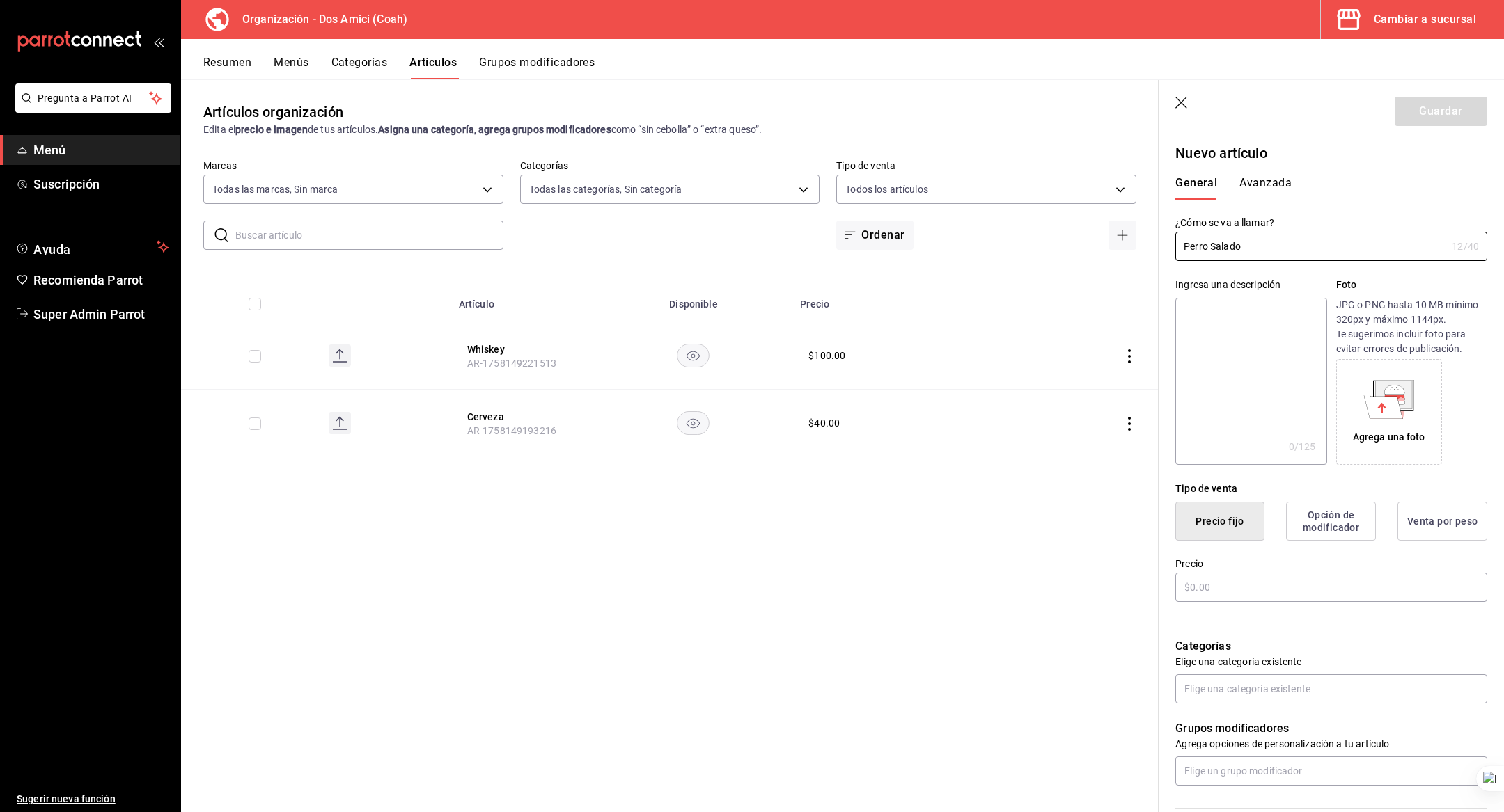
type input "Perro Salado"
click at [1247, 329] on textarea at bounding box center [1250, 381] width 151 height 167
paste textarea "Perro Salado"
type textarea "Perro Salado"
type textarea "x"
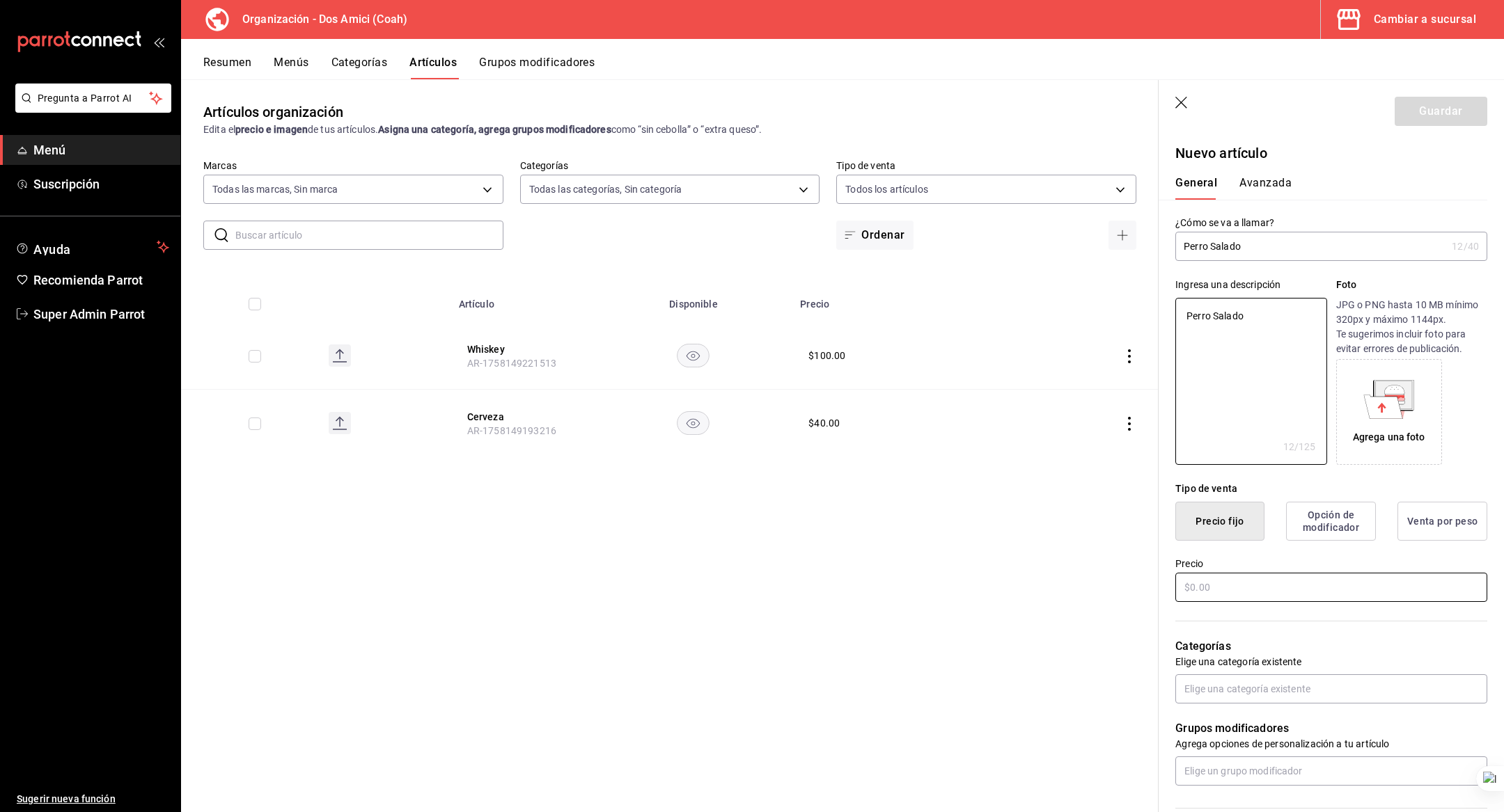
type textarea "Perro Salado"
type textarea "x"
click at [1251, 589] on input "text" at bounding box center [1331, 587] width 312 height 29
type input "$0.00"
type textarea "x"
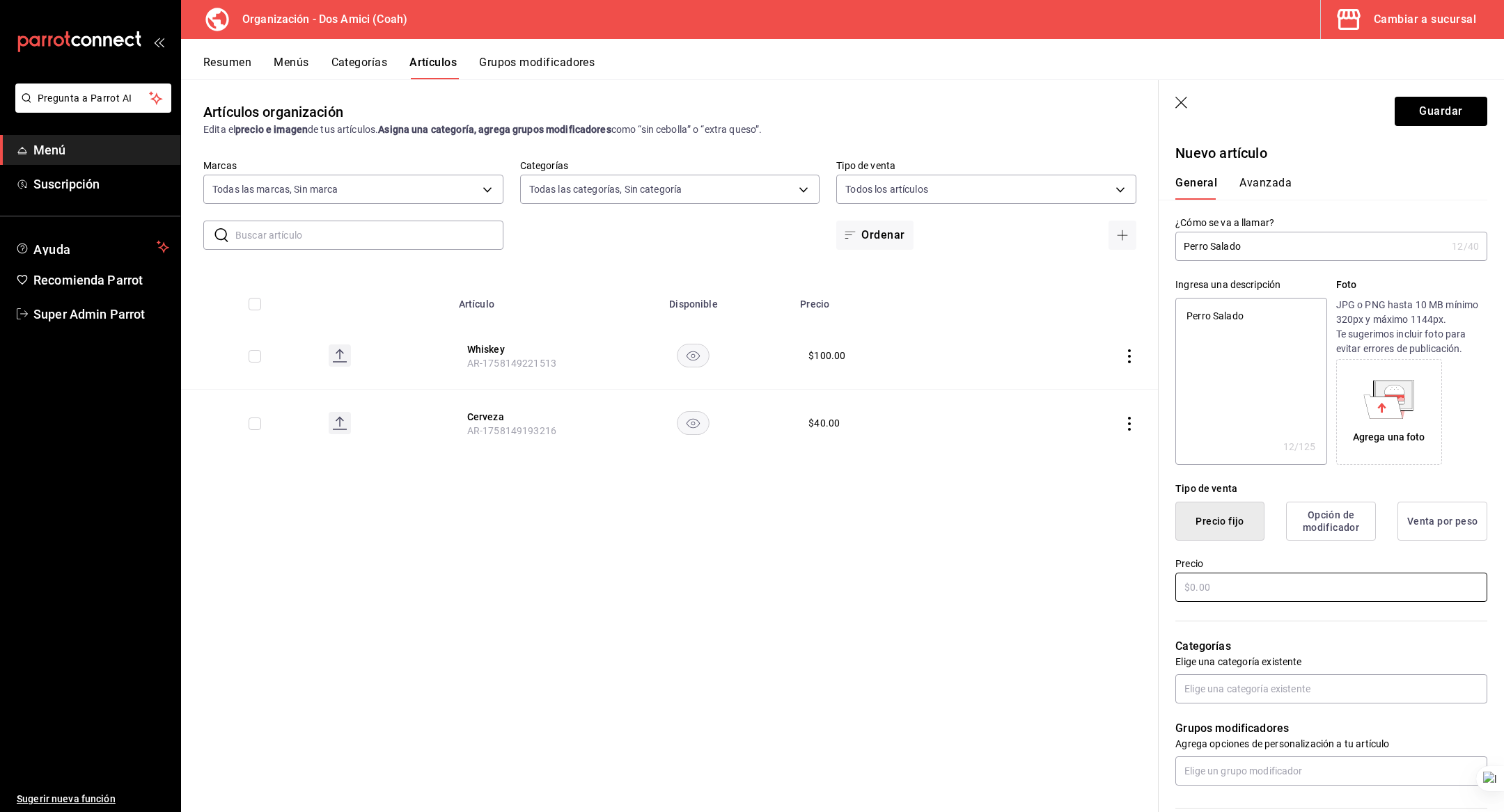
type textarea "x"
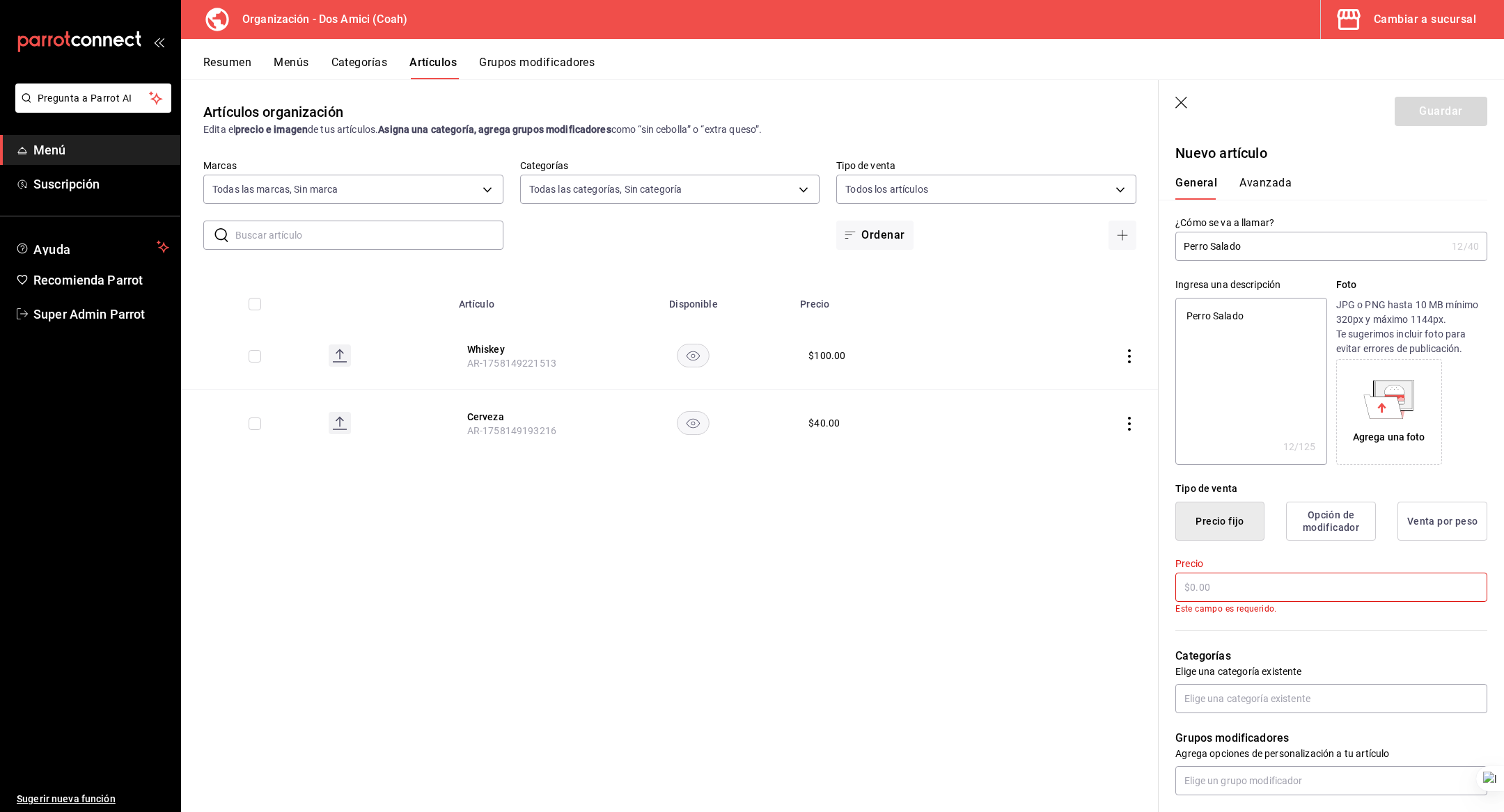
type input "$9.00"
type textarea "x"
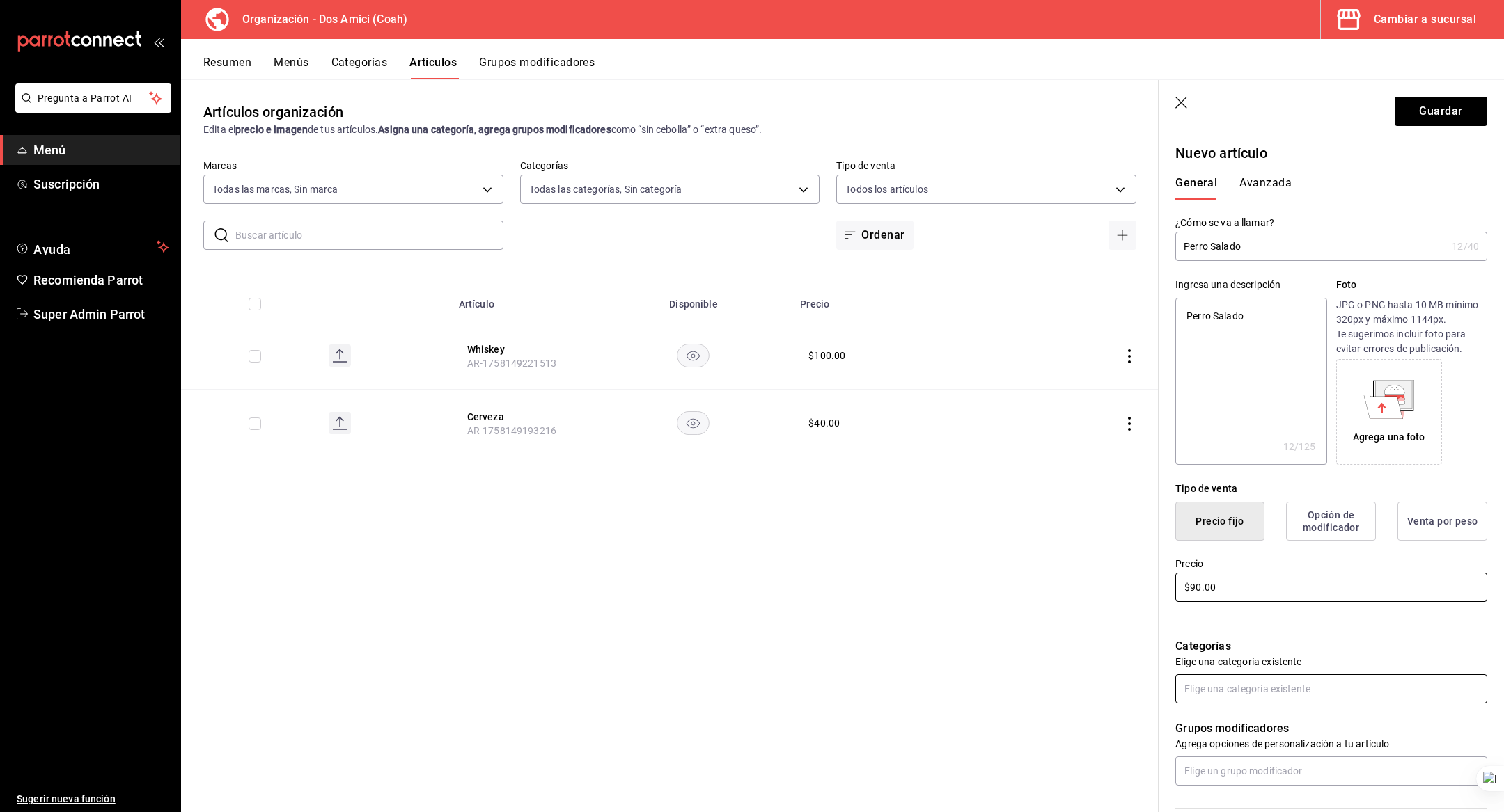
type input "$90.00"
click at [1227, 693] on input "text" at bounding box center [1331, 688] width 312 height 29
click at [1223, 715] on li "Bebidas" at bounding box center [1331, 720] width 312 height 23
click at [1241, 638] on p "Categorías" at bounding box center [1331, 646] width 312 height 16
click at [1438, 111] on button "Guardar" at bounding box center [1441, 111] width 93 height 29
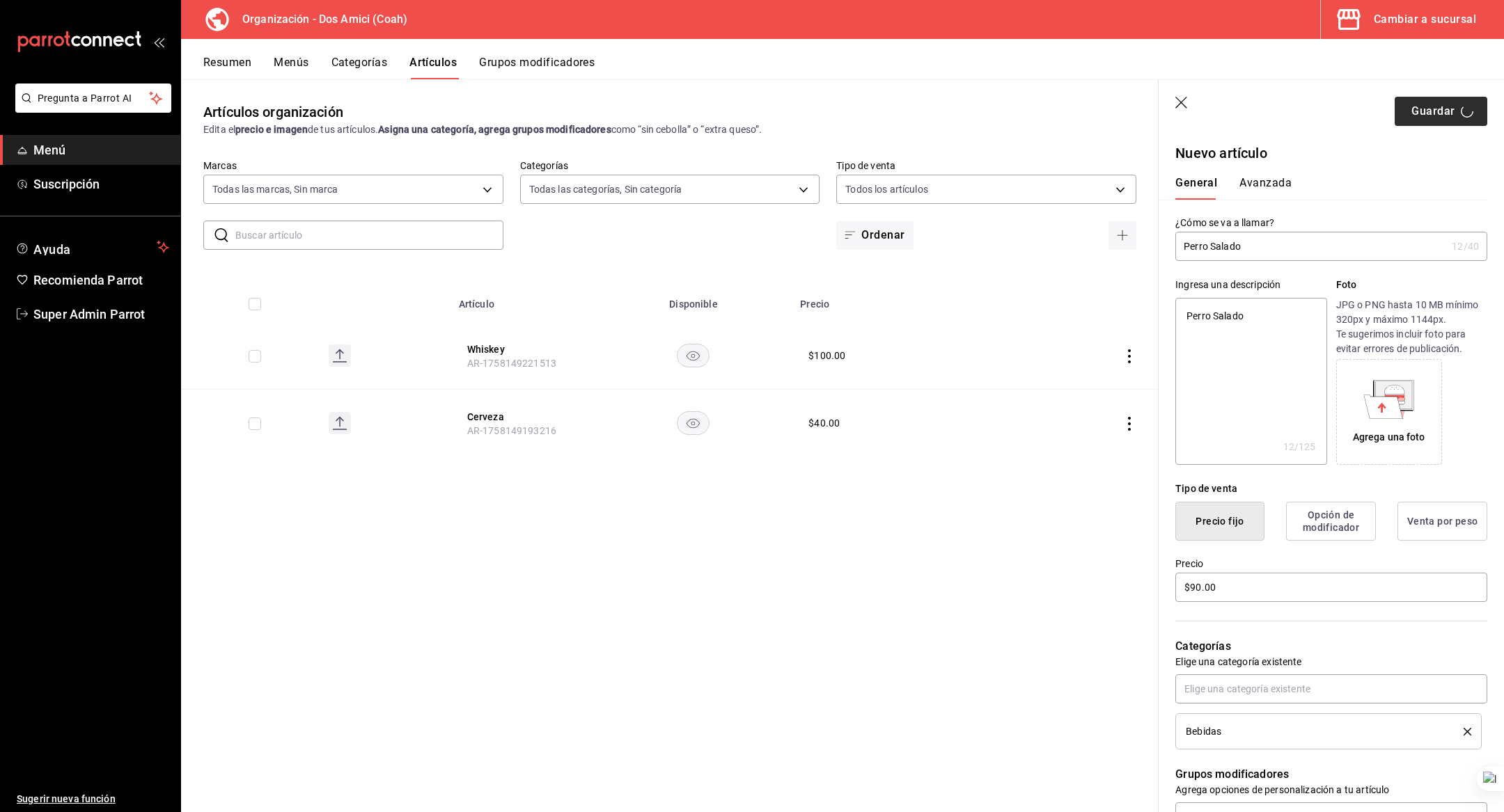
type textarea "x"
